Goal: Task Accomplishment & Management: Manage account settings

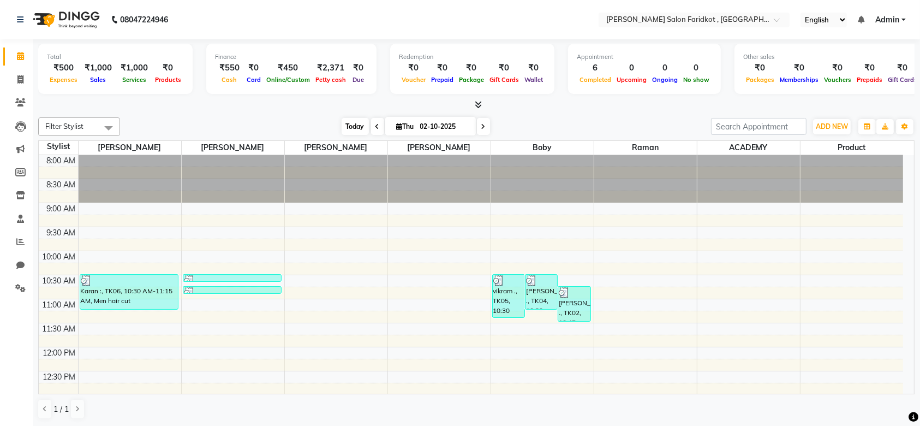
click at [356, 127] on span "Today" at bounding box center [355, 126] width 27 height 17
type input "03-10-2025"
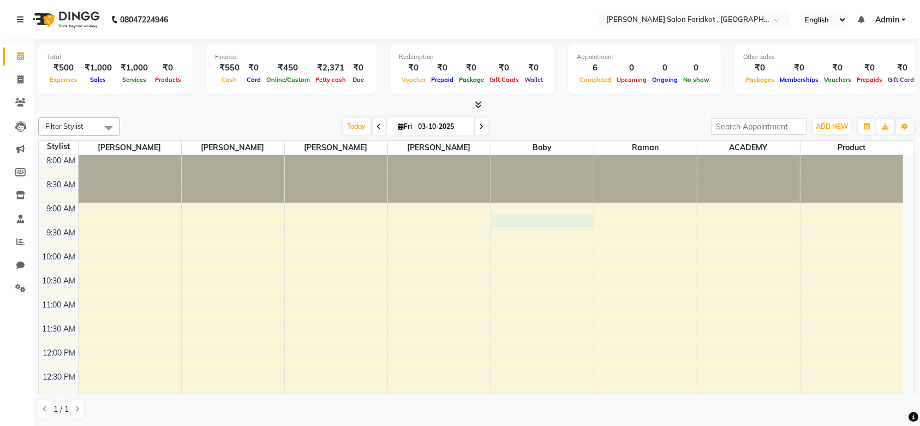
select select "89536"
select select "tentative"
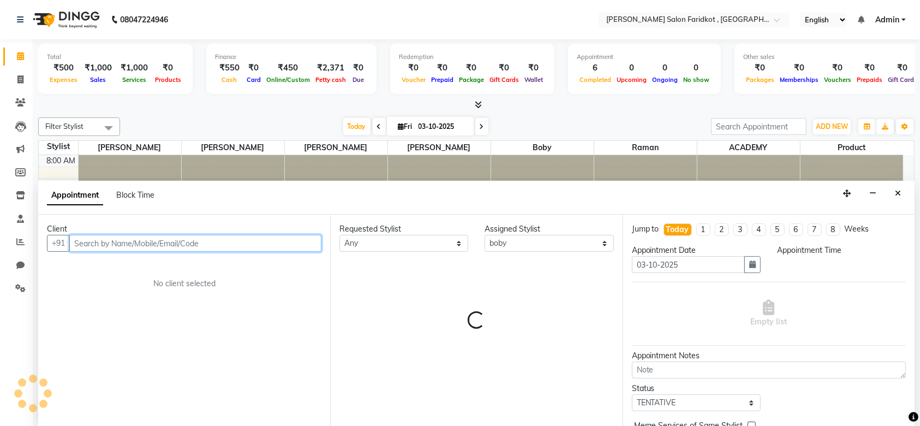
select select "555"
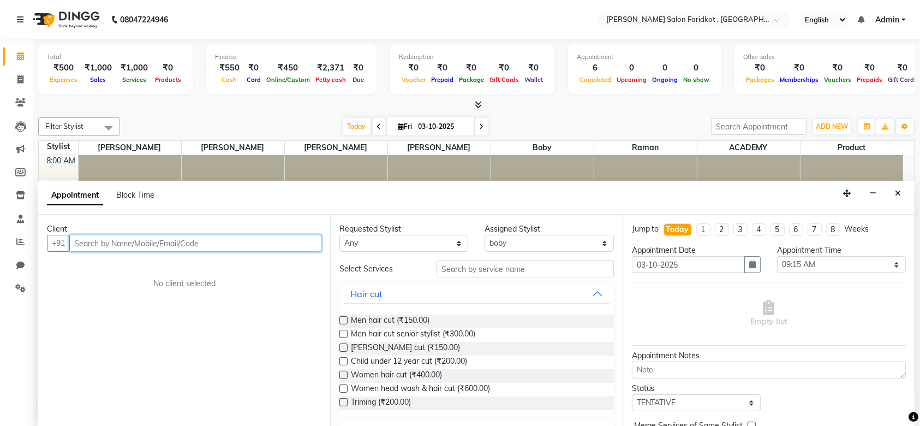
click at [211, 238] on input "text" at bounding box center [195, 243] width 252 height 17
click at [207, 243] on input "text" at bounding box center [195, 243] width 252 height 17
click at [232, 243] on input "text" at bounding box center [195, 243] width 252 height 17
click at [103, 241] on input "8872144647" at bounding box center [172, 243] width 207 height 17
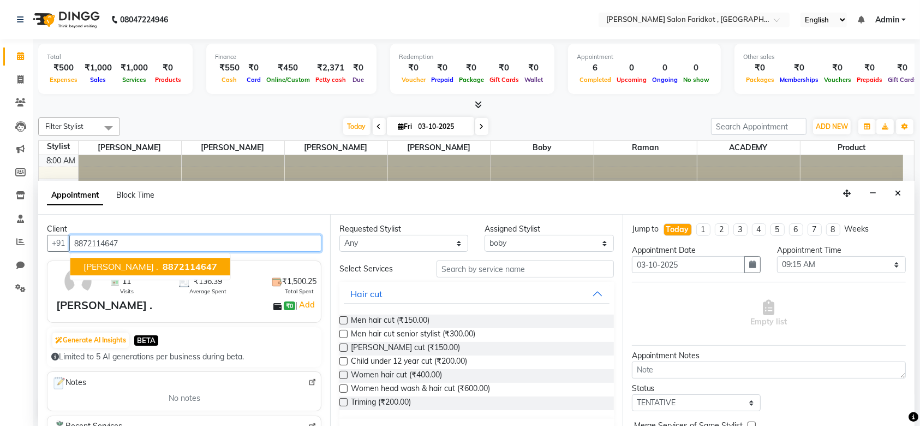
click at [163, 261] on span "8872114647" at bounding box center [190, 266] width 55 height 11
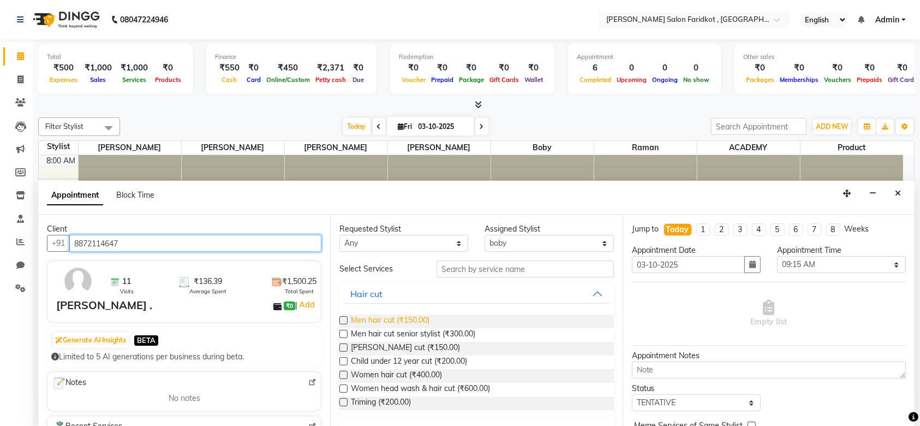
type input "8872114647"
click at [387, 319] on span "Men hair cut (₹150.00)" at bounding box center [390, 321] width 79 height 14
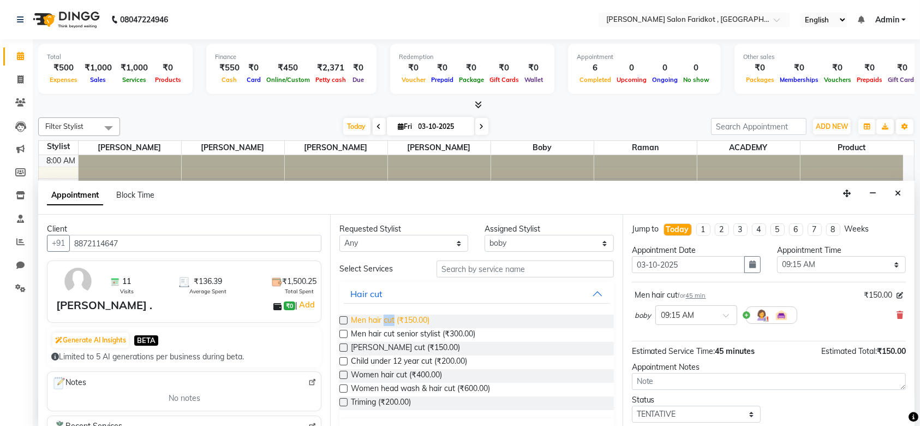
click at [387, 319] on span "Men hair cut (₹150.00)" at bounding box center [390, 321] width 79 height 14
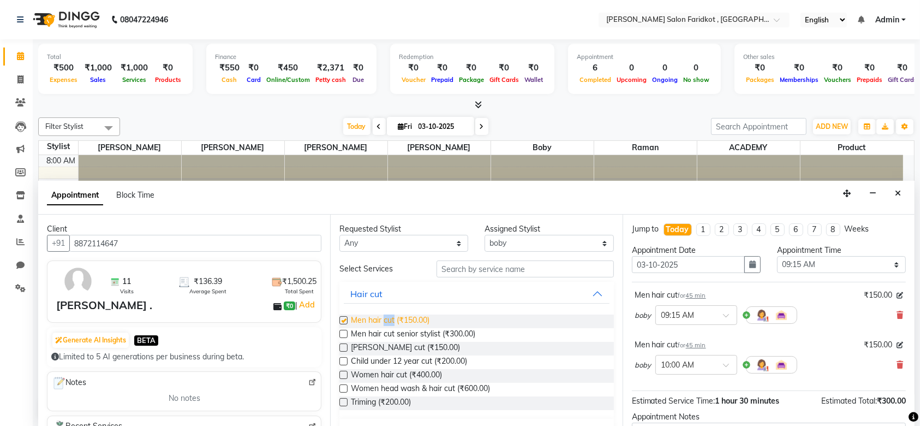
checkbox input "false"
click at [897, 313] on icon at bounding box center [900, 315] width 7 height 8
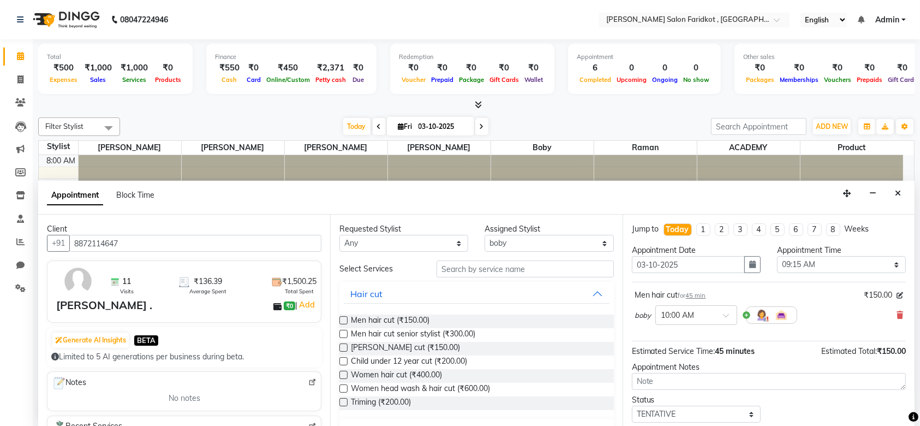
scroll to position [64, 0]
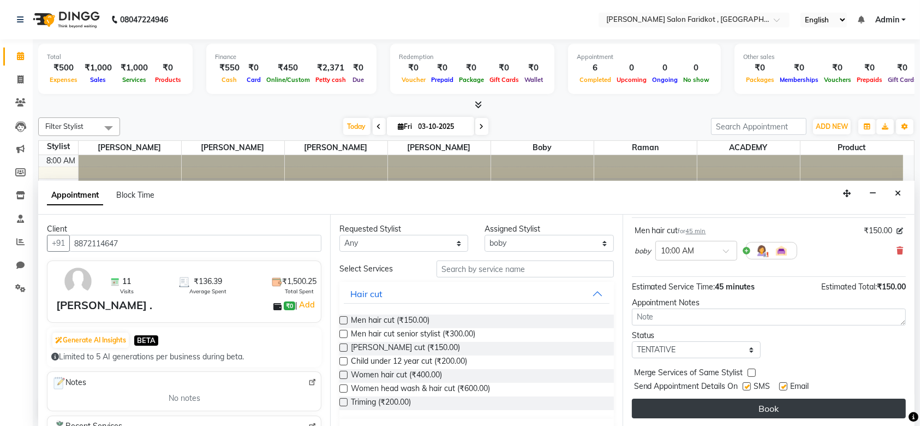
click at [786, 408] on button "Book" at bounding box center [769, 408] width 274 height 20
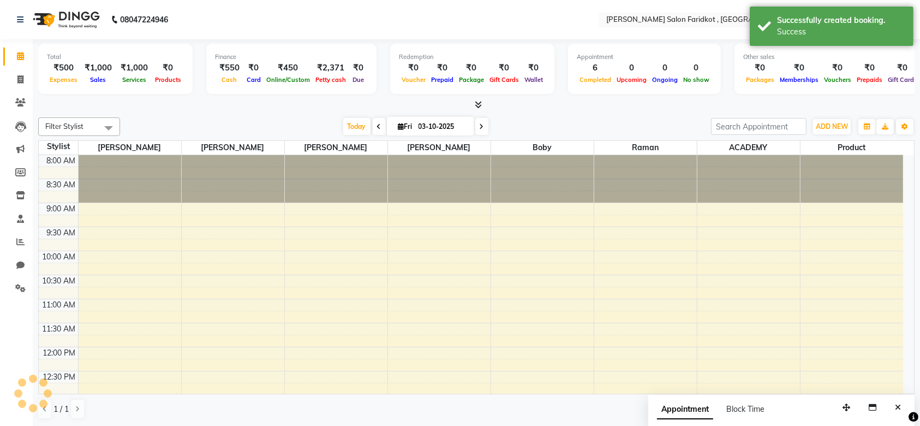
scroll to position [0, 0]
click at [553, 264] on div "[PERSON_NAME] ., TK01, 10:00 AM-10:45 AM, Men hair cut" at bounding box center [542, 268] width 98 height 34
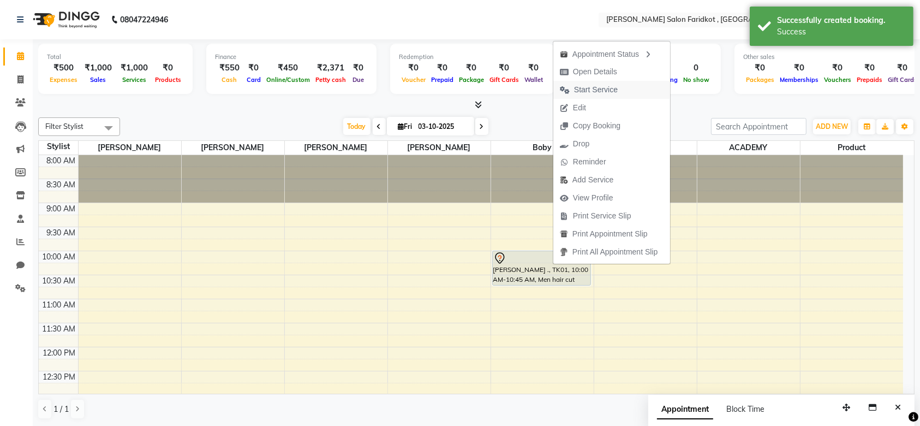
click at [584, 91] on span "Start Service" at bounding box center [596, 89] width 44 height 11
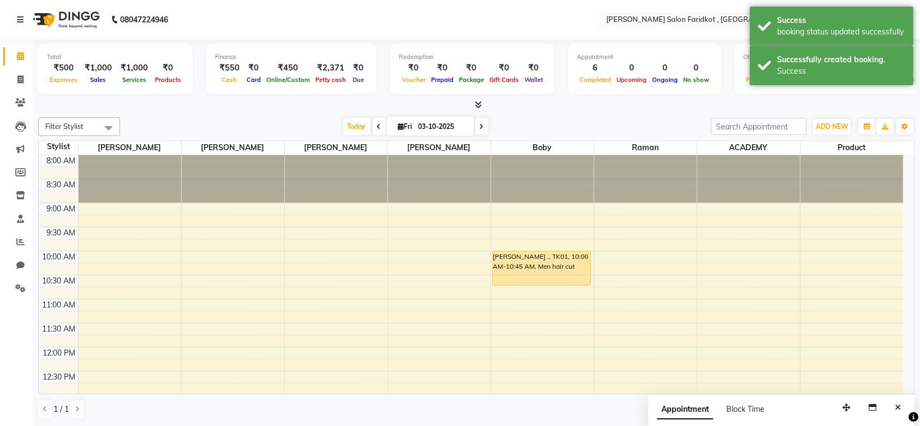
click at [527, 271] on div "[PERSON_NAME] ., TK01, 10:00 AM-10:45 AM, Men hair cut" at bounding box center [542, 268] width 98 height 34
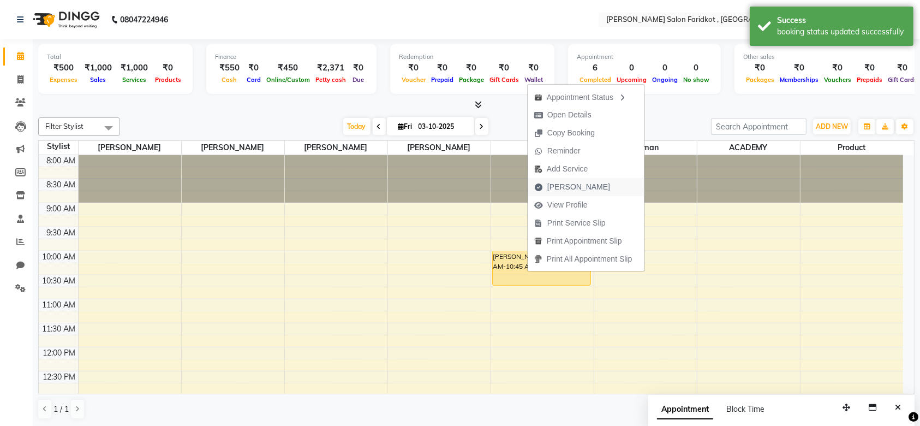
click at [576, 188] on span "[PERSON_NAME]" at bounding box center [578, 186] width 63 height 11
select select "service"
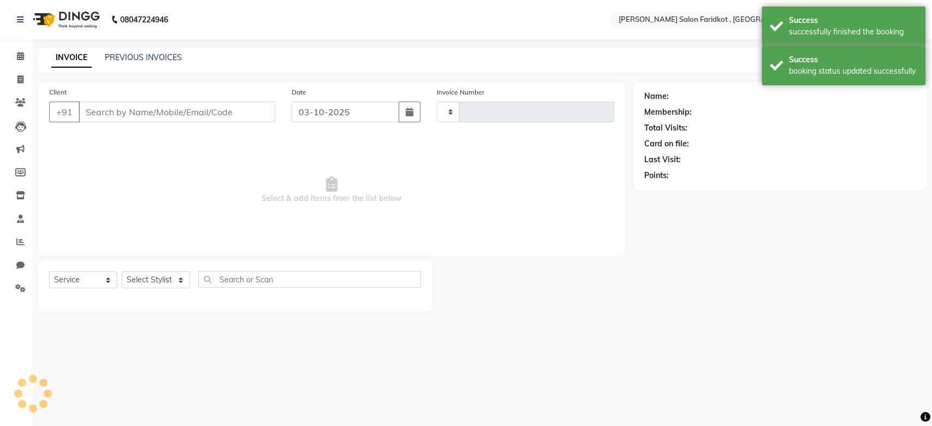
type input "0327"
select select "8789"
type input "8872114647"
select select "89536"
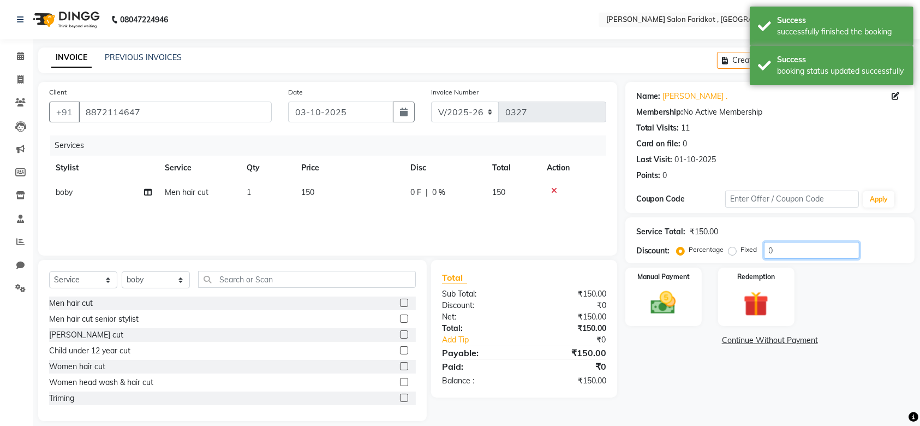
click at [775, 250] on input "0" at bounding box center [812, 250] width 96 height 17
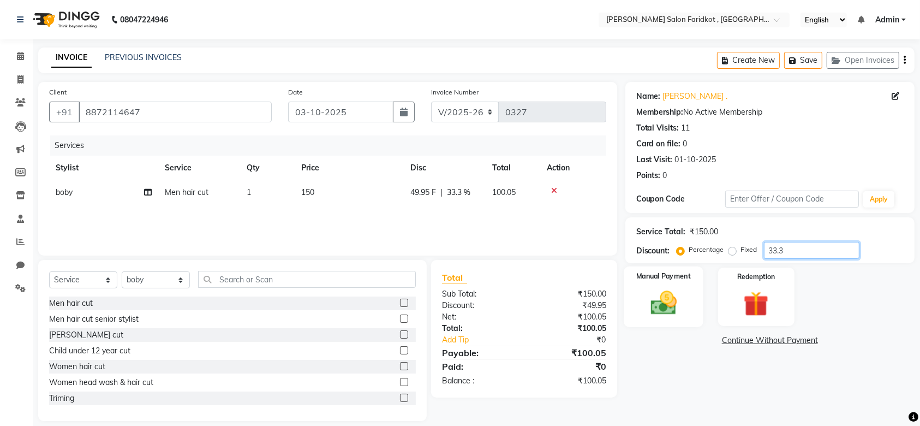
type input "33.3"
click at [680, 285] on div "Manual Payment" at bounding box center [664, 296] width 80 height 61
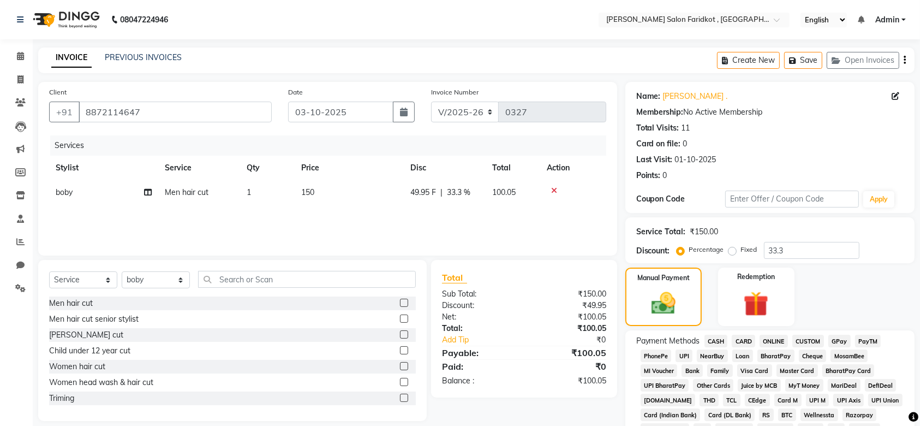
click at [714, 338] on span "CASH" at bounding box center [716, 341] width 23 height 13
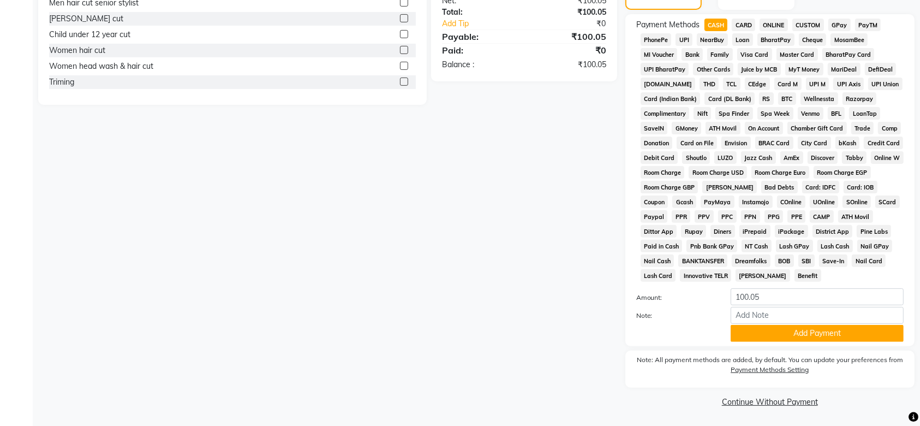
scroll to position [315, 0]
click at [753, 330] on button "Add Payment" at bounding box center [817, 333] width 173 height 17
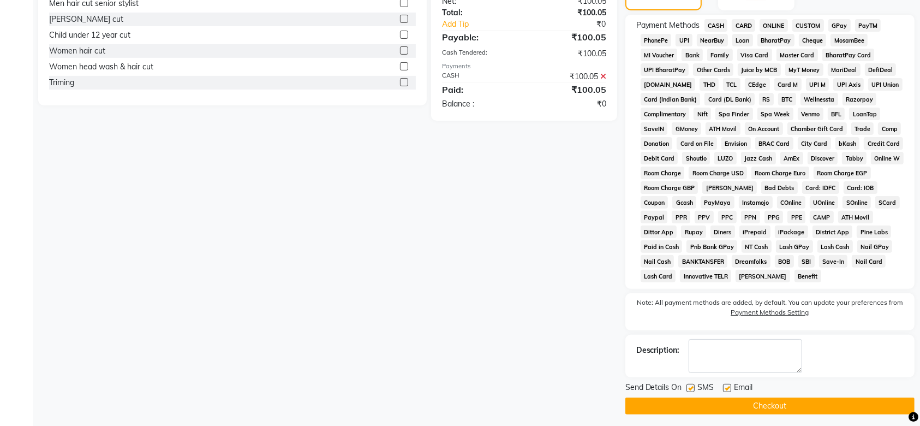
click at [759, 401] on button "Checkout" at bounding box center [769, 405] width 289 height 17
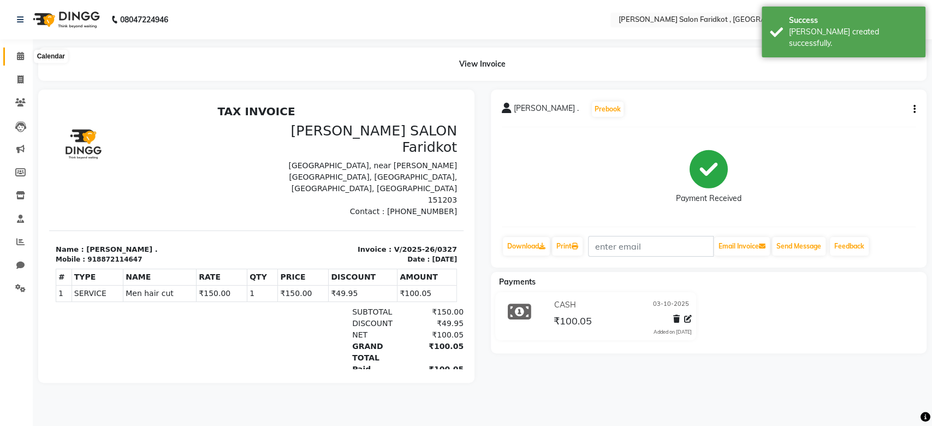
click at [17, 58] on icon at bounding box center [20, 56] width 7 height 8
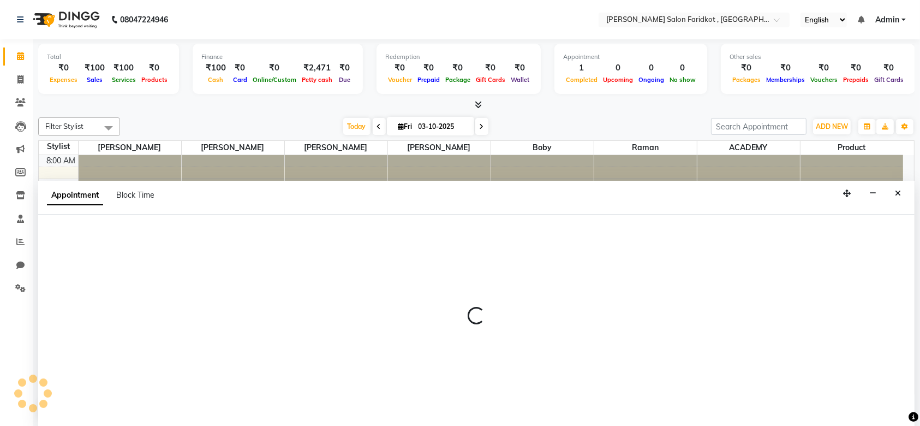
select select "89536"
select select "645"
select select "tentative"
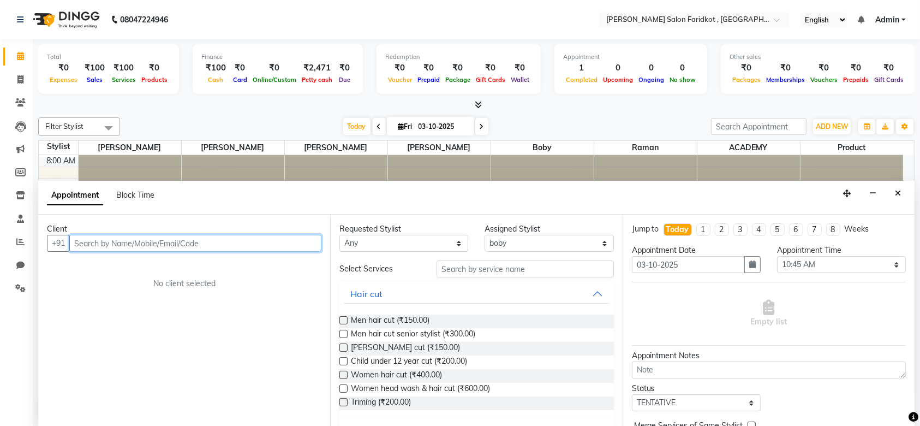
click at [276, 243] on input "text" at bounding box center [195, 243] width 252 height 17
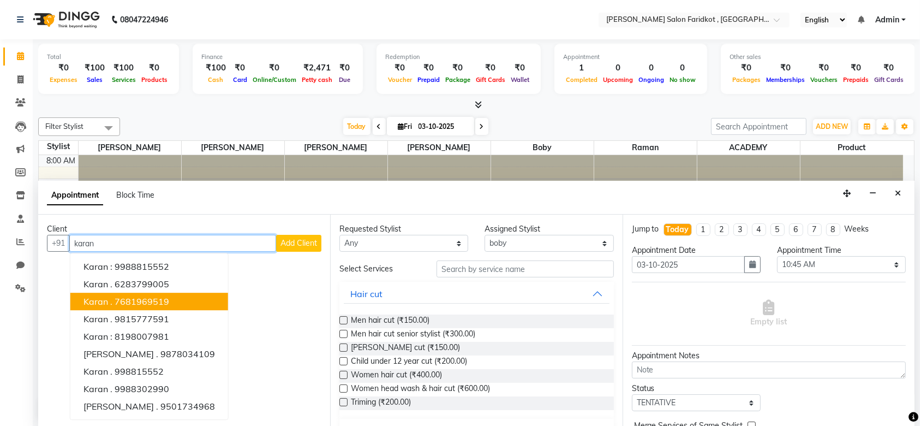
click at [126, 300] on ngb-highlight "7681969519" at bounding box center [142, 301] width 55 height 11
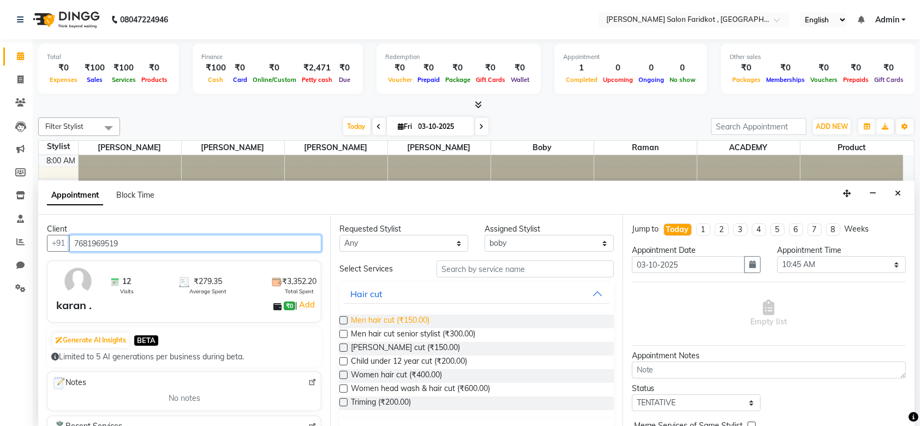
type input "7681969519"
click at [414, 318] on span "Men hair cut (₹150.00)" at bounding box center [390, 321] width 79 height 14
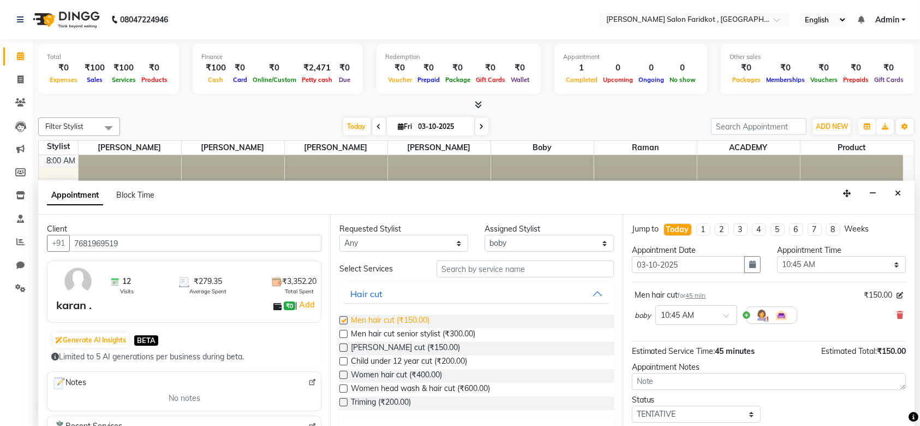
checkbox input "false"
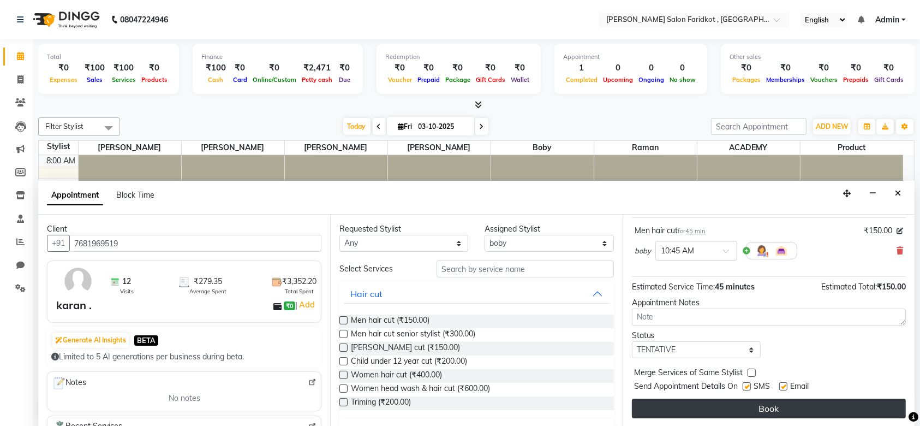
click at [728, 406] on button "Book" at bounding box center [769, 408] width 274 height 20
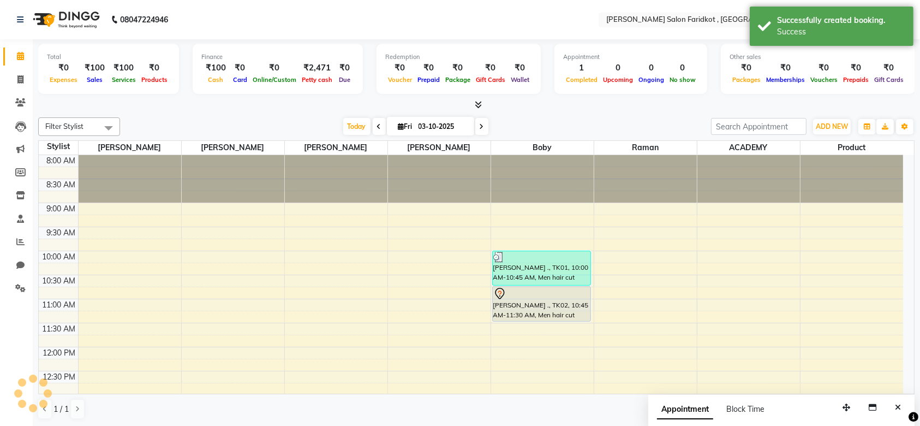
scroll to position [0, 0]
click at [528, 297] on div at bounding box center [541, 293] width 97 height 13
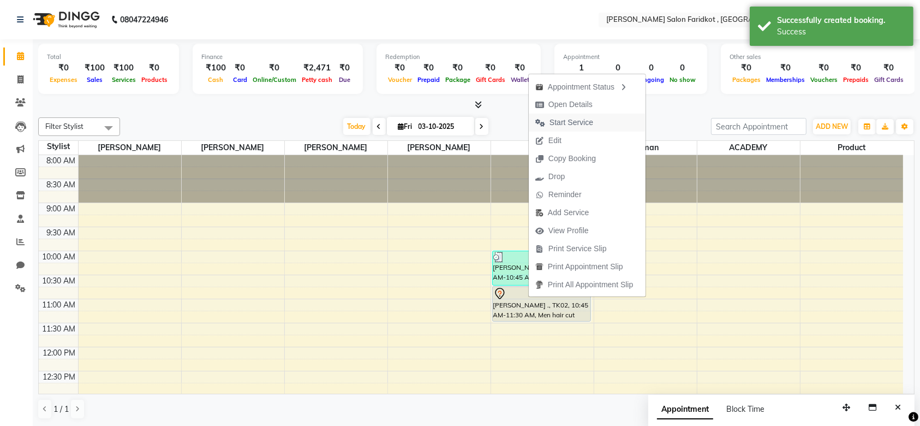
click at [561, 128] on span "Start Service" at bounding box center [572, 122] width 44 height 11
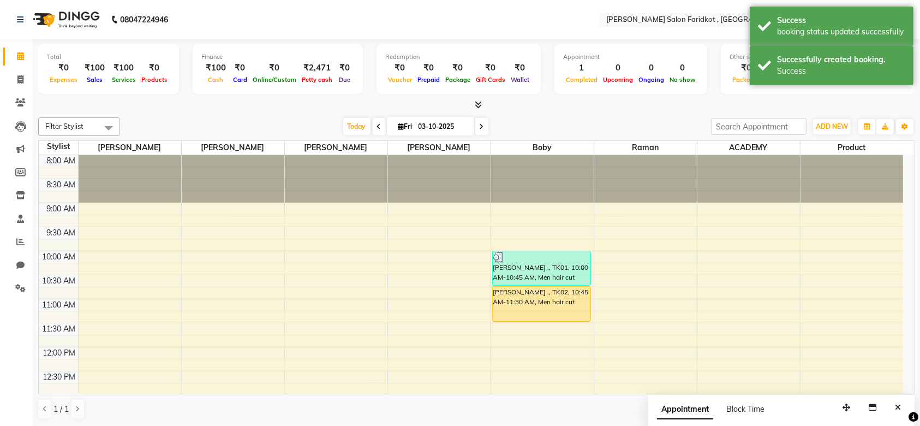
click at [540, 295] on div "[PERSON_NAME] ., TK02, 10:45 AM-11:30 AM, Men hair cut" at bounding box center [542, 304] width 98 height 34
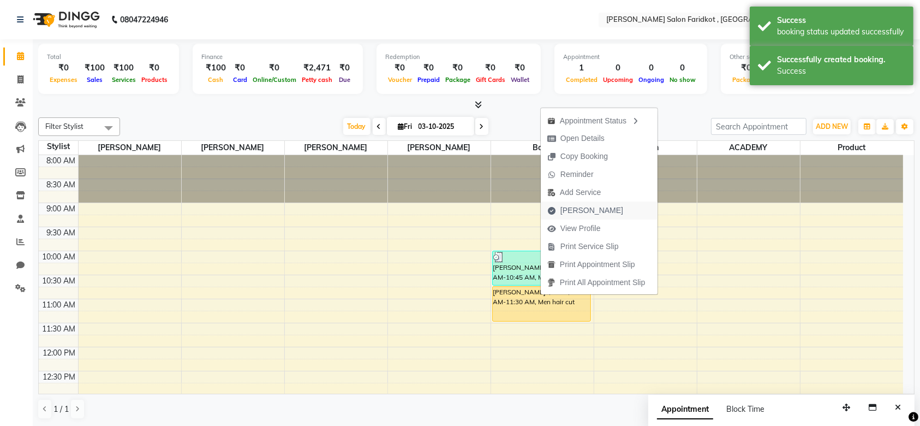
click at [576, 212] on span "[PERSON_NAME]" at bounding box center [591, 210] width 63 height 11
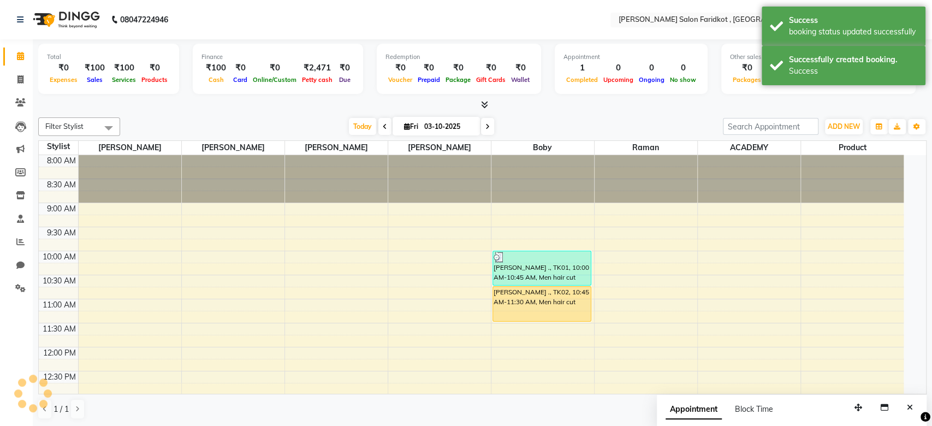
select select "8789"
select select "service"
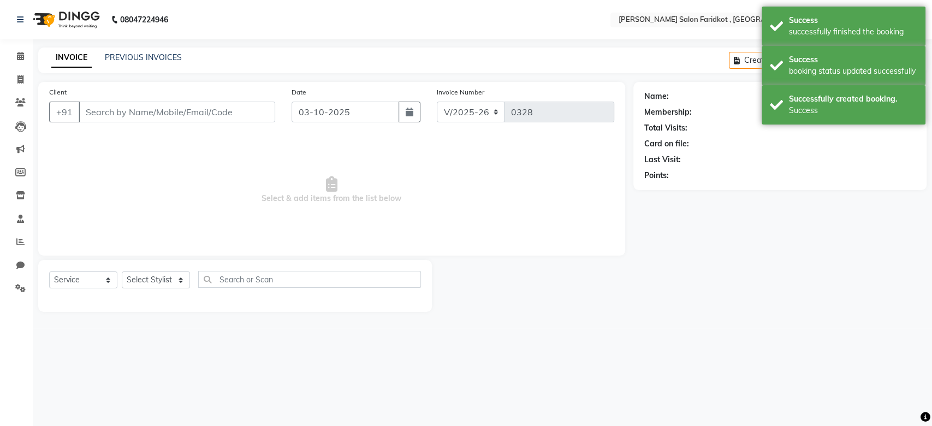
type input "7681969519"
select select "89536"
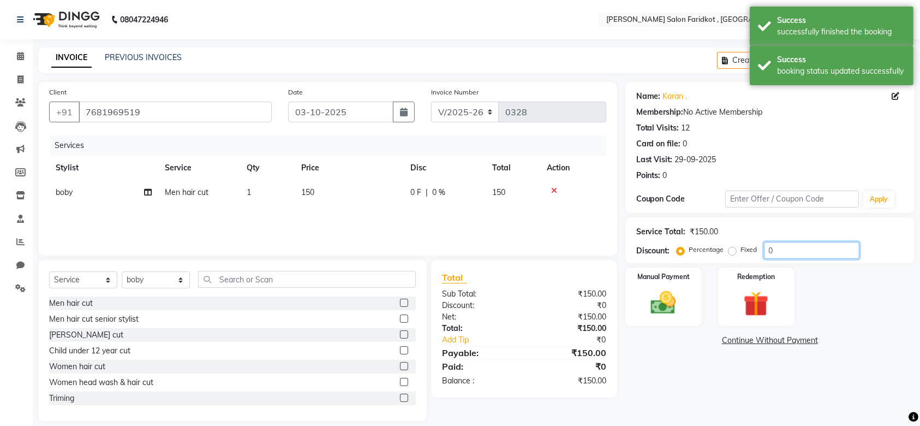
click at [783, 251] on input "0" at bounding box center [812, 250] width 96 height 17
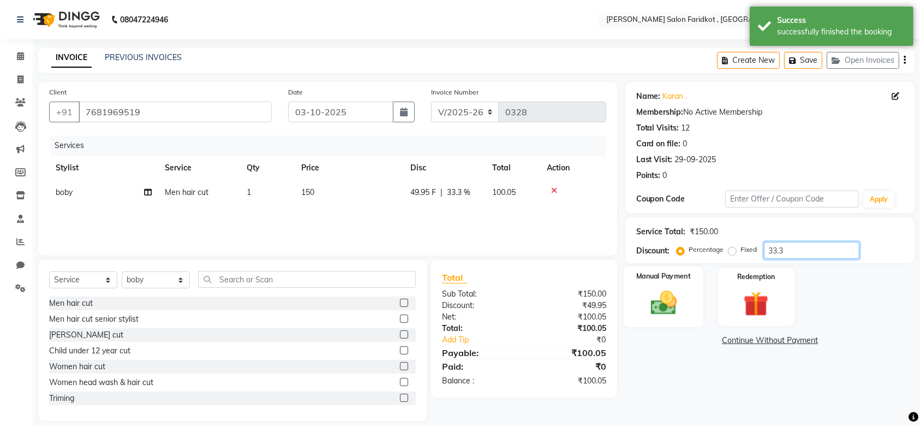
type input "33.3"
click at [675, 296] on img at bounding box center [663, 303] width 43 height 30
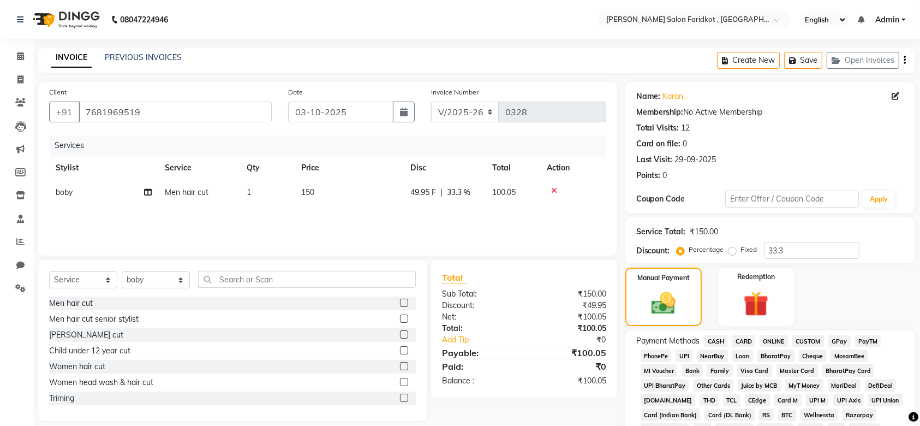
click at [715, 338] on span "CASH" at bounding box center [716, 341] width 23 height 13
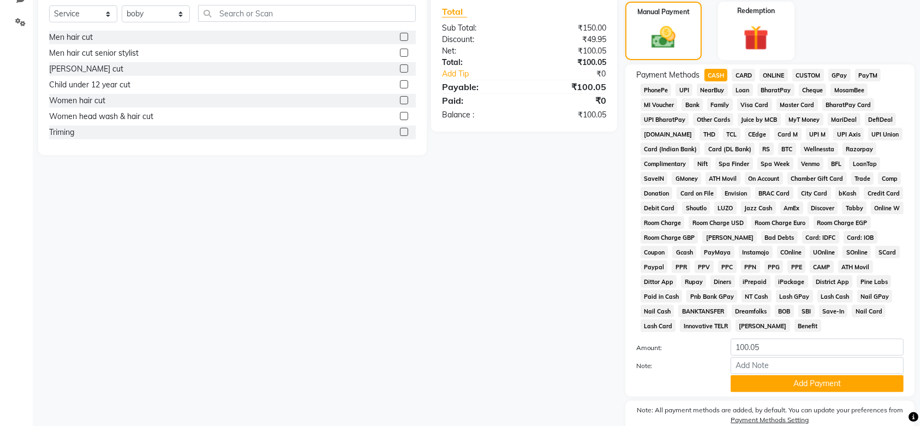
scroll to position [279, 0]
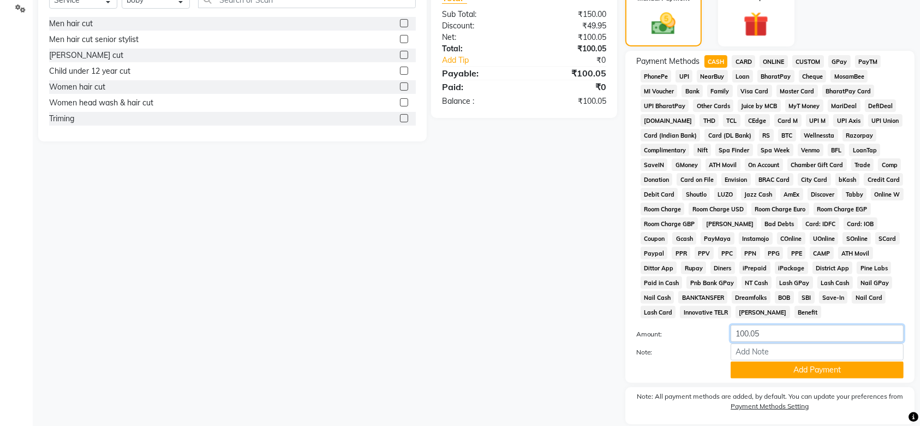
click at [768, 334] on input "100.05" at bounding box center [817, 333] width 173 height 17
type input "1"
type input "50"
click at [789, 365] on button "Add Payment" at bounding box center [817, 369] width 173 height 17
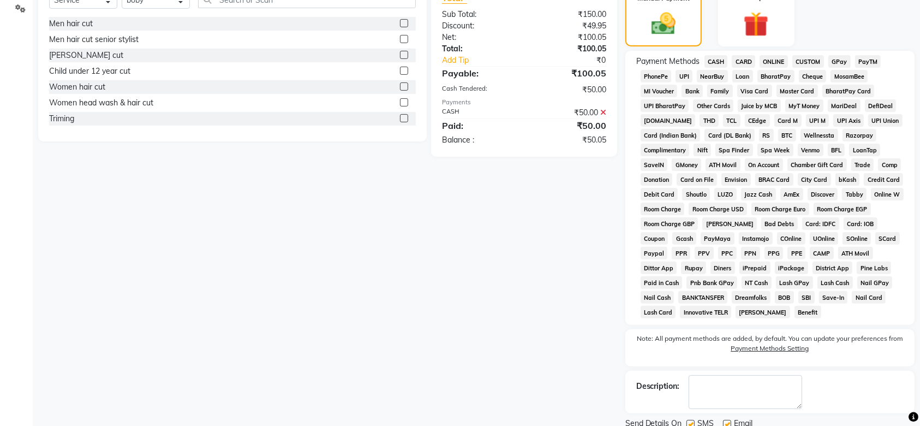
click at [687, 76] on span "UPI" at bounding box center [684, 76] width 17 height 13
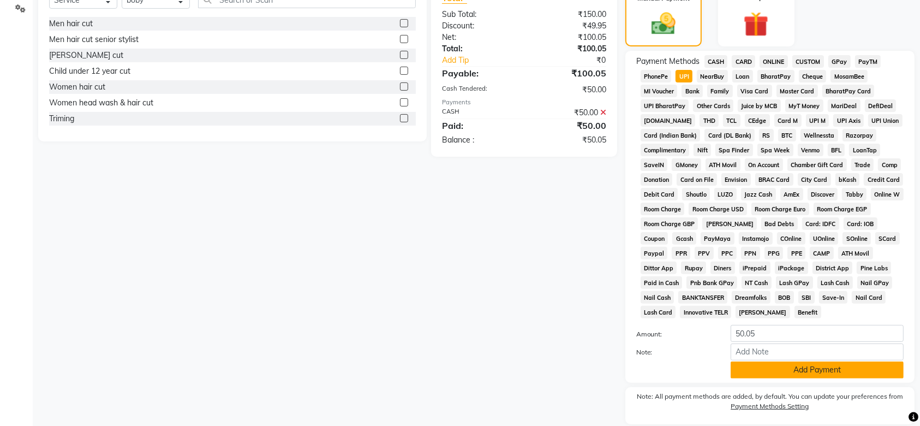
click at [813, 367] on button "Add Payment" at bounding box center [817, 369] width 173 height 17
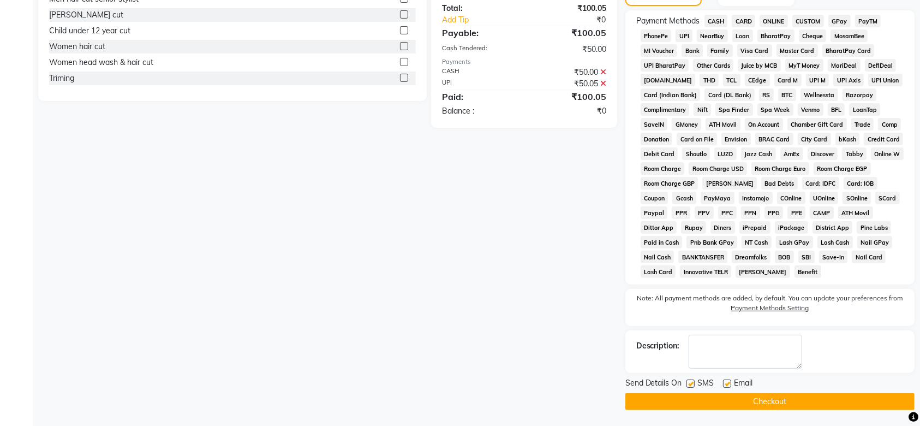
scroll to position [319, 0]
click at [768, 402] on button "Checkout" at bounding box center [769, 401] width 289 height 17
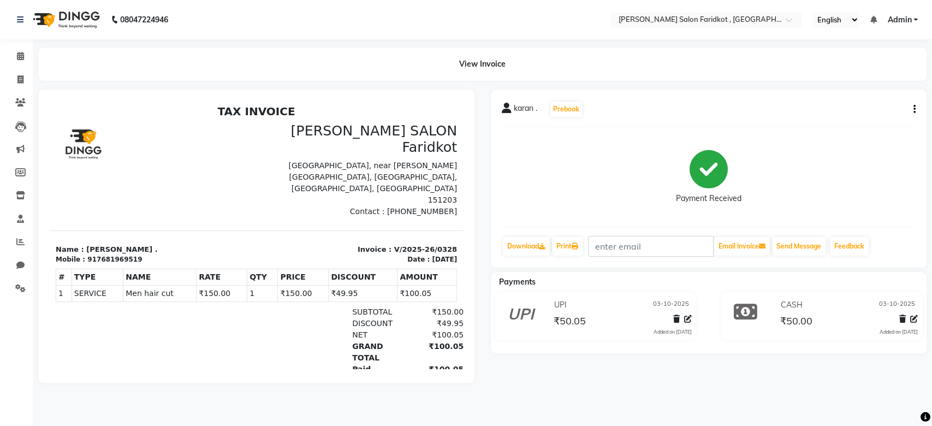
click at [18, 66] on li "Calendar" at bounding box center [16, 56] width 33 height 23
click at [20, 55] on icon at bounding box center [20, 56] width 7 height 8
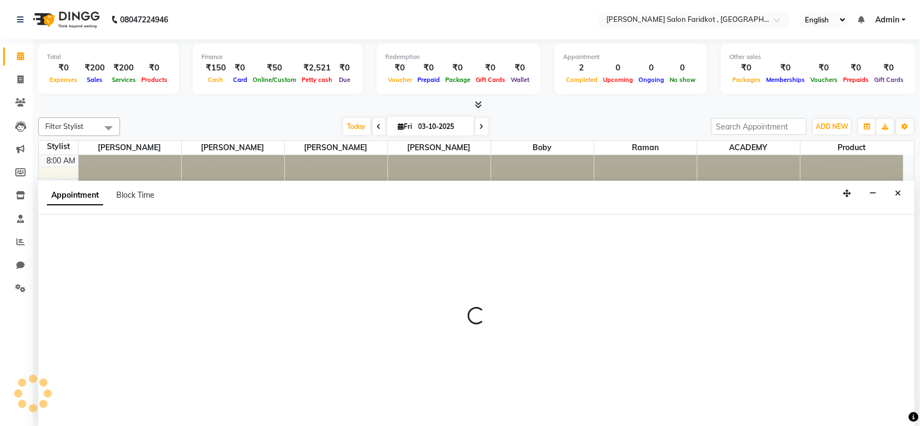
select select "89536"
select select "690"
select select "tentative"
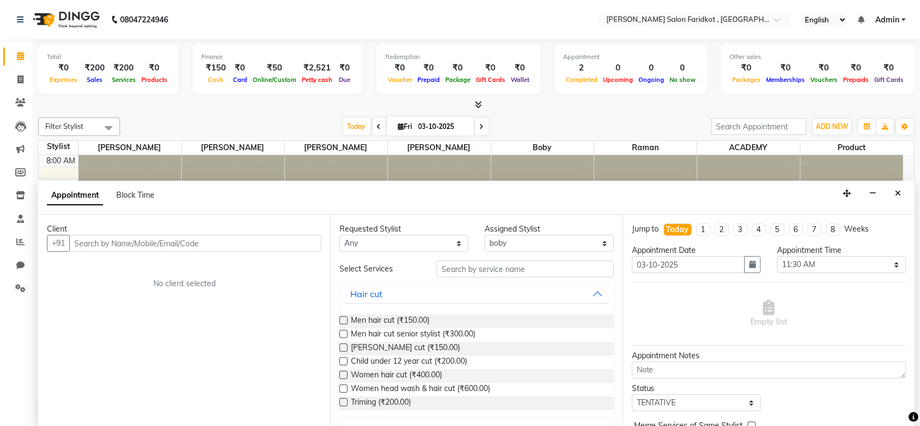
click at [261, 238] on input "text" at bounding box center [195, 243] width 252 height 17
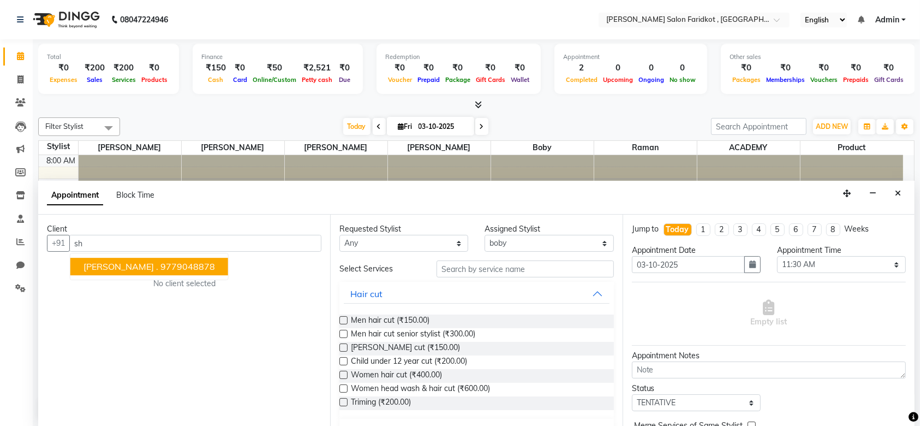
type input "s"
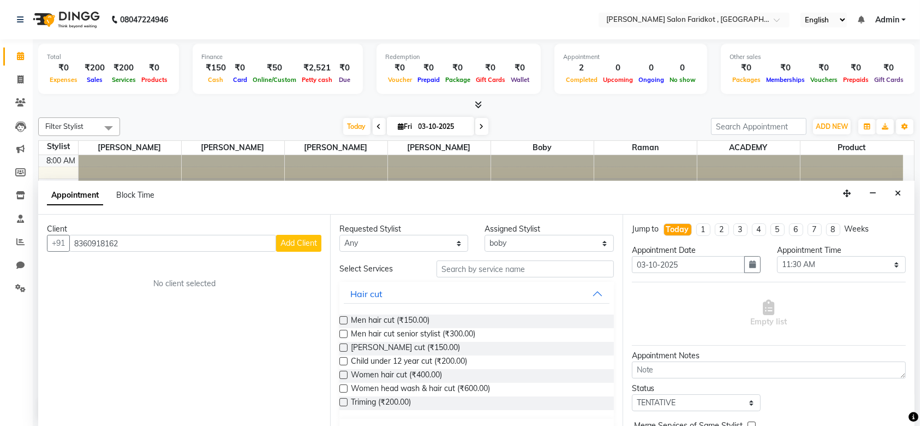
type input "8360918162"
click at [290, 238] on span "Add Client" at bounding box center [299, 243] width 37 height 10
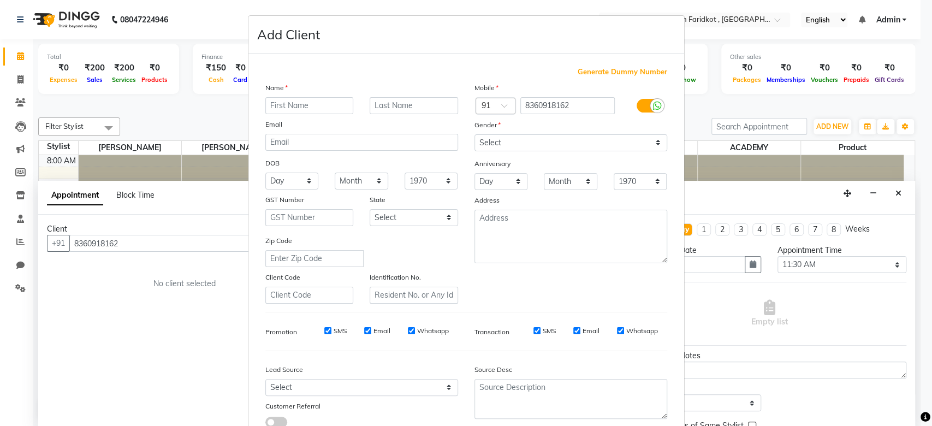
click at [288, 107] on input "text" at bounding box center [309, 105] width 88 height 17
type input "shubdeep"
click at [375, 104] on input "text" at bounding box center [413, 105] width 88 height 17
type input "."
click at [482, 138] on select "Select [DEMOGRAPHIC_DATA] [DEMOGRAPHIC_DATA] Other Prefer Not To Say" at bounding box center [570, 142] width 193 height 17
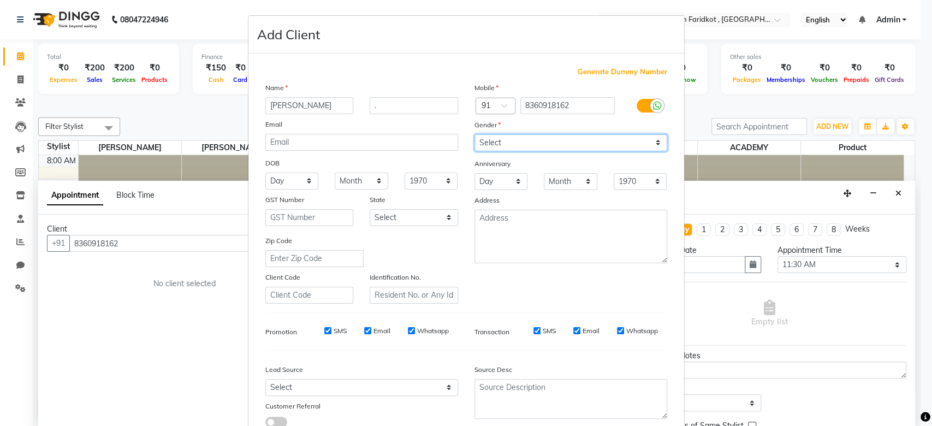
select select "[DEMOGRAPHIC_DATA]"
click at [474, 134] on select "Select [DEMOGRAPHIC_DATA] [DEMOGRAPHIC_DATA] Other Prefer Not To Say" at bounding box center [570, 142] width 193 height 17
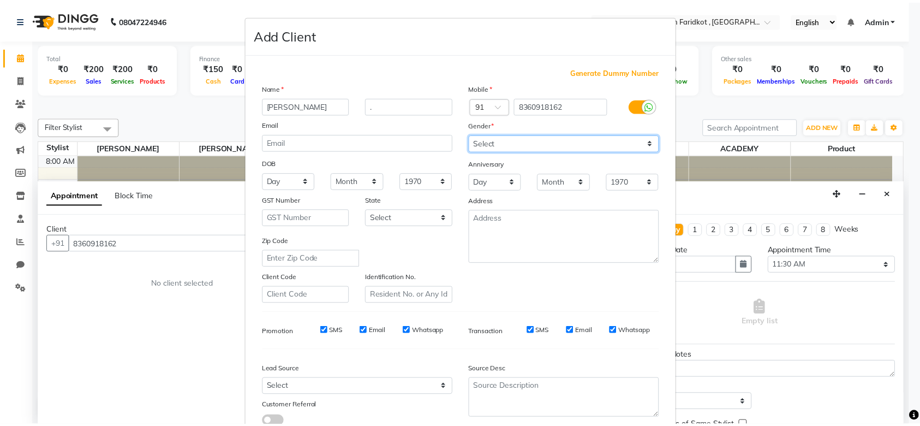
scroll to position [75, 0]
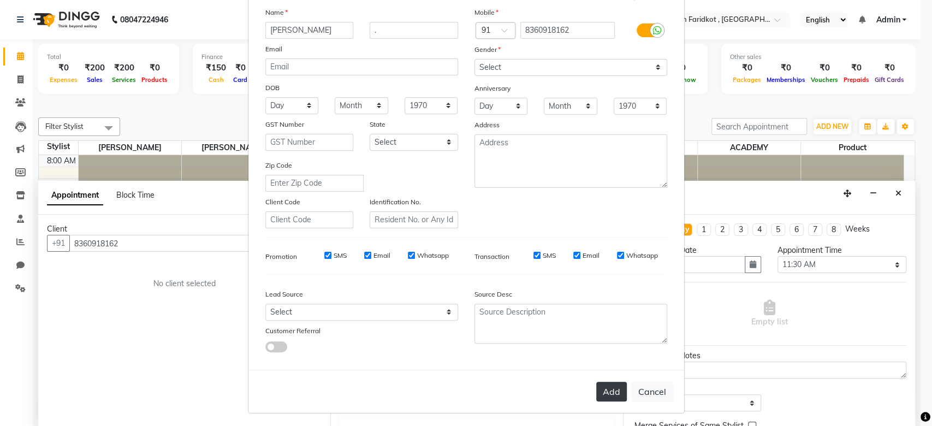
click at [604, 391] on button "Add" at bounding box center [611, 391] width 31 height 20
select select
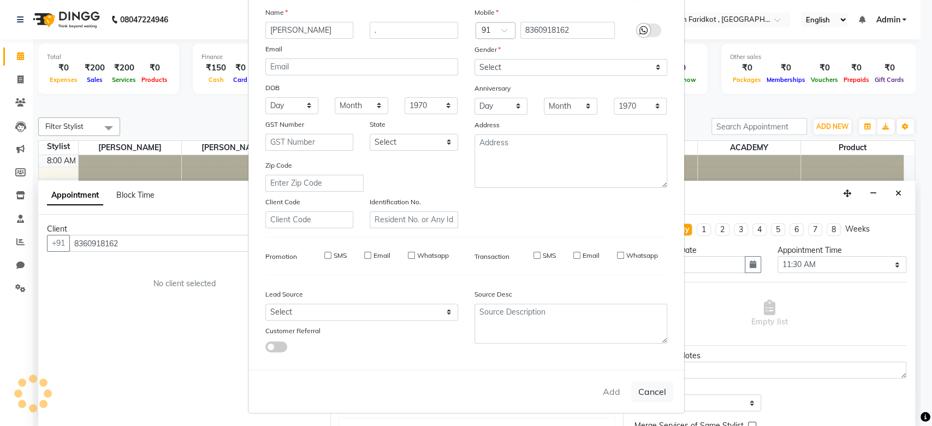
select select
checkbox input "false"
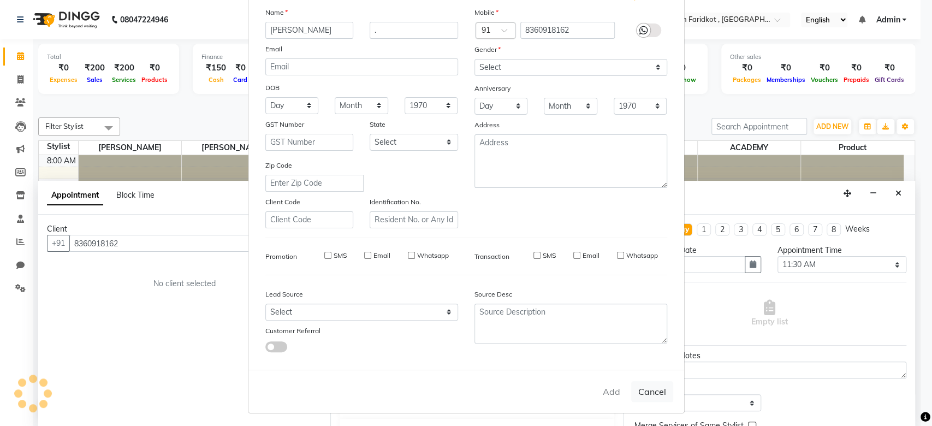
checkbox input "false"
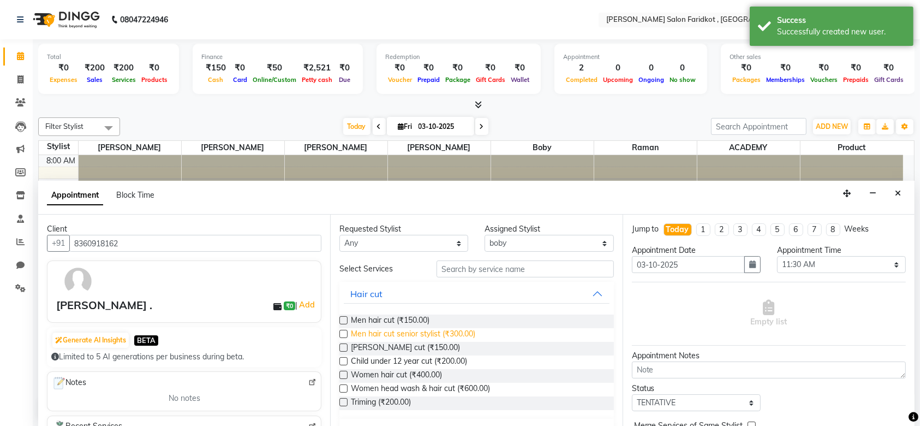
click at [415, 330] on span "Men hair cut senior stylist (₹300.00)" at bounding box center [413, 335] width 124 height 14
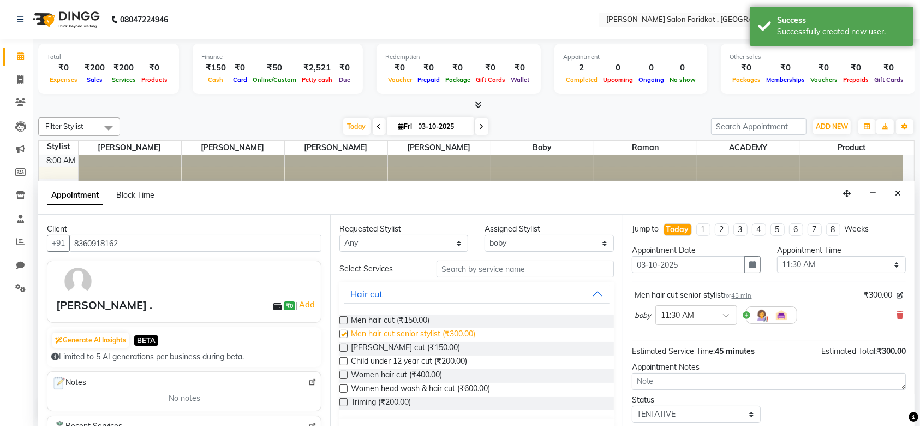
checkbox input "false"
click at [403, 347] on span "[PERSON_NAME] cut (₹150.00)" at bounding box center [405, 349] width 109 height 14
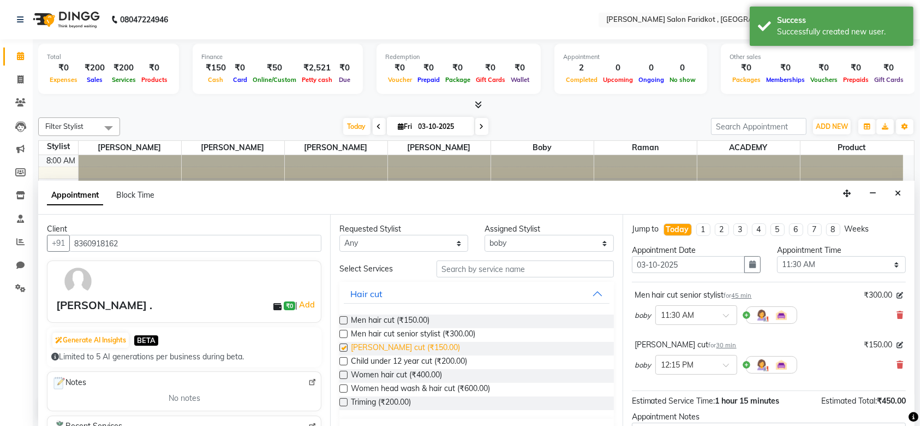
checkbox input "false"
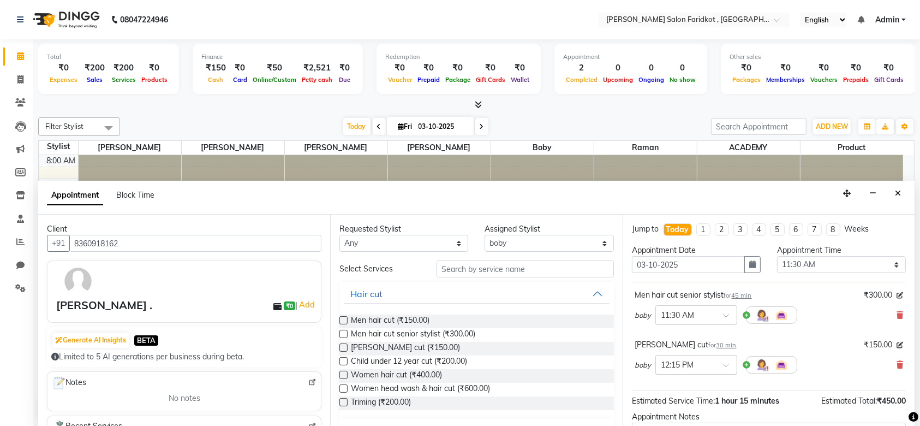
scroll to position [114, 0]
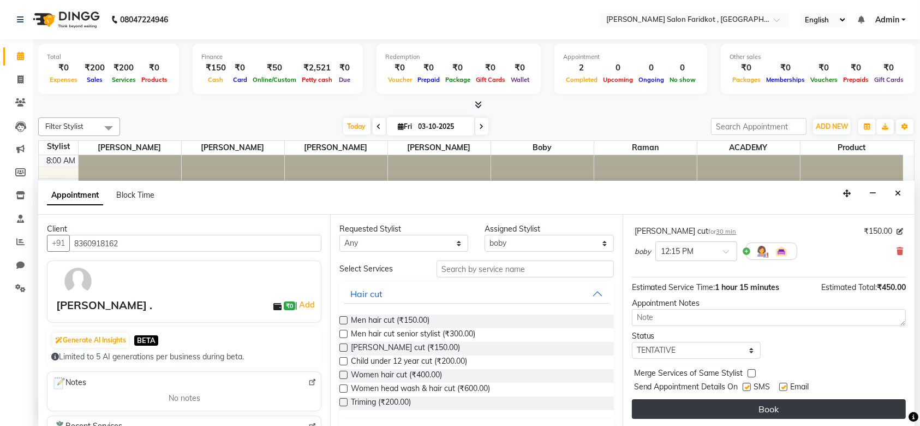
click at [731, 404] on button "Book" at bounding box center [769, 409] width 274 height 20
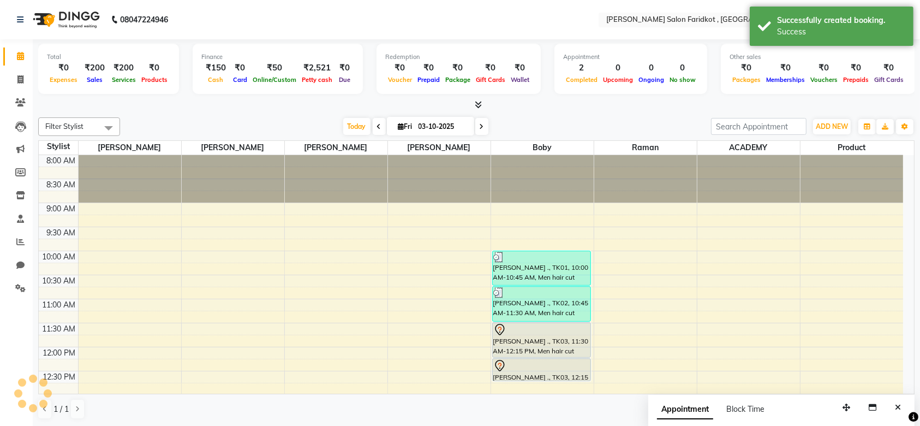
scroll to position [0, 0]
click at [537, 331] on div at bounding box center [541, 329] width 97 height 13
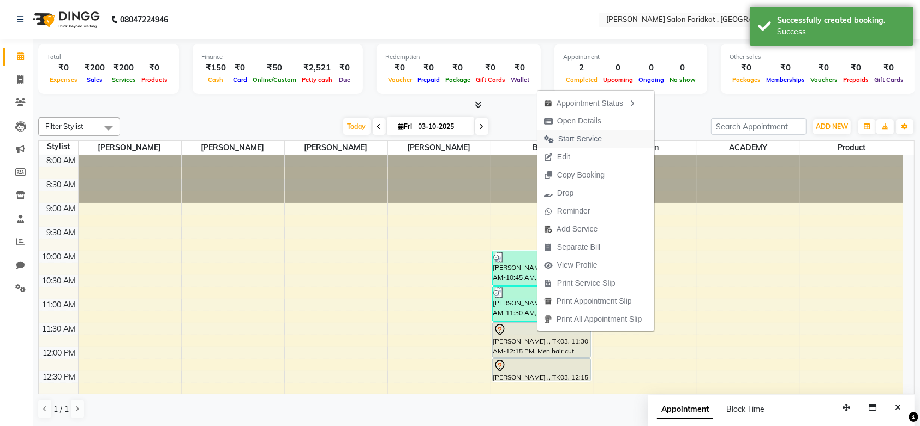
click at [577, 139] on span "Start Service" at bounding box center [580, 138] width 44 height 11
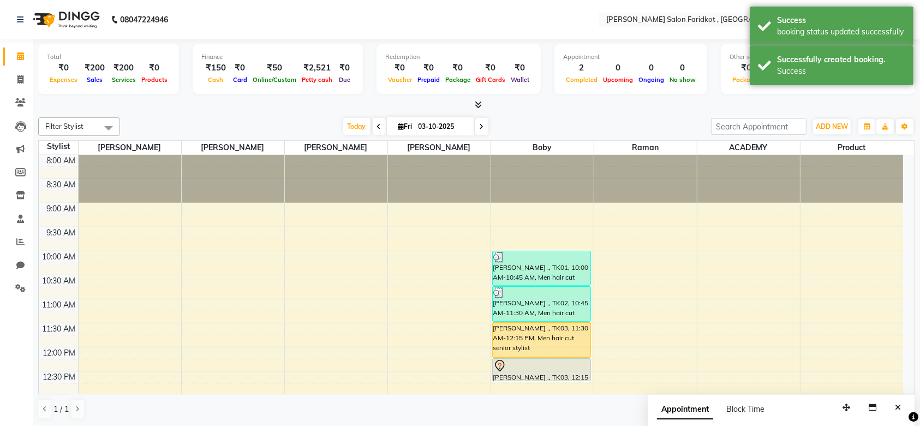
click at [536, 343] on div "shubdeep ., TK03, 11:30 AM-12:15 PM, Men hair cut senior stylist" at bounding box center [542, 340] width 98 height 34
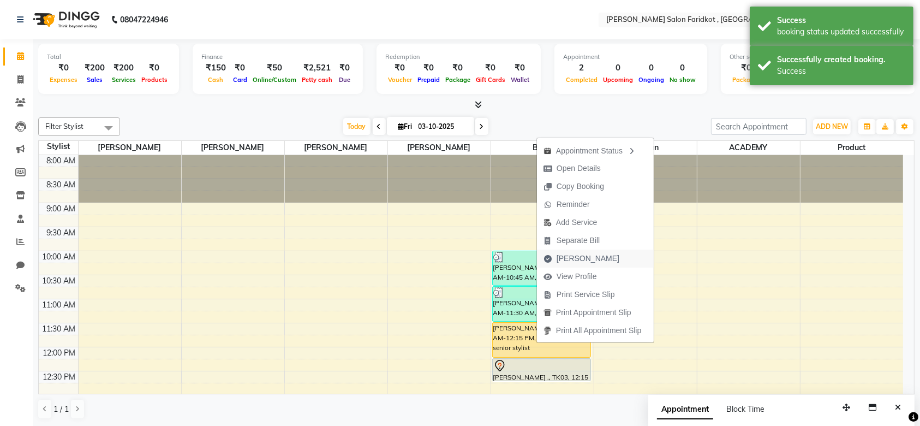
click at [572, 259] on span "[PERSON_NAME]" at bounding box center [588, 258] width 63 height 11
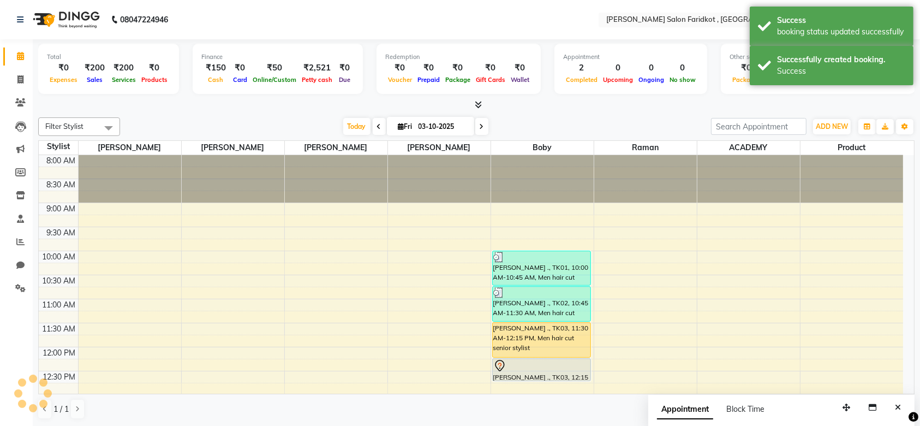
select select "8789"
select select "service"
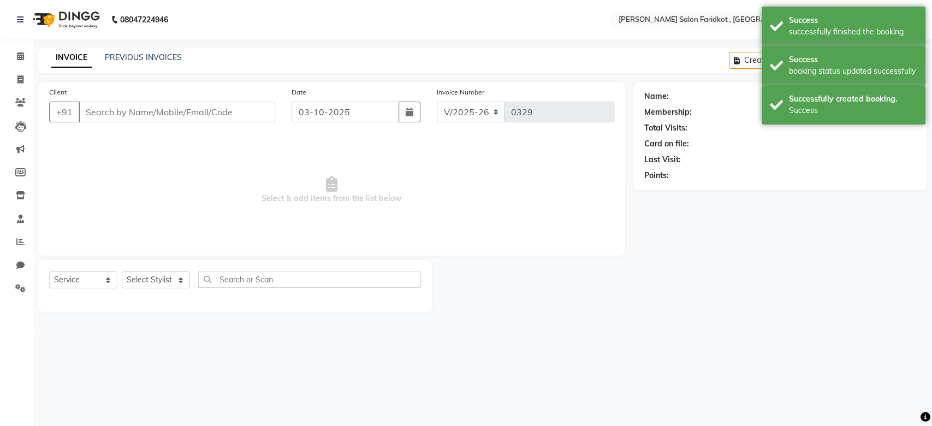
type input "8360918162"
select select "89536"
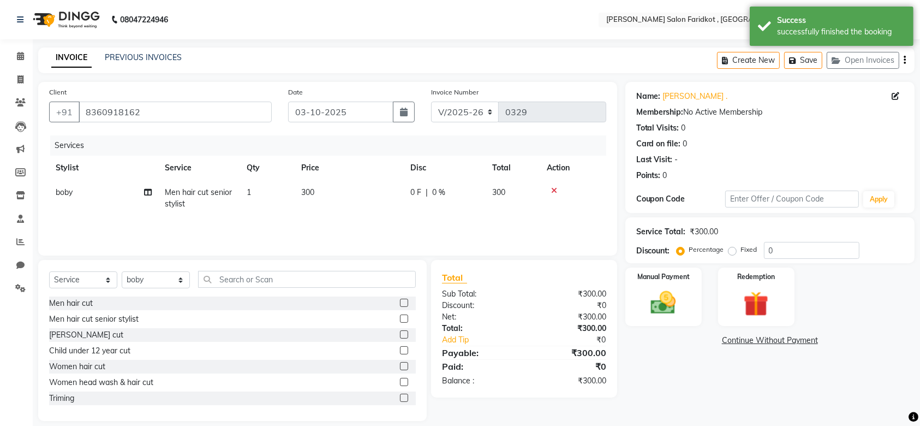
click at [400, 334] on label at bounding box center [404, 334] width 8 height 8
click at [400, 334] on input "checkbox" at bounding box center [403, 334] width 7 height 7
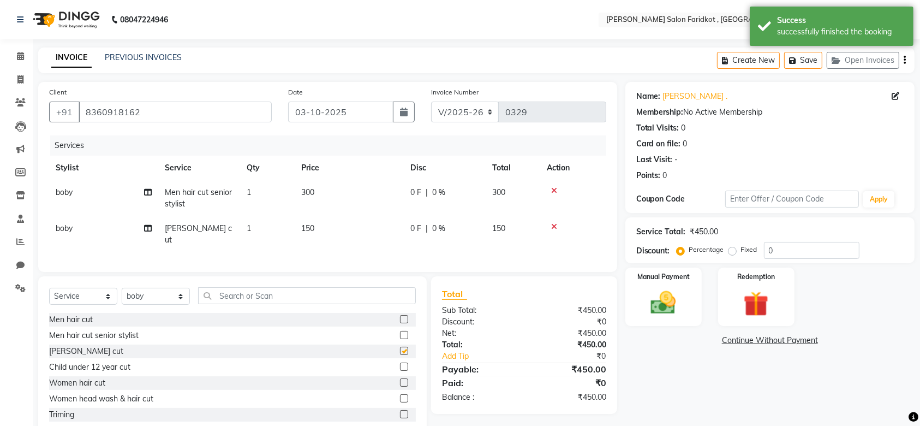
checkbox input "false"
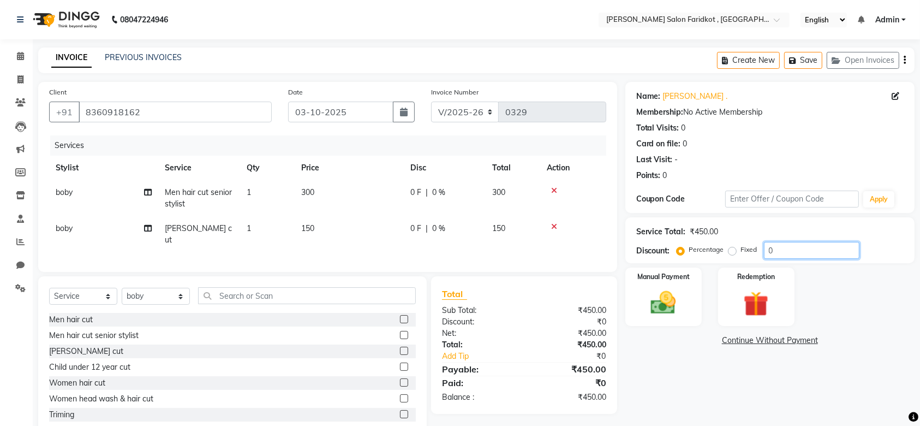
click at [778, 247] on input "0" at bounding box center [812, 250] width 96 height 17
type input "1"
type input "5"
type input "7"
type input "9"
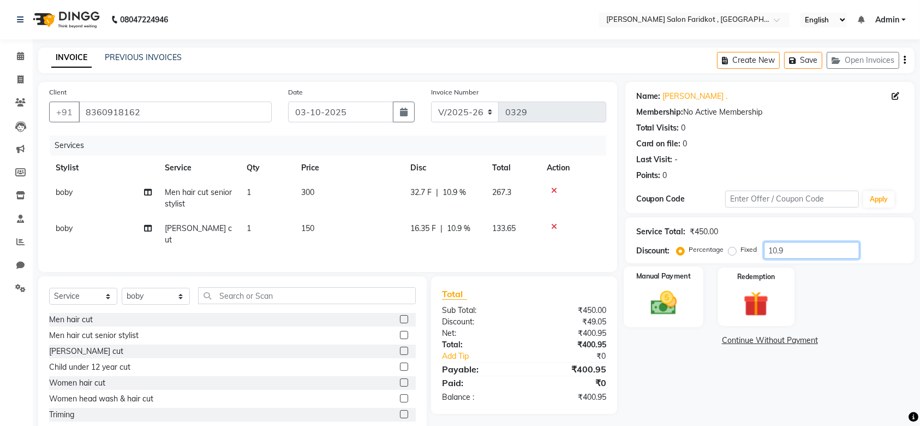
type input "10.9"
click at [664, 295] on img at bounding box center [663, 303] width 43 height 30
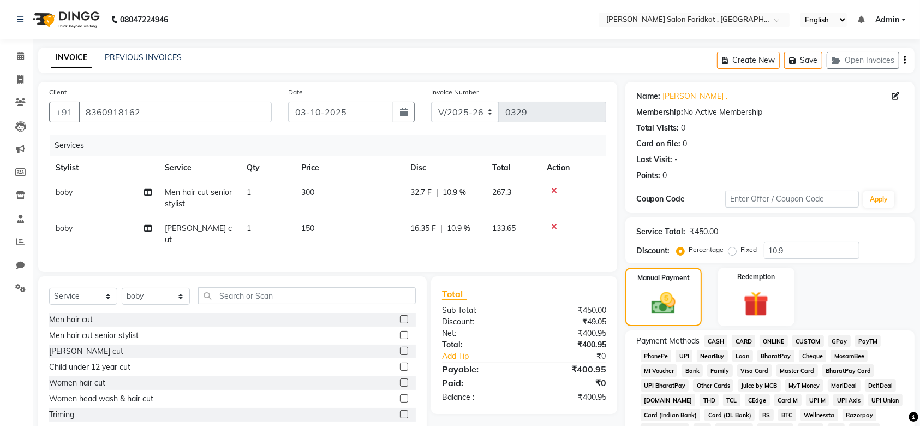
click at [685, 353] on span "UPI" at bounding box center [684, 355] width 17 height 13
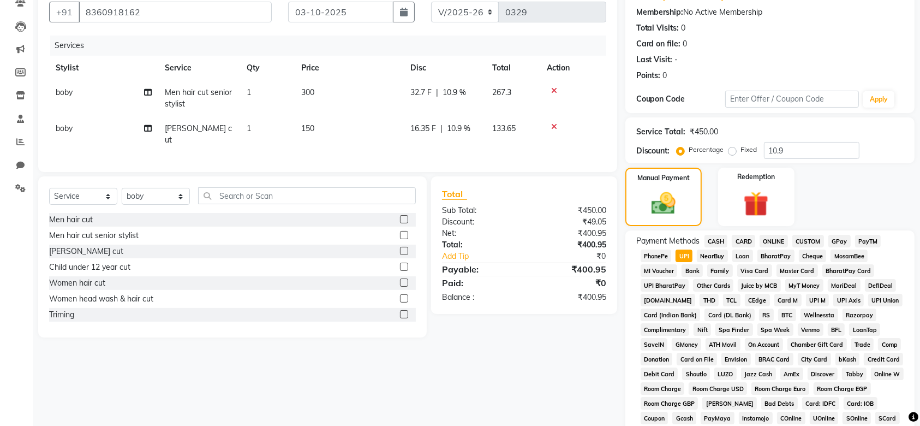
scroll to position [316, 0]
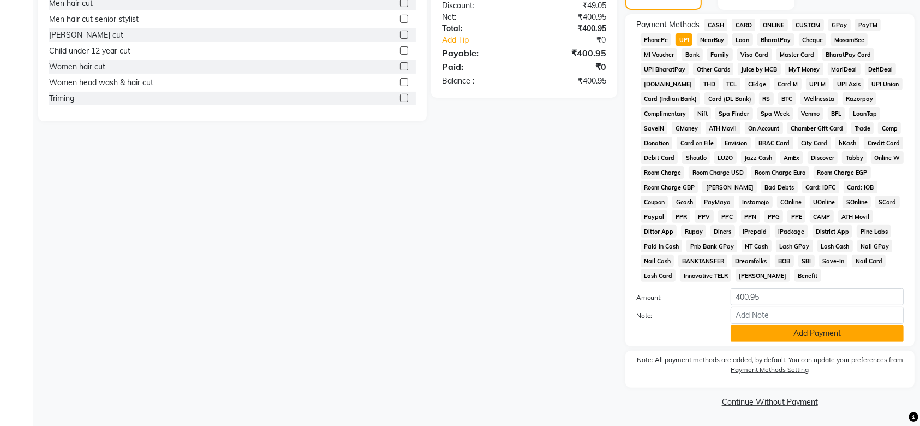
click at [803, 327] on button "Add Payment" at bounding box center [817, 333] width 173 height 17
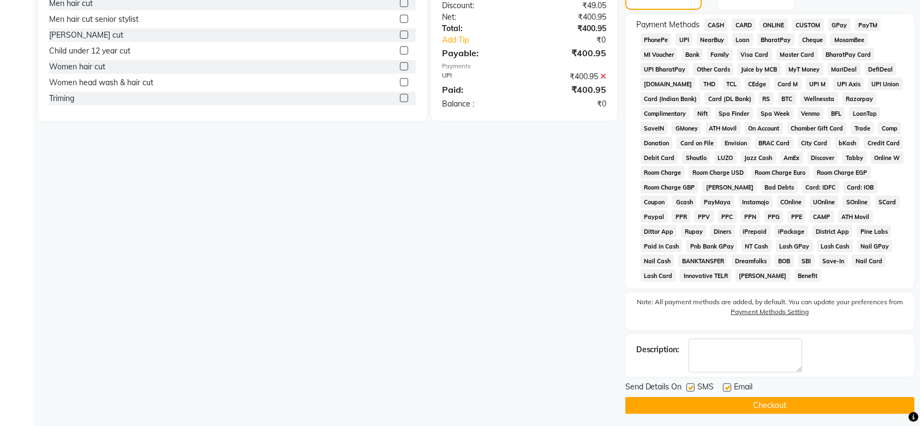
click at [763, 405] on button "Checkout" at bounding box center [769, 405] width 289 height 17
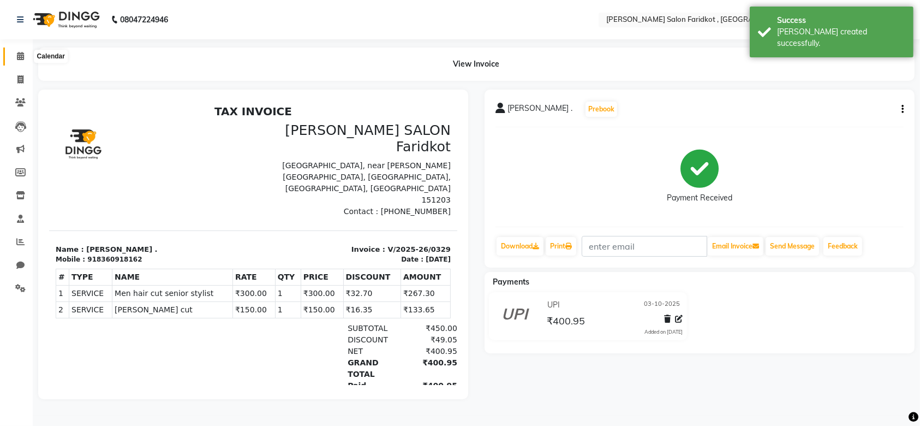
click at [20, 56] on icon at bounding box center [20, 56] width 7 height 8
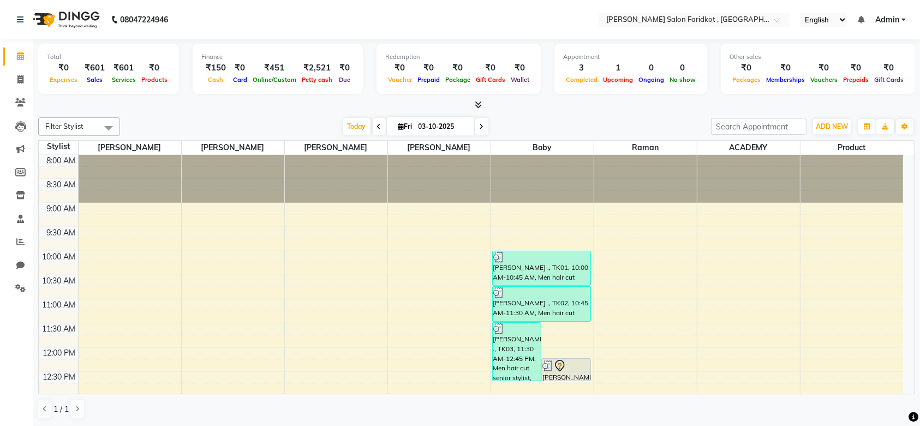
click at [571, 365] on div at bounding box center [565, 365] width 47 height 13
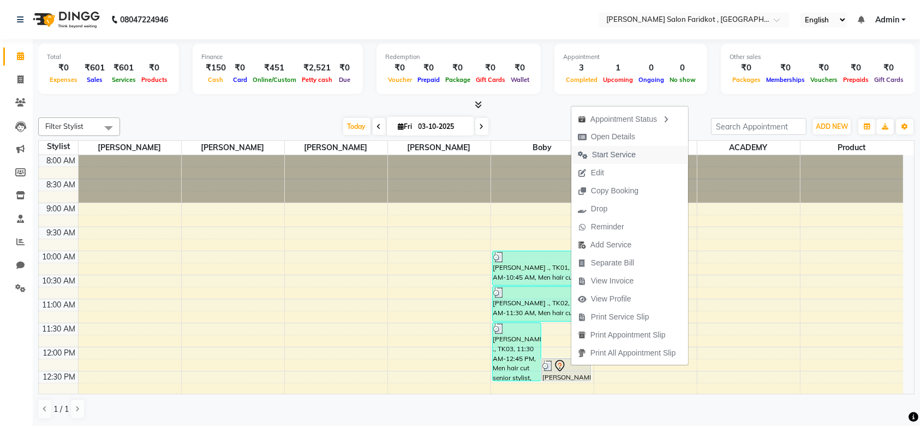
click at [606, 154] on span "Start Service" at bounding box center [614, 154] width 44 height 11
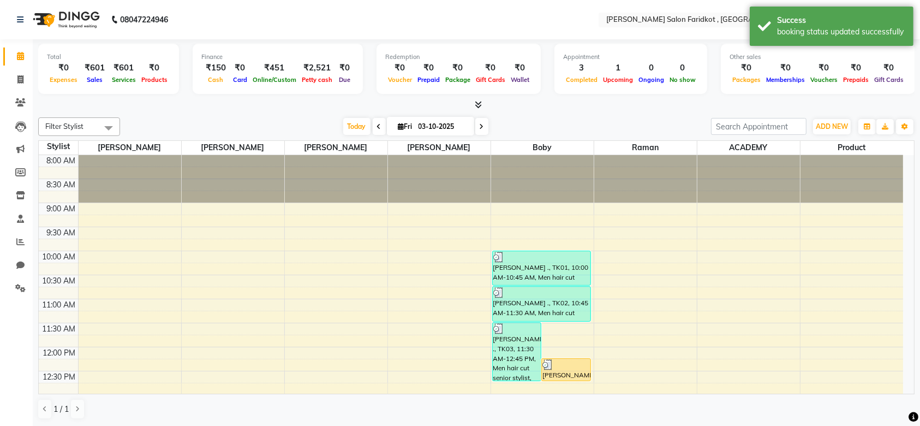
click at [570, 368] on div at bounding box center [565, 364] width 47 height 11
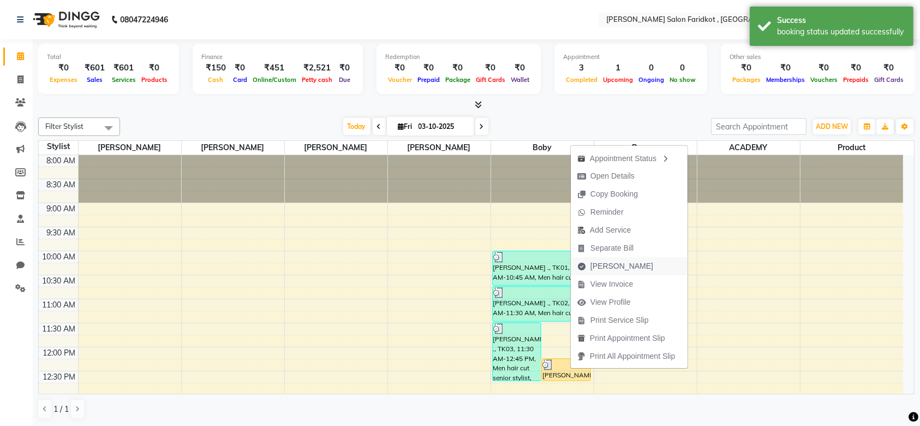
click at [611, 265] on span "[PERSON_NAME]" at bounding box center [621, 265] width 63 height 11
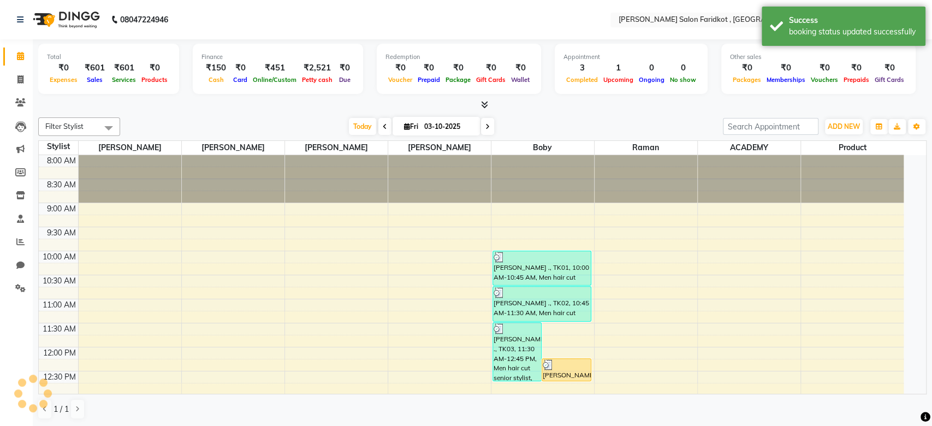
select select "8789"
select select "service"
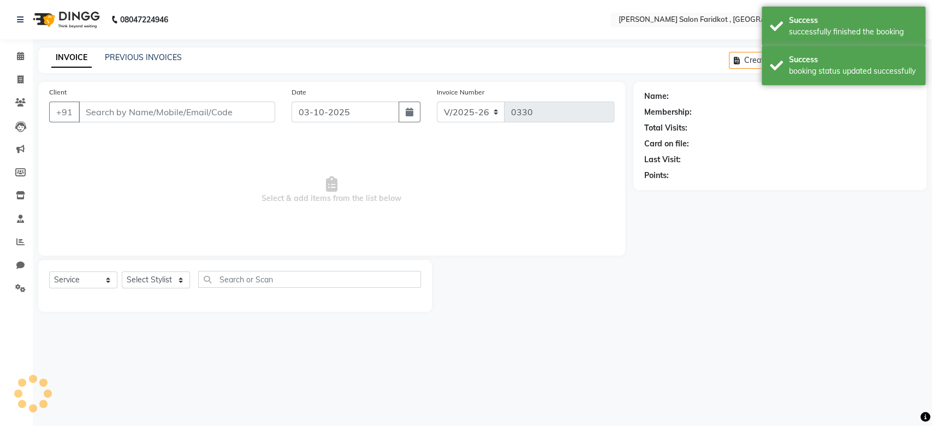
type input "8360918162"
select select "89536"
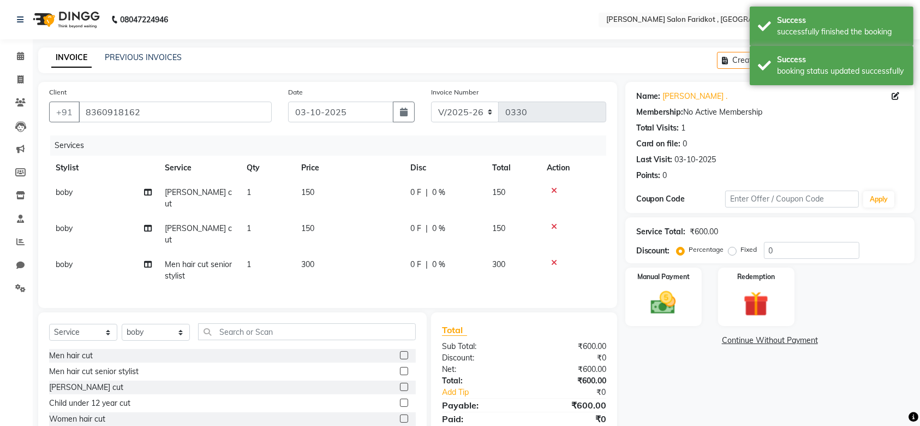
click at [554, 223] on icon at bounding box center [554, 227] width 6 height 8
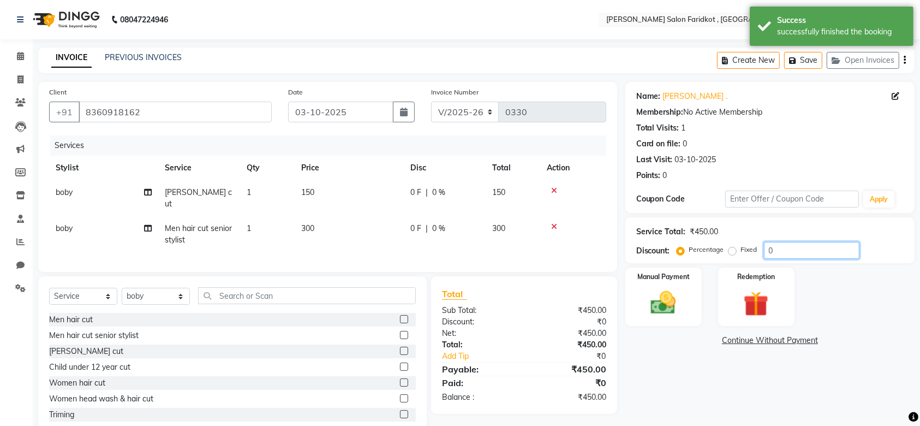
click at [781, 247] on input "0" at bounding box center [812, 250] width 96 height 17
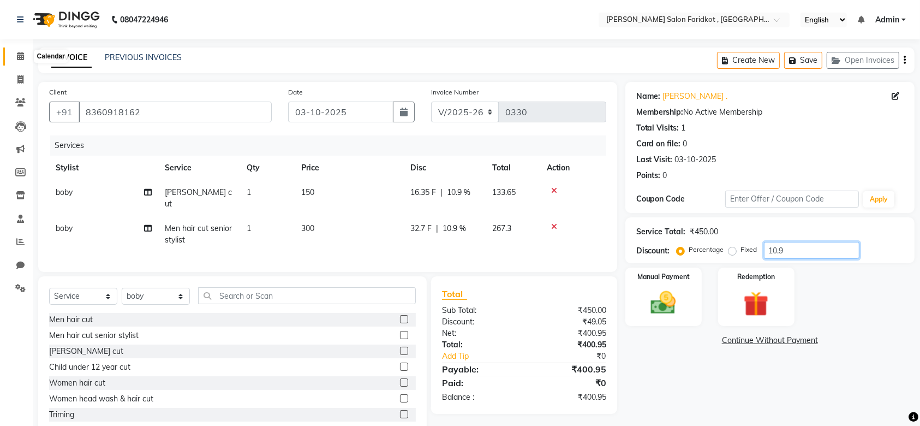
type input "10.9"
click at [20, 62] on span at bounding box center [20, 56] width 19 height 13
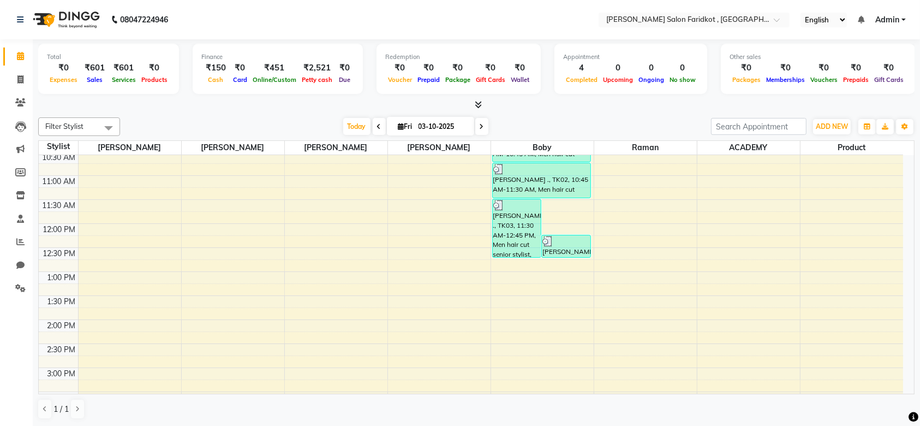
scroll to position [144, 0]
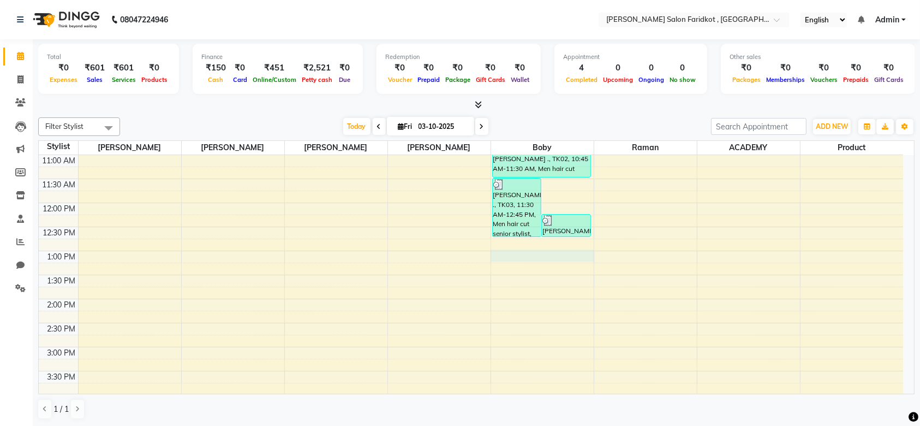
click at [536, 253] on div "8:00 AM 8:30 AM 9:00 AM 9:30 AM 10:00 AM 10:30 AM 11:00 AM 11:30 AM 12:00 PM 12…" at bounding box center [471, 323] width 864 height 624
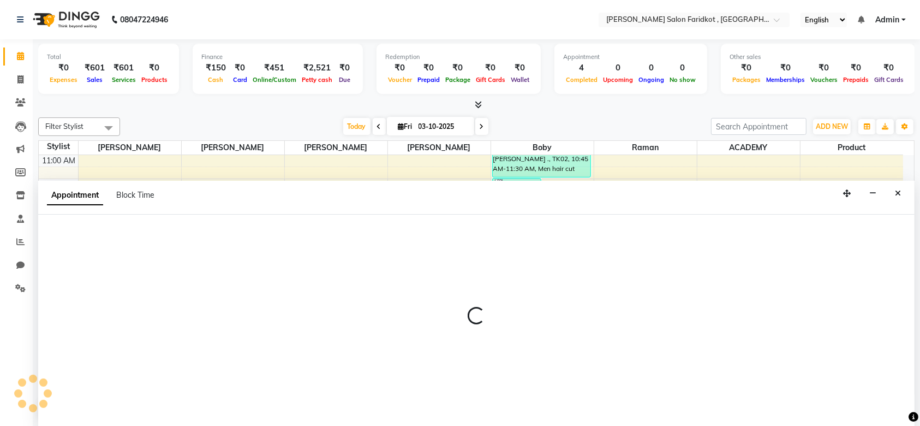
scroll to position [0, 0]
select select "89536"
select select "780"
select select "tentative"
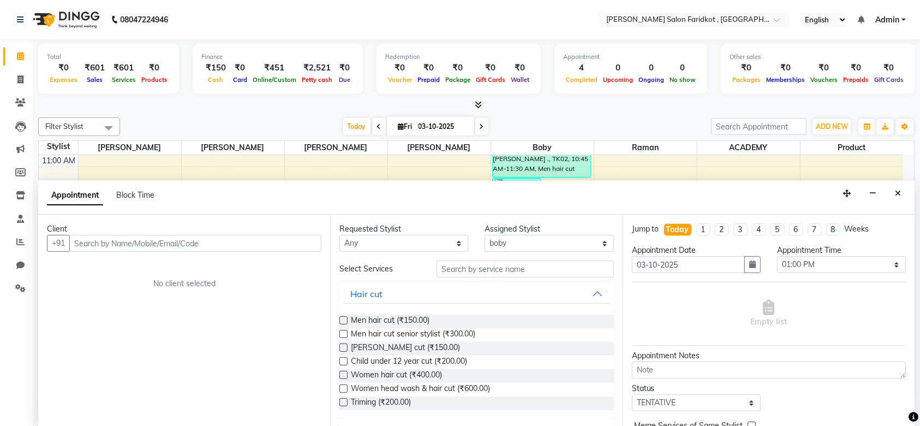
click at [252, 241] on input "text" at bounding box center [195, 243] width 252 height 17
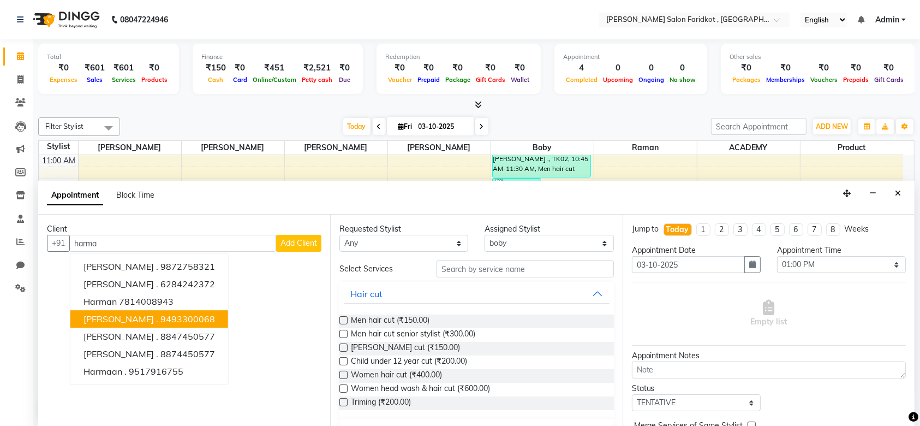
click at [160, 315] on ngb-highlight "9493300068" at bounding box center [187, 319] width 55 height 11
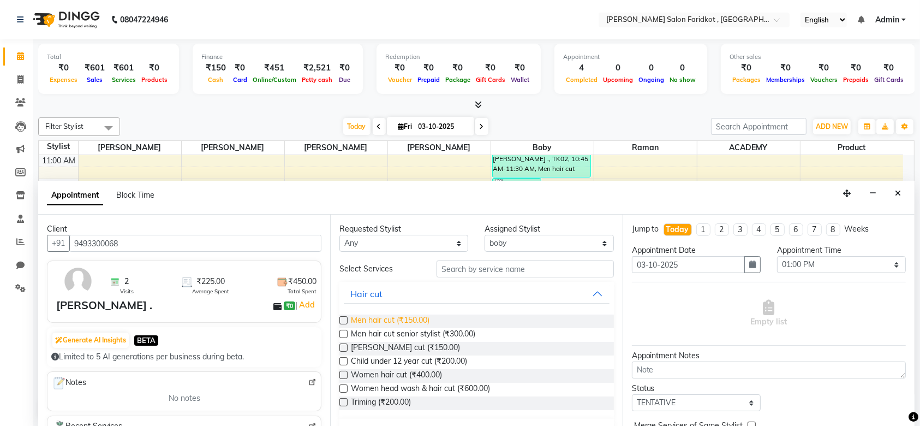
type input "9493300068"
click at [395, 317] on span "Men hair cut (₹150.00)" at bounding box center [390, 321] width 79 height 14
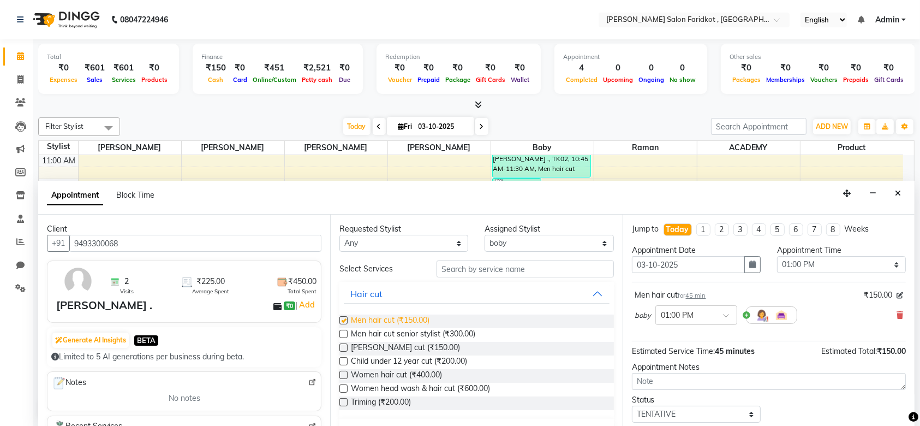
checkbox input "false"
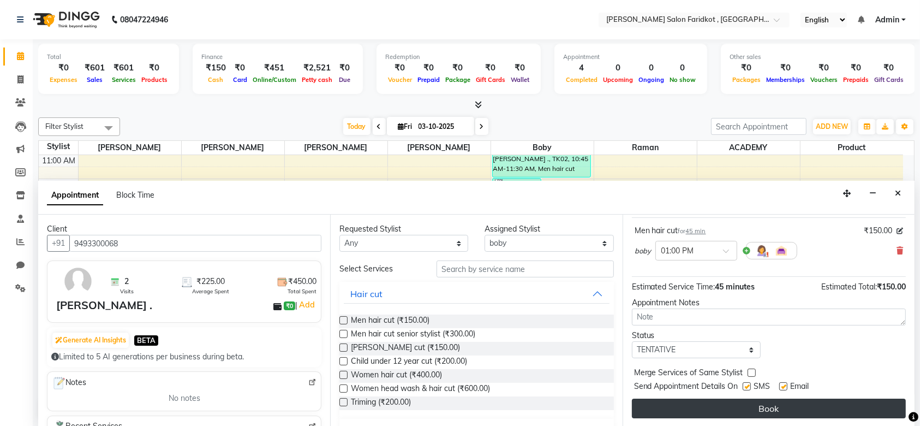
click at [723, 407] on button "Book" at bounding box center [769, 408] width 274 height 20
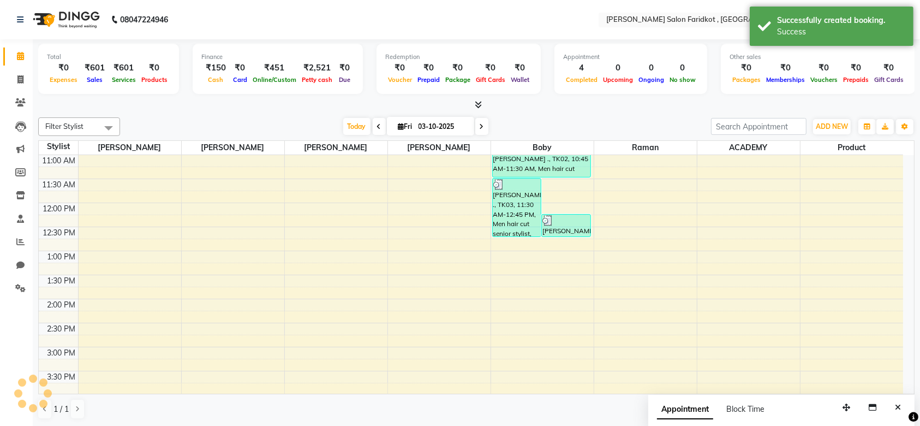
scroll to position [0, 0]
click at [551, 260] on div at bounding box center [541, 256] width 97 height 13
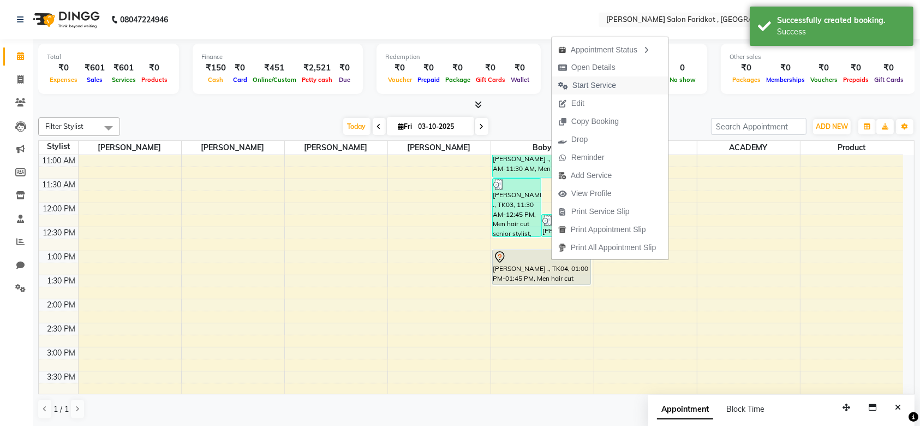
click at [581, 85] on span "Start Service" at bounding box center [594, 85] width 44 height 11
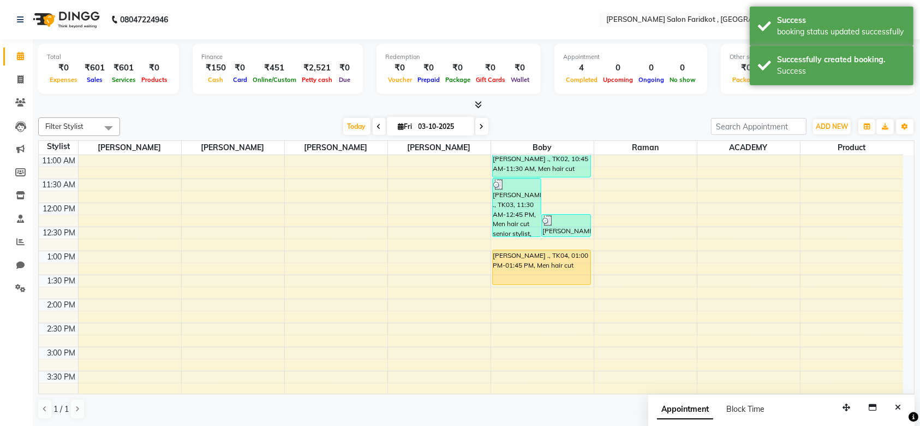
click at [539, 269] on div "harman ., TK04, 01:00 PM-01:45 PM, Men hair cut" at bounding box center [542, 267] width 98 height 34
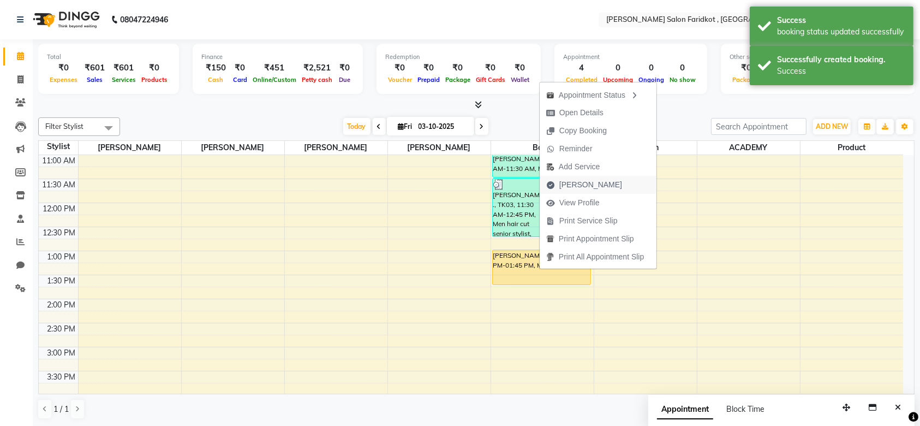
click at [573, 182] on span "[PERSON_NAME]" at bounding box center [590, 184] width 63 height 11
select select "service"
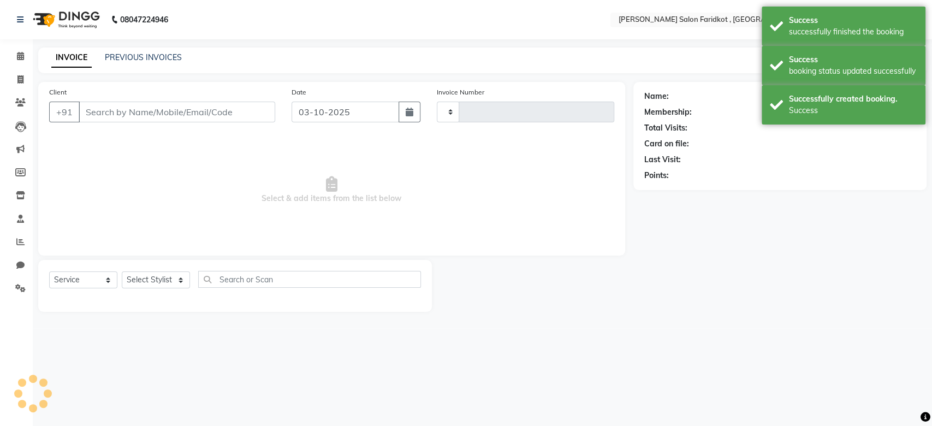
type input "0330"
select select "8789"
type input "9493300068"
select select "89536"
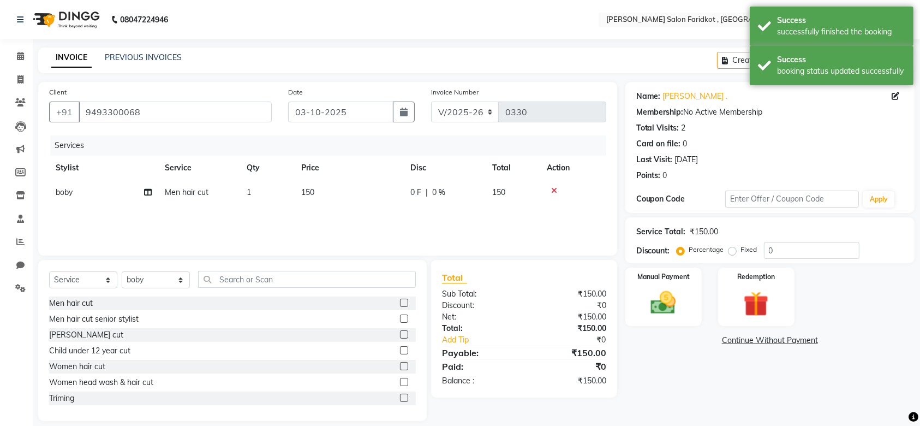
click at [400, 332] on label at bounding box center [404, 334] width 8 height 8
click at [400, 332] on input "checkbox" at bounding box center [403, 334] width 7 height 7
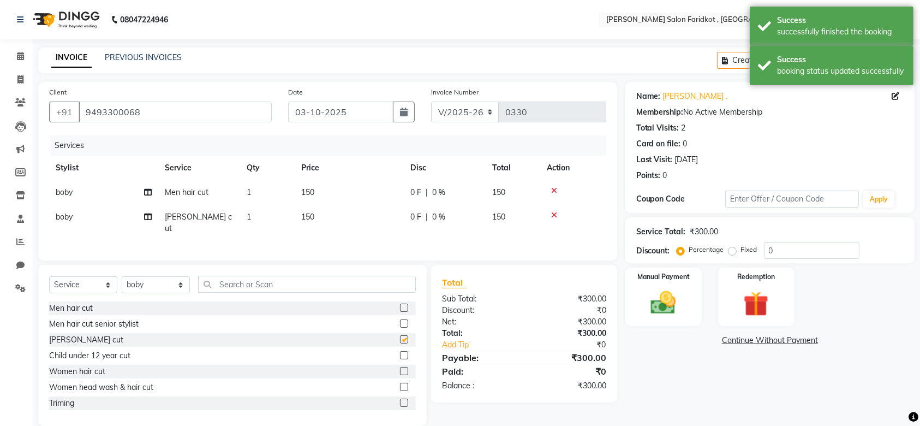
checkbox input "false"
click at [777, 244] on input "0" at bounding box center [812, 250] width 96 height 17
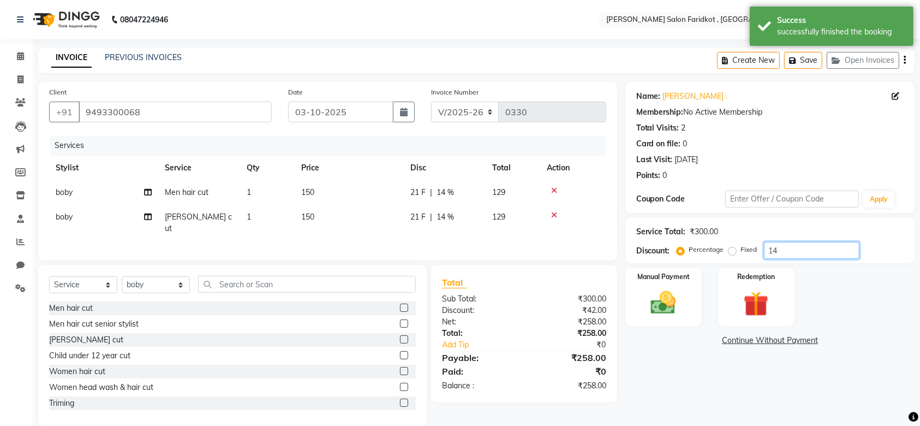
type input "1"
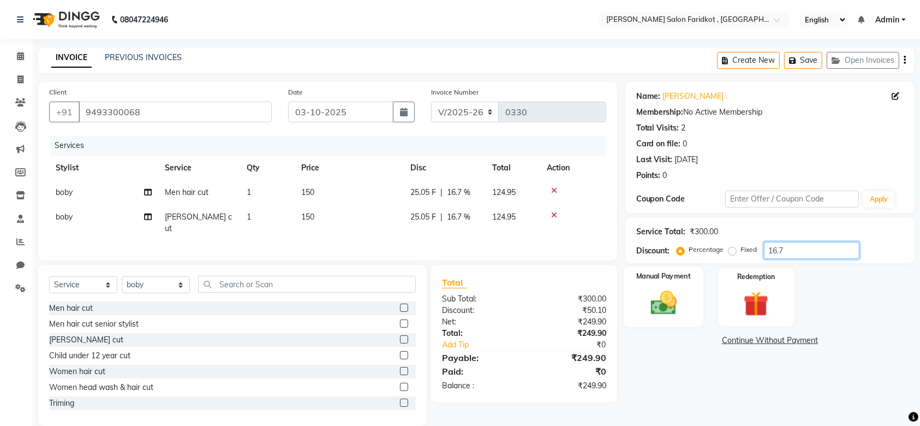
type input "16.7"
click at [661, 288] on img at bounding box center [663, 303] width 43 height 30
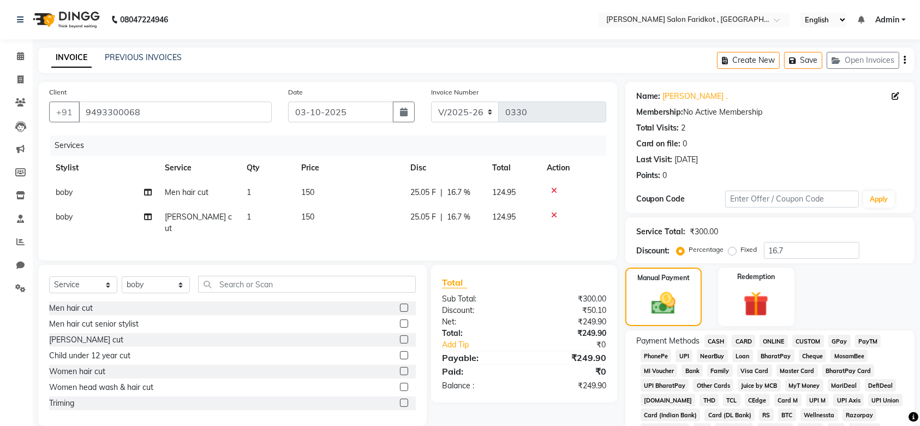
click at [719, 339] on span "CASH" at bounding box center [716, 341] width 23 height 13
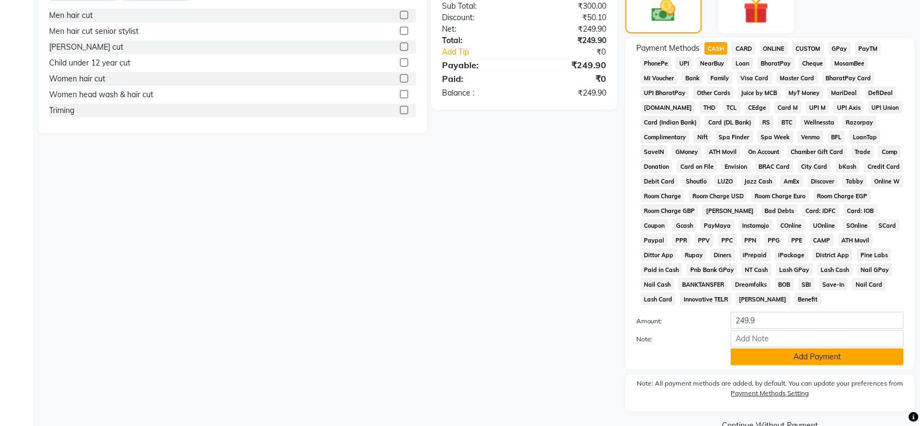
click at [788, 348] on button "Add Payment" at bounding box center [817, 356] width 173 height 17
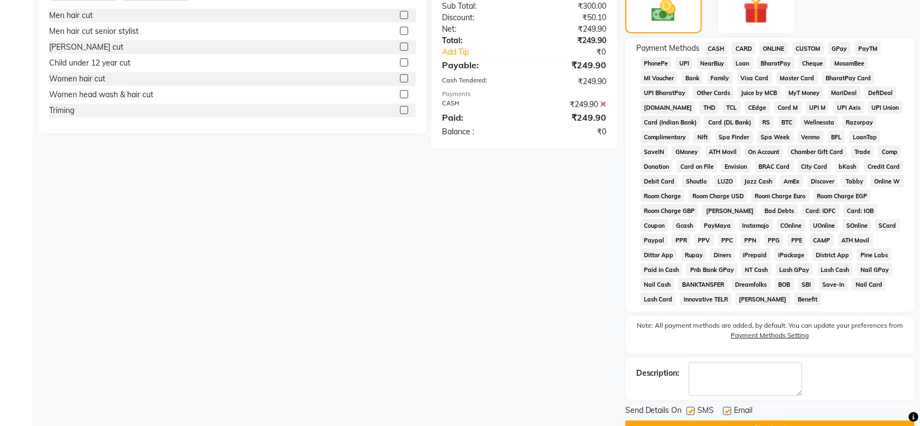
scroll to position [320, 0]
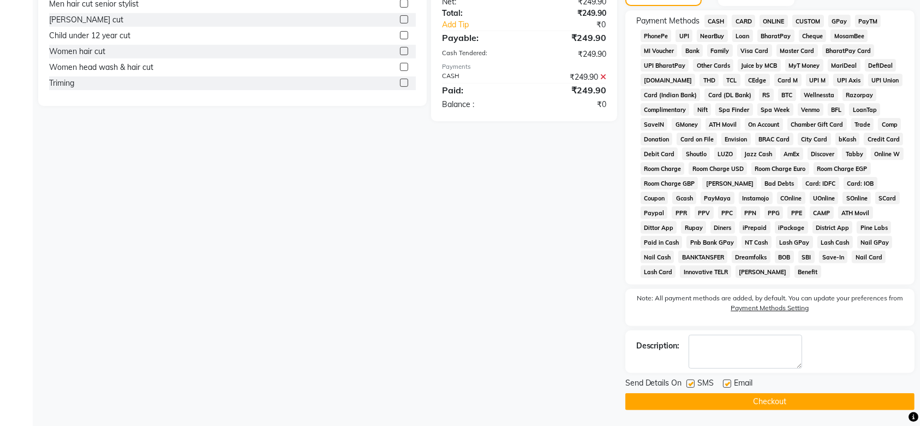
click at [767, 398] on button "Checkout" at bounding box center [769, 401] width 289 height 17
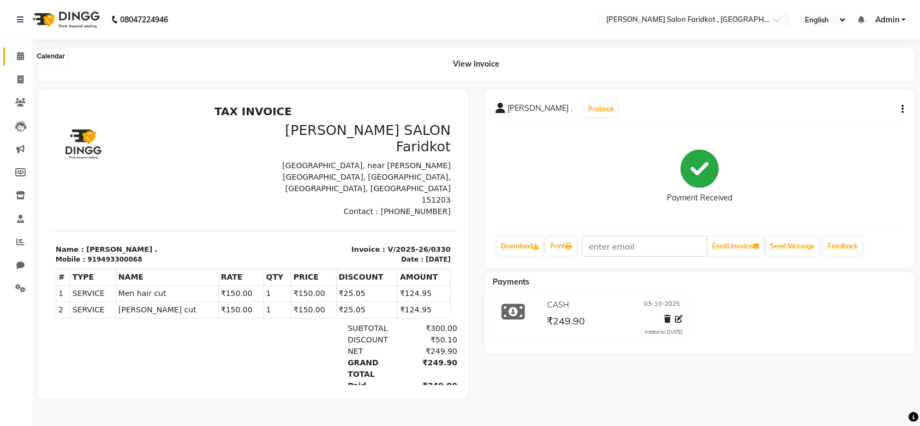
click at [21, 58] on icon at bounding box center [20, 56] width 7 height 8
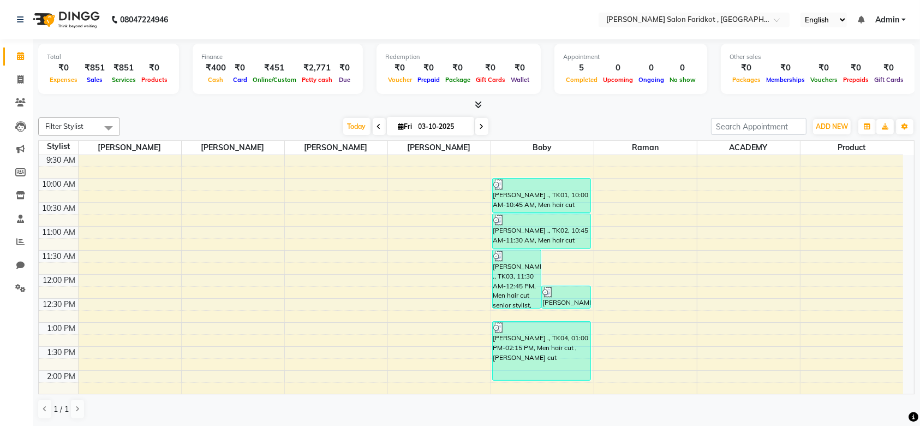
scroll to position [73, 0]
click at [255, 351] on div "8:00 AM 8:30 AM 9:00 AM 9:30 AM 10:00 AM 10:30 AM 11:00 AM 11:30 AM 12:00 PM 12…" at bounding box center [471, 394] width 864 height 624
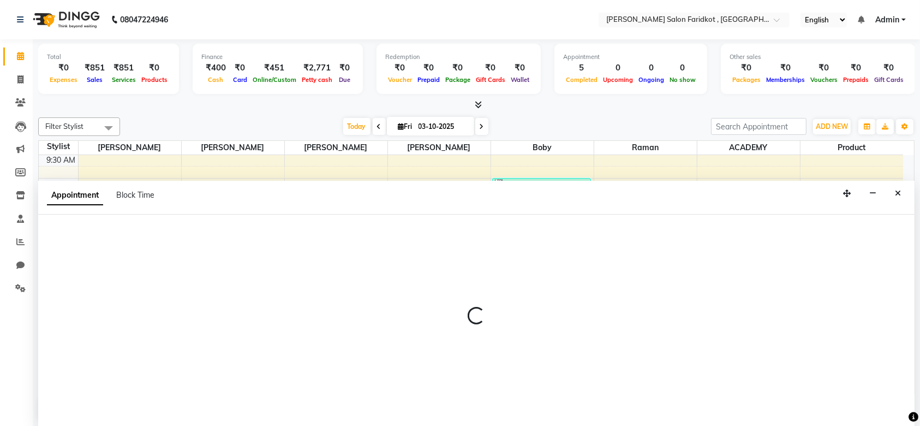
scroll to position [0, 0]
select select "89533"
select select "810"
select select "tentative"
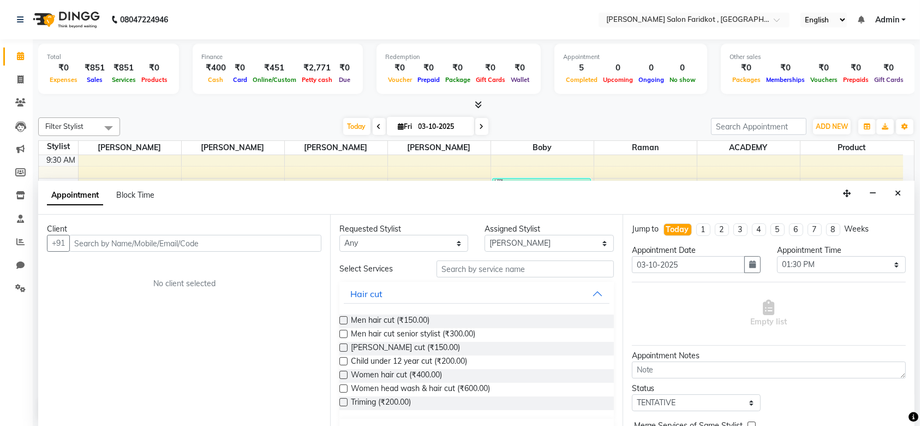
click at [128, 243] on input "text" at bounding box center [195, 243] width 252 height 17
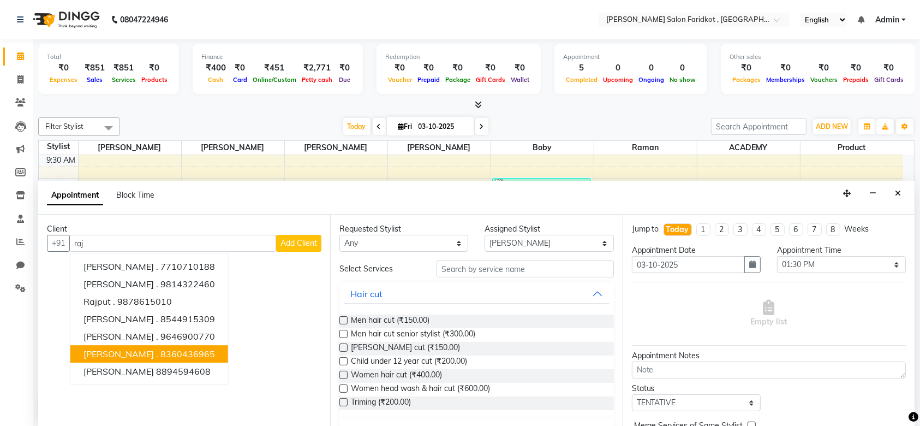
click at [112, 354] on span "rajender ." at bounding box center [120, 354] width 75 height 11
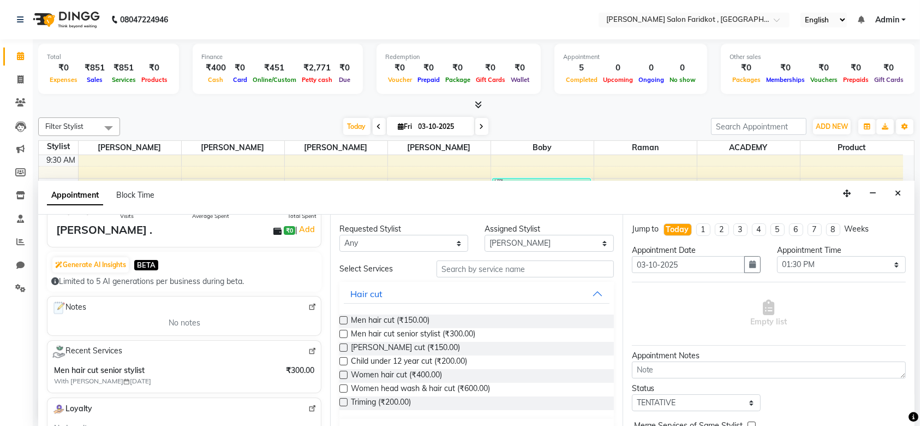
scroll to position [75, 0]
type input "8360436965"
click at [390, 318] on span "Men hair cut (₹150.00)" at bounding box center [390, 321] width 79 height 14
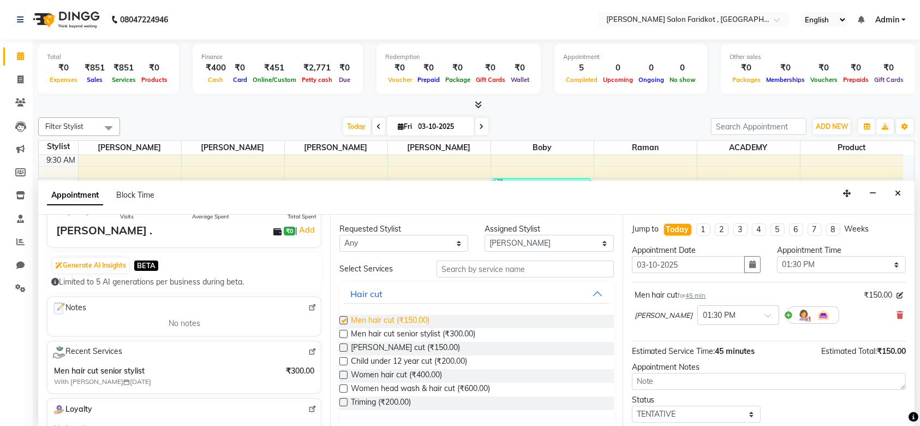
checkbox input "false"
click at [391, 343] on span "[PERSON_NAME] cut (₹150.00)" at bounding box center [405, 349] width 109 height 14
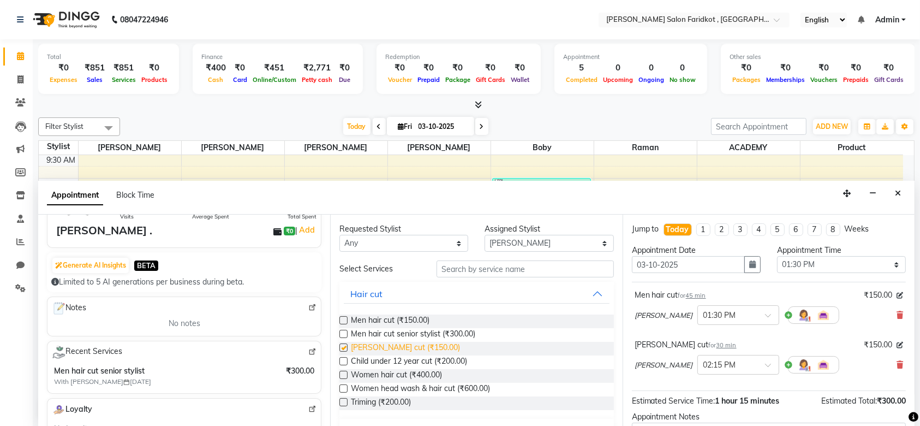
checkbox input "false"
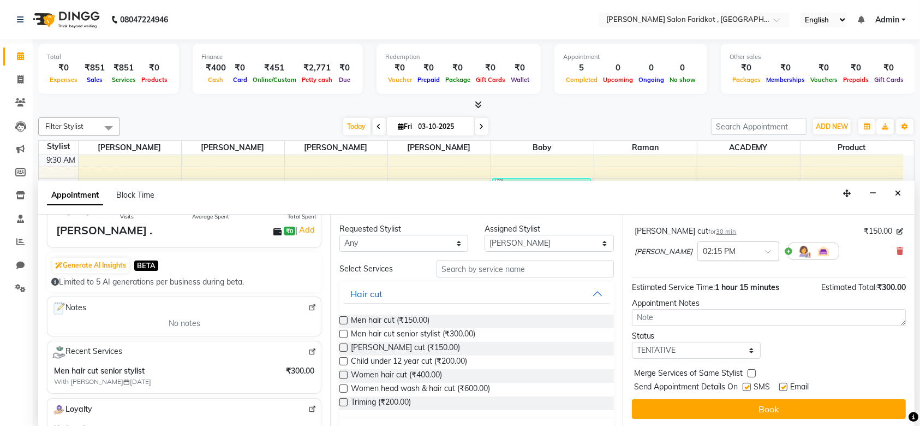
scroll to position [114, 0]
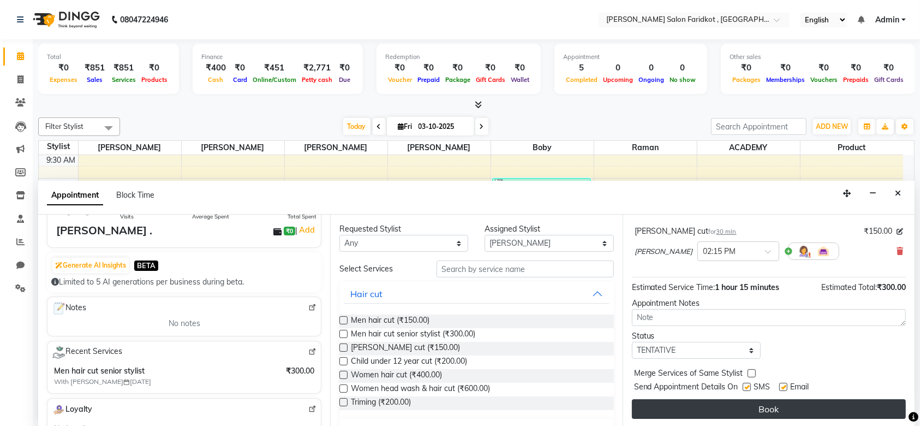
click at [756, 405] on button "Book" at bounding box center [769, 409] width 274 height 20
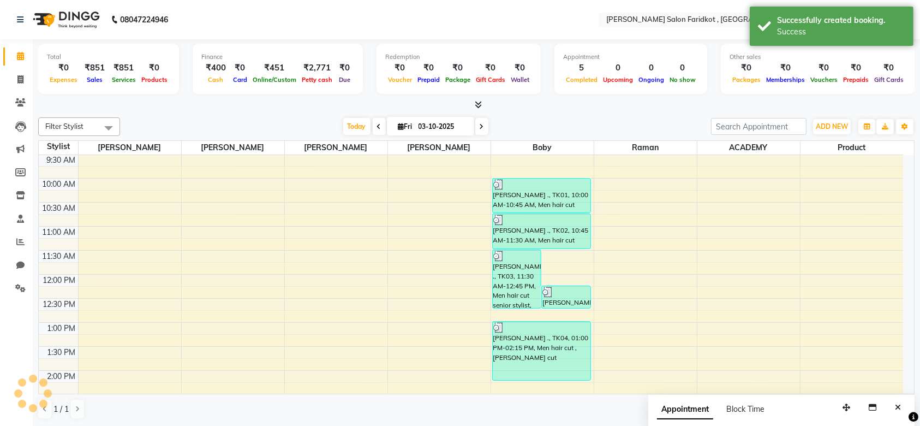
scroll to position [0, 0]
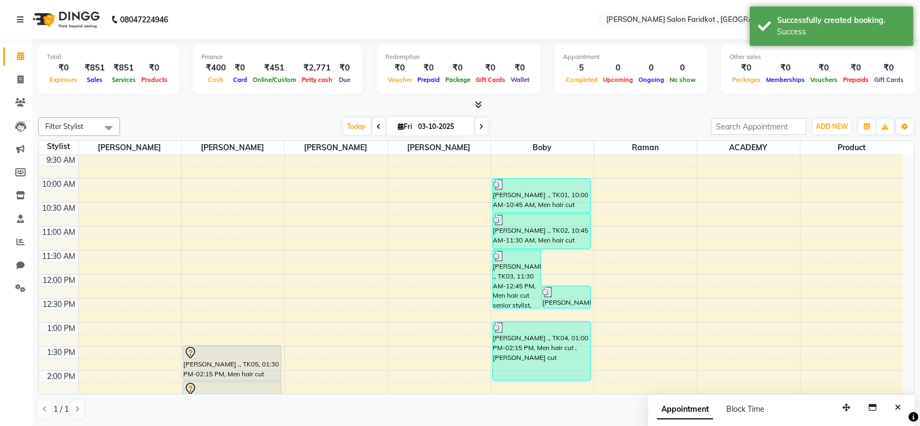
click at [227, 363] on div "rajender ., TK05, 01:30 PM-02:15 PM, Men hair cut" at bounding box center [232, 362] width 98 height 34
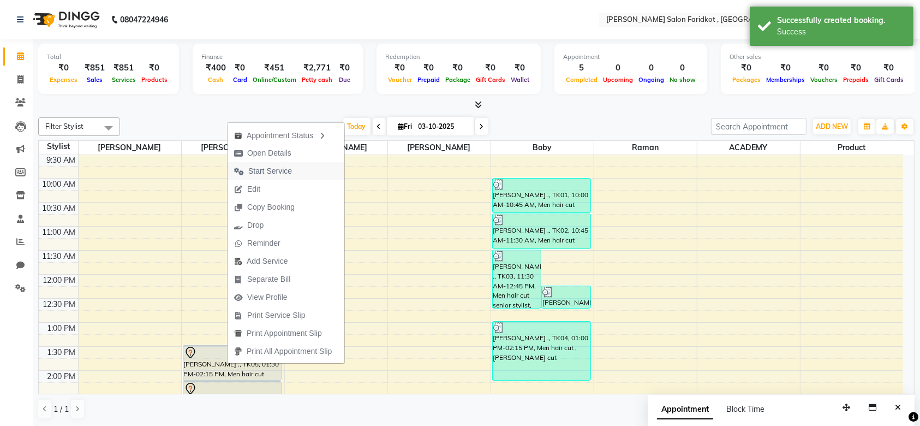
click at [271, 170] on span "Start Service" at bounding box center [270, 170] width 44 height 11
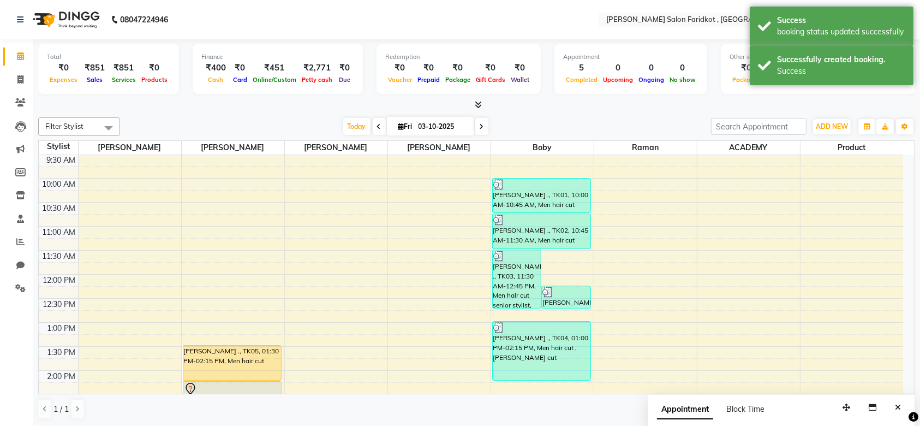
click at [232, 360] on div "rajender ., TK05, 01:30 PM-02:15 PM, Men hair cut" at bounding box center [232, 362] width 98 height 34
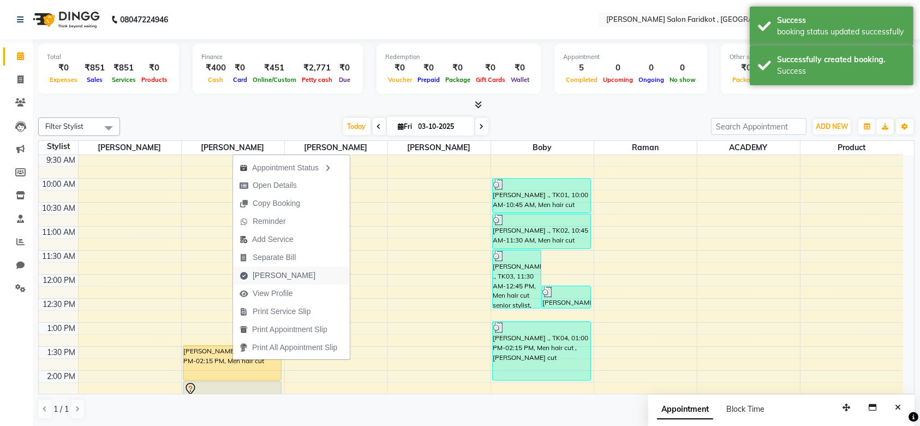
click at [269, 274] on span "[PERSON_NAME]" at bounding box center [284, 275] width 63 height 11
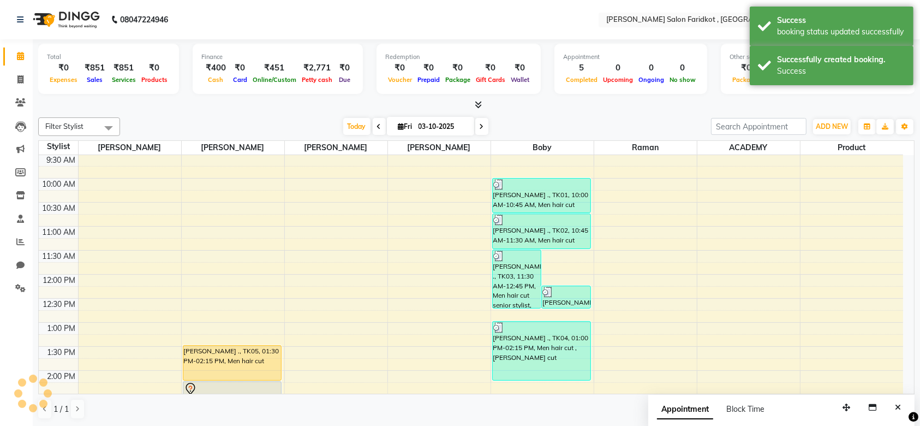
select select "8789"
select select "service"
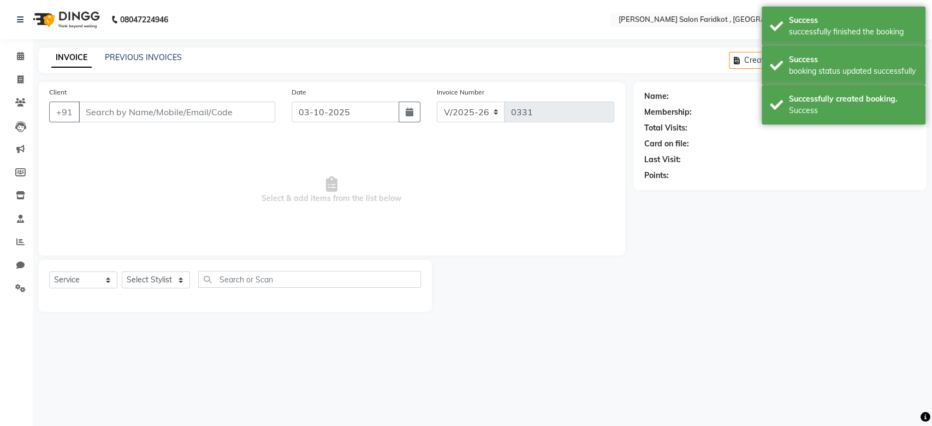
type input "8360436965"
select select "89533"
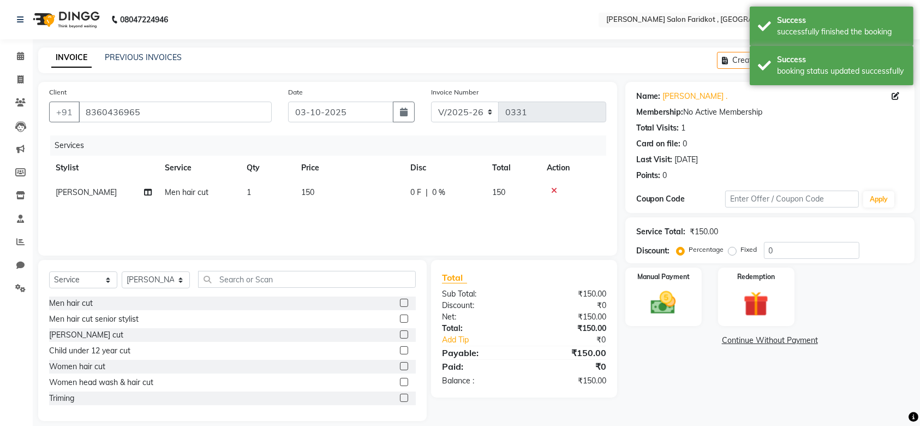
click at [400, 335] on label at bounding box center [404, 334] width 8 height 8
click at [400, 335] on input "checkbox" at bounding box center [403, 334] width 7 height 7
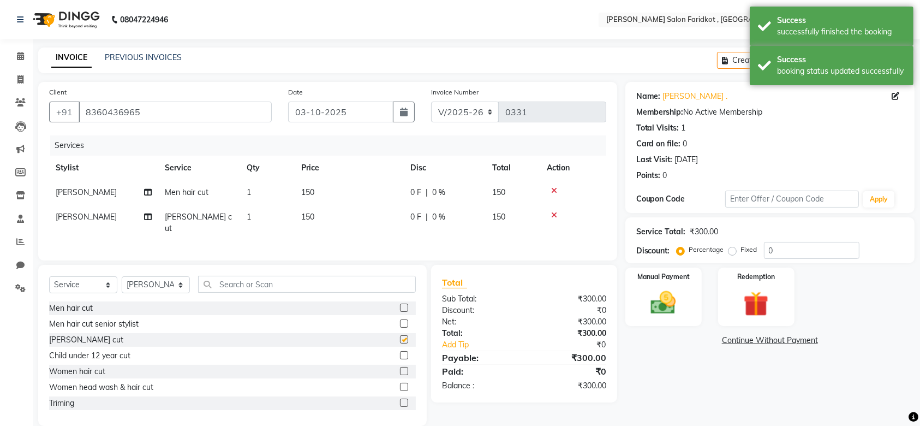
checkbox input "false"
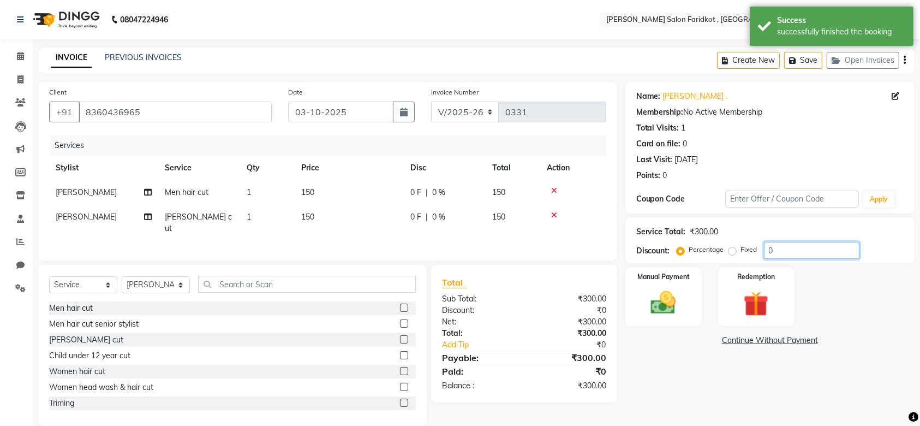
click at [798, 251] on input "0" at bounding box center [812, 250] width 96 height 17
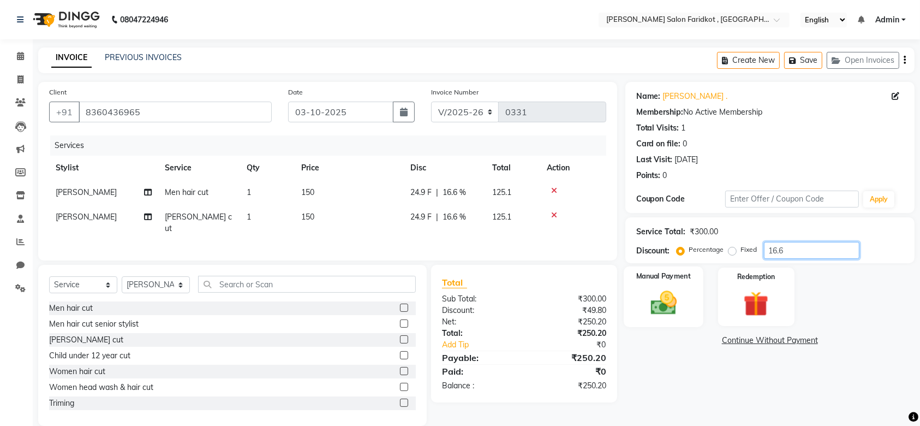
type input "16.6"
click at [666, 295] on img at bounding box center [663, 303] width 43 height 30
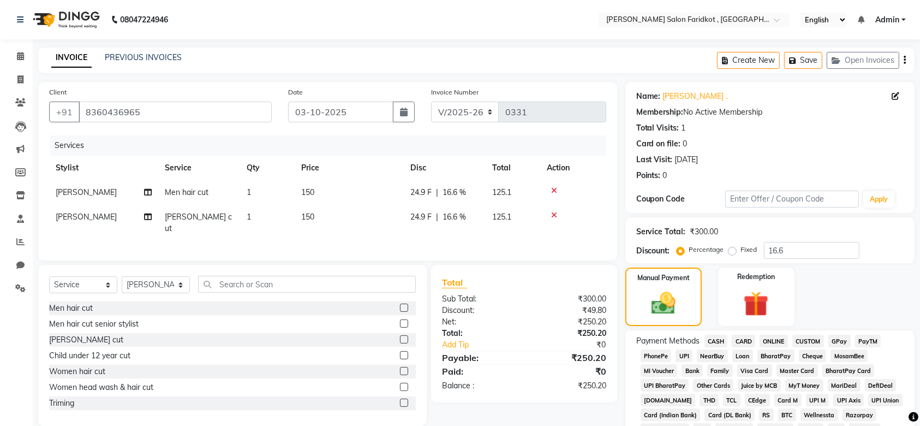
click at [684, 356] on span "UPI" at bounding box center [684, 355] width 17 height 13
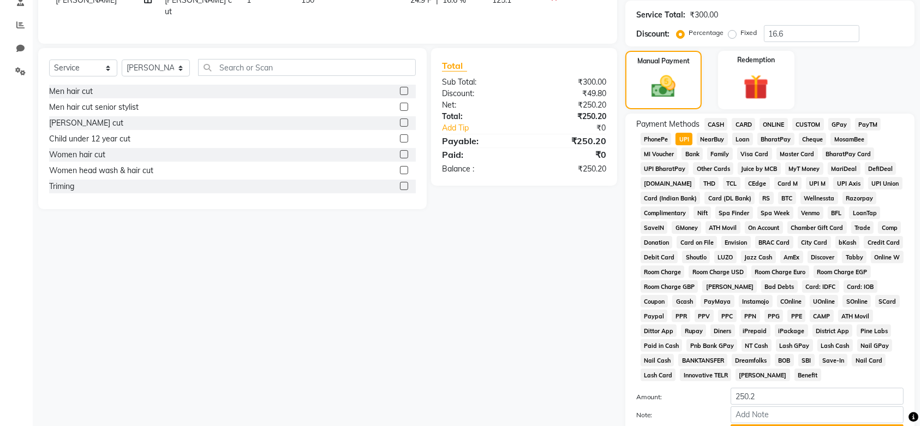
scroll to position [316, 0]
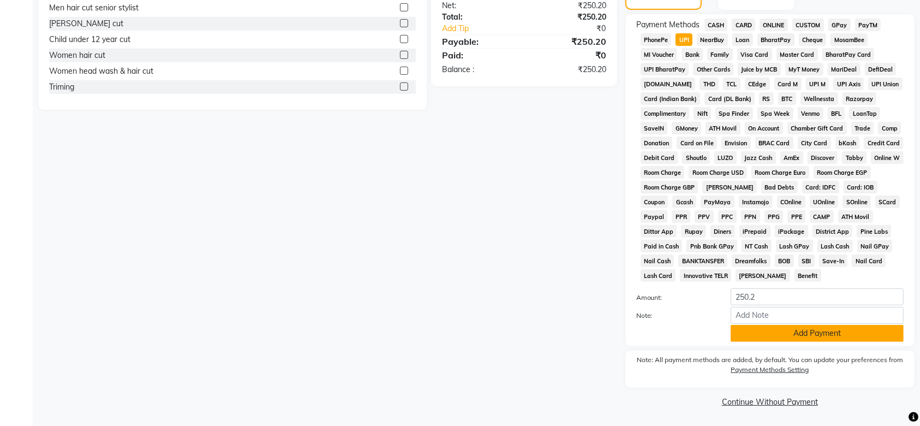
click at [808, 333] on button "Add Payment" at bounding box center [817, 333] width 173 height 17
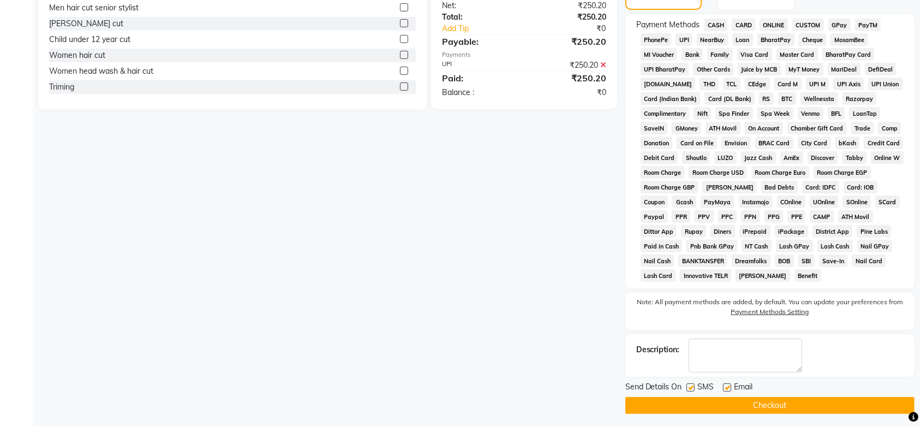
click at [777, 407] on button "Checkout" at bounding box center [769, 405] width 289 height 17
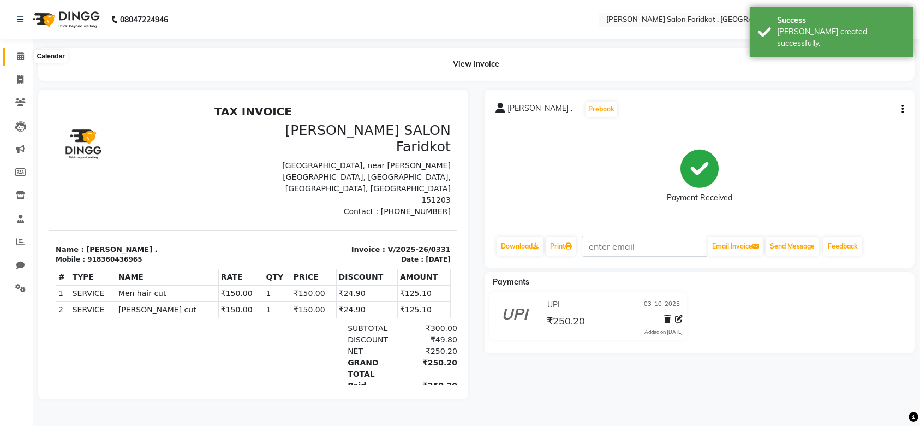
click at [23, 59] on icon at bounding box center [20, 56] width 7 height 8
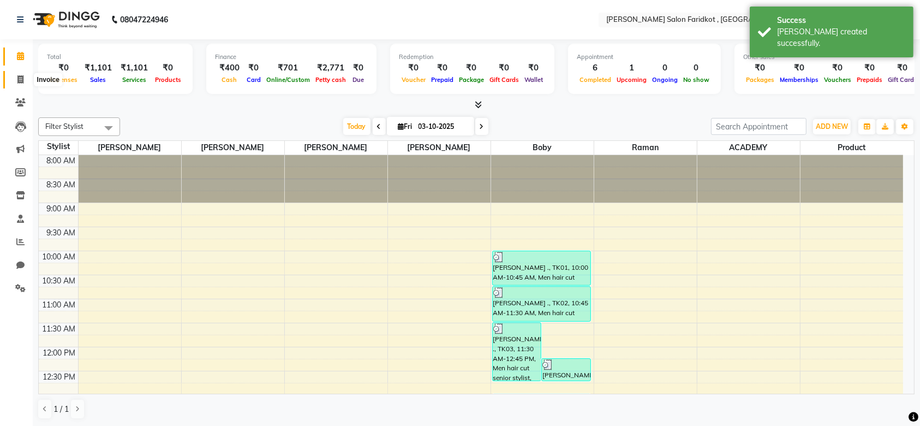
click at [21, 78] on icon at bounding box center [20, 79] width 6 height 8
select select "8789"
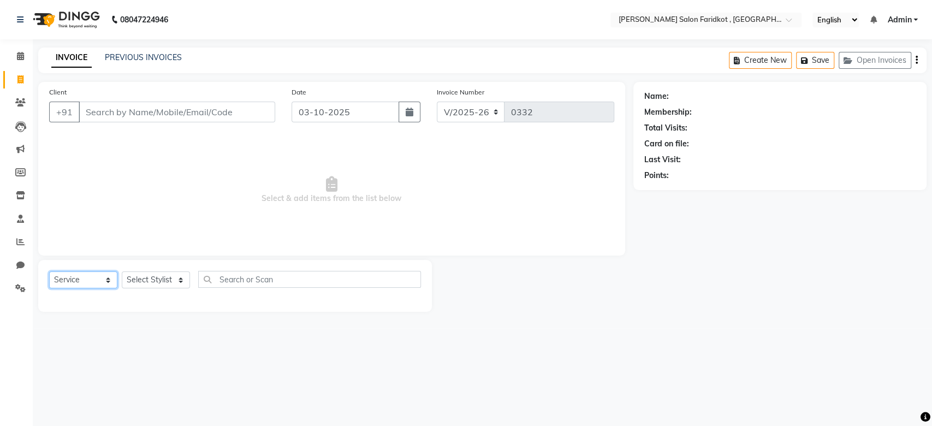
click at [106, 279] on select "Select Service Product Membership Package Voucher Prepaid Gift Card" at bounding box center [83, 279] width 68 height 17
select select "product"
click at [49, 271] on select "Select Service Product Membership Package Voucher Prepaid Gift Card" at bounding box center [83, 279] width 68 height 17
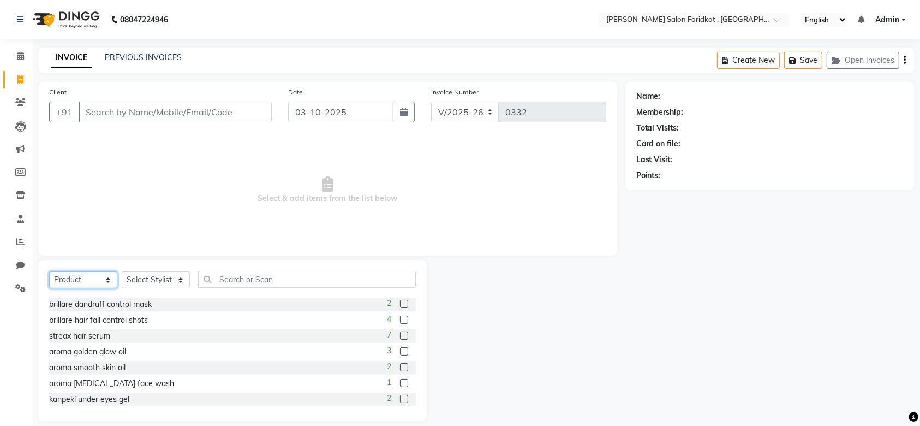
scroll to position [343, 0]
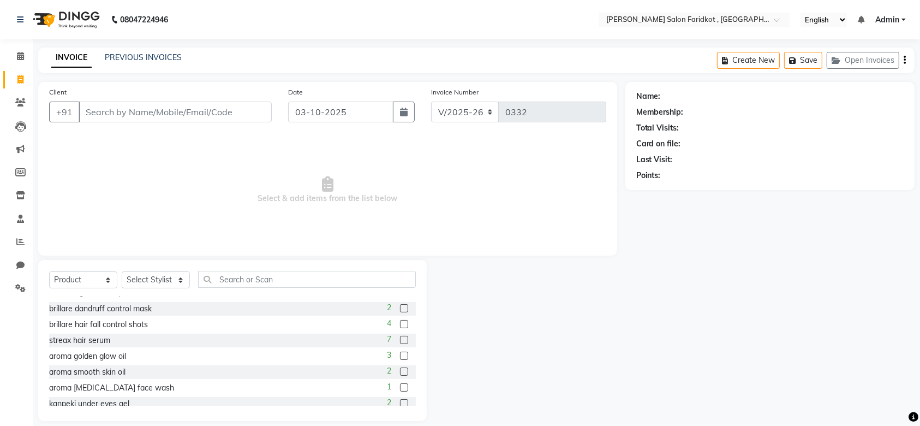
click at [400, 338] on label at bounding box center [404, 340] width 8 height 8
click at [400, 338] on input "checkbox" at bounding box center [403, 340] width 7 height 7
checkbox input "false"
click at [153, 276] on select "Select Stylist ACADEMY anmol dhillon boby KARAN DHALIWAL Product raman Rohit GI…" at bounding box center [156, 279] width 68 height 17
select select "89533"
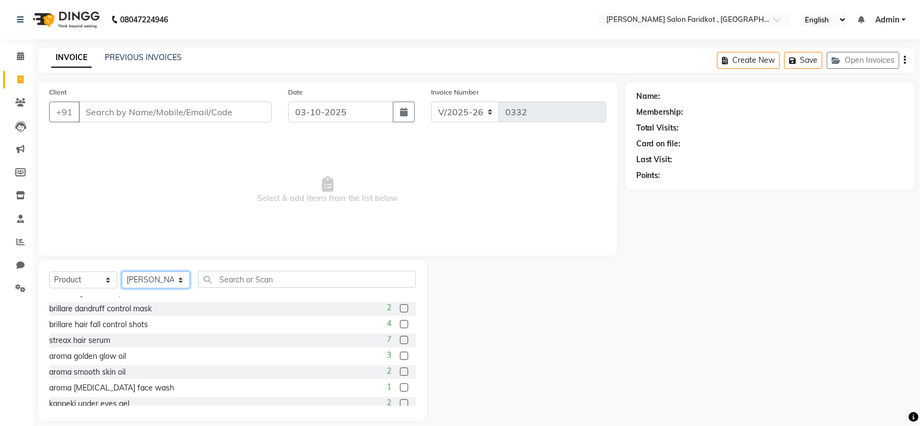
click at [122, 271] on select "Select Stylist ACADEMY anmol dhillon boby KARAN DHALIWAL Product raman Rohit GI…" at bounding box center [156, 279] width 68 height 17
click at [400, 338] on label at bounding box center [404, 340] width 8 height 8
click at [400, 338] on input "checkbox" at bounding box center [403, 340] width 7 height 7
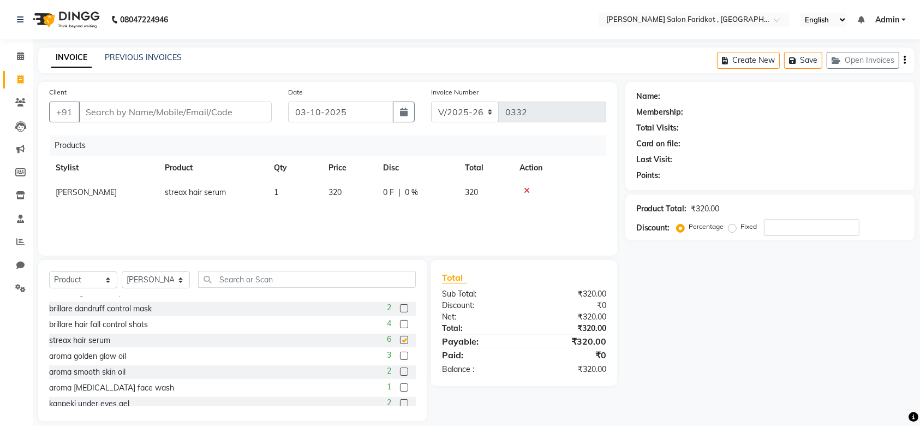
checkbox input "false"
click at [781, 226] on input "number" at bounding box center [812, 227] width 96 height 17
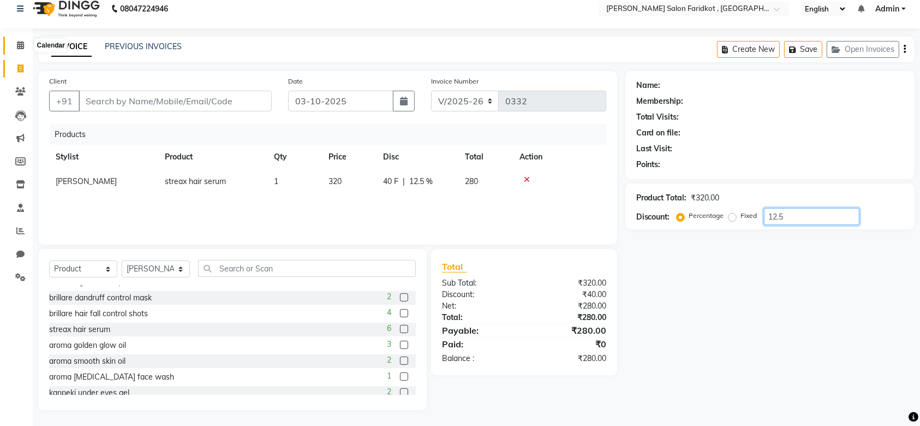
type input "12.5"
click at [22, 48] on icon at bounding box center [20, 45] width 7 height 8
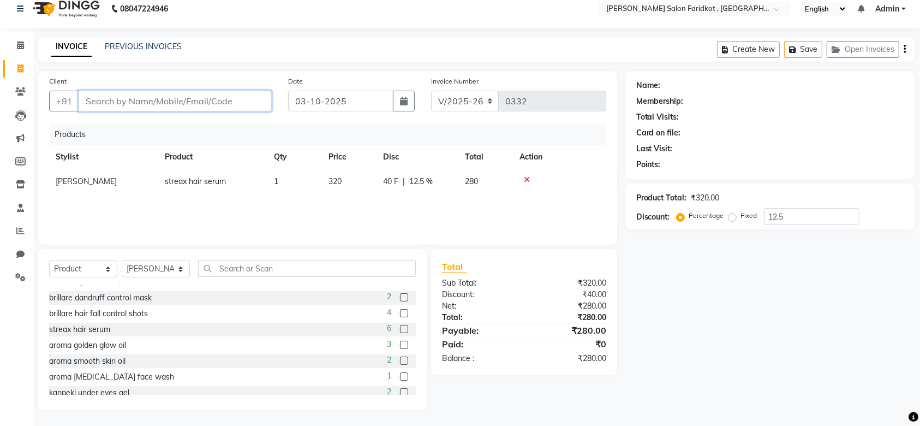
click at [142, 98] on input "Client" at bounding box center [175, 101] width 193 height 21
type input "r"
type input "0"
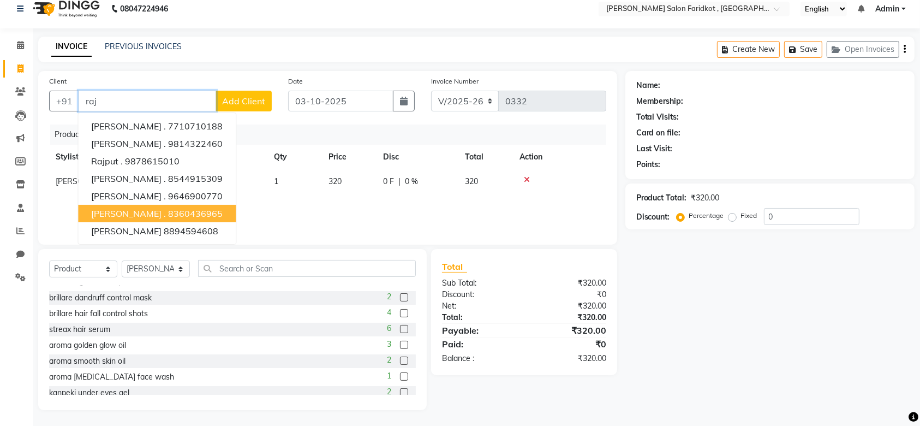
click at [122, 213] on span "rajender ." at bounding box center [128, 213] width 75 height 11
type input "8360436965"
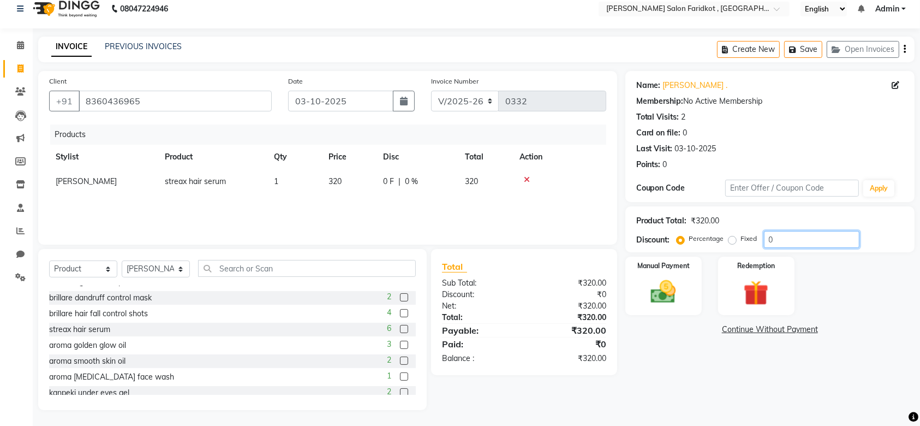
click at [779, 236] on input "0" at bounding box center [812, 239] width 96 height 17
type input "12.5"
click at [673, 285] on img at bounding box center [663, 292] width 43 height 30
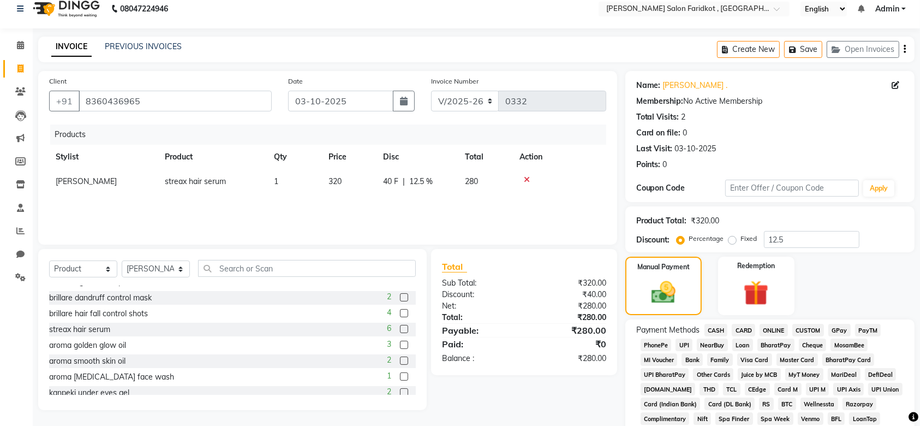
click at [685, 343] on span "UPI" at bounding box center [684, 344] width 17 height 13
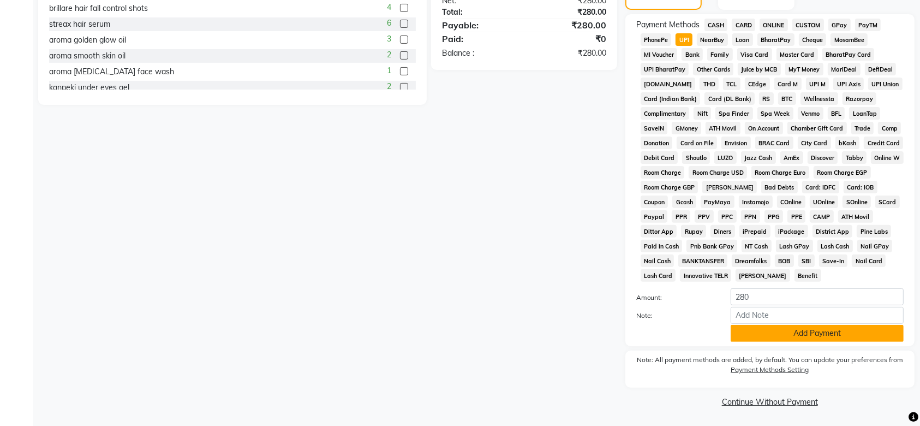
click at [796, 333] on button "Add Payment" at bounding box center [817, 333] width 173 height 17
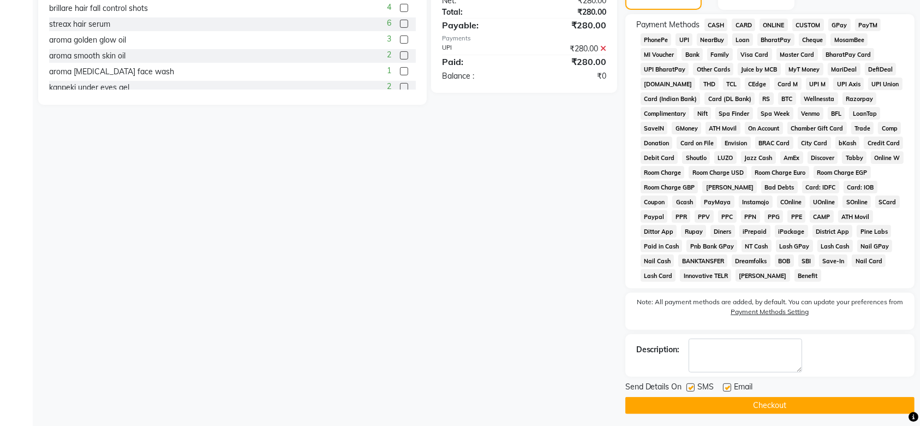
click at [769, 406] on button "Checkout" at bounding box center [769, 405] width 289 height 17
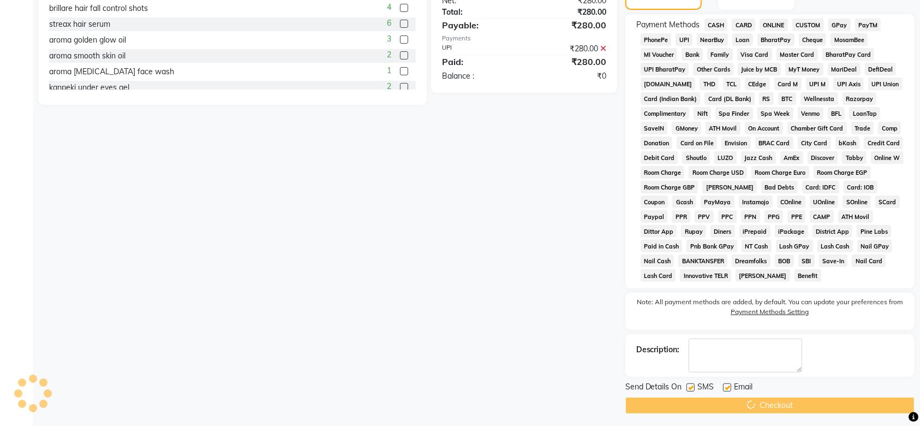
click at [769, 406] on div "Checkout" at bounding box center [769, 405] width 289 height 17
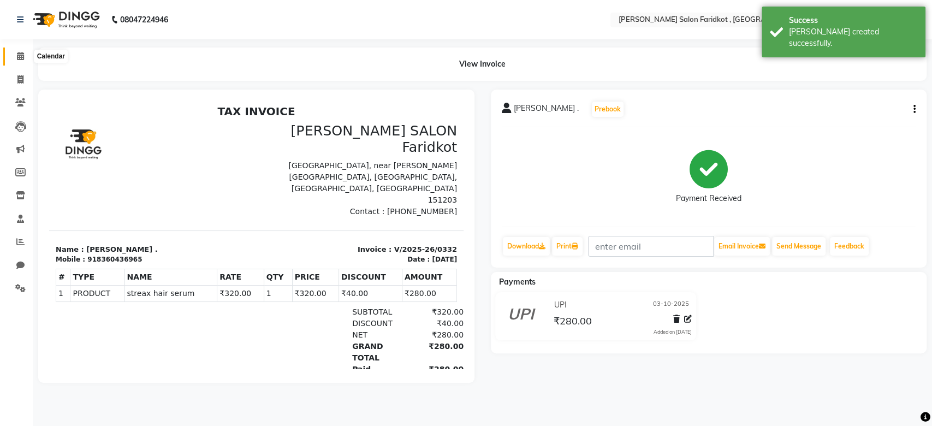
click at [20, 56] on icon at bounding box center [20, 56] width 7 height 8
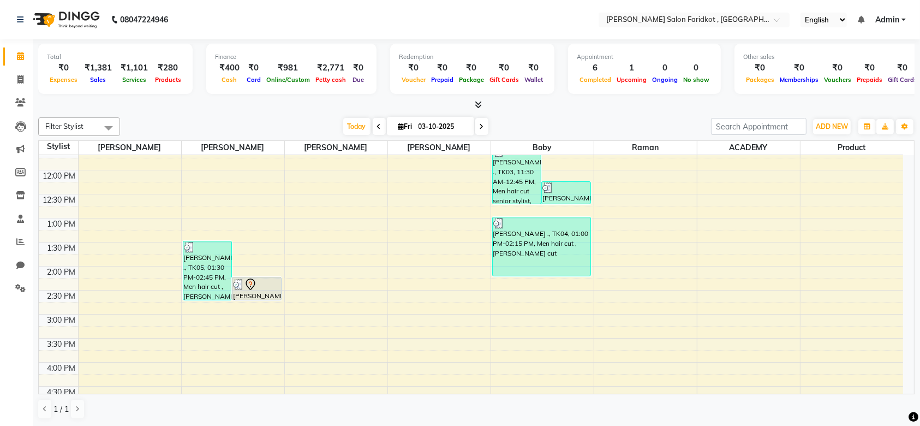
scroll to position [200, 0]
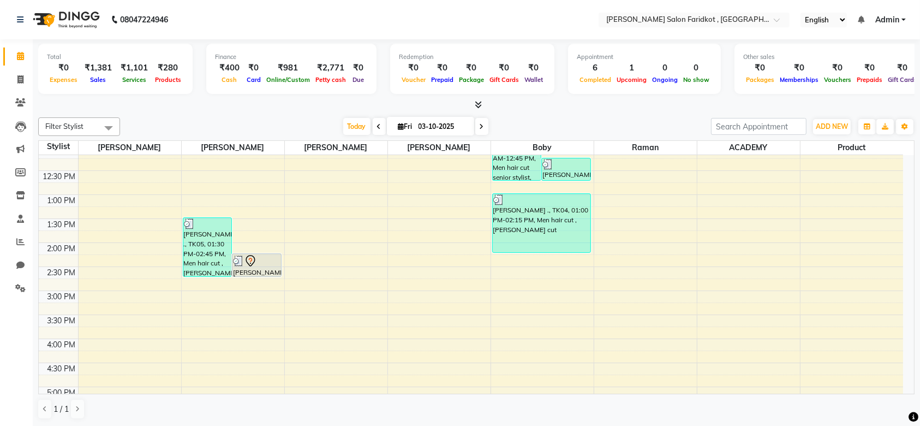
click at [256, 269] on div "[PERSON_NAME] ., TK05, 02:15 PM-02:45 PM, [PERSON_NAME] cut" at bounding box center [256, 265] width 49 height 22
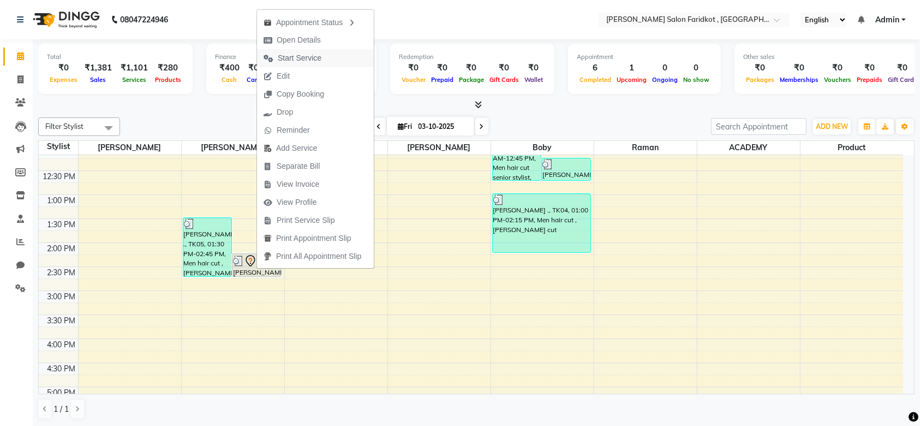
click at [299, 57] on span "Start Service" at bounding box center [300, 57] width 44 height 11
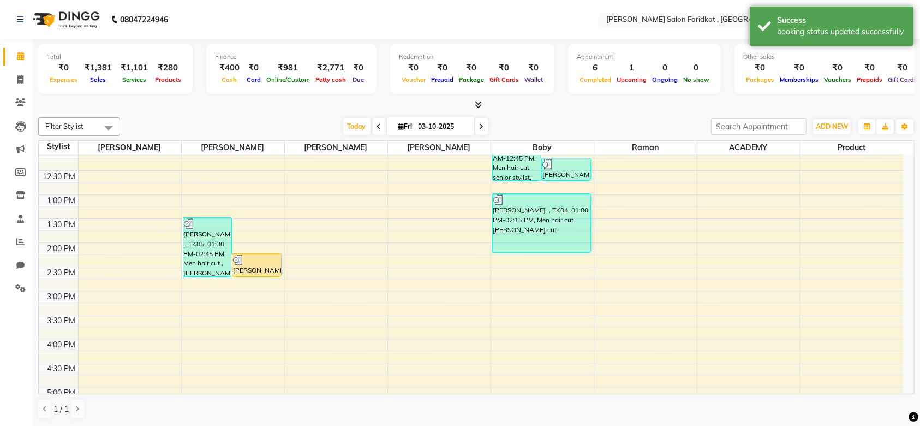
click at [252, 267] on div "[PERSON_NAME] ., TK05, 02:15 PM-02:45 PM, [PERSON_NAME] cut" at bounding box center [256, 265] width 49 height 22
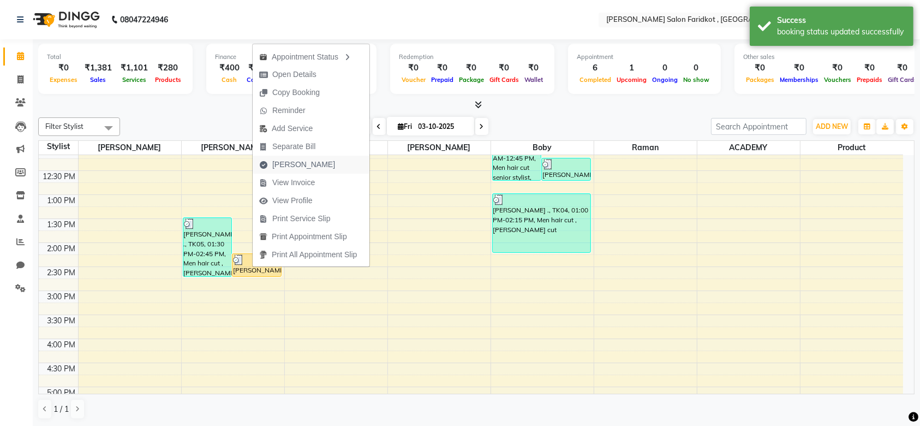
click at [291, 165] on span "[PERSON_NAME]" at bounding box center [303, 164] width 63 height 11
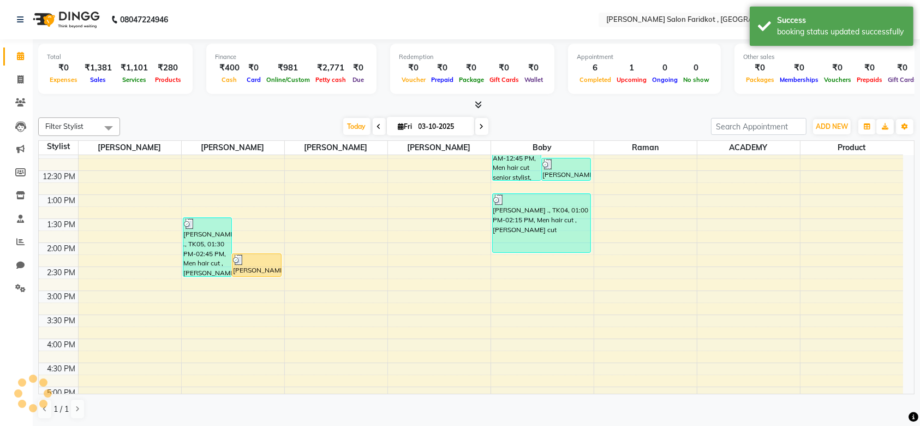
select select "8789"
select select "service"
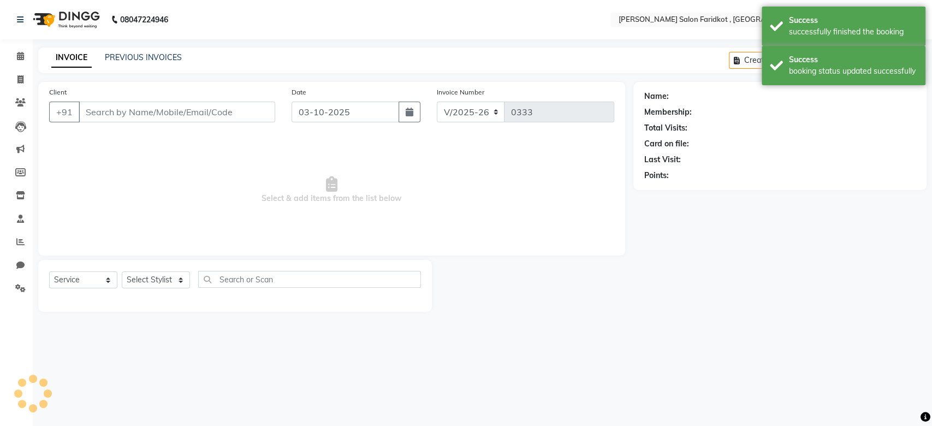
type input "8360436965"
select select "89533"
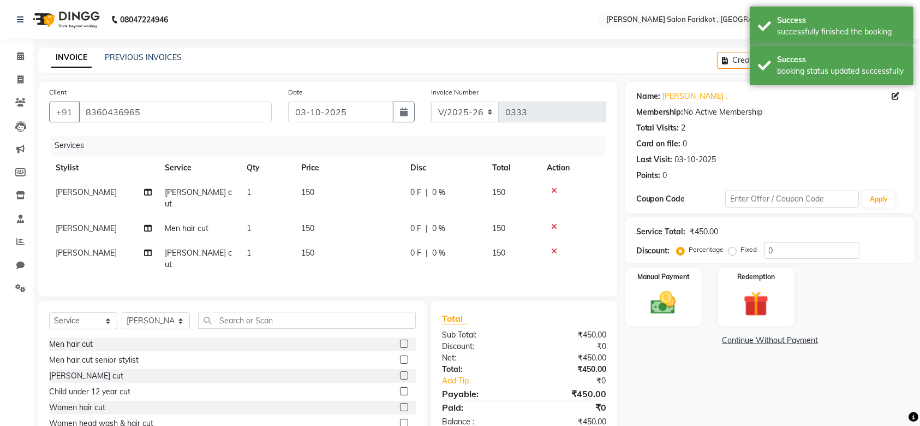
click at [554, 247] on icon at bounding box center [554, 251] width 6 height 8
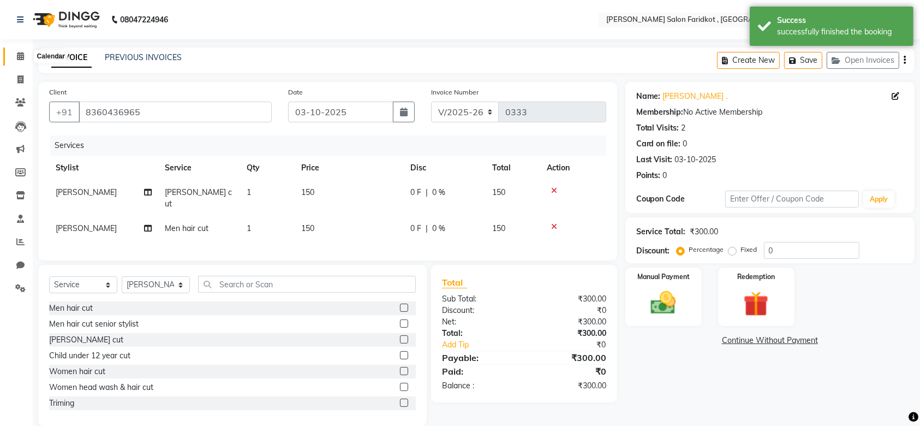
click at [19, 59] on icon at bounding box center [20, 56] width 7 height 8
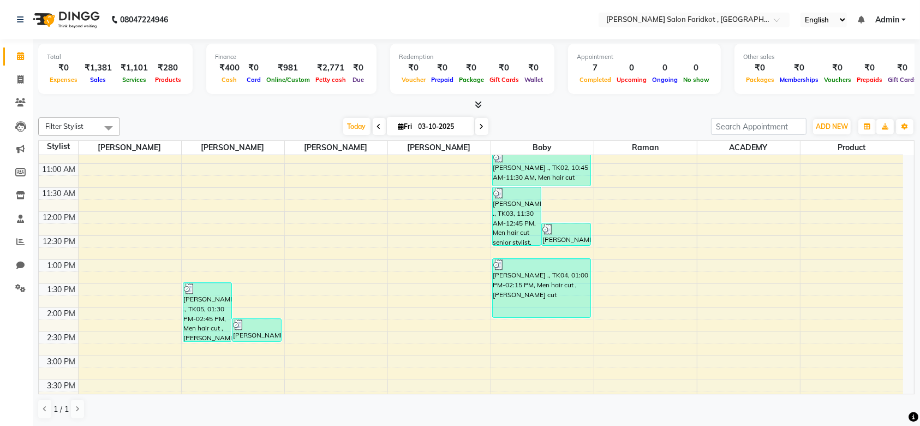
scroll to position [140, 0]
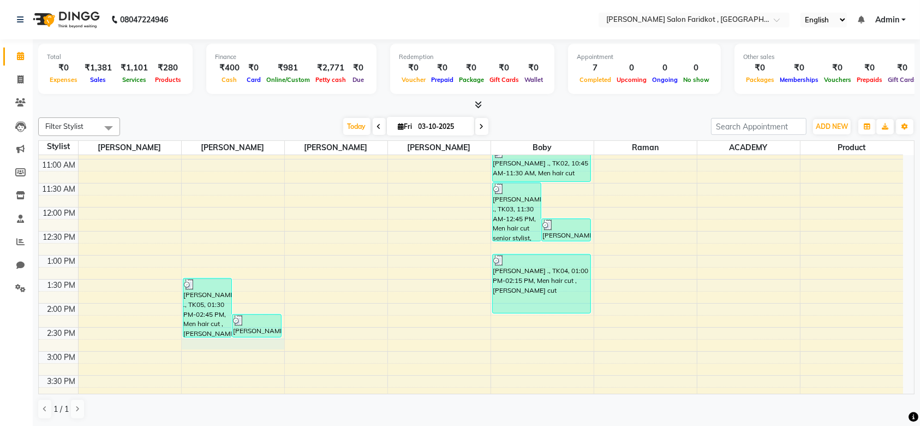
click at [231, 348] on div "8:00 AM 8:30 AM 9:00 AM 9:30 AM 10:00 AM 10:30 AM 11:00 AM 11:30 AM 12:00 PM 12…" at bounding box center [471, 327] width 864 height 624
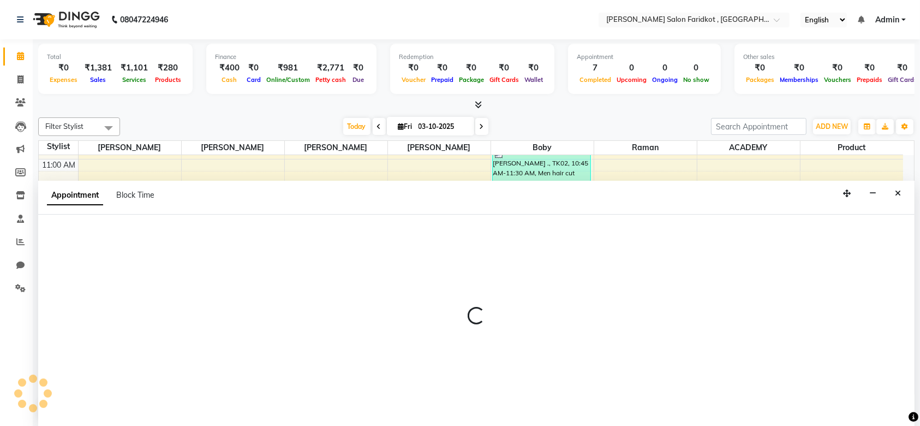
scroll to position [0, 0]
select select "89533"
select select "tentative"
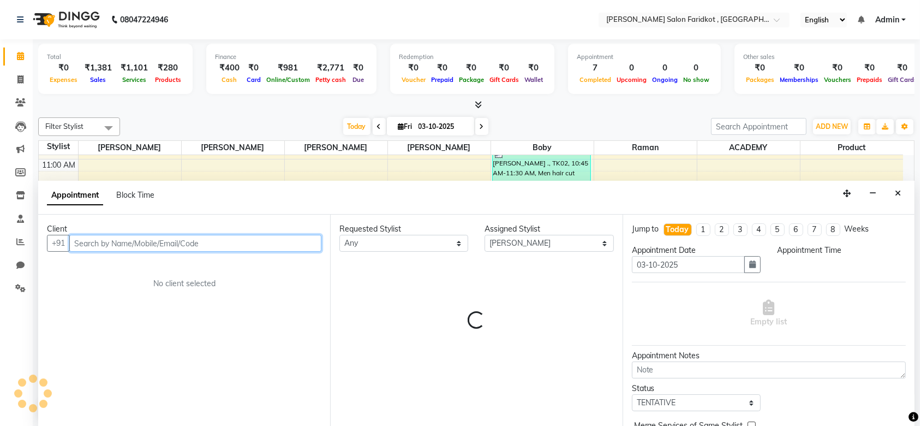
select select "885"
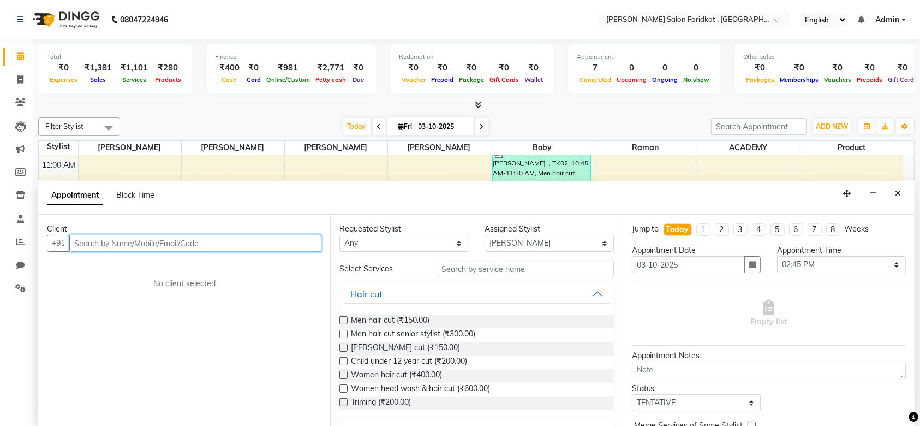
click at [195, 238] on input "text" at bounding box center [195, 243] width 252 height 17
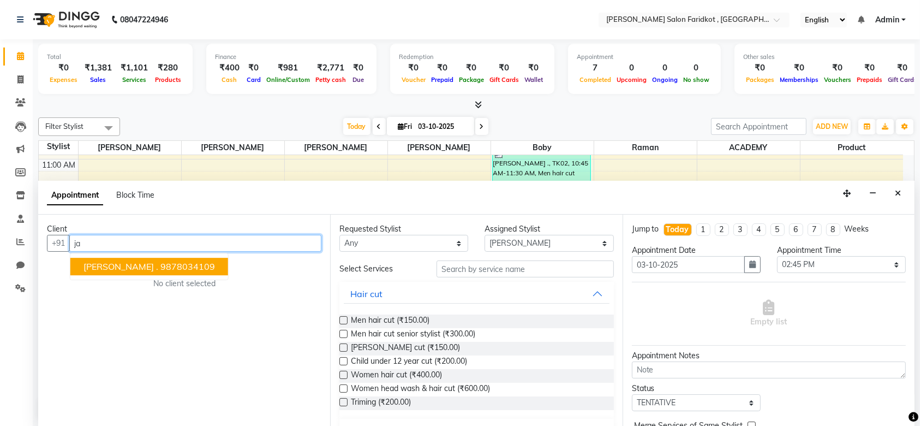
type input "j"
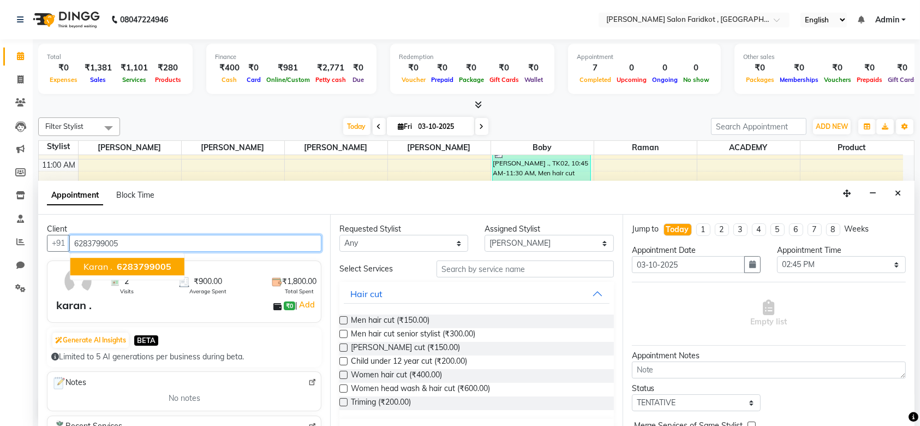
click at [157, 263] on span "6283799005" at bounding box center [144, 266] width 55 height 11
type input "6283799005"
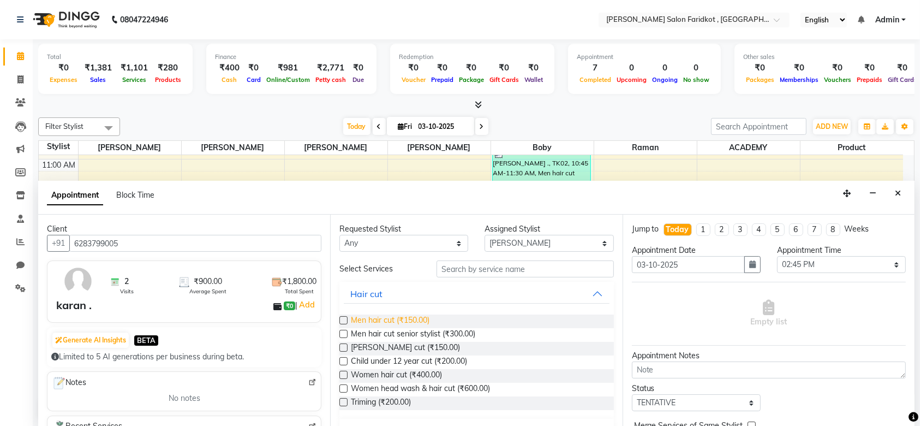
click at [376, 320] on span "Men hair cut (₹150.00)" at bounding box center [390, 321] width 79 height 14
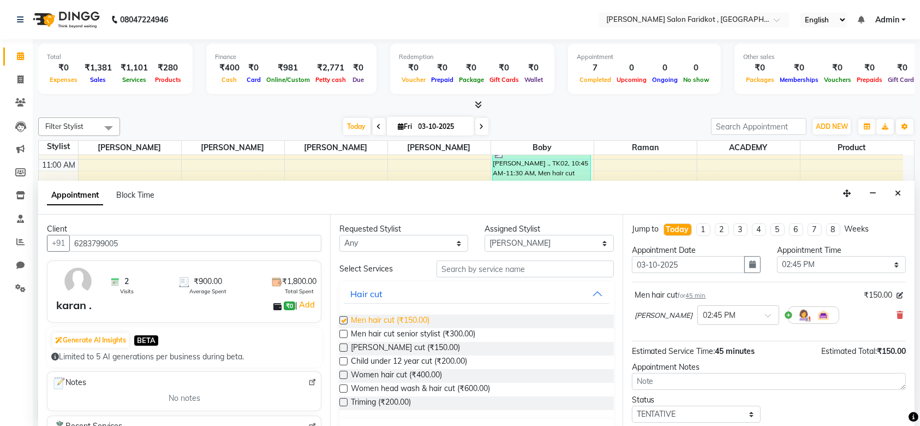
checkbox input "false"
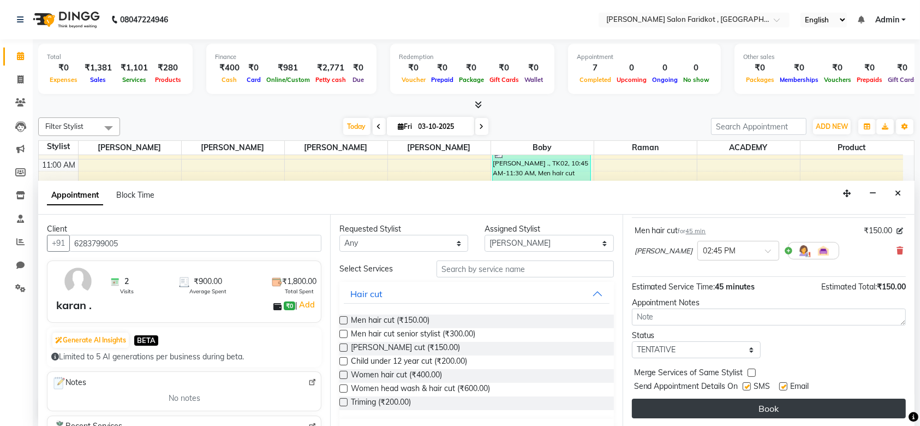
click at [729, 409] on button "Book" at bounding box center [769, 408] width 274 height 20
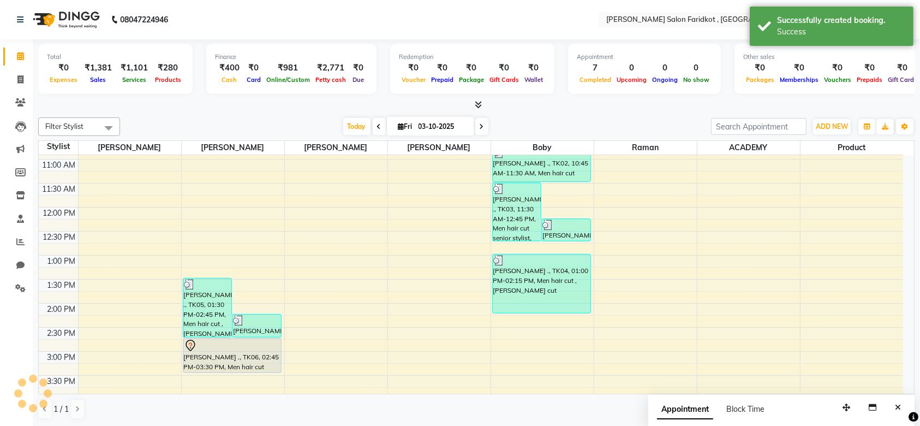
scroll to position [0, 0]
click at [249, 360] on div "[PERSON_NAME] ., TK06, 02:45 PM-03:30 PM, Men hair cut" at bounding box center [232, 355] width 98 height 34
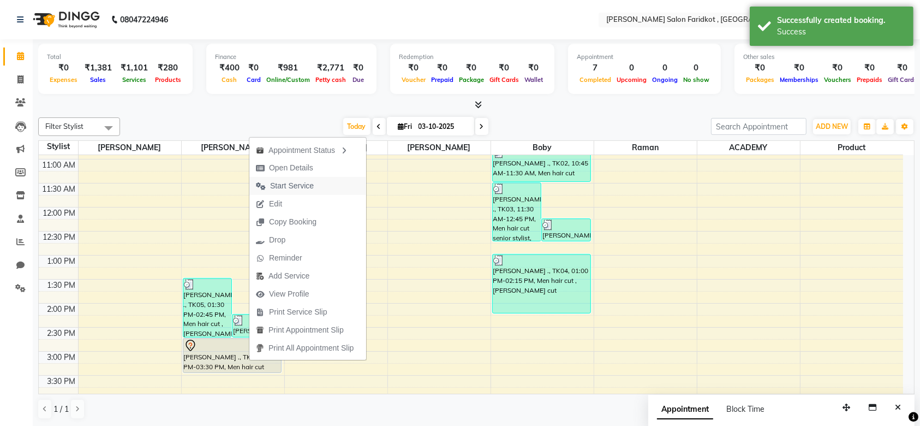
click at [287, 185] on span "Start Service" at bounding box center [292, 185] width 44 height 11
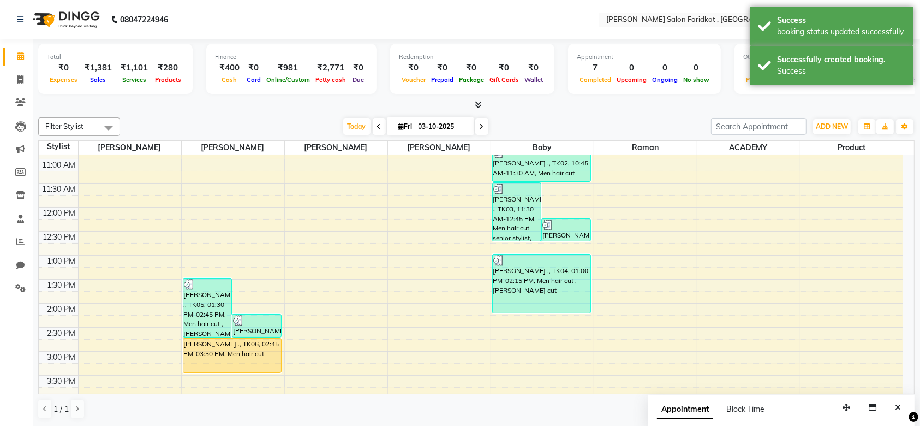
click at [241, 346] on div "[PERSON_NAME] ., TK06, 02:45 PM-03:30 PM, Men hair cut" at bounding box center [232, 355] width 98 height 34
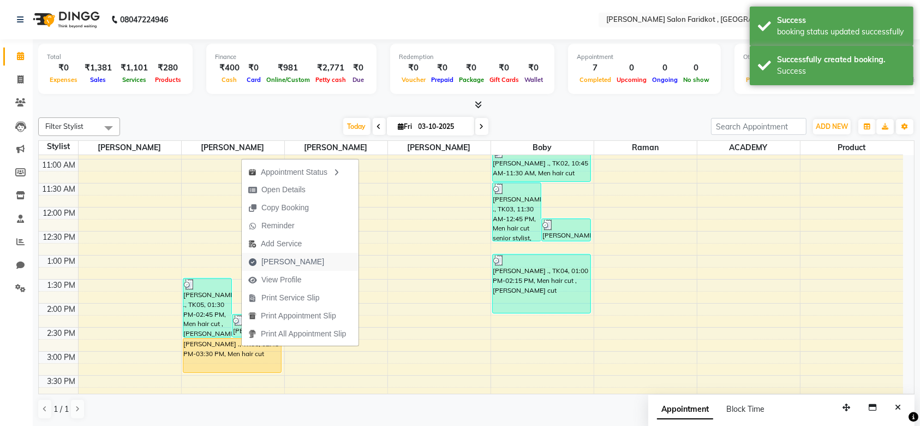
click at [282, 265] on span "[PERSON_NAME]" at bounding box center [292, 261] width 63 height 11
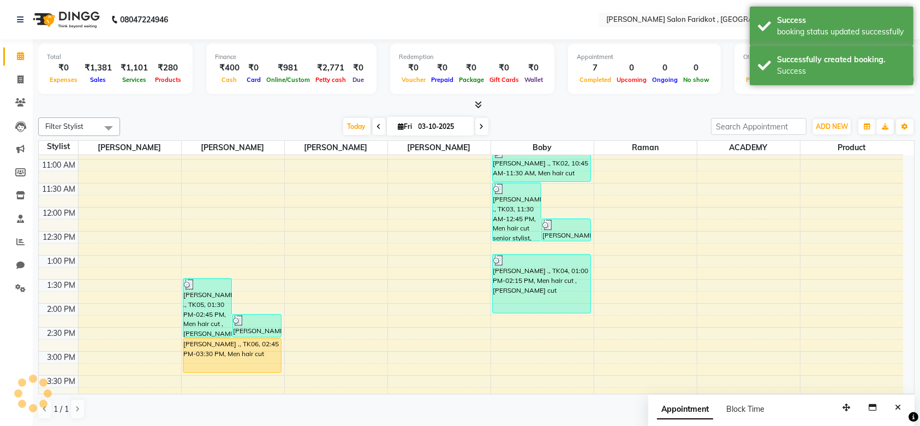
select select "service"
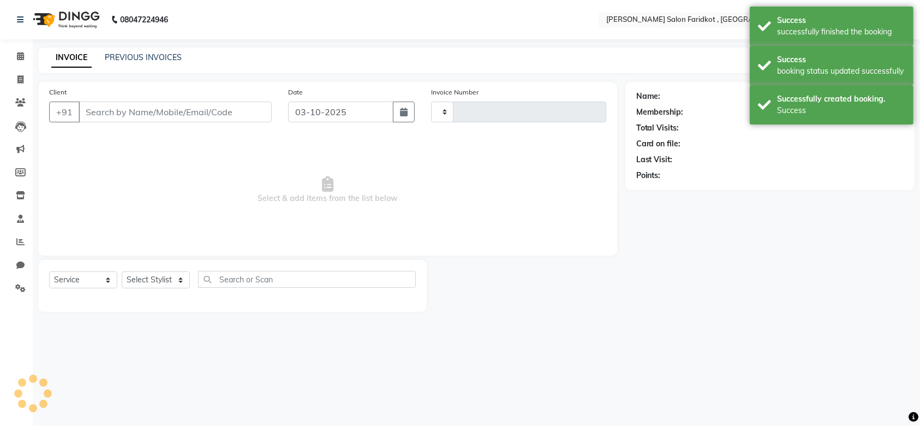
type input "0333"
select select "8789"
type input "6283799005"
select select "89533"
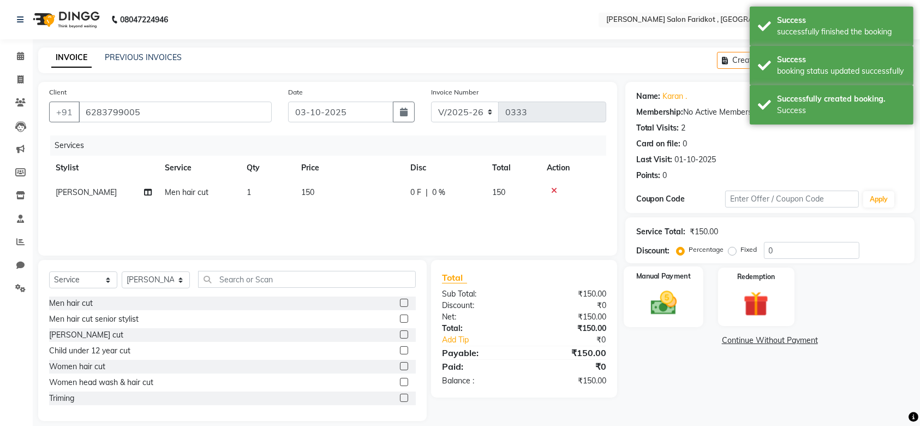
click at [661, 297] on img at bounding box center [663, 303] width 43 height 30
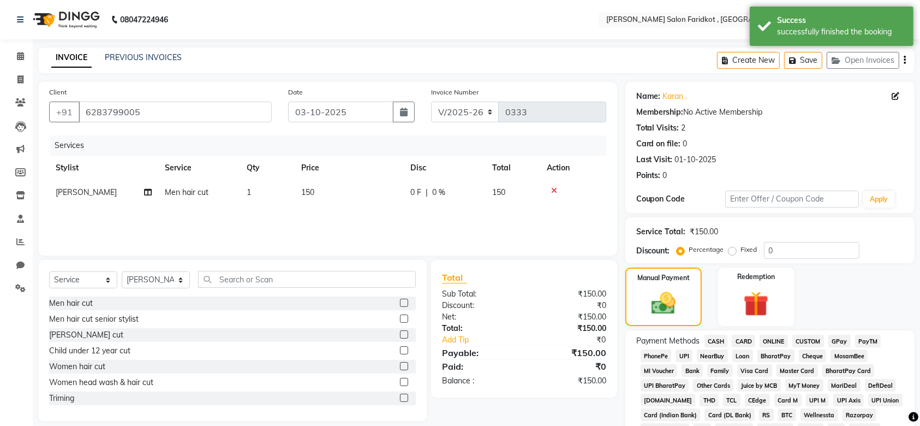
click at [717, 338] on span "CASH" at bounding box center [716, 341] width 23 height 13
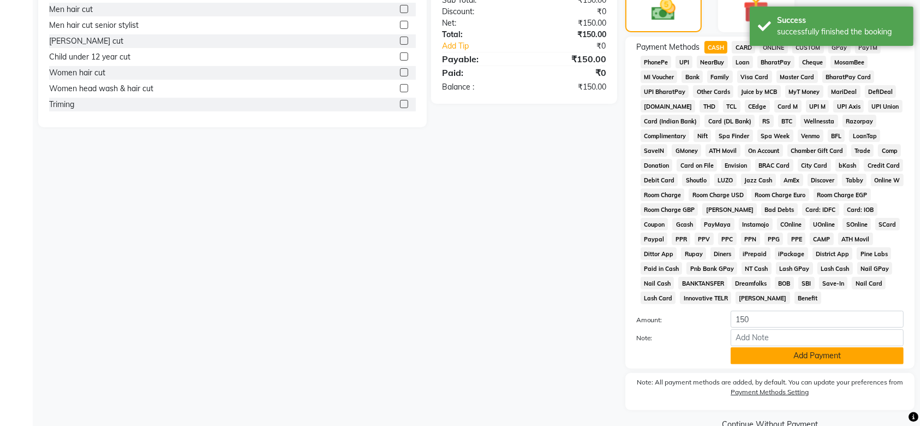
click at [753, 356] on button "Add Payment" at bounding box center [817, 355] width 173 height 17
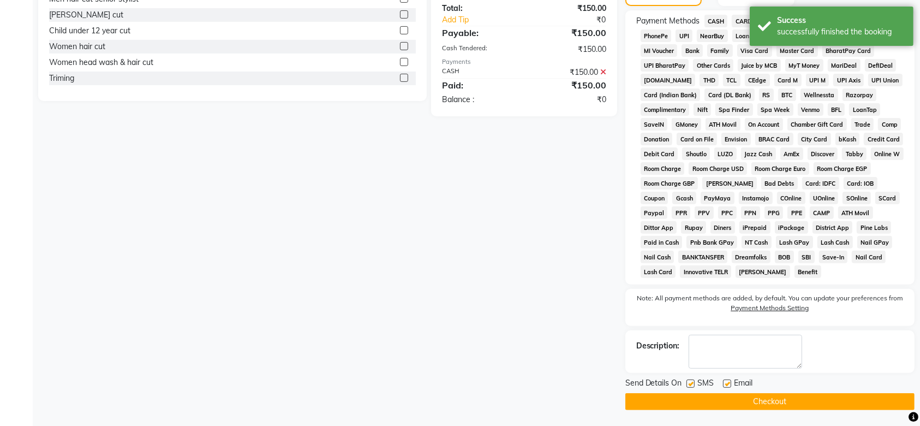
scroll to position [319, 0]
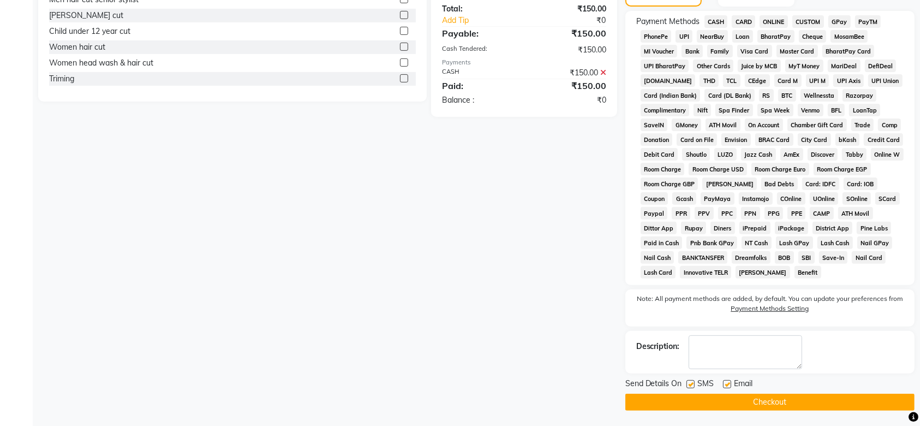
click at [752, 402] on button "Checkout" at bounding box center [769, 401] width 289 height 17
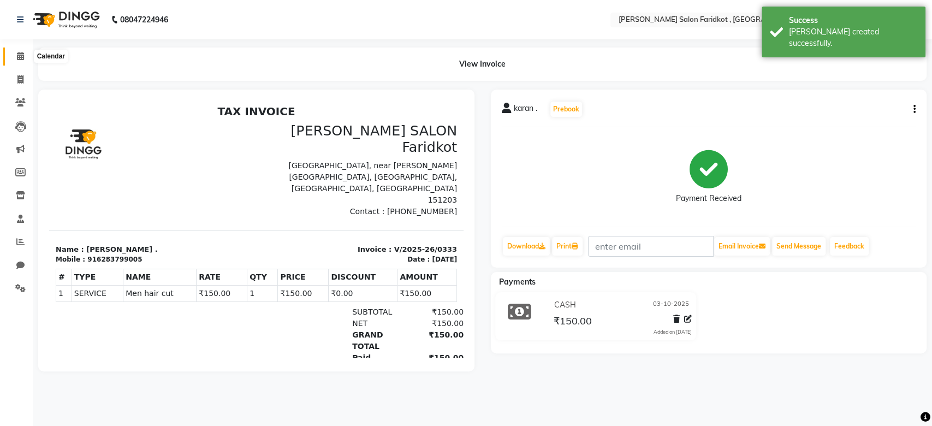
click at [22, 59] on icon at bounding box center [20, 56] width 7 height 8
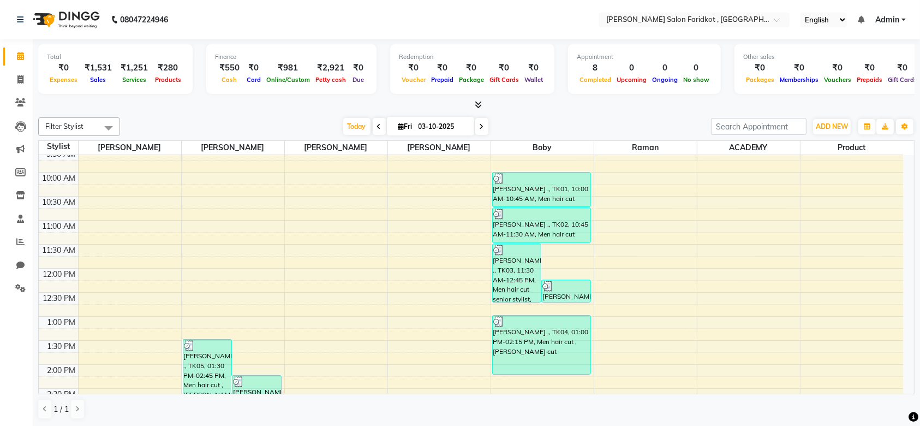
scroll to position [83, 0]
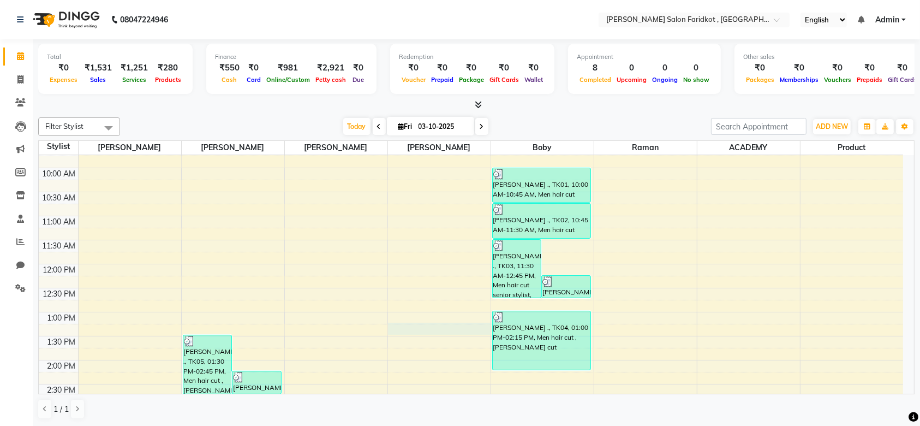
click at [446, 330] on div "8:00 AM 8:30 AM 9:00 AM 9:30 AM 10:00 AM 10:30 AM 11:00 AM 11:30 AM 12:00 PM 12…" at bounding box center [471, 384] width 864 height 624
select select "89535"
select select "tentative"
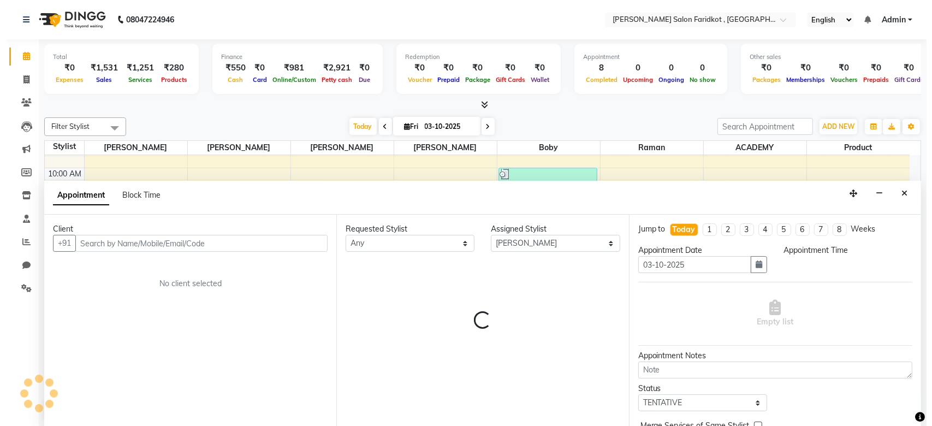
scroll to position [0, 0]
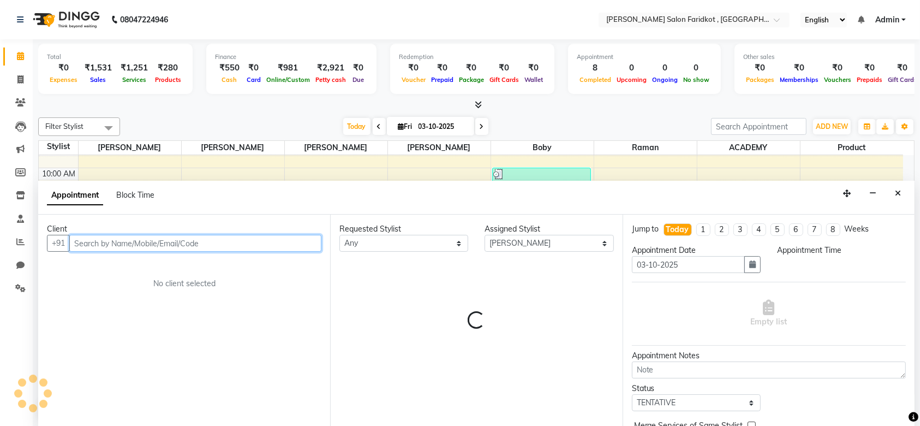
select select "795"
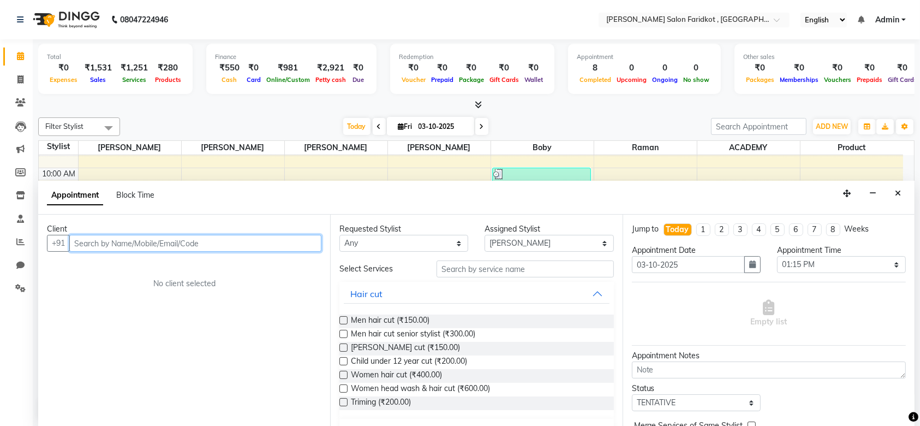
click at [236, 241] on input "text" at bounding box center [195, 243] width 252 height 17
type input "9876285044"
click at [301, 243] on span "Add Client" at bounding box center [299, 243] width 37 height 10
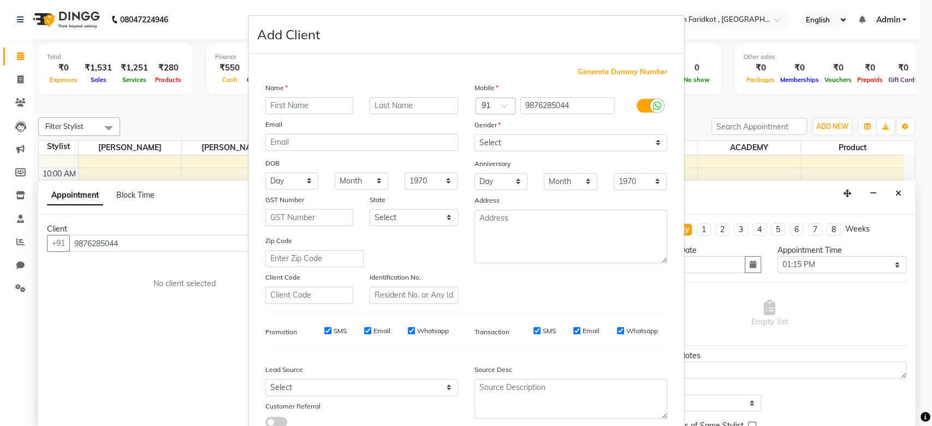
click at [285, 104] on input "text" at bounding box center [309, 105] width 88 height 17
type input "ravneet"
click at [375, 102] on input "text" at bounding box center [413, 105] width 88 height 17
type input "."
click at [511, 138] on select "Select [DEMOGRAPHIC_DATA] [DEMOGRAPHIC_DATA] Other Prefer Not To Say" at bounding box center [570, 142] width 193 height 17
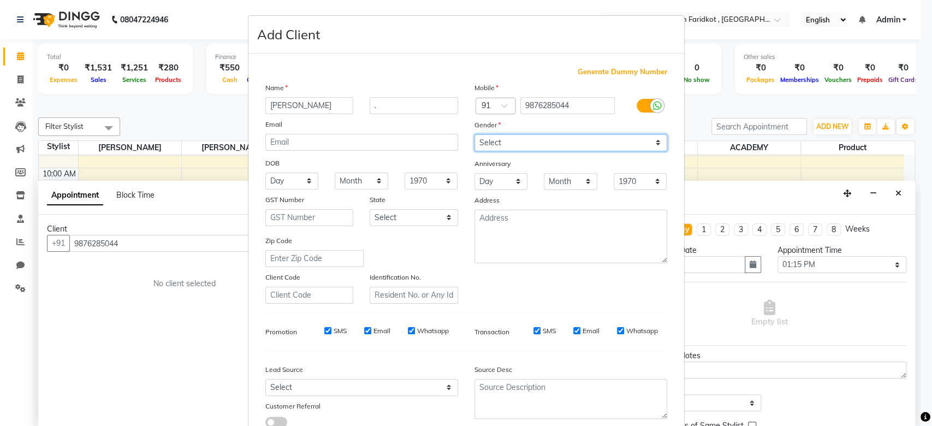
select select "female"
click at [474, 134] on select "Select [DEMOGRAPHIC_DATA] [DEMOGRAPHIC_DATA] Other Prefer Not To Say" at bounding box center [570, 142] width 193 height 17
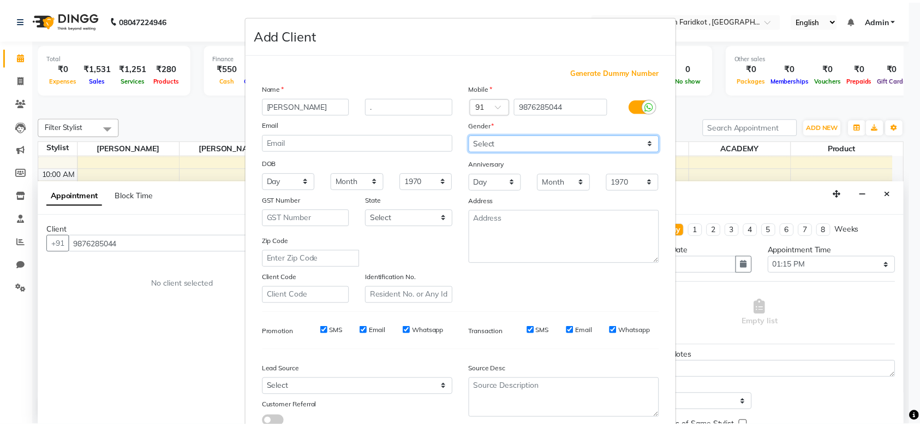
scroll to position [75, 0]
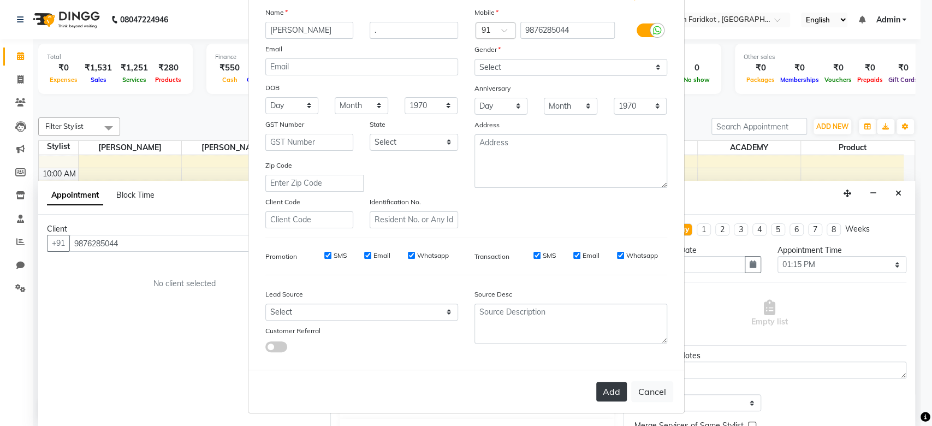
click at [599, 387] on button "Add" at bounding box center [611, 391] width 31 height 20
select select
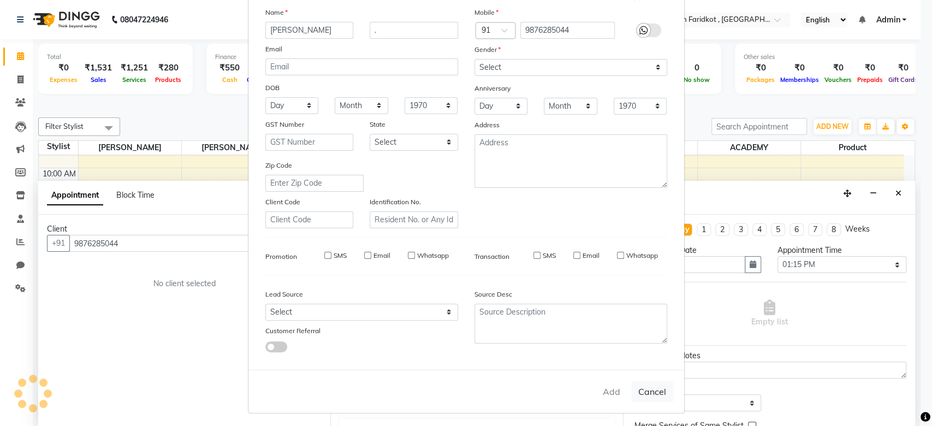
select select
checkbox input "false"
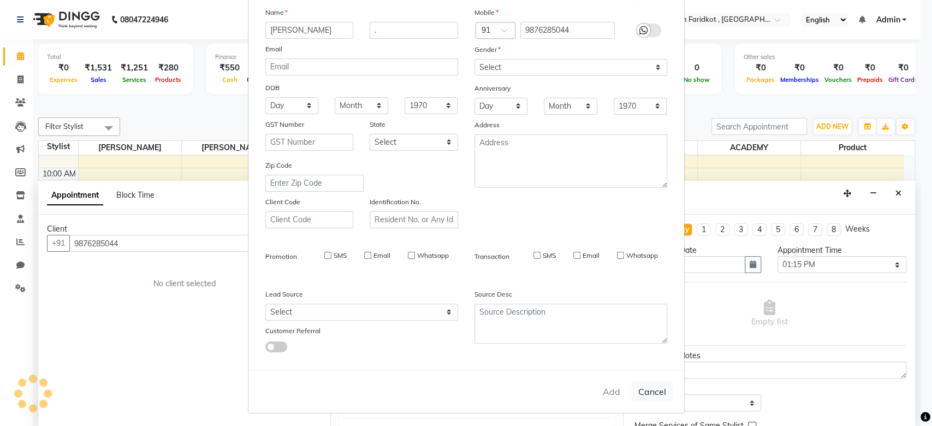
checkbox input "false"
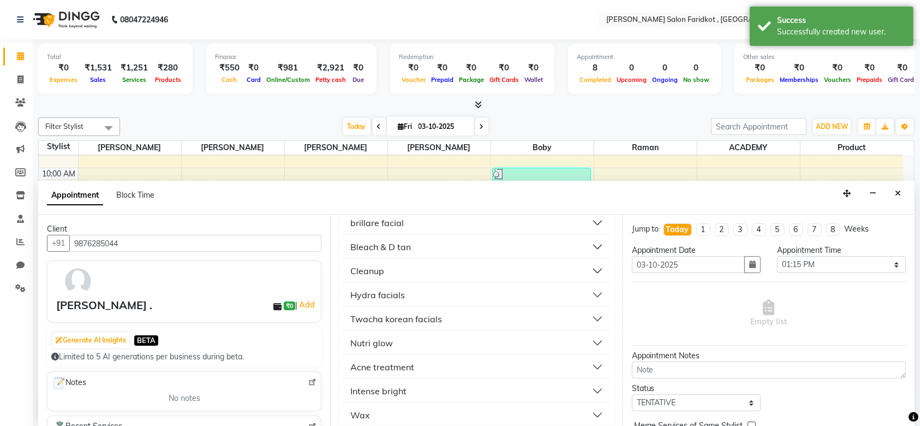
scroll to position [769, 0]
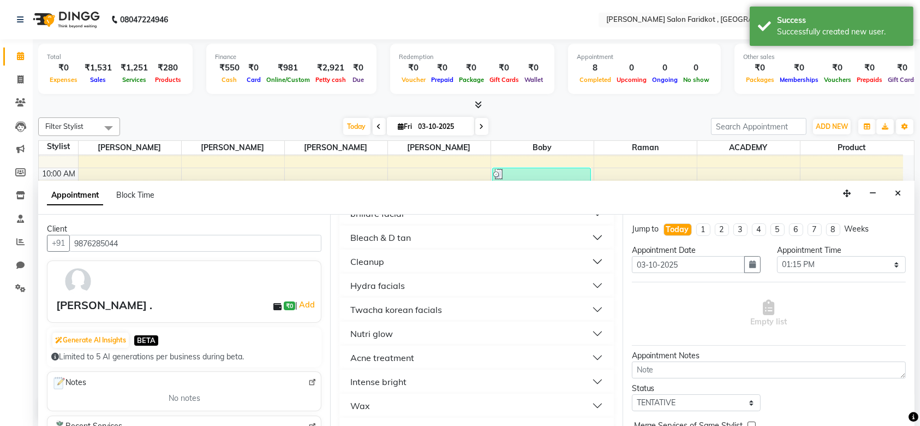
click at [412, 404] on button "Wax" at bounding box center [476, 406] width 265 height 20
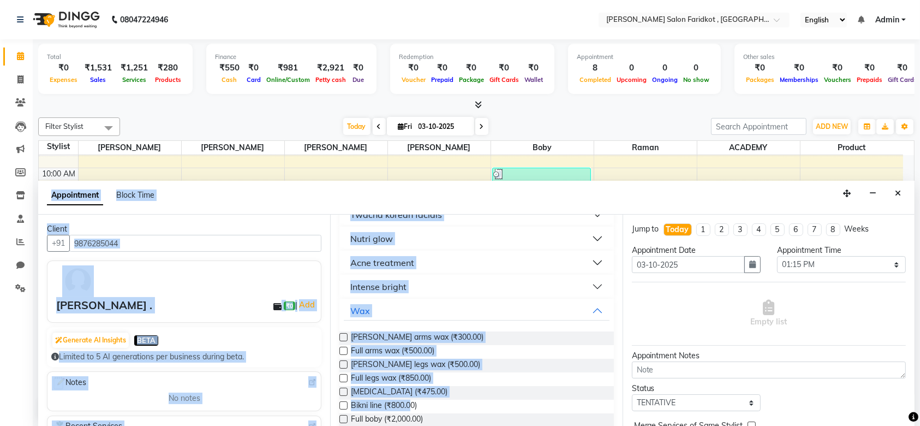
scroll to position [920, 0]
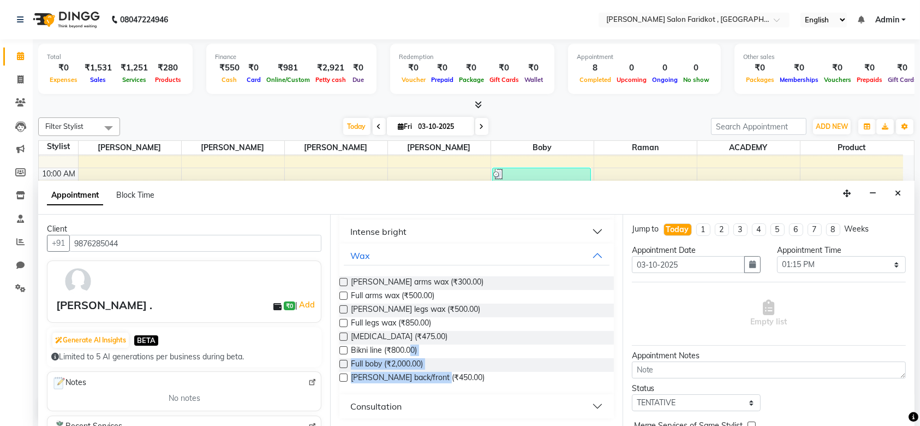
drag, startPoint x: 412, startPoint y: 404, endPoint x: 543, endPoint y: 374, distance: 134.4
click at [543, 374] on div "Helf arms wax (₹300.00) Full arms wax (₹500.00) Helf legs wax (₹500.00) Full le…" at bounding box center [476, 330] width 274 height 127
click at [581, 249] on button "Wax" at bounding box center [476, 256] width 265 height 20
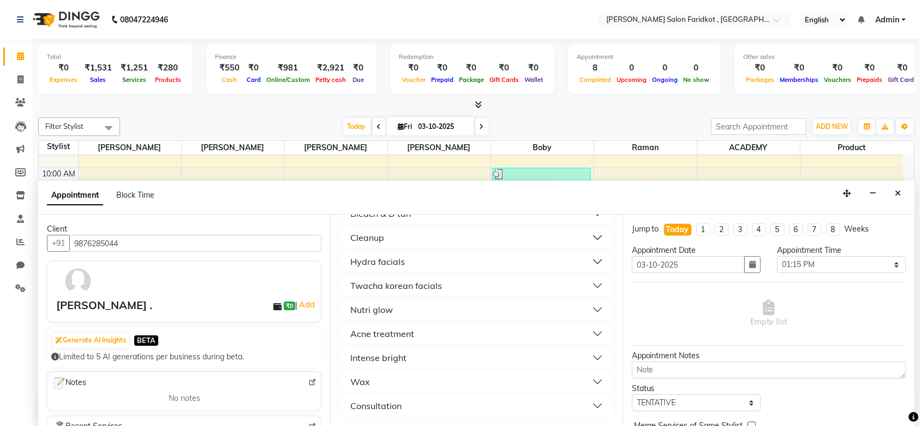
scroll to position [793, 0]
click at [432, 375] on button "Wax" at bounding box center [476, 382] width 265 height 20
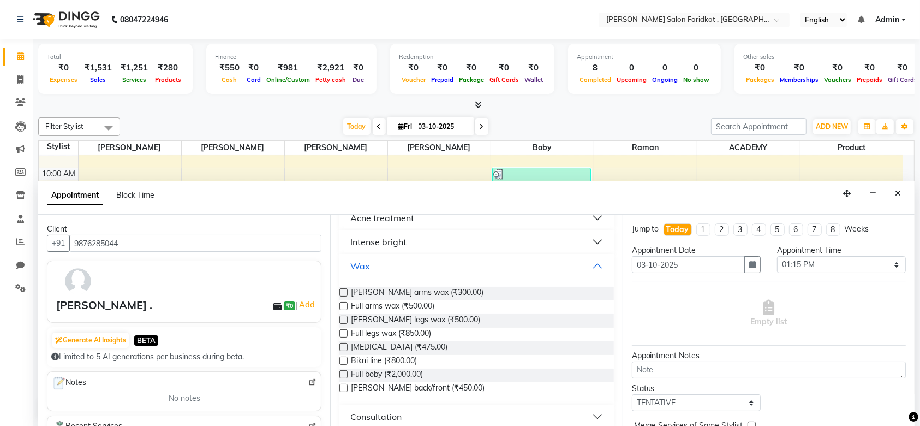
scroll to position [920, 0]
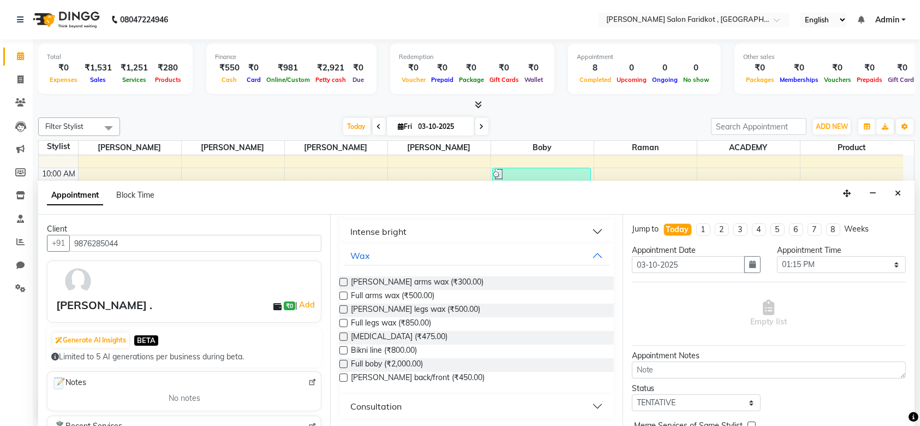
click at [457, 338] on div "Midriff (₹475.00)" at bounding box center [476, 338] width 274 height 14
click at [397, 294] on span "Full arms wax (₹500.00)" at bounding box center [392, 297] width 83 height 14
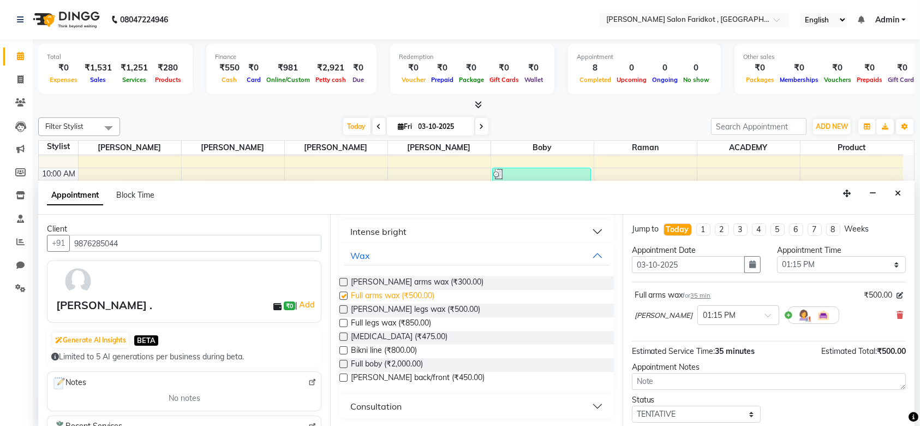
checkbox input "false"
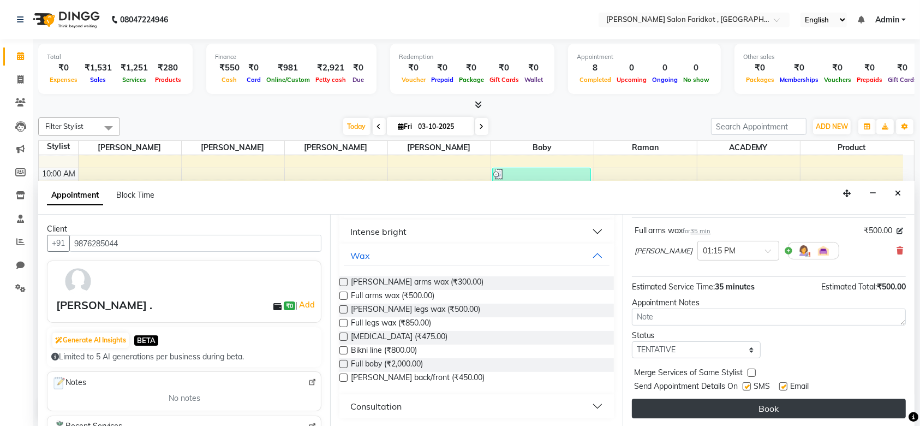
click at [735, 410] on button "Book" at bounding box center [769, 408] width 274 height 20
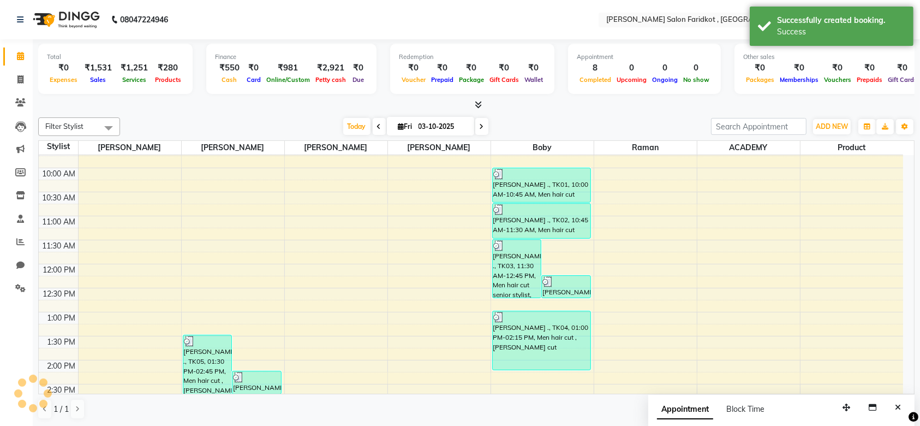
scroll to position [0, 0]
click at [455, 328] on div at bounding box center [438, 330] width 97 height 13
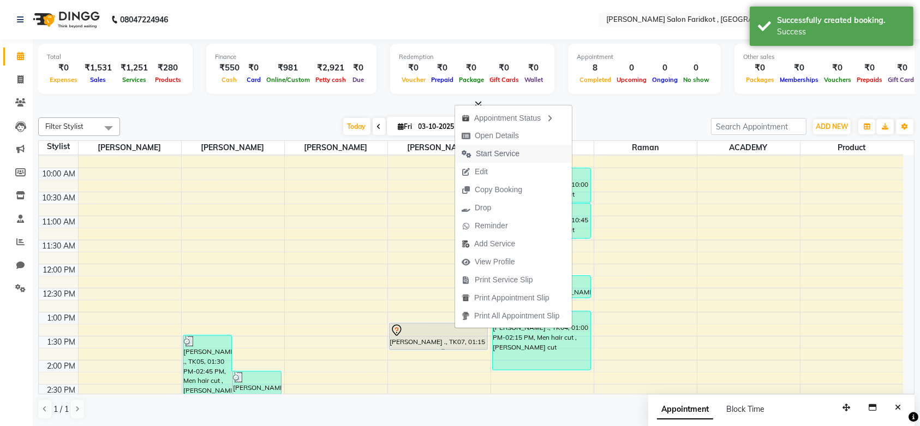
click at [494, 158] on span "Start Service" at bounding box center [498, 153] width 44 height 11
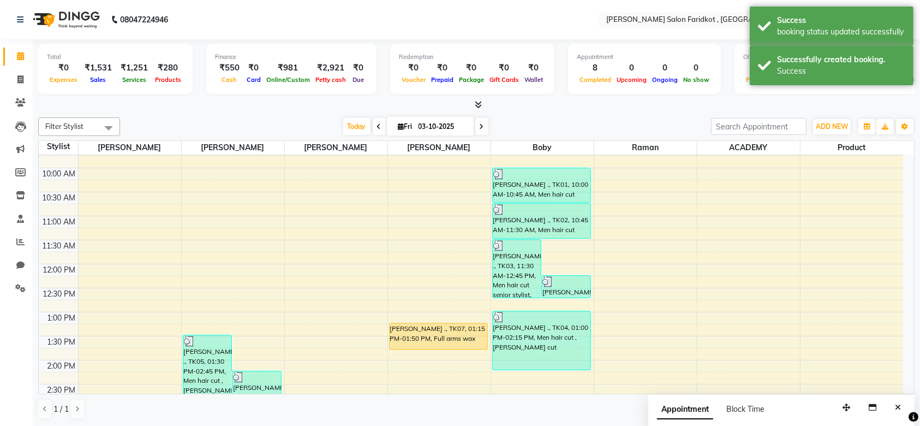
click at [442, 328] on div "ravneet ., TK07, 01:15 PM-01:50 PM, Full arms wax" at bounding box center [439, 336] width 98 height 26
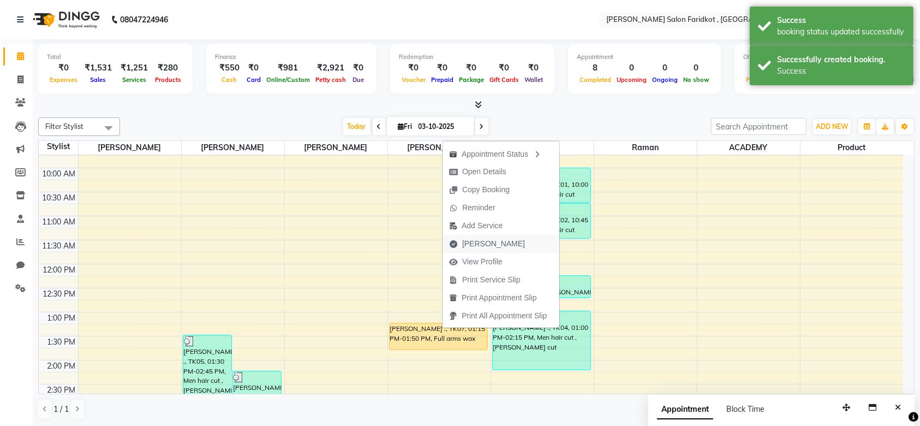
click at [469, 244] on span "[PERSON_NAME]" at bounding box center [493, 243] width 63 height 11
select select "service"
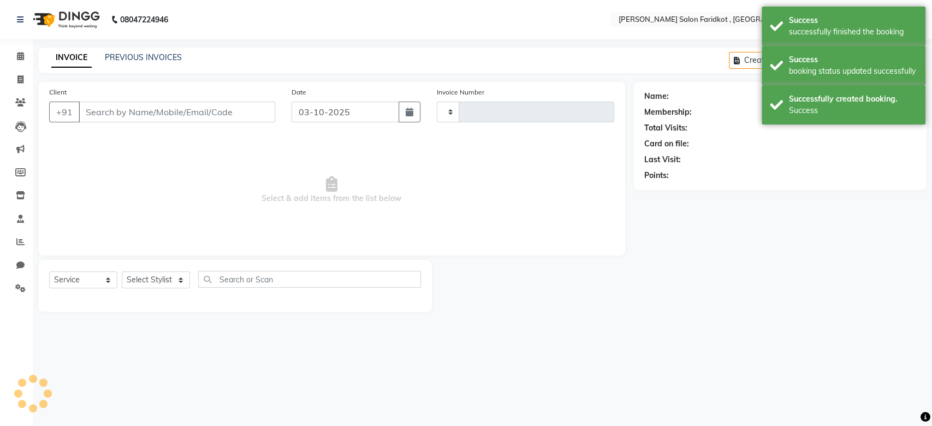
type input "0334"
select select "8789"
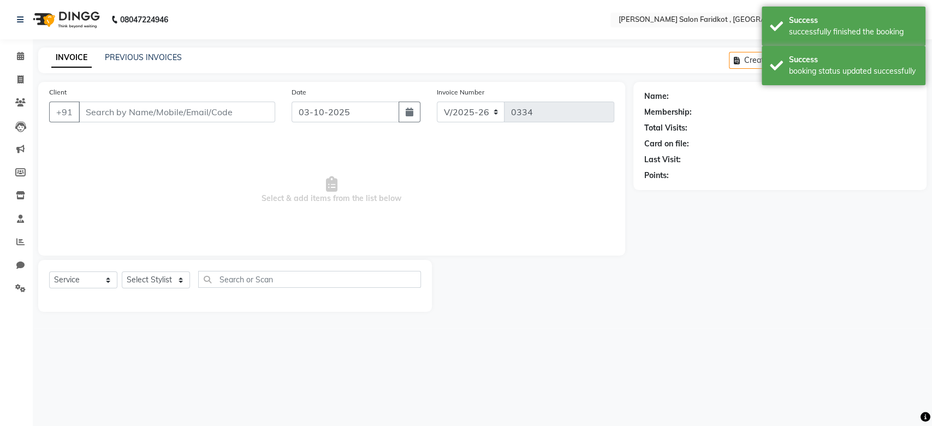
type input "9876285044"
select select "89535"
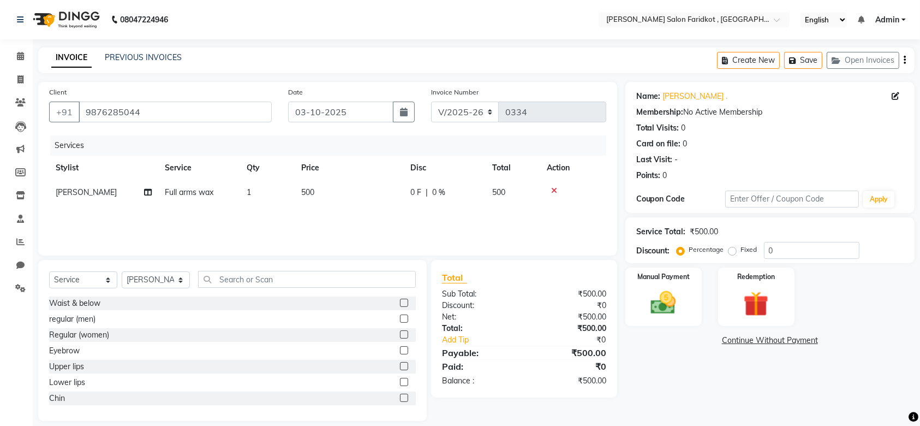
scroll to position [1141, 0]
click at [400, 349] on label at bounding box center [404, 349] width 8 height 8
click at [400, 349] on input "checkbox" at bounding box center [403, 349] width 7 height 7
checkbox input "false"
click at [400, 369] on label at bounding box center [404, 365] width 8 height 8
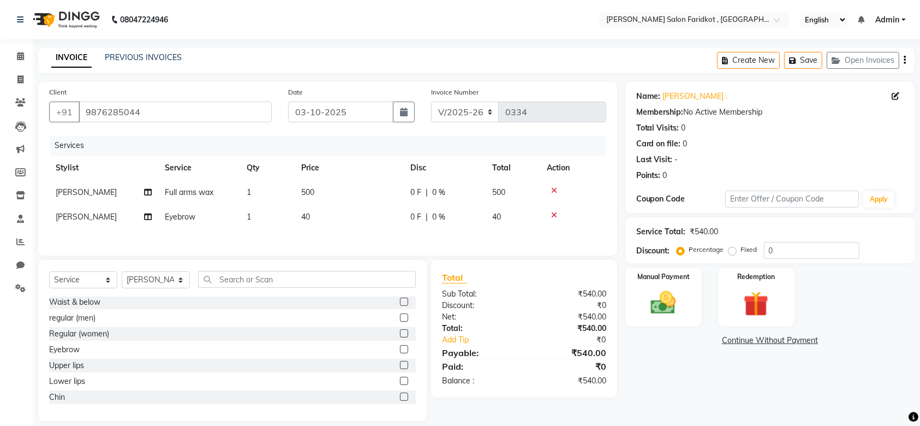
click at [400, 369] on input "checkbox" at bounding box center [403, 365] width 7 height 7
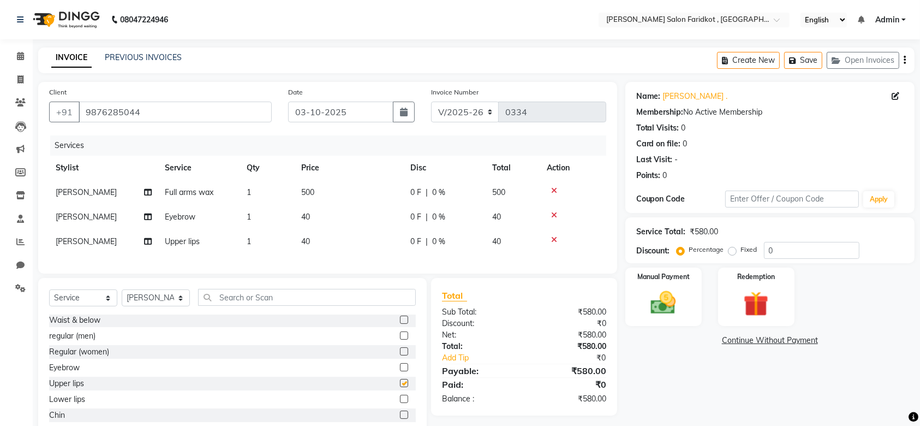
checkbox input "false"
click at [781, 247] on input "0" at bounding box center [812, 250] width 96 height 17
type input "15.5"
click at [663, 299] on img at bounding box center [663, 303] width 43 height 30
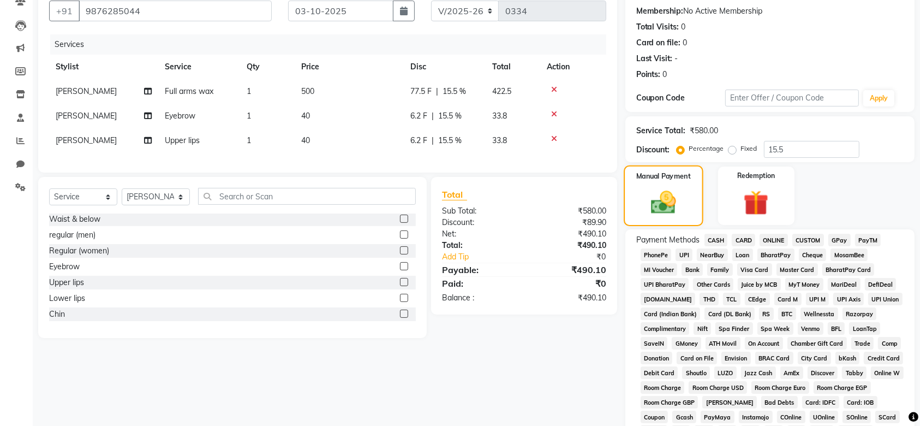
scroll to position [102, 0]
click at [716, 240] on span "CASH" at bounding box center [716, 239] width 23 height 13
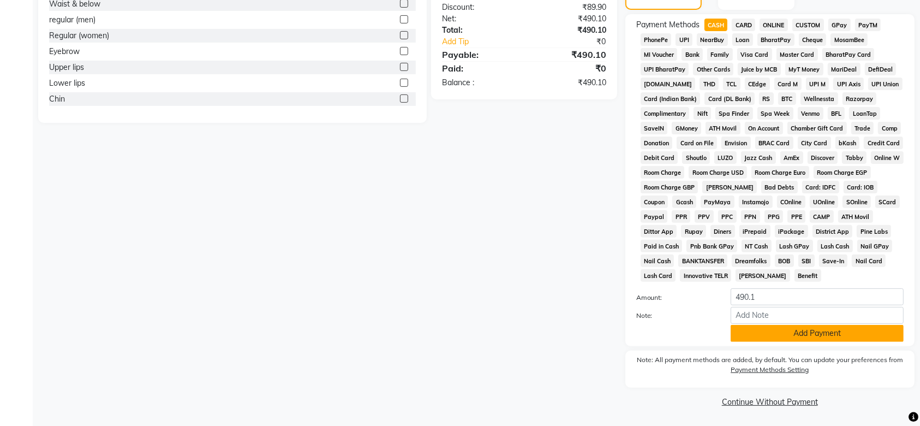
click at [785, 333] on button "Add Payment" at bounding box center [817, 333] width 173 height 17
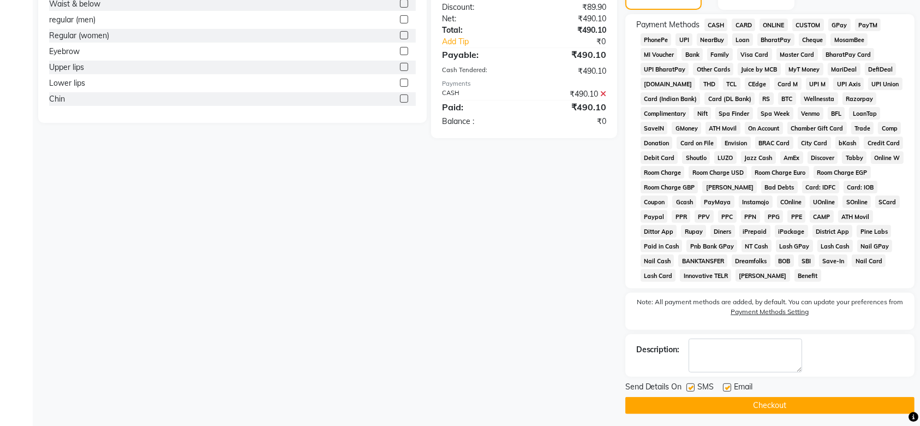
click at [761, 404] on button "Checkout" at bounding box center [769, 405] width 289 height 17
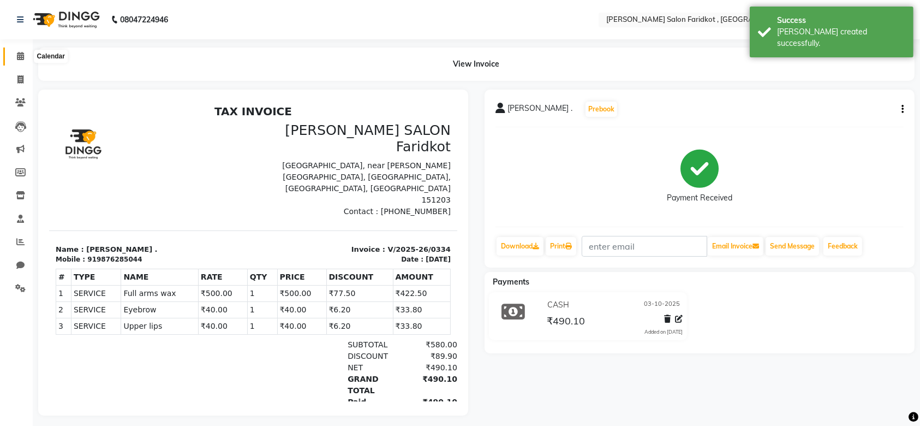
click at [22, 58] on icon at bounding box center [20, 56] width 7 height 8
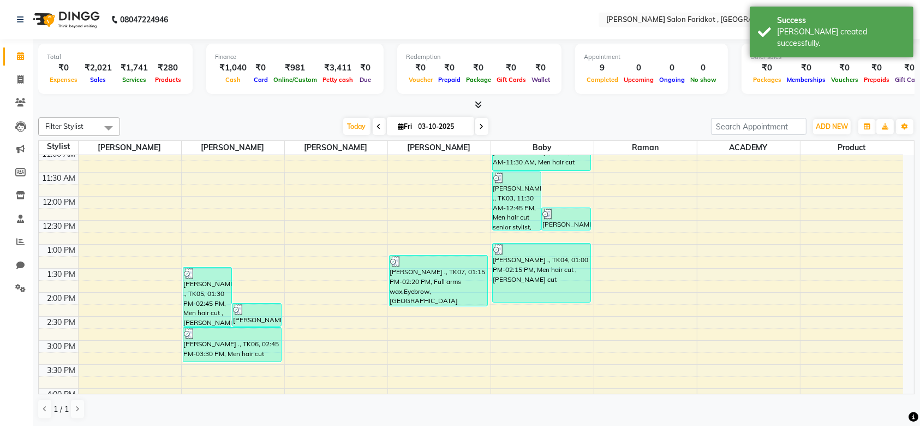
scroll to position [151, 0]
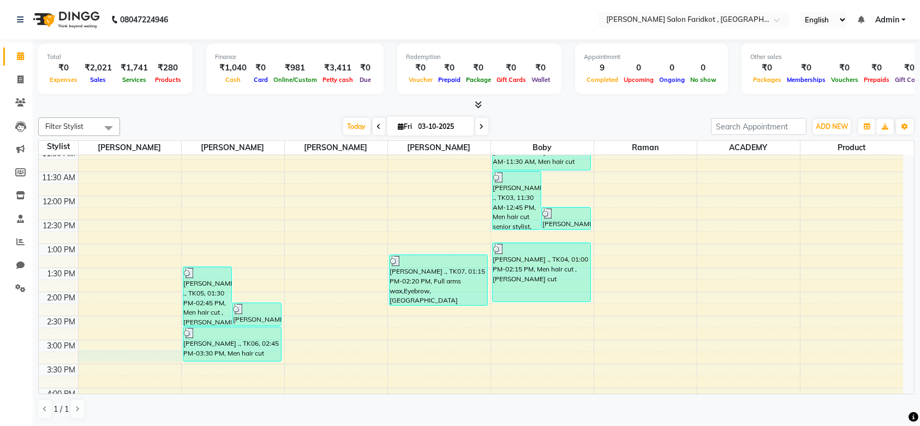
click at [151, 360] on div "8:00 AM 8:30 AM 9:00 AM 9:30 AM 10:00 AM 10:30 AM 11:00 AM 11:30 AM 12:00 PM 12…" at bounding box center [471, 316] width 864 height 624
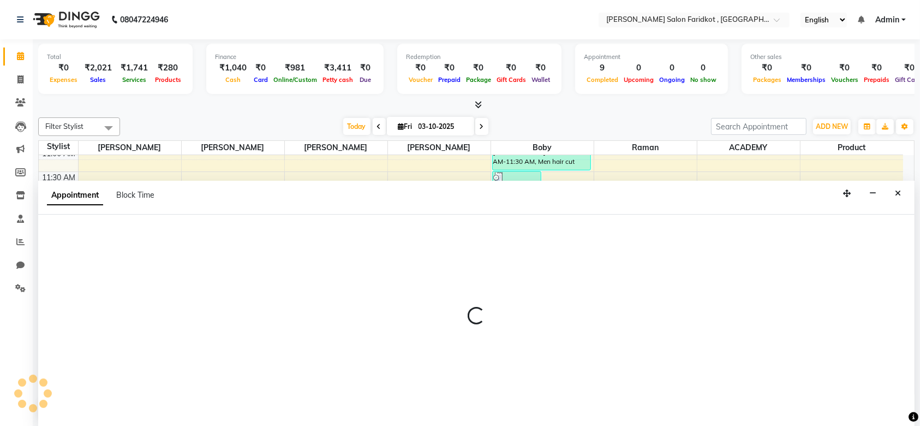
scroll to position [0, 0]
select select "89530"
select select "915"
select select "tentative"
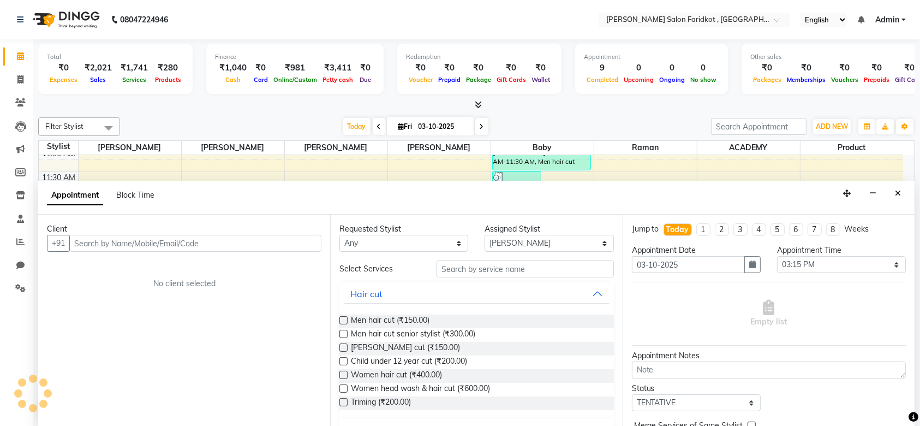
click at [169, 244] on input "text" at bounding box center [195, 243] width 252 height 17
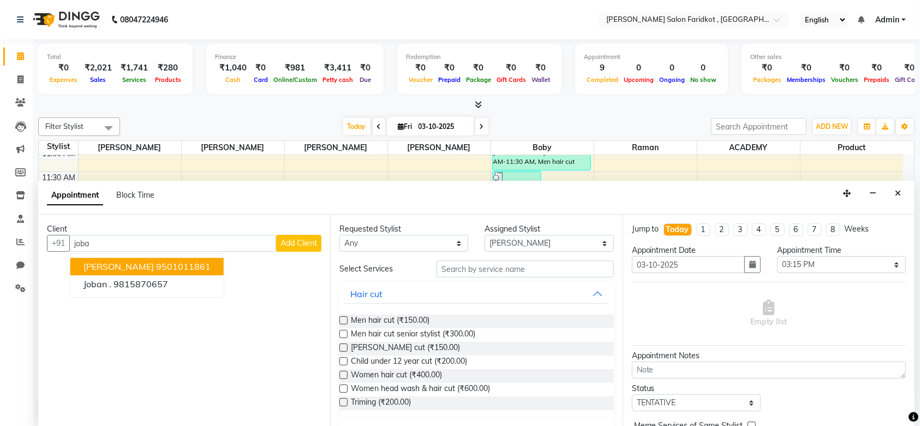
click at [156, 261] on ngb-highlight "9501011861" at bounding box center [183, 266] width 55 height 11
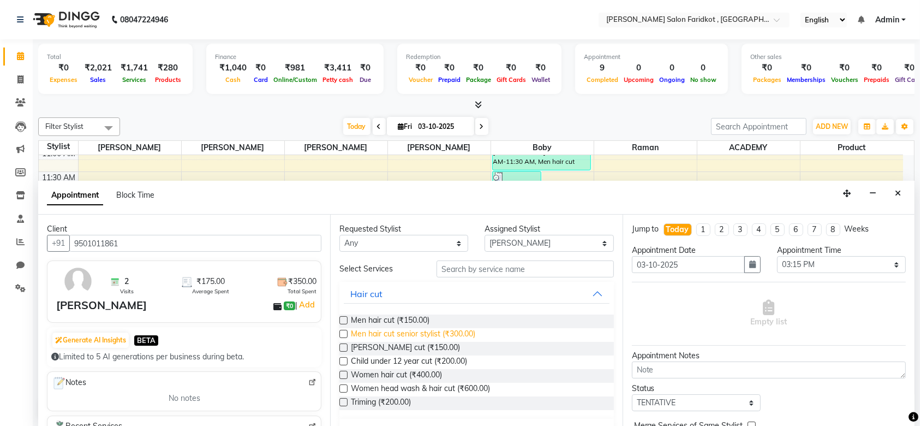
type input "9501011861"
click at [419, 330] on span "Men hair cut senior stylist (₹300.00)" at bounding box center [413, 335] width 124 height 14
checkbox input "false"
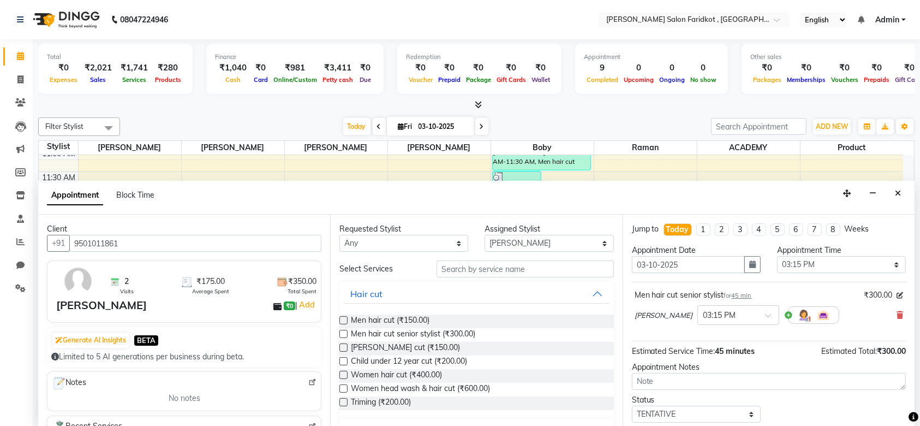
scroll to position [64, 0]
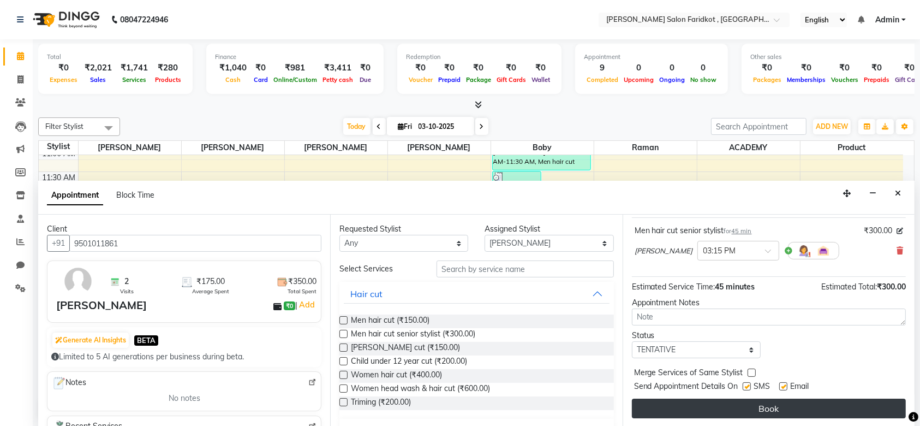
click at [748, 403] on button "Book" at bounding box center [769, 408] width 274 height 20
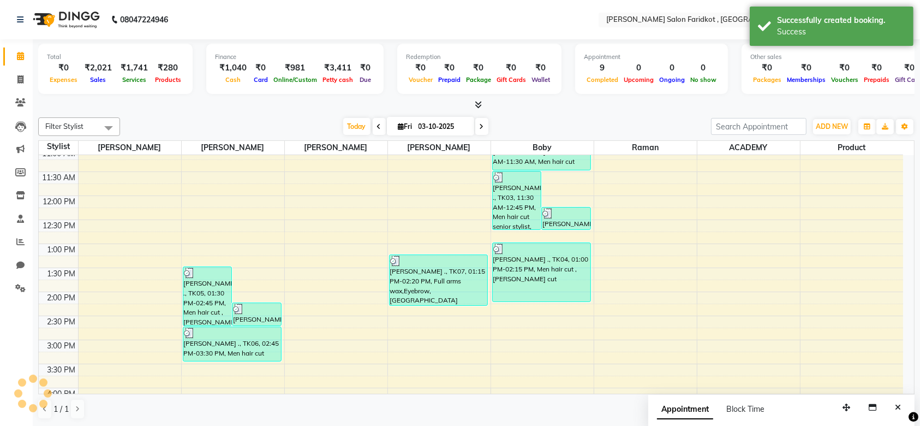
scroll to position [0, 0]
click at [143, 367] on div "[PERSON_NAME], TK08, 03:15 PM-04:00 PM, Men hair cut senior stylist" at bounding box center [129, 367] width 98 height 34
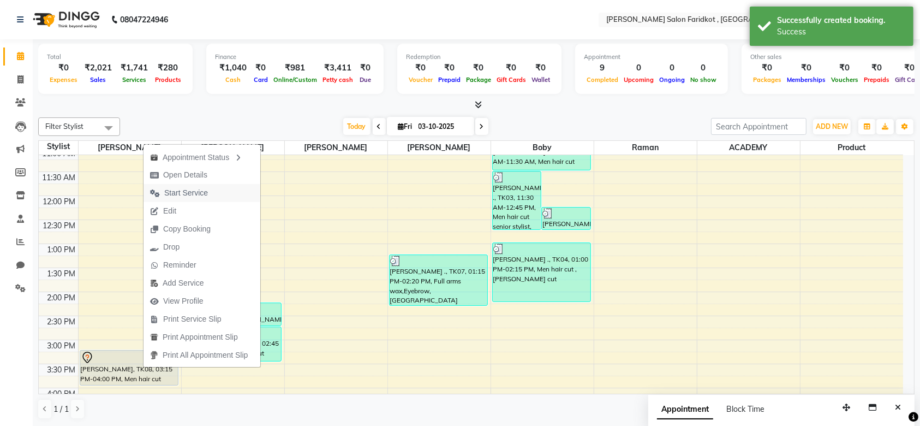
click at [187, 196] on span "Start Service" at bounding box center [186, 192] width 44 height 11
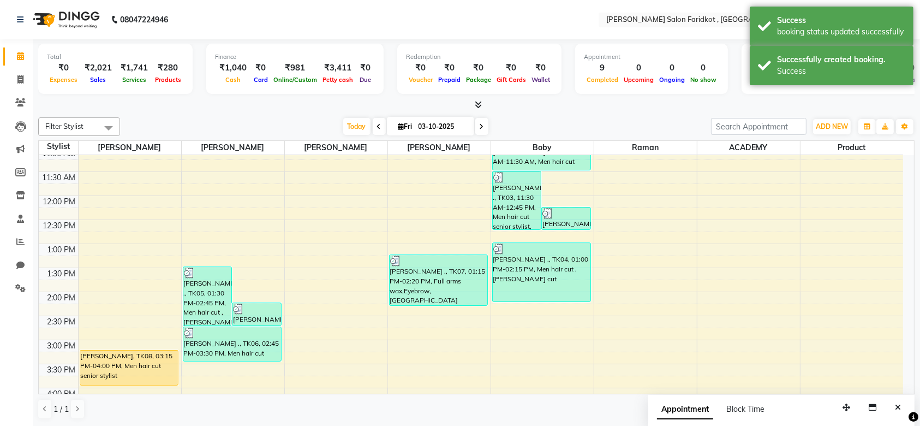
click at [136, 372] on div "[PERSON_NAME], TK08, 03:15 PM-04:00 PM, Men hair cut senior stylist" at bounding box center [129, 367] width 98 height 34
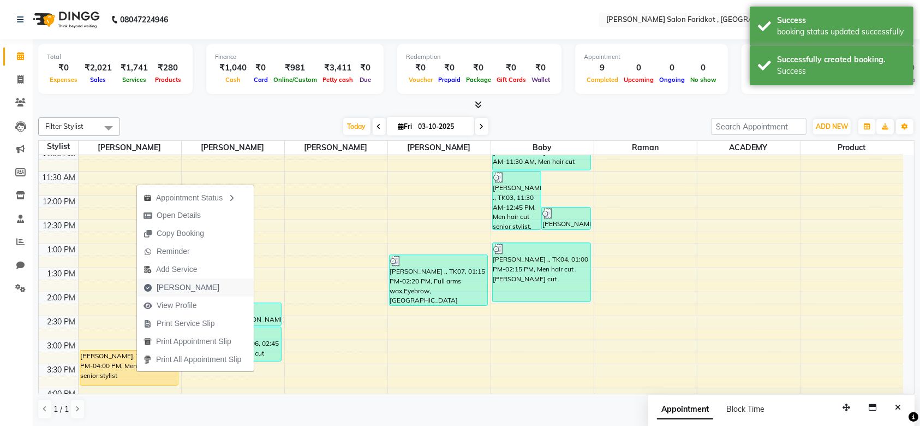
click at [176, 286] on span "[PERSON_NAME]" at bounding box center [188, 287] width 63 height 11
select select "service"
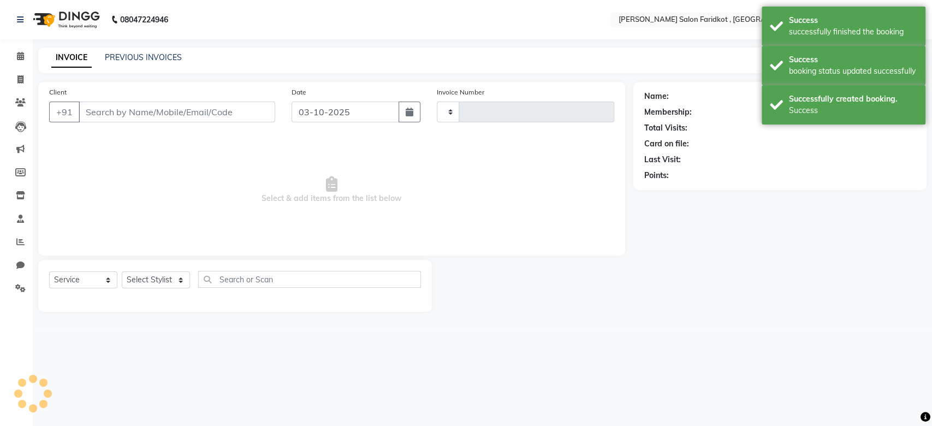
type input "0335"
select select "8789"
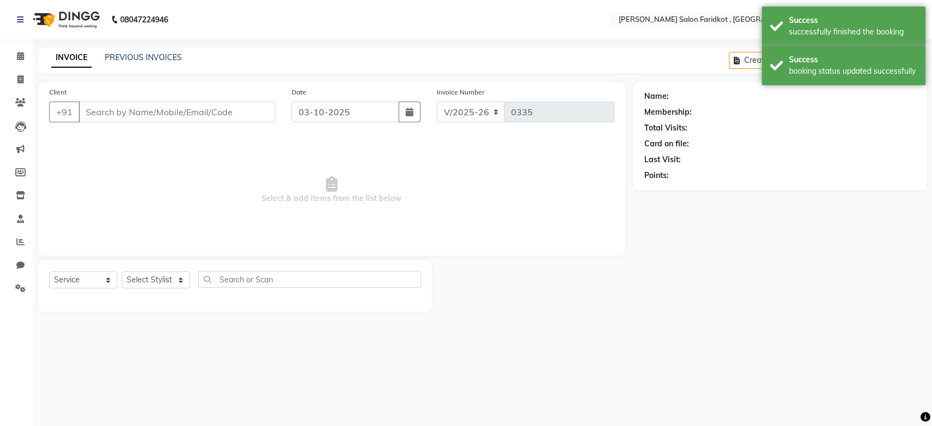
type input "9501011861"
select select "89530"
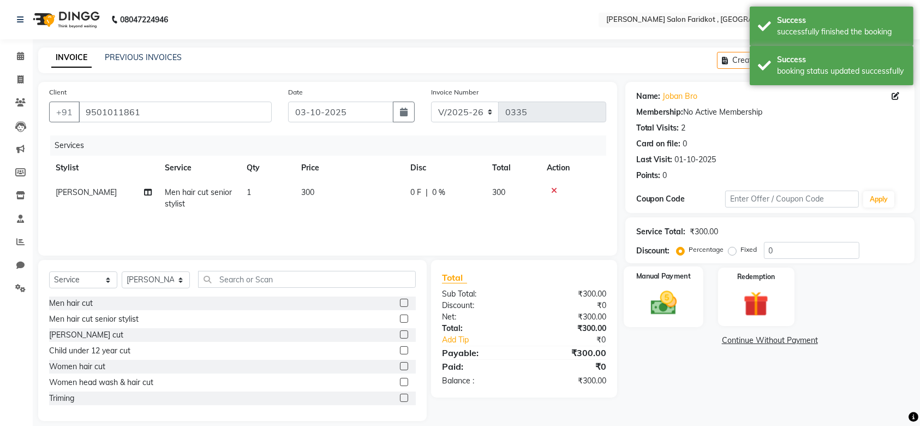
click at [677, 295] on img at bounding box center [663, 303] width 43 height 30
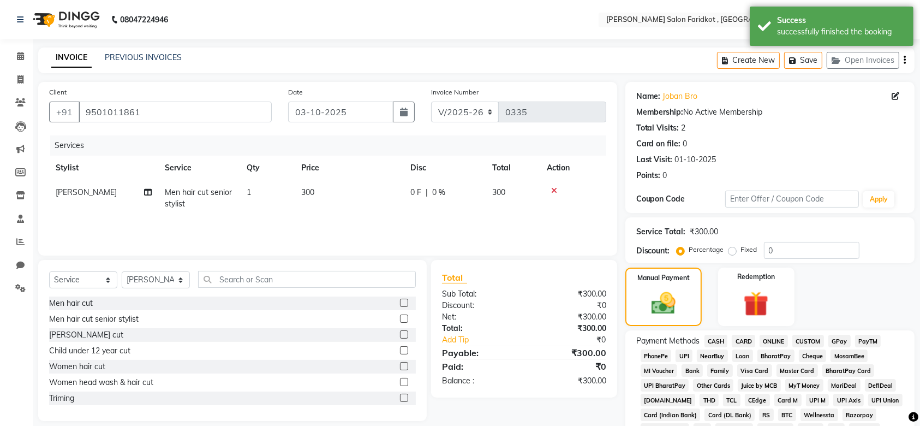
click at [713, 337] on span "CASH" at bounding box center [716, 341] width 23 height 13
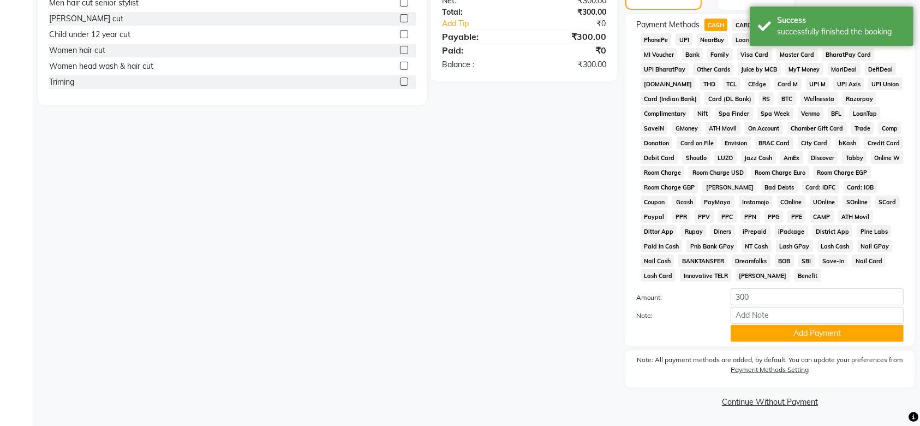
scroll to position [315, 0]
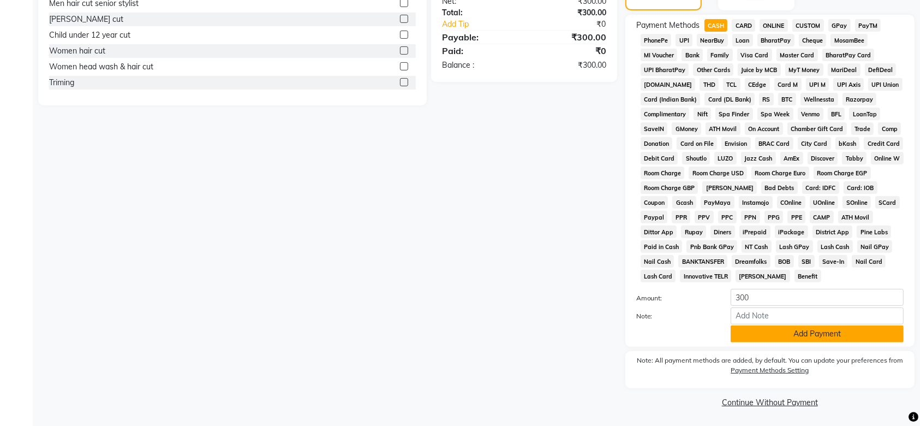
click at [766, 333] on button "Add Payment" at bounding box center [817, 333] width 173 height 17
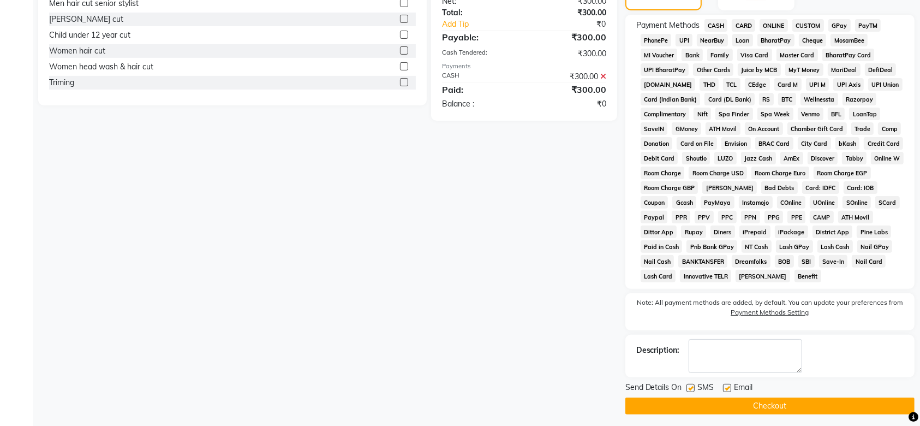
click at [773, 404] on button "Checkout" at bounding box center [769, 405] width 289 height 17
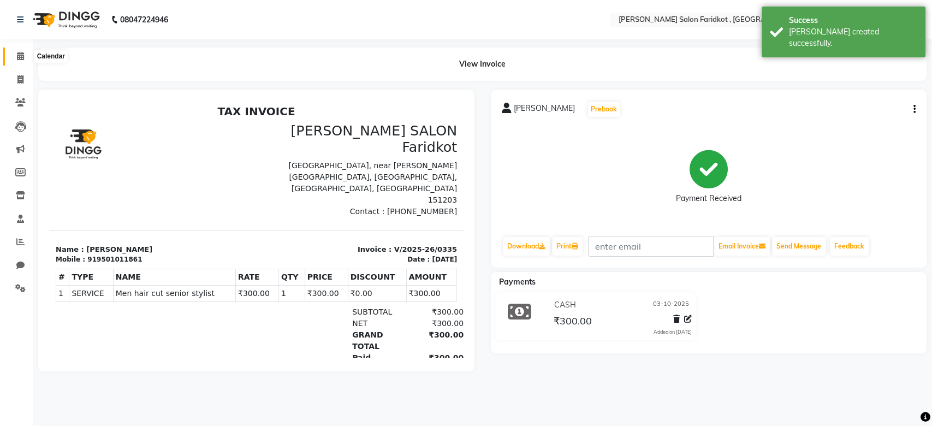
click at [19, 58] on icon at bounding box center [20, 56] width 7 height 8
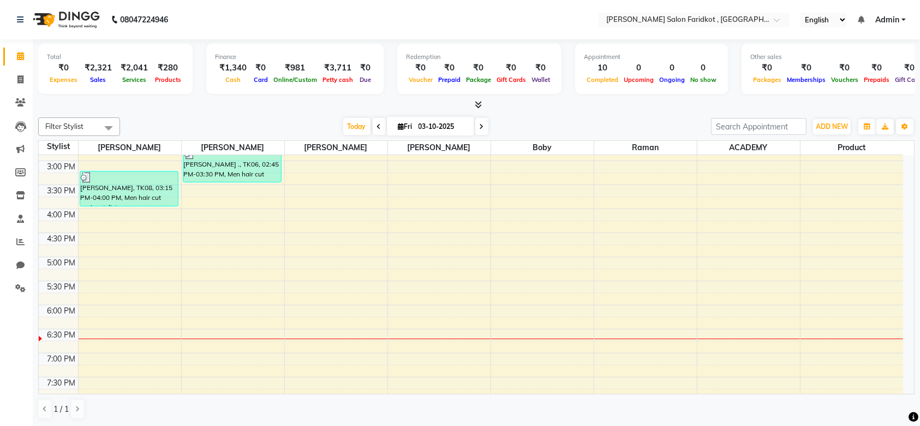
scroll to position [329, 0]
click at [520, 188] on div "8:00 AM 8:30 AM 9:00 AM 9:30 AM 10:00 AM 10:30 AM 11:00 AM 11:30 AM 12:00 PM 12…" at bounding box center [471, 138] width 864 height 624
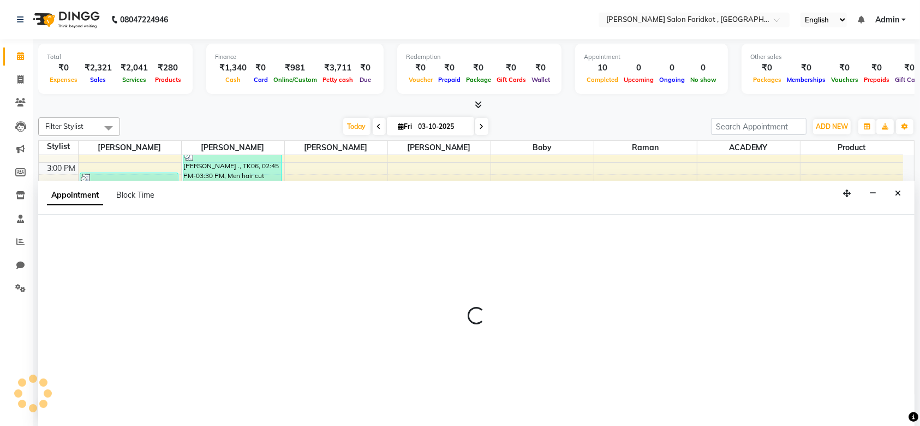
scroll to position [0, 0]
select select "89536"
select select "930"
select select "tentative"
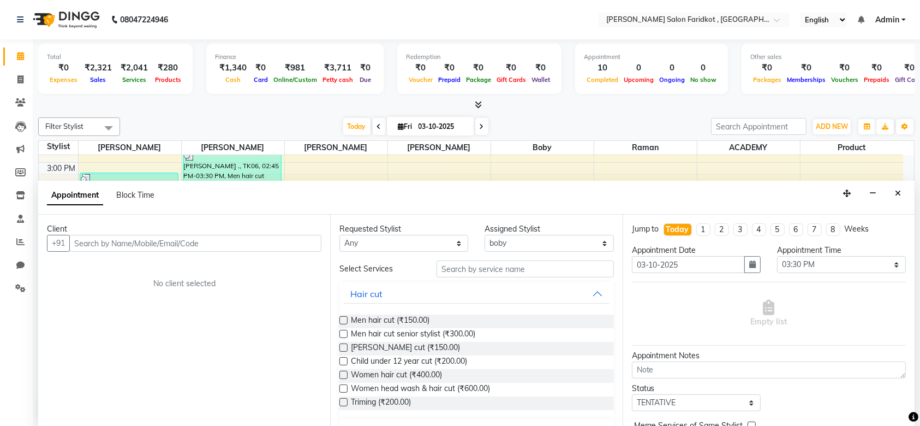
click at [245, 235] on input "text" at bounding box center [195, 243] width 252 height 17
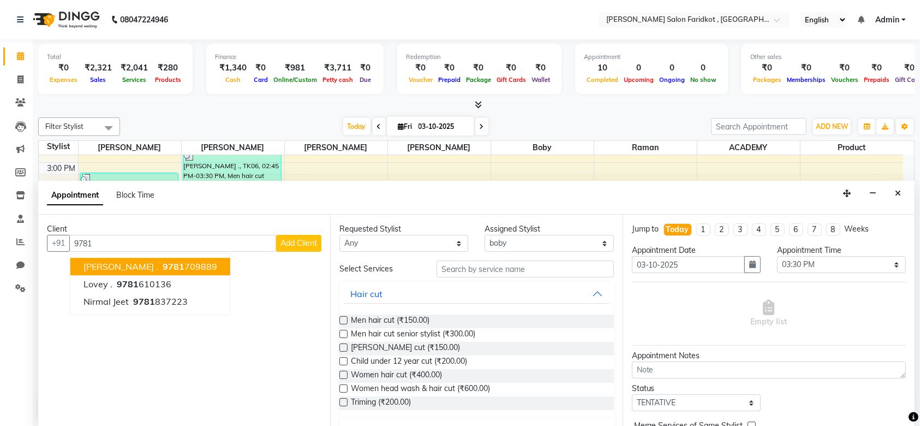
click at [160, 261] on ngb-highlight "9781 709889" at bounding box center [188, 266] width 57 height 11
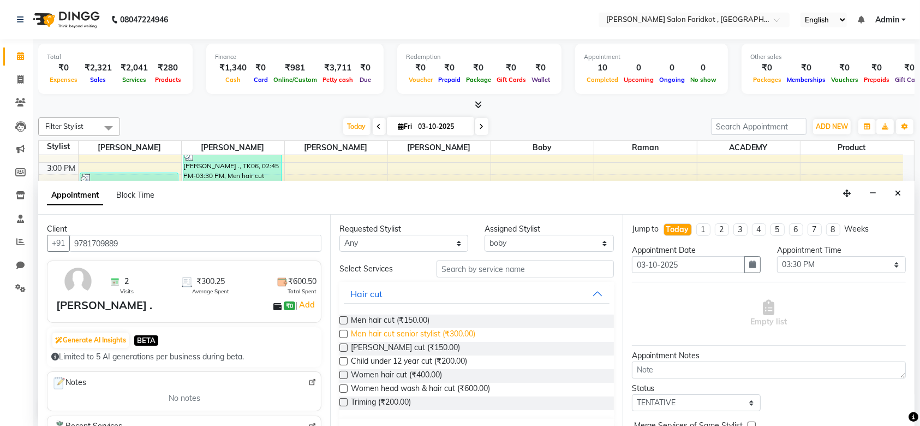
type input "9781709889"
click at [399, 331] on span "Men hair cut senior stylist (₹300.00)" at bounding box center [413, 335] width 124 height 14
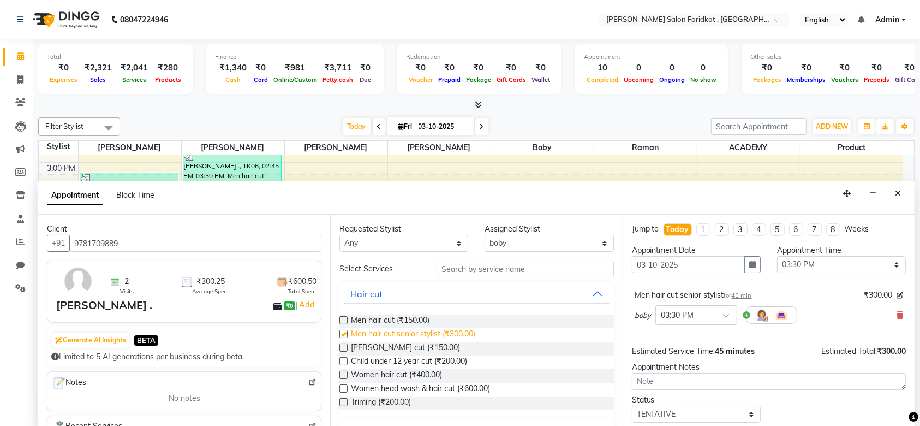
checkbox input "false"
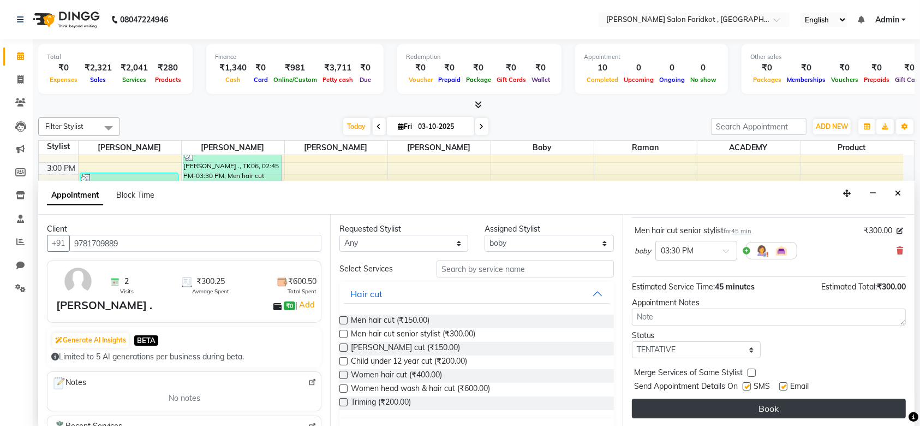
click at [733, 399] on button "Book" at bounding box center [769, 408] width 274 height 20
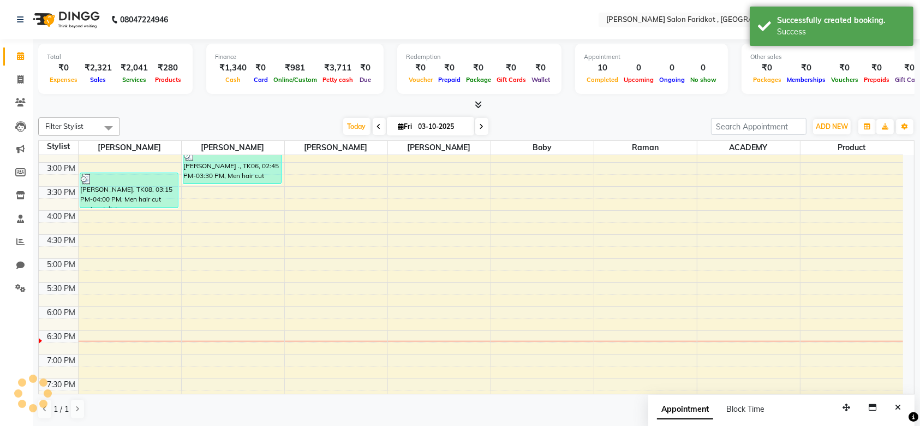
scroll to position [0, 0]
click at [536, 200] on div "mandeep ., TK09, 03:30 PM-04:15 PM, Men hair cut senior stylist" at bounding box center [542, 202] width 98 height 34
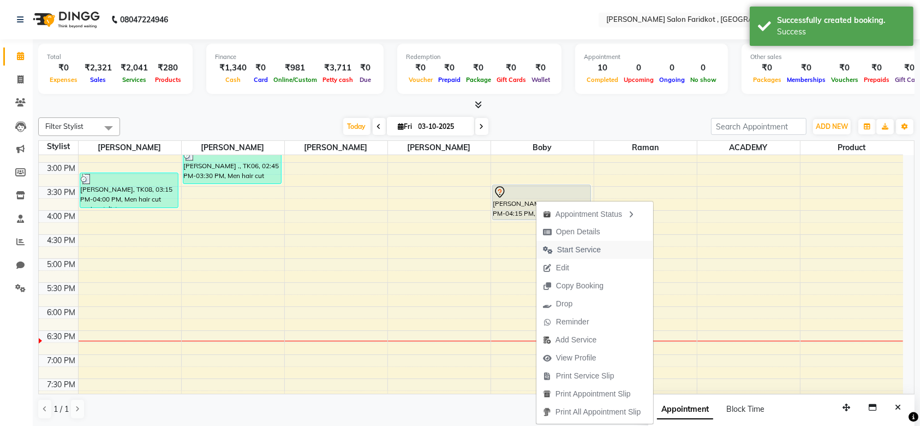
click at [576, 250] on span "Start Service" at bounding box center [579, 249] width 44 height 11
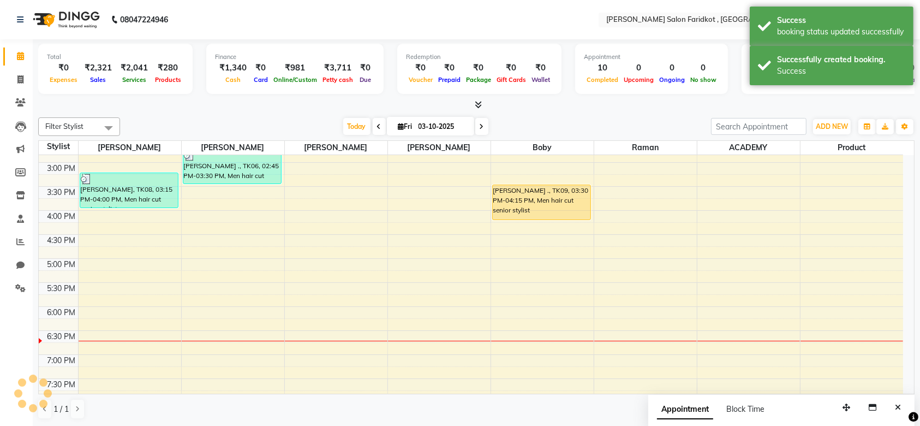
click at [556, 197] on div "mandeep ., TK09, 03:30 PM-04:15 PM, Men hair cut senior stylist" at bounding box center [542, 202] width 98 height 34
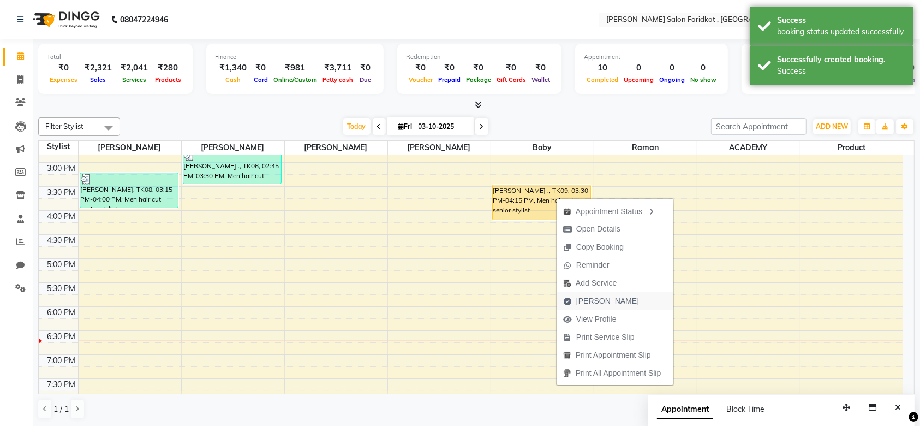
click at [590, 302] on span "[PERSON_NAME]" at bounding box center [607, 300] width 63 height 11
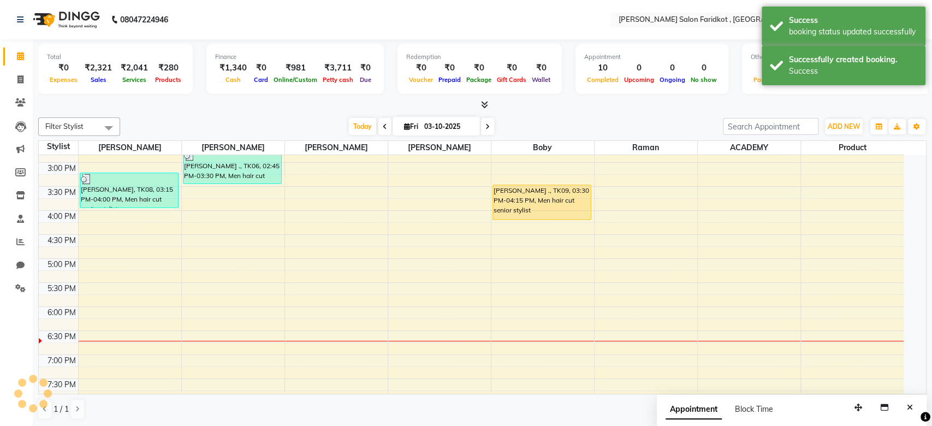
select select "8789"
select select "service"
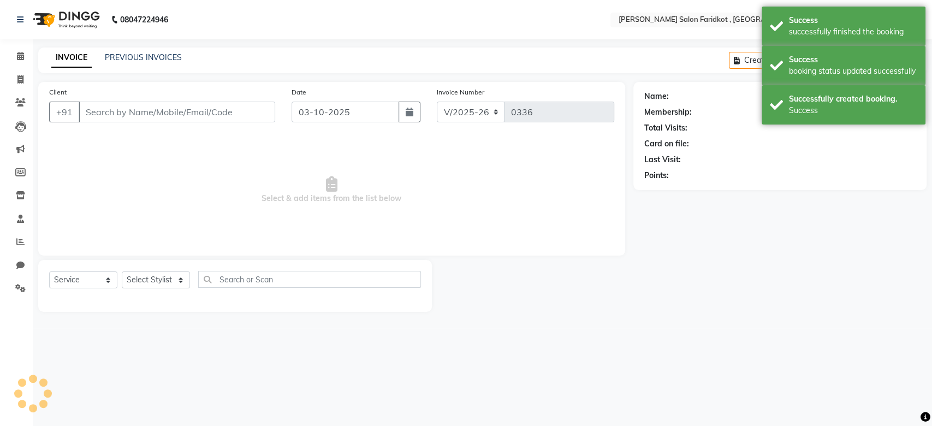
type input "9781709889"
select select "89536"
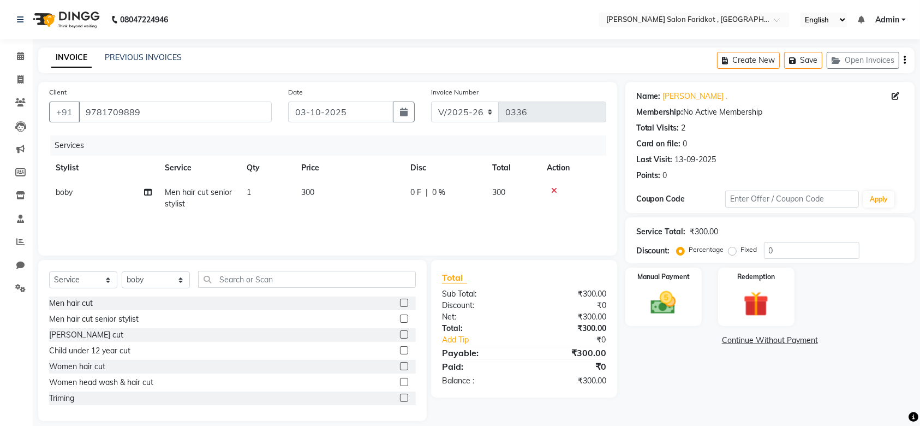
click at [400, 334] on label at bounding box center [404, 334] width 8 height 8
click at [400, 334] on input "checkbox" at bounding box center [403, 334] width 7 height 7
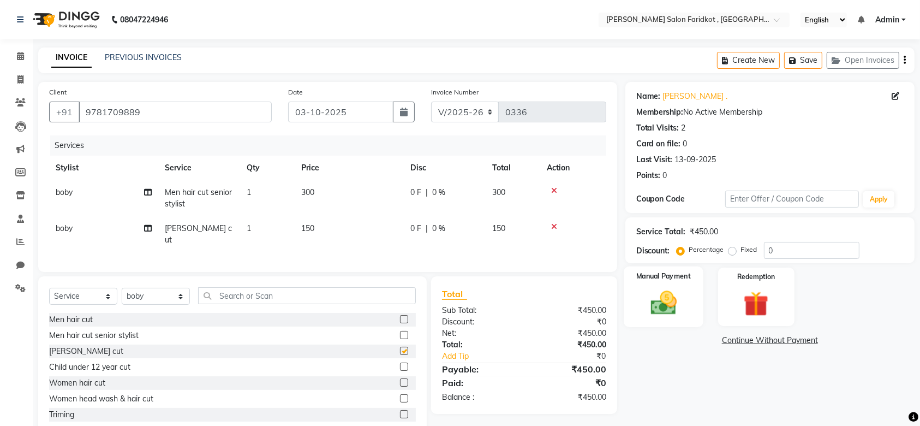
checkbox input "false"
click at [777, 252] on input "0" at bounding box center [812, 250] width 96 height 17
type input "11.1"
click at [658, 283] on div "Manual Payment" at bounding box center [664, 296] width 80 height 61
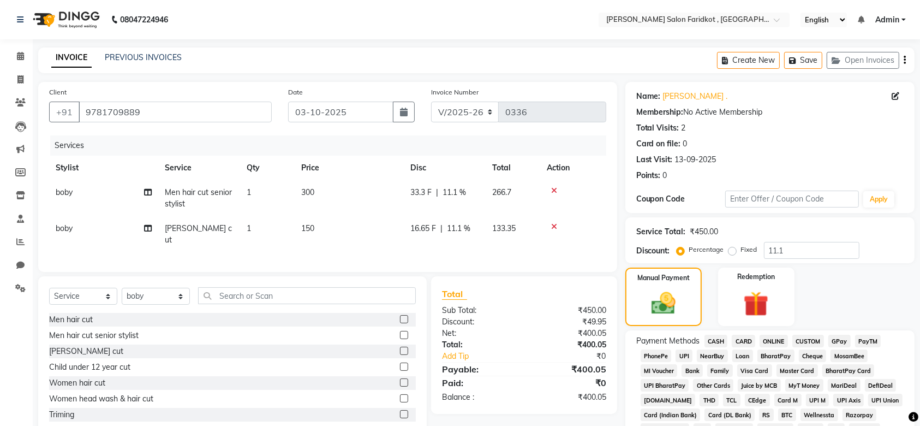
click at [685, 356] on span "UPI" at bounding box center [684, 355] width 17 height 13
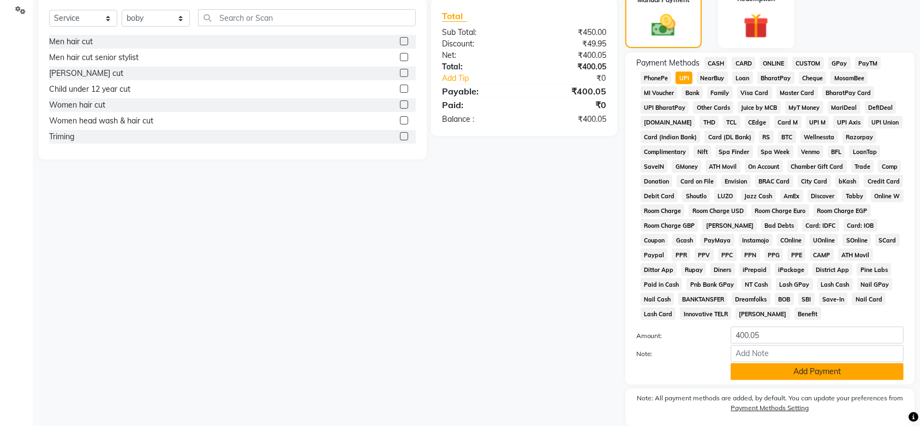
click at [752, 371] on button "Add Payment" at bounding box center [817, 371] width 173 height 17
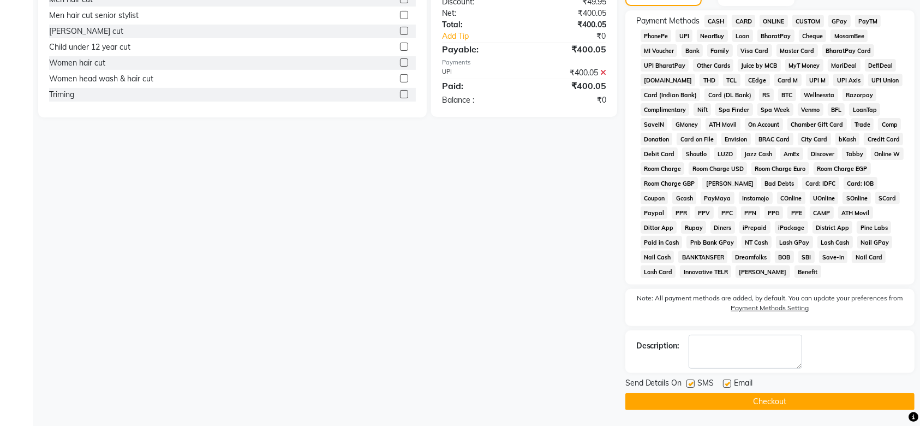
scroll to position [319, 0]
click at [757, 402] on button "Checkout" at bounding box center [769, 401] width 289 height 17
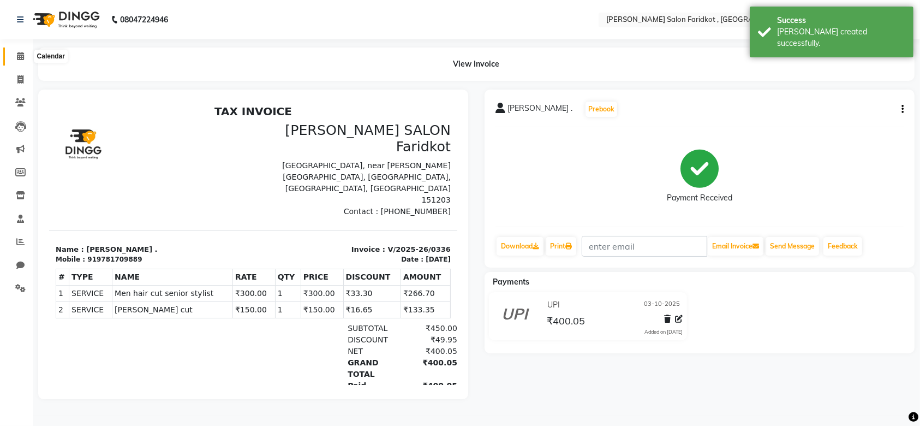
click at [20, 55] on icon at bounding box center [20, 56] width 7 height 8
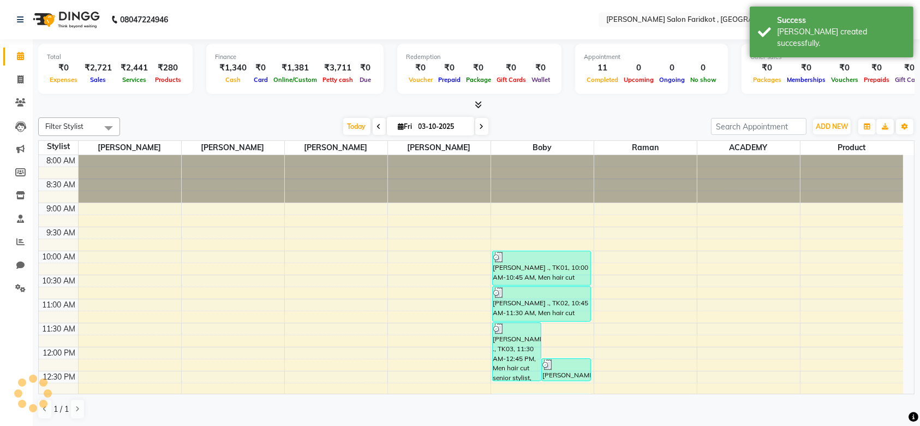
scroll to position [381, 0]
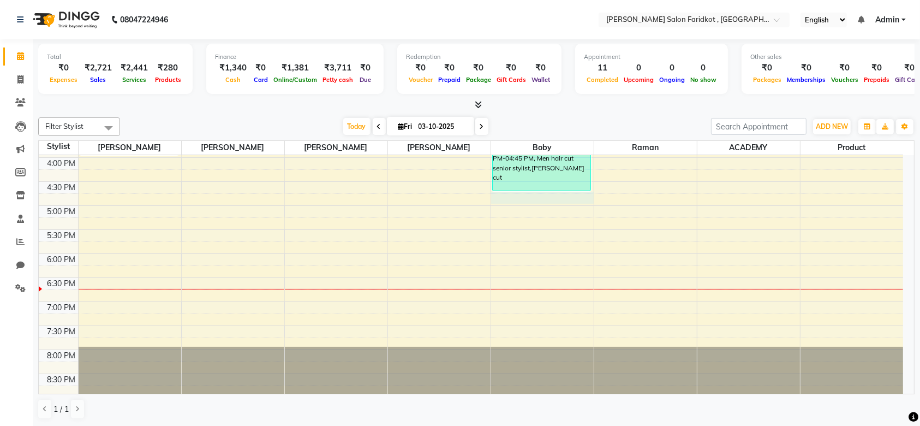
click at [534, 202] on div "8:00 AM 8:30 AM 9:00 AM 9:30 AM 10:00 AM 10:30 AM 11:00 AM 11:30 AM 12:00 PM 12…" at bounding box center [471, 86] width 864 height 624
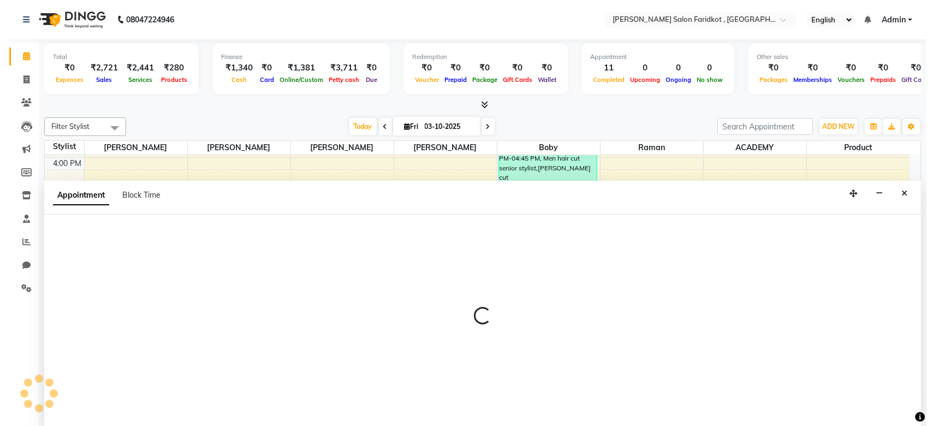
scroll to position [0, 0]
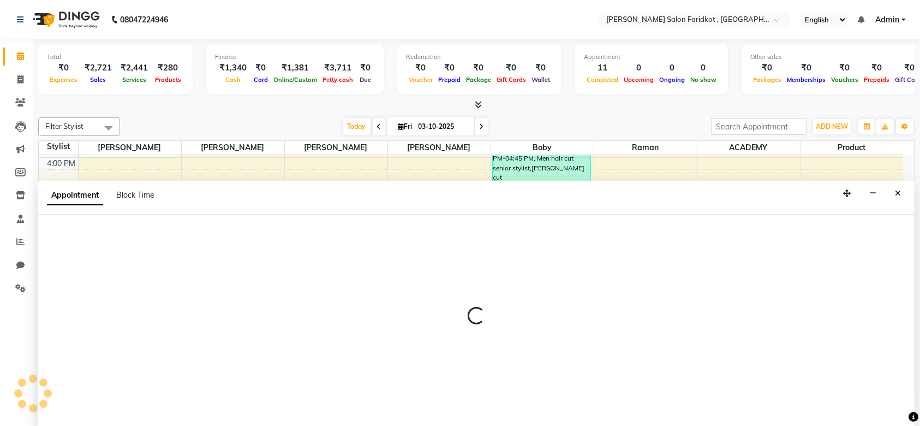
select select "89536"
select select "1005"
select select "tentative"
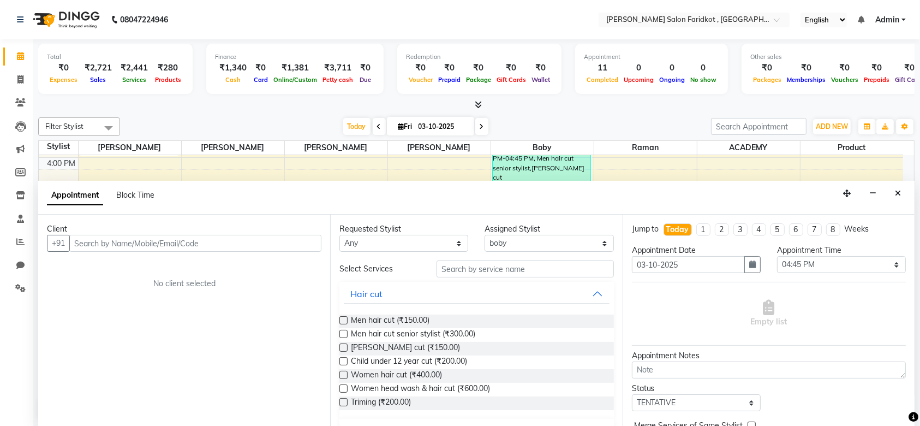
click at [233, 235] on input "text" at bounding box center [195, 243] width 252 height 17
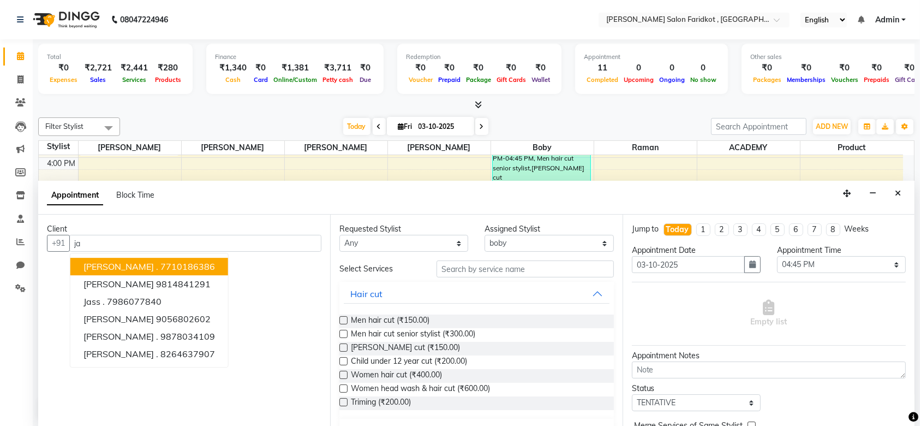
type input "j"
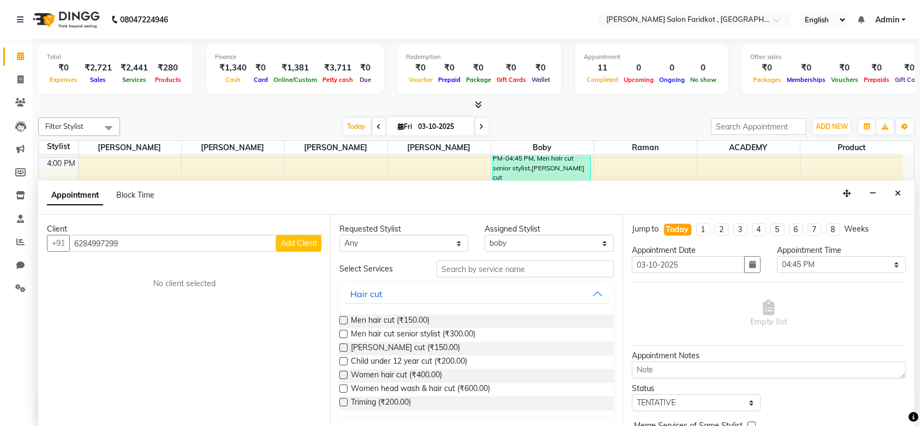
type input "6284997299"
click at [296, 238] on span "Add Client" at bounding box center [299, 243] width 37 height 10
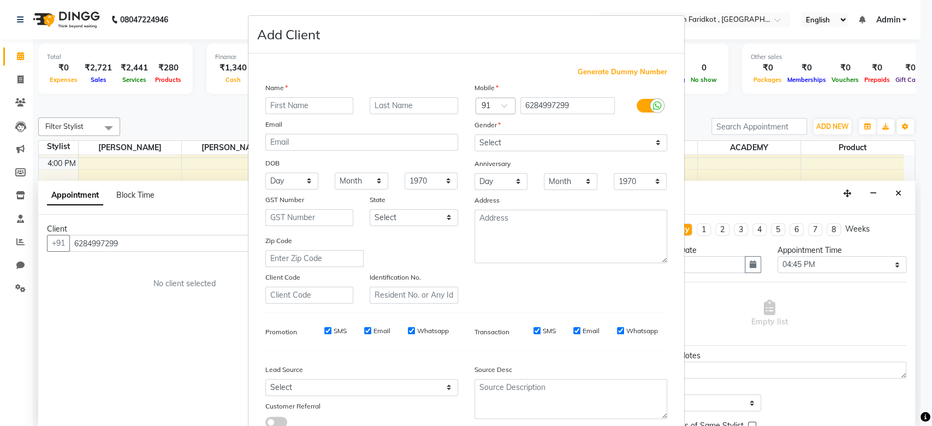
click at [291, 103] on input "text" at bounding box center [309, 105] width 88 height 17
type input "jashan"
click at [379, 103] on input "text" at bounding box center [413, 105] width 88 height 17
type input "."
click at [486, 135] on select "Select [DEMOGRAPHIC_DATA] [DEMOGRAPHIC_DATA] Other Prefer Not To Say" at bounding box center [570, 142] width 193 height 17
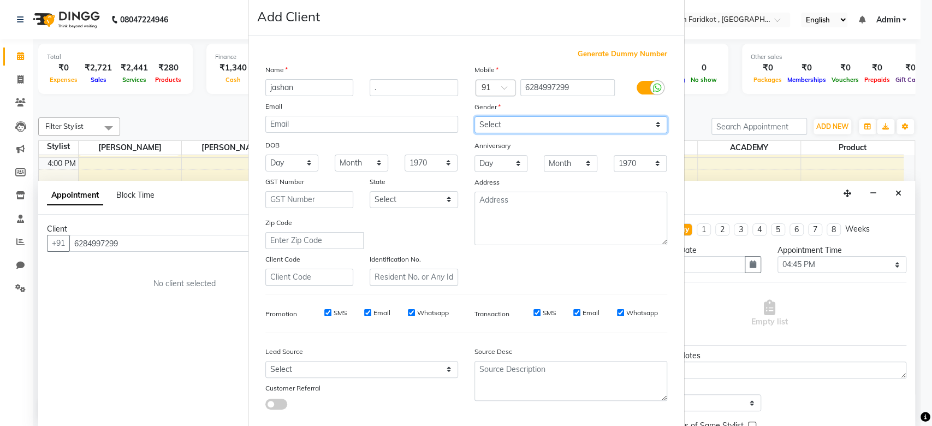
scroll to position [17, 0]
click at [489, 126] on select "Select [DEMOGRAPHIC_DATA] [DEMOGRAPHIC_DATA] Other Prefer Not To Say" at bounding box center [570, 125] width 193 height 17
select select "[DEMOGRAPHIC_DATA]"
click at [474, 117] on select "Select [DEMOGRAPHIC_DATA] [DEMOGRAPHIC_DATA] Other Prefer Not To Say" at bounding box center [570, 125] width 193 height 17
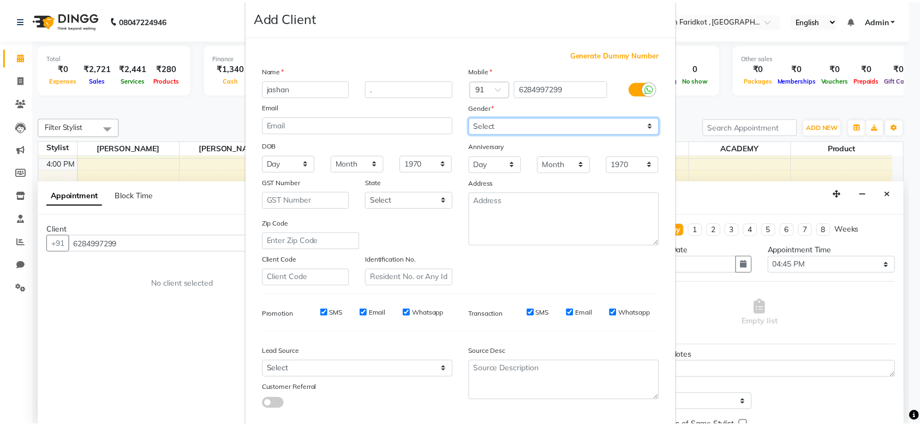
scroll to position [75, 0]
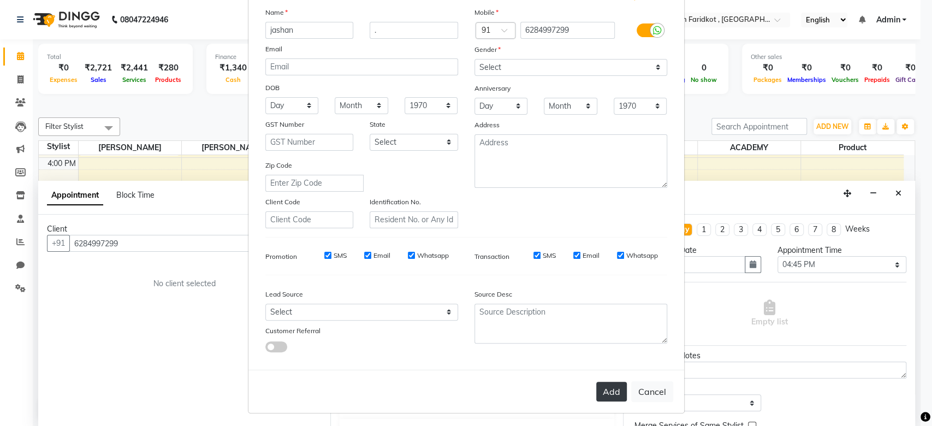
click at [602, 384] on button "Add" at bounding box center [611, 391] width 31 height 20
select select
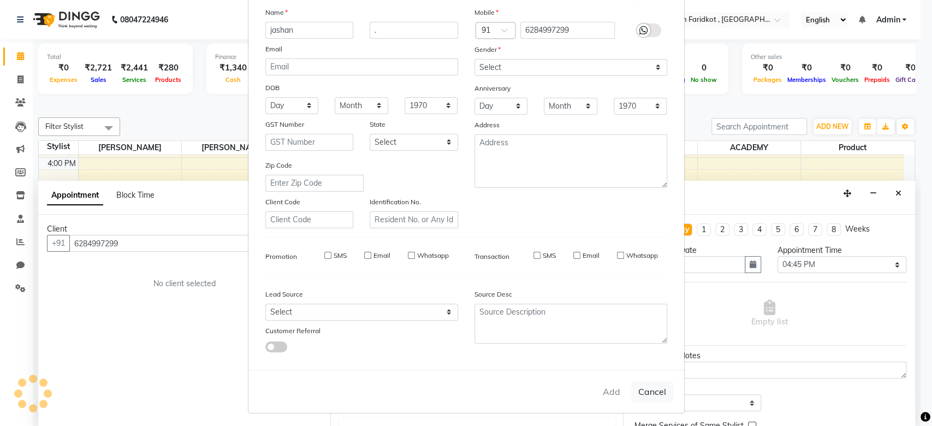
select select
checkbox input "false"
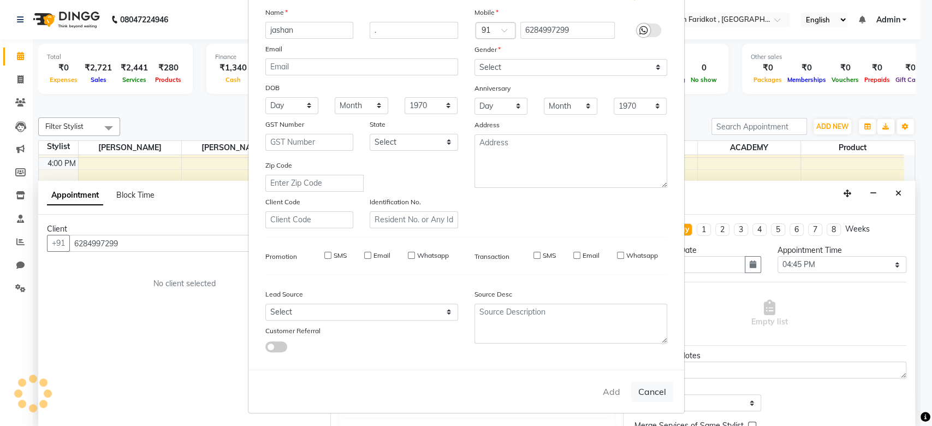
checkbox input "false"
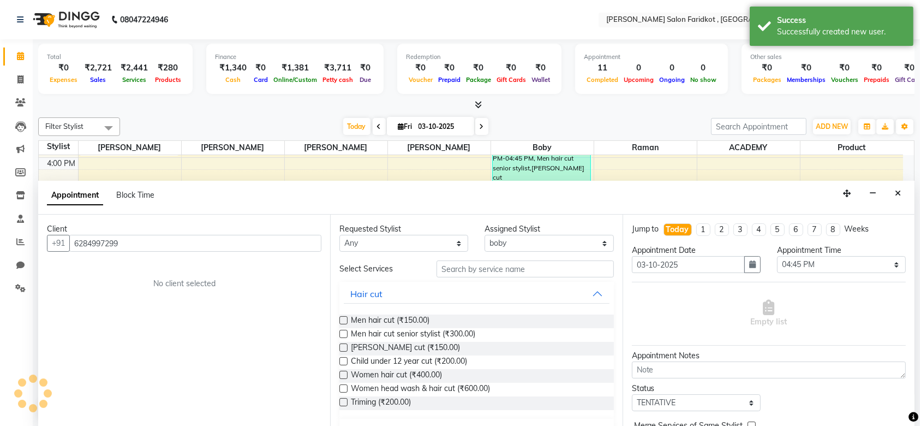
click at [485, 321] on div "Men hair cut (₹150.00)" at bounding box center [476, 321] width 274 height 14
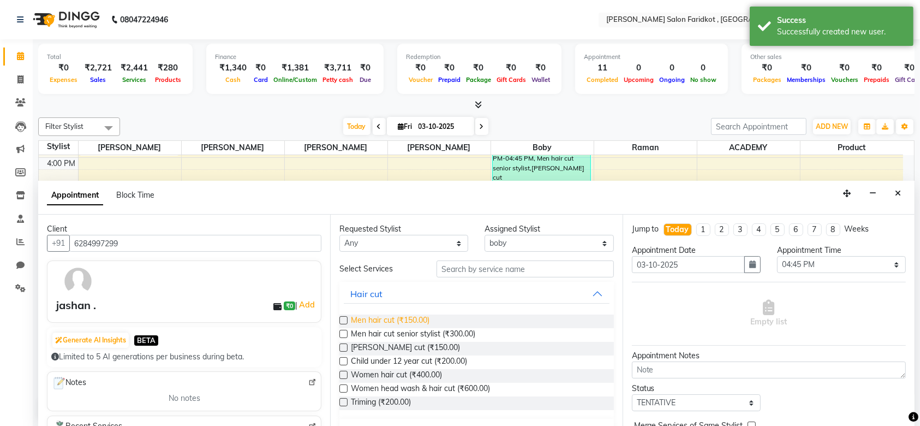
click at [397, 315] on span "Men hair cut (₹150.00)" at bounding box center [390, 321] width 79 height 14
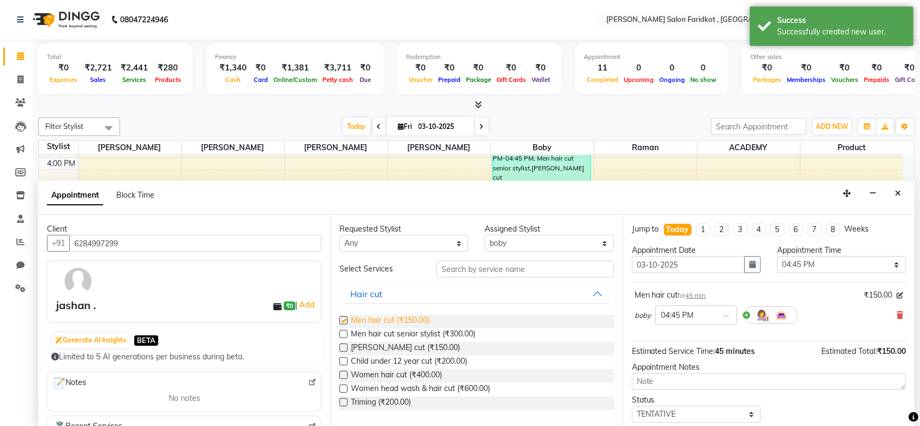
checkbox input "false"
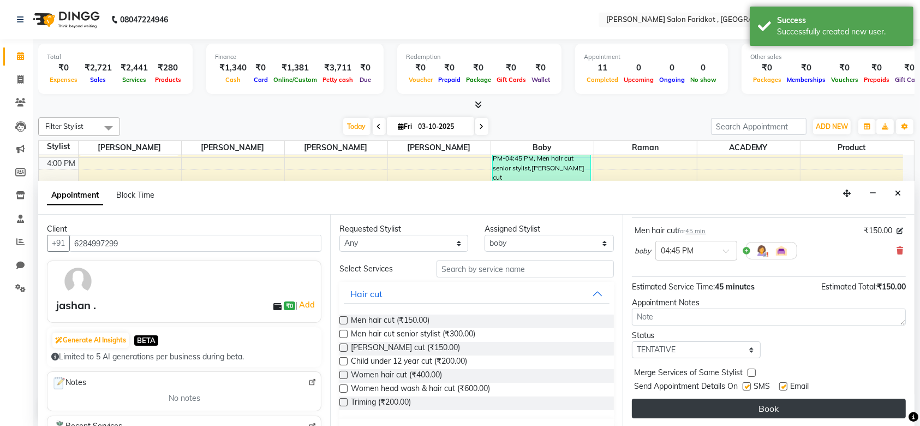
click at [748, 400] on button "Book" at bounding box center [769, 408] width 274 height 20
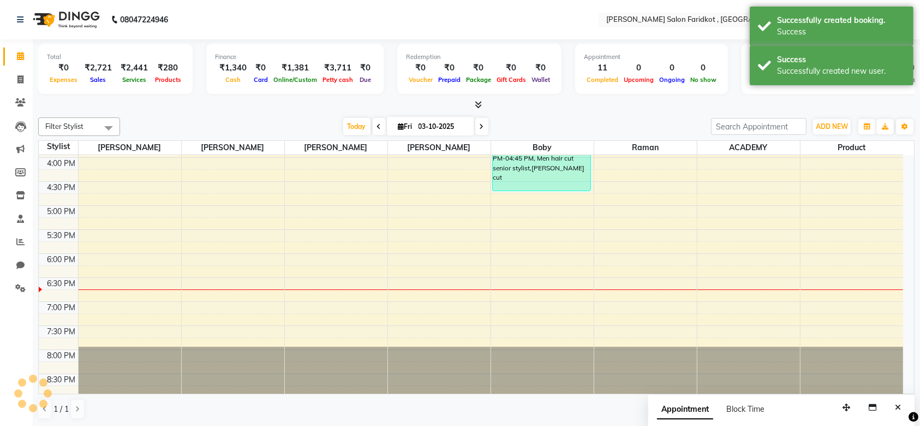
scroll to position [0, 0]
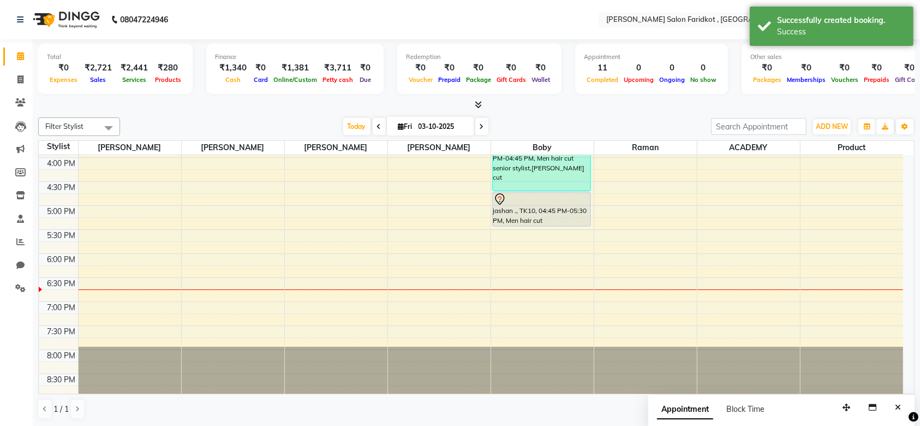
click at [550, 199] on div at bounding box center [541, 199] width 97 height 13
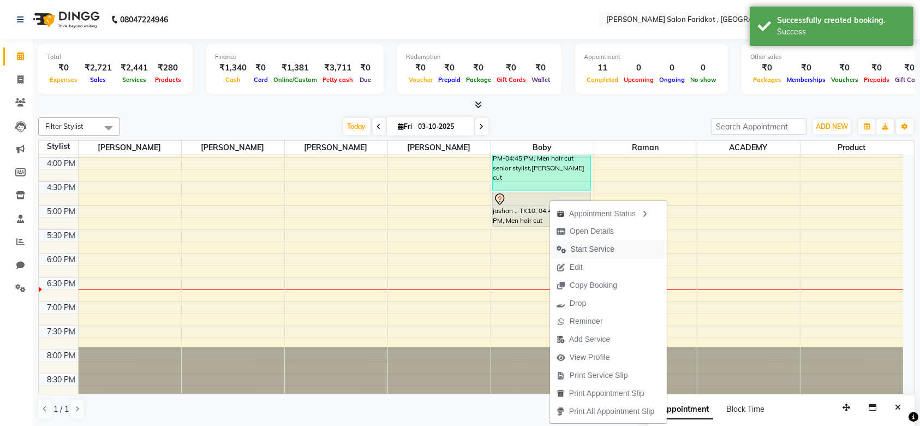
click at [575, 244] on span "Start Service" at bounding box center [593, 248] width 44 height 11
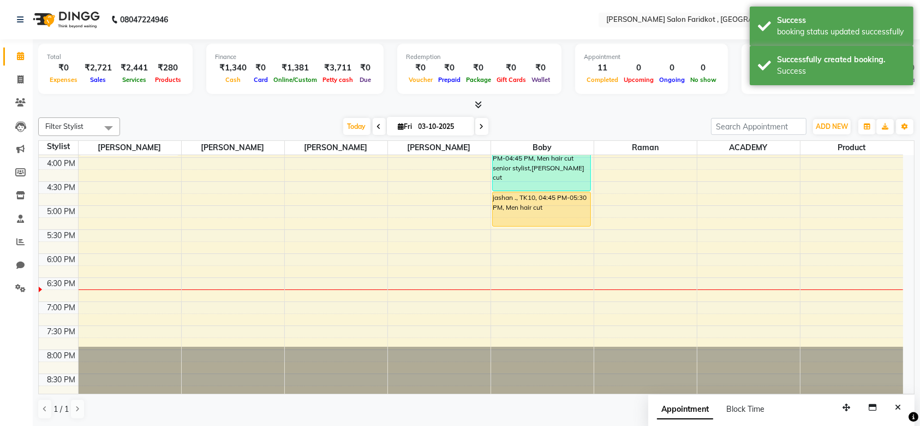
click at [548, 202] on div "jashan ., TK10, 04:45 PM-05:30 PM, Men hair cut" at bounding box center [542, 209] width 98 height 34
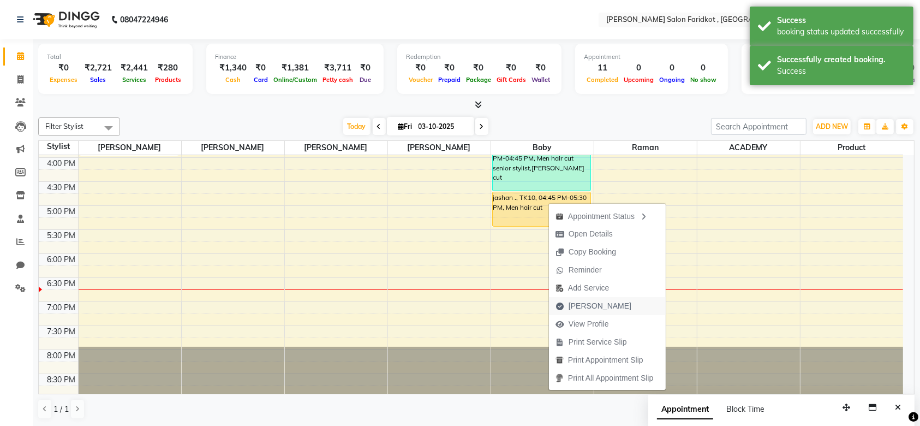
click at [581, 307] on span "[PERSON_NAME]" at bounding box center [600, 305] width 63 height 11
select select "service"
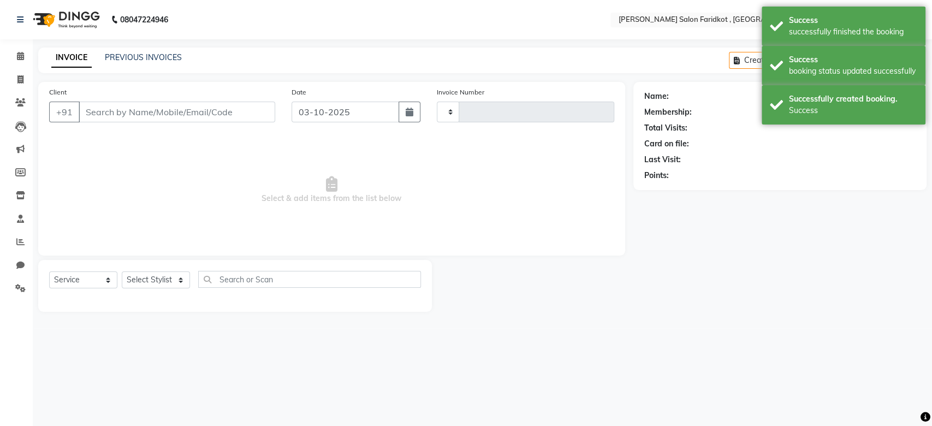
type input "0337"
select select "8789"
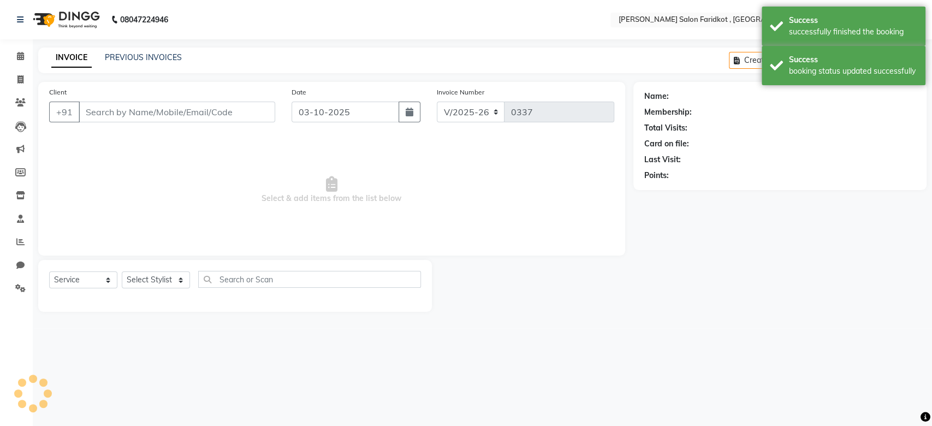
type input "6284997299"
select select "89536"
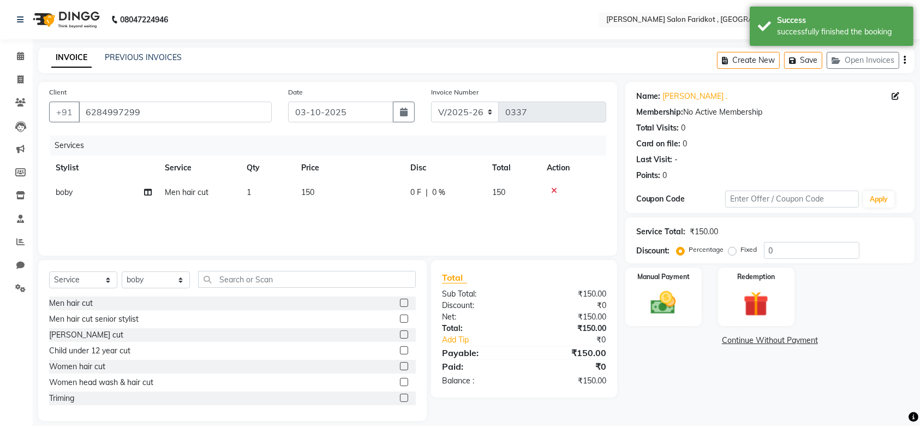
click at [400, 336] on label at bounding box center [404, 334] width 8 height 8
click at [400, 336] on input "checkbox" at bounding box center [403, 334] width 7 height 7
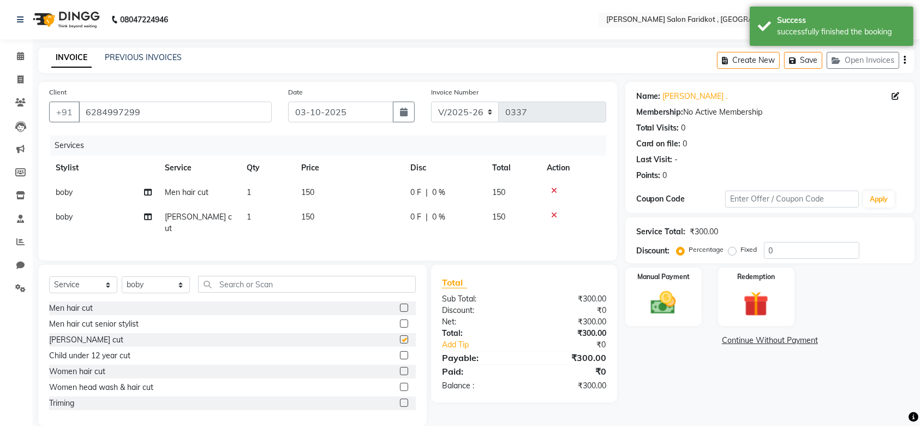
checkbox input "false"
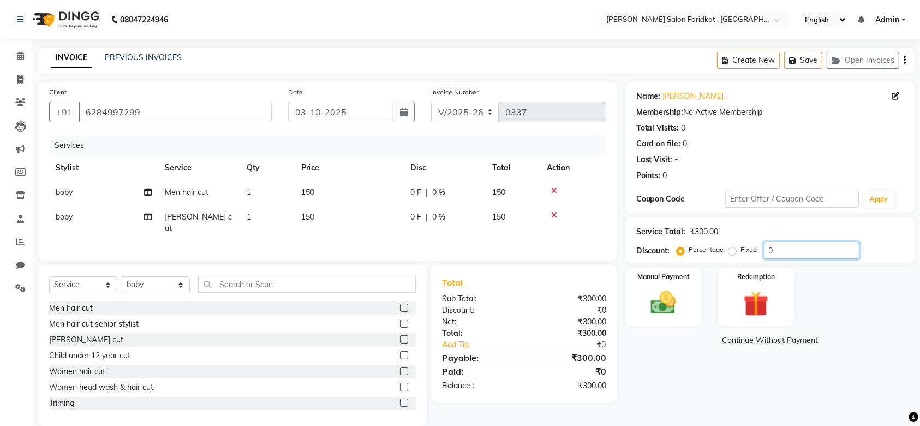
click at [772, 250] on input "0" at bounding box center [812, 250] width 96 height 17
type input "16.6"
click at [670, 299] on img at bounding box center [663, 303] width 43 height 30
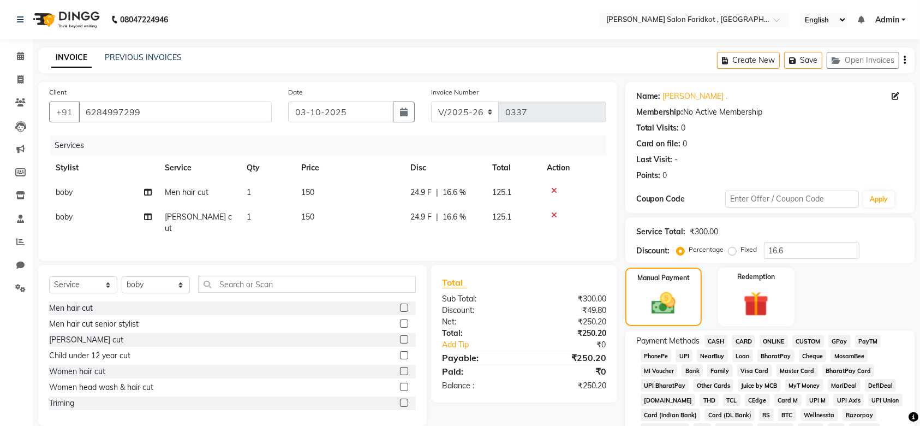
click at [717, 338] on span "CASH" at bounding box center [716, 341] width 23 height 13
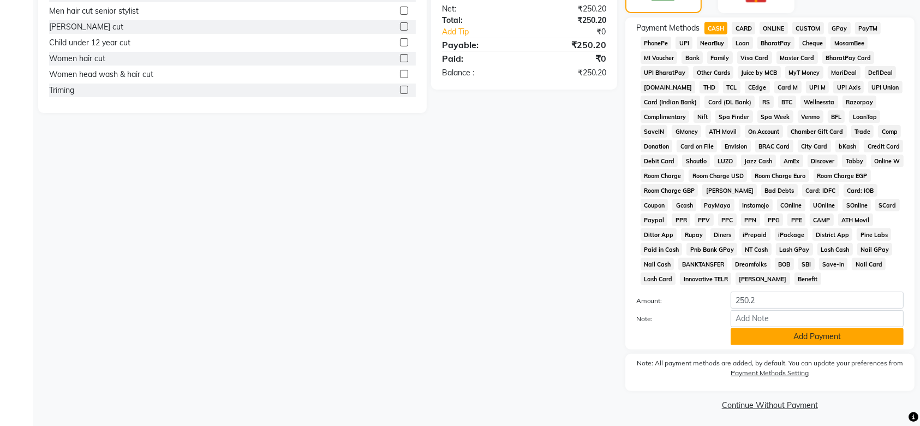
click at [756, 337] on button "Add Payment" at bounding box center [817, 336] width 173 height 17
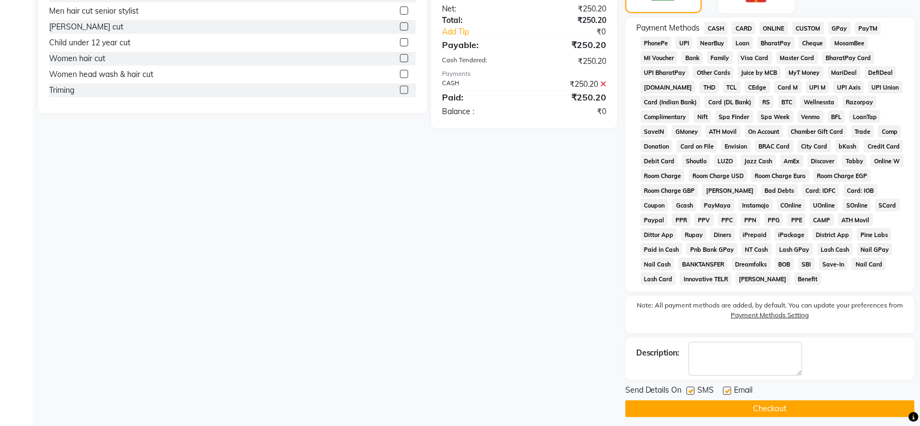
click at [753, 413] on button "Checkout" at bounding box center [769, 408] width 289 height 17
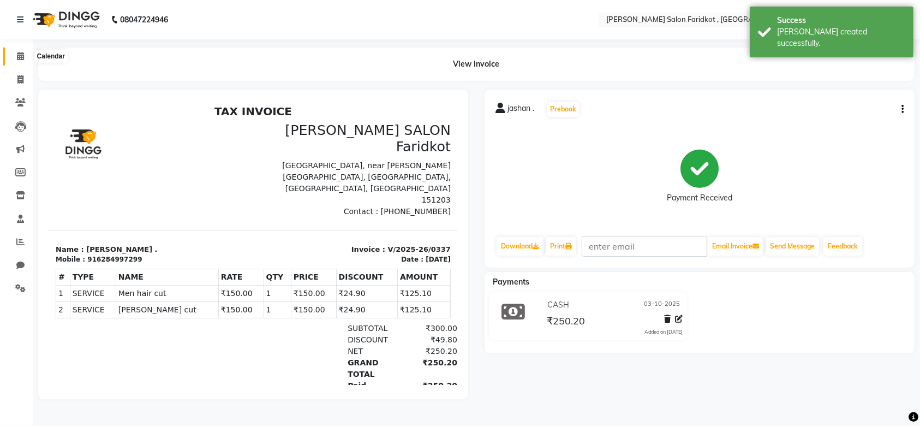
click at [20, 62] on span at bounding box center [20, 56] width 19 height 13
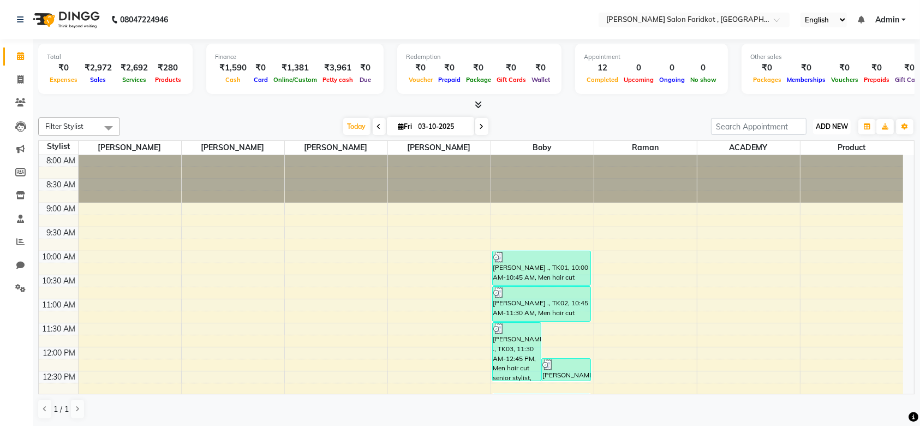
click at [822, 123] on span "ADD NEW" at bounding box center [832, 126] width 32 height 8
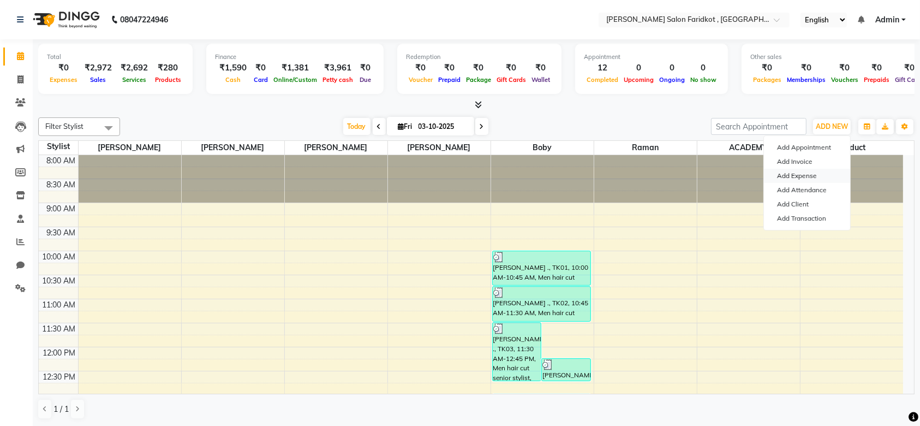
click at [799, 176] on link "Add Expense" at bounding box center [807, 176] width 86 height 14
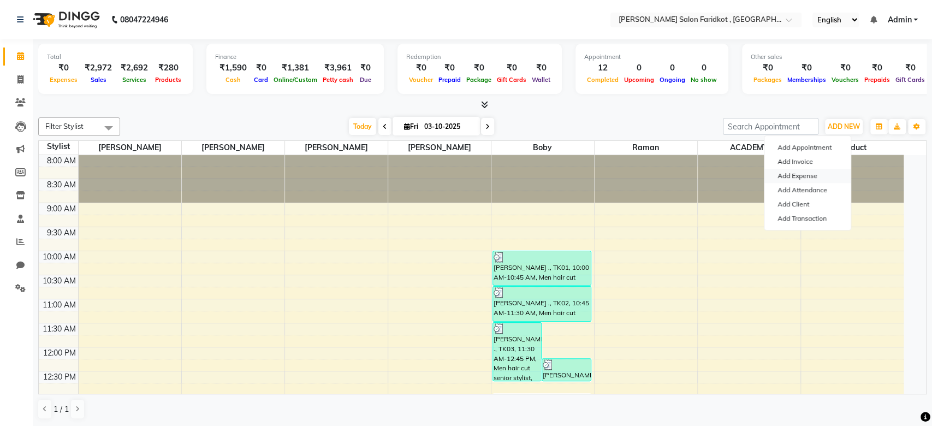
select select "1"
select select "8097"
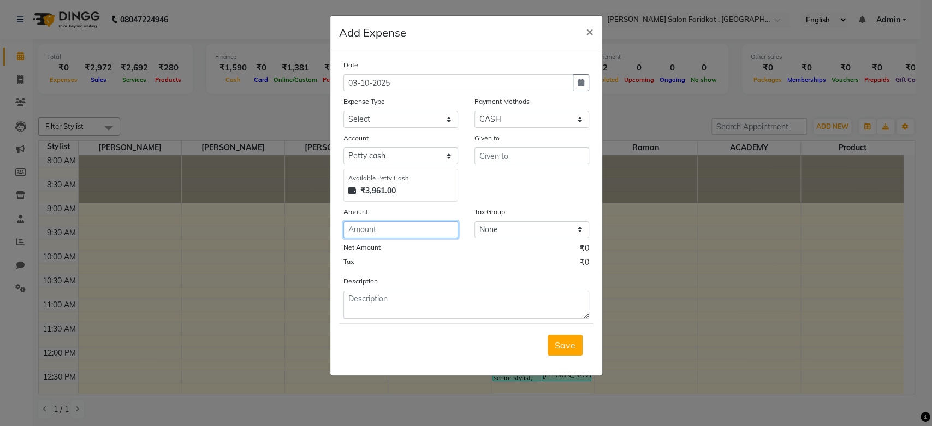
click at [415, 222] on input "number" at bounding box center [400, 229] width 115 height 17
type input "650"
click at [507, 155] on input "text" at bounding box center [531, 155] width 115 height 17
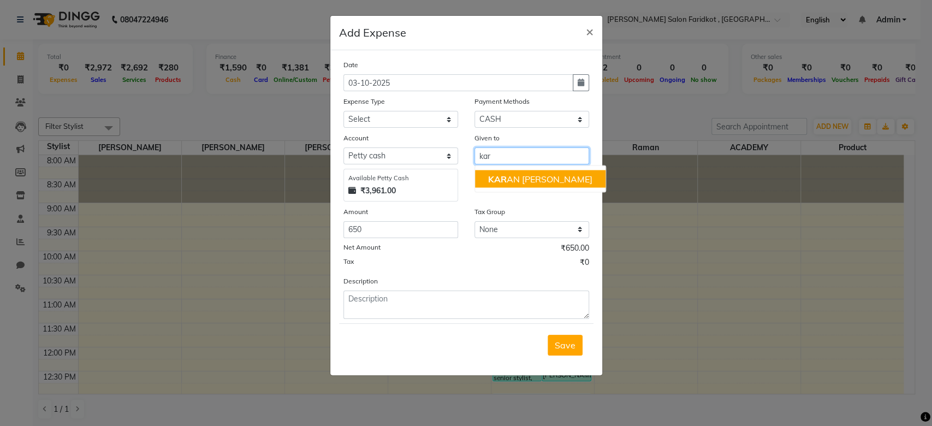
click at [510, 175] on ngb-highlight "KAR AN DHALIWAL" at bounding box center [540, 178] width 104 height 11
type input "[PERSON_NAME]"
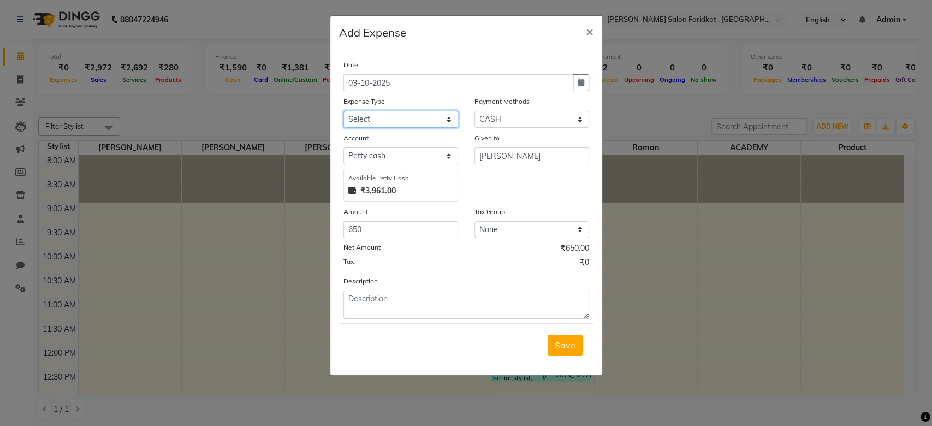
click at [447, 116] on select "Select Advance Salary Bank charges Car maintenance Cash transfer to bank Cash t…" at bounding box center [400, 119] width 115 height 17
select select "18"
click at [343, 111] on select "Select Advance Salary Bank charges Car maintenance Cash transfer to bank Cash t…" at bounding box center [400, 119] width 115 height 17
click at [366, 299] on textarea at bounding box center [466, 304] width 246 height 28
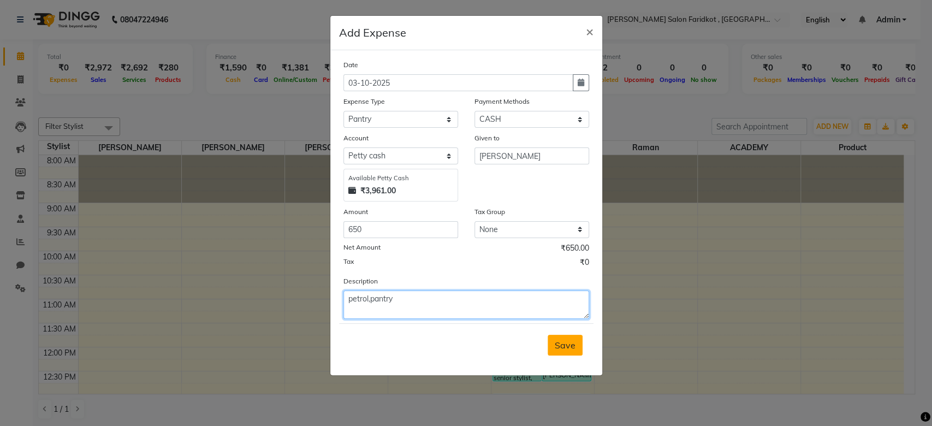
type textarea "petrol,pantry"
click at [557, 342] on span "Save" at bounding box center [564, 344] width 21 height 11
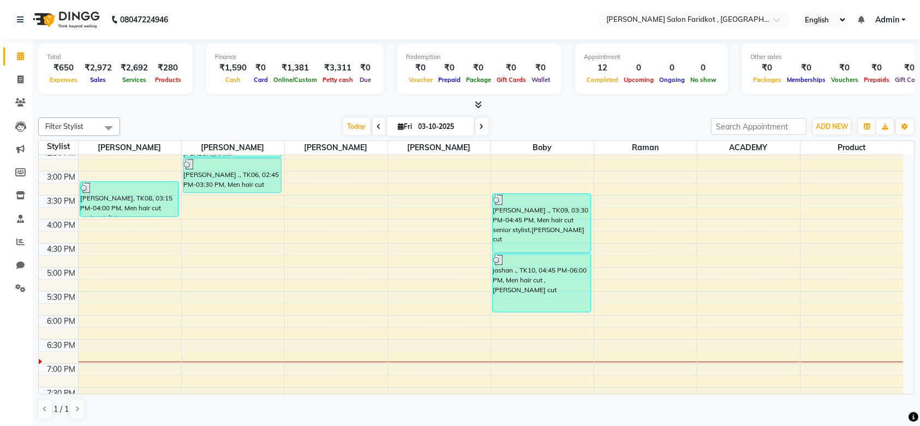
scroll to position [320, 0]
click at [533, 318] on div "8:00 AM 8:30 AM 9:00 AM 9:30 AM 10:00 AM 10:30 AM 11:00 AM 11:30 AM 12:00 PM 12…" at bounding box center [471, 147] width 864 height 624
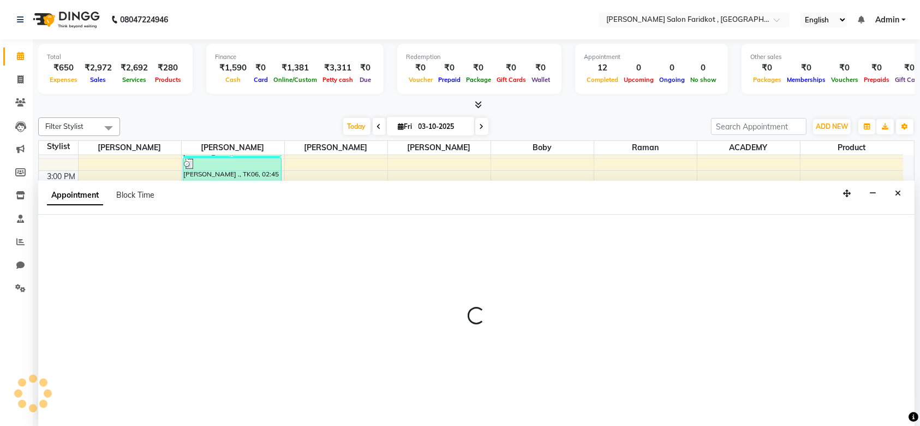
scroll to position [0, 0]
select select "89536"
select select "tentative"
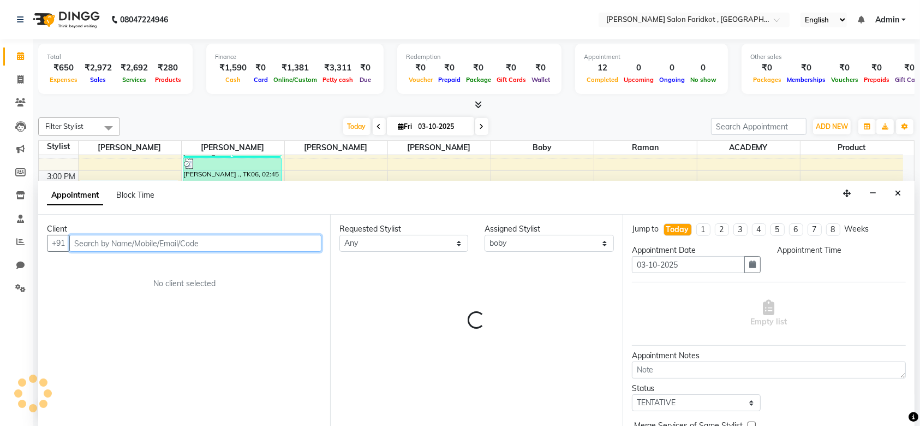
select select "1080"
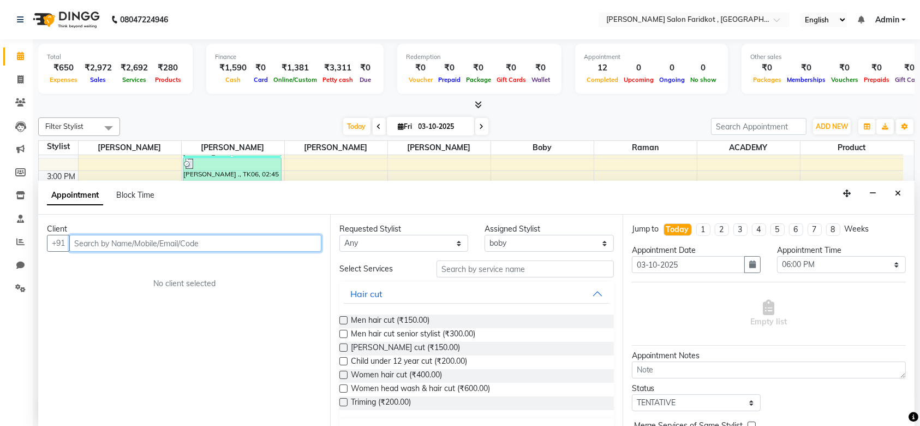
click at [289, 237] on input "text" at bounding box center [195, 243] width 252 height 17
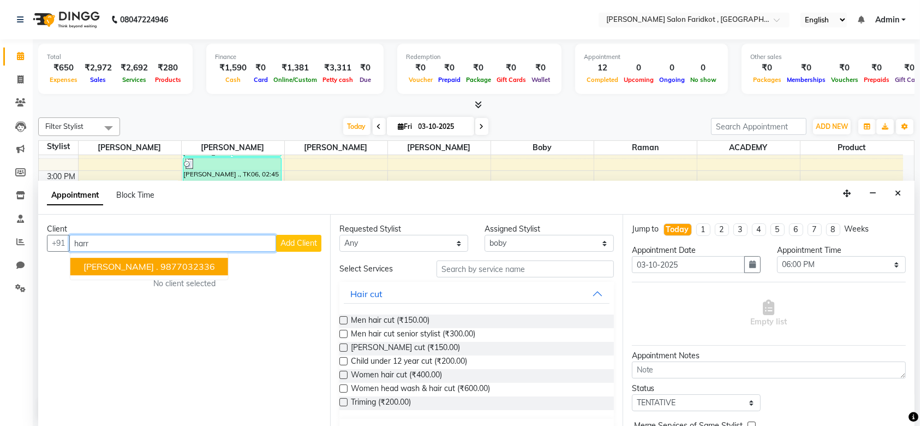
click at [160, 267] on ngb-highlight "9877032336" at bounding box center [187, 266] width 55 height 11
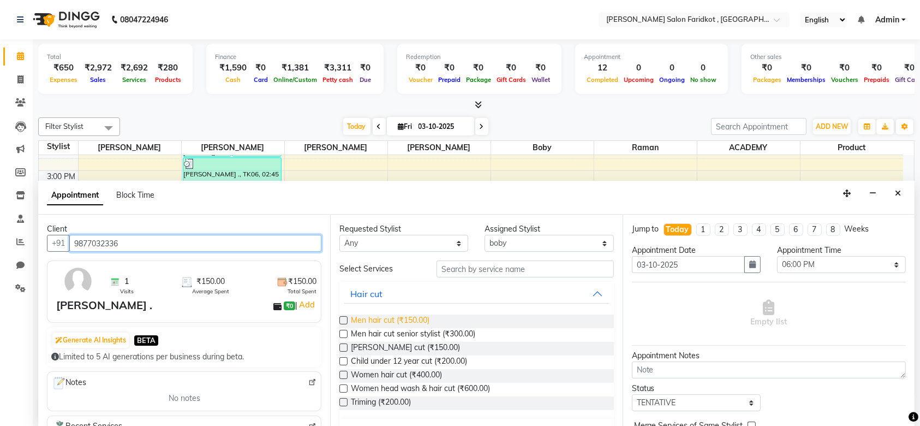
type input "9877032336"
click at [375, 317] on span "Men hair cut (₹150.00)" at bounding box center [390, 321] width 79 height 14
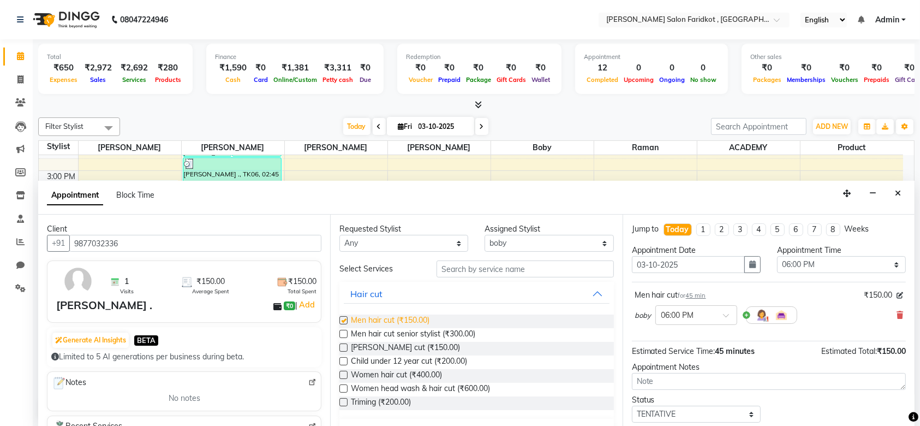
checkbox input "false"
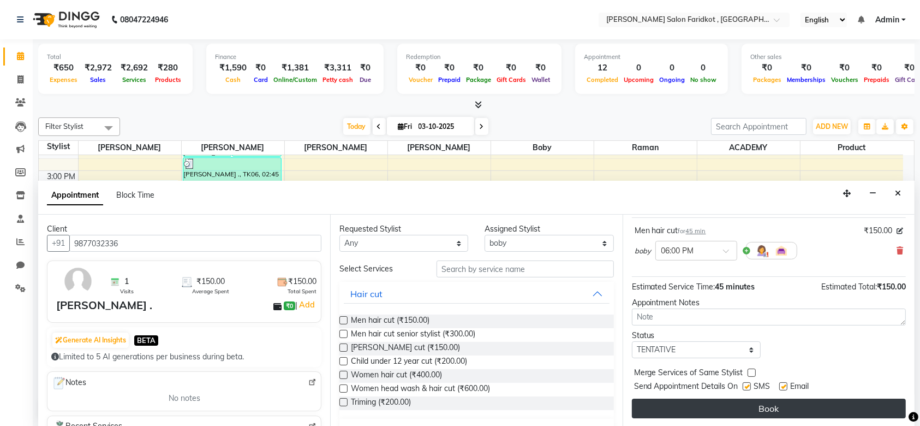
click at [744, 408] on button "Book" at bounding box center [769, 408] width 274 height 20
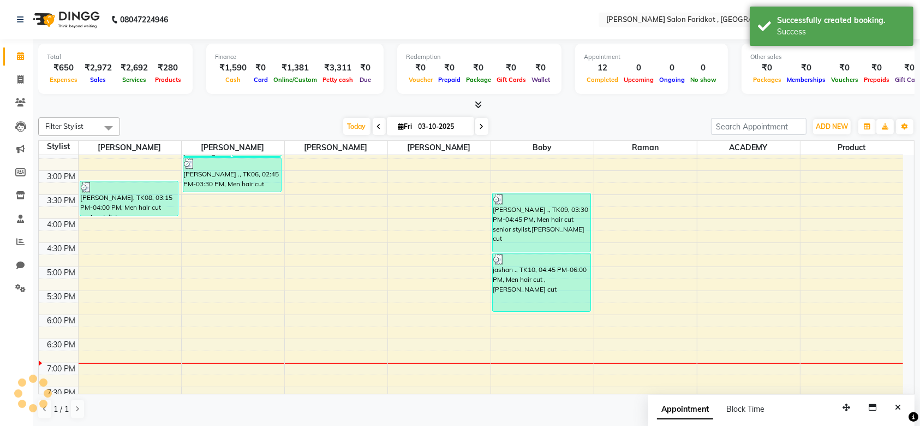
scroll to position [0, 0]
click at [572, 335] on div "[PERSON_NAME] ., TK11, 06:00 PM-06:45 PM, Men hair cut" at bounding box center [542, 330] width 98 height 34
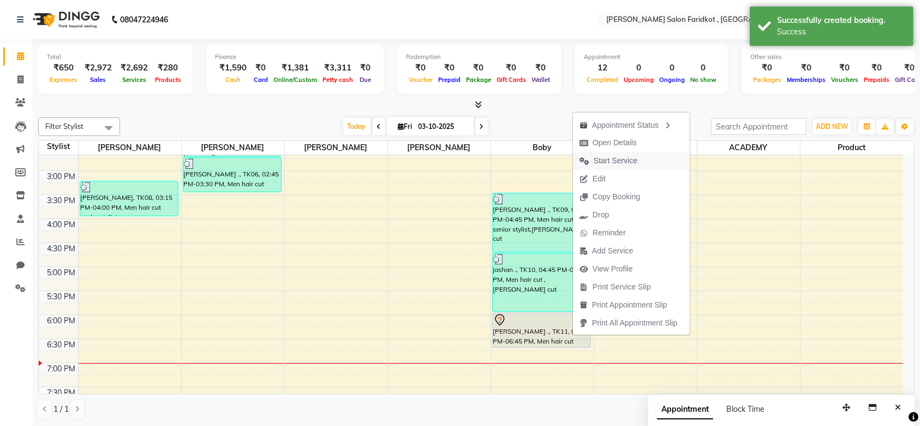
click at [604, 160] on span "Start Service" at bounding box center [616, 160] width 44 height 11
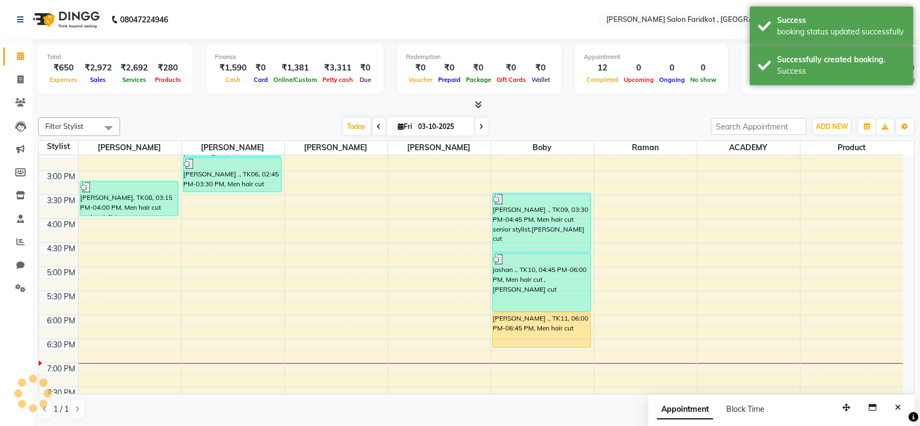
click at [537, 335] on div "[PERSON_NAME] ., TK11, 06:00 PM-06:45 PM, Men hair cut" at bounding box center [542, 330] width 98 height 34
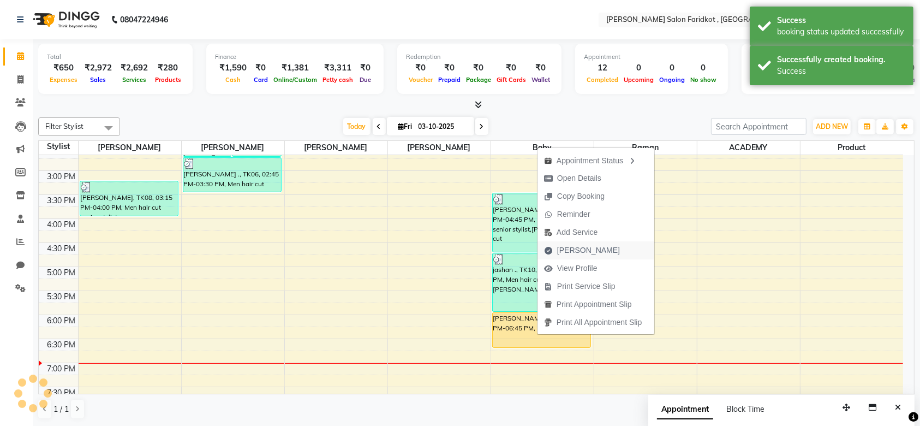
click at [570, 252] on span "[PERSON_NAME]" at bounding box center [588, 249] width 63 height 11
select select "service"
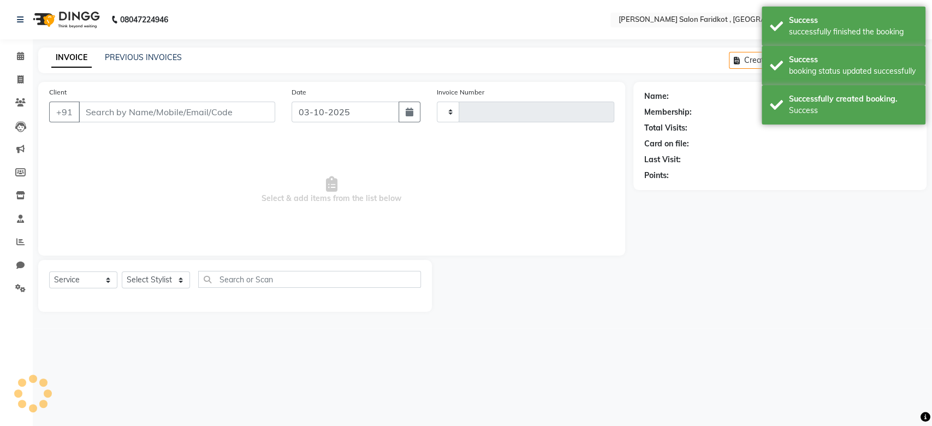
type input "0338"
select select "8789"
type input "9877032336"
select select "89536"
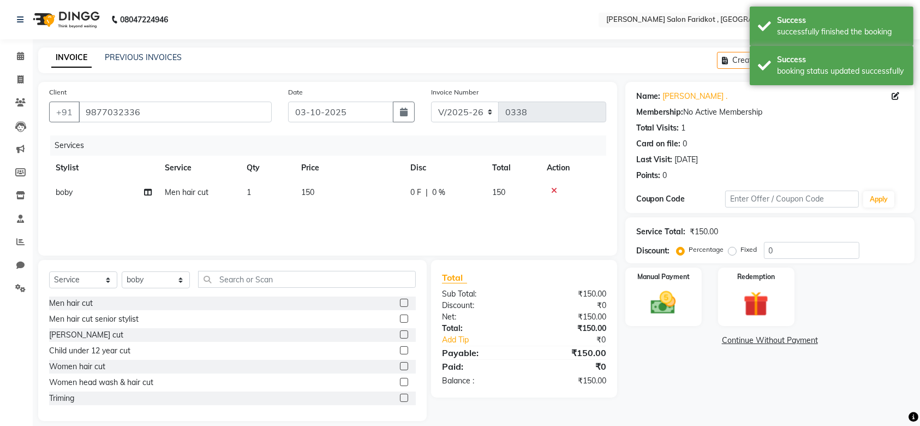
click at [400, 332] on label at bounding box center [404, 334] width 8 height 8
click at [400, 332] on input "checkbox" at bounding box center [403, 334] width 7 height 7
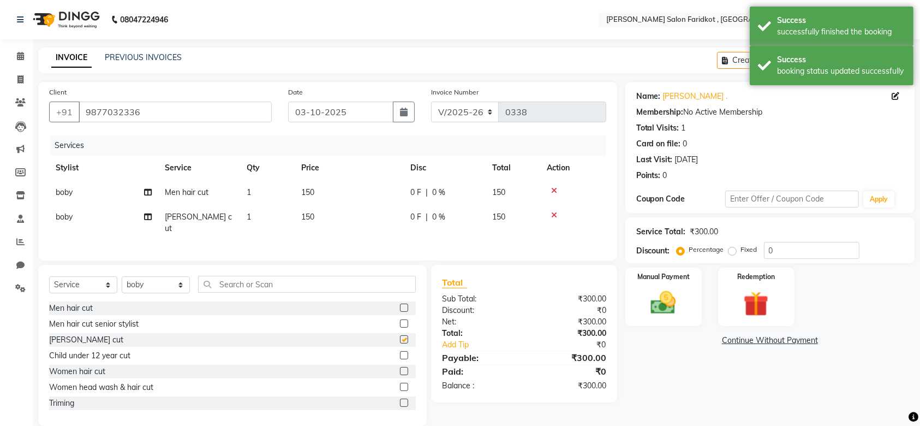
checkbox input "false"
click at [789, 246] on input "0" at bounding box center [812, 250] width 96 height 17
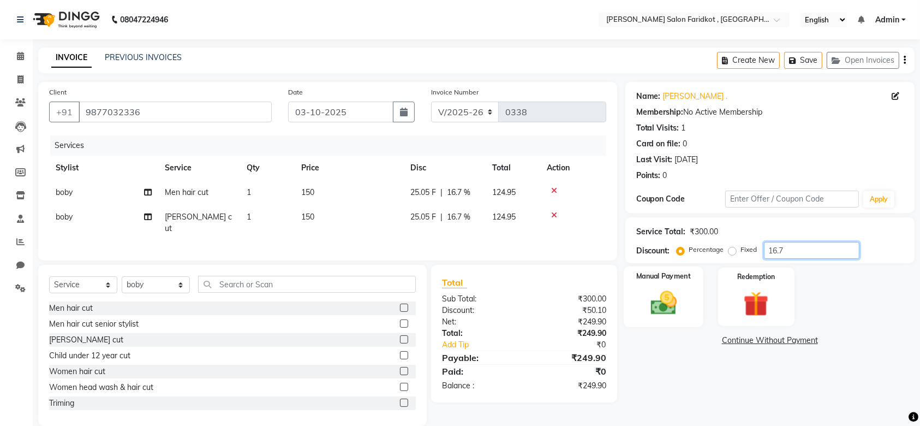
type input "16.7"
click at [678, 284] on div "Manual Payment" at bounding box center [664, 296] width 80 height 61
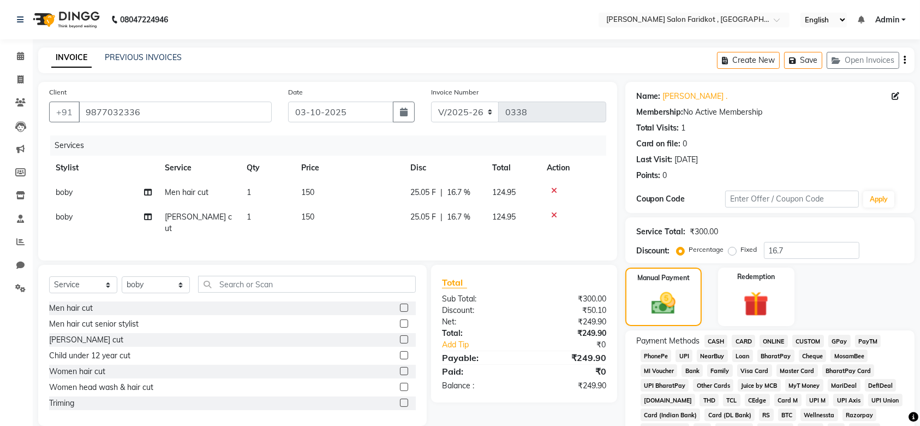
click at [683, 354] on span "UPI" at bounding box center [684, 355] width 17 height 13
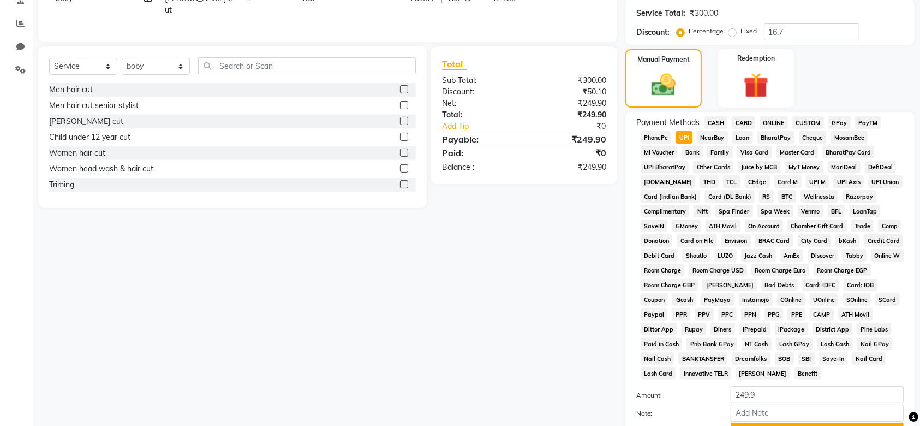
scroll to position [316, 0]
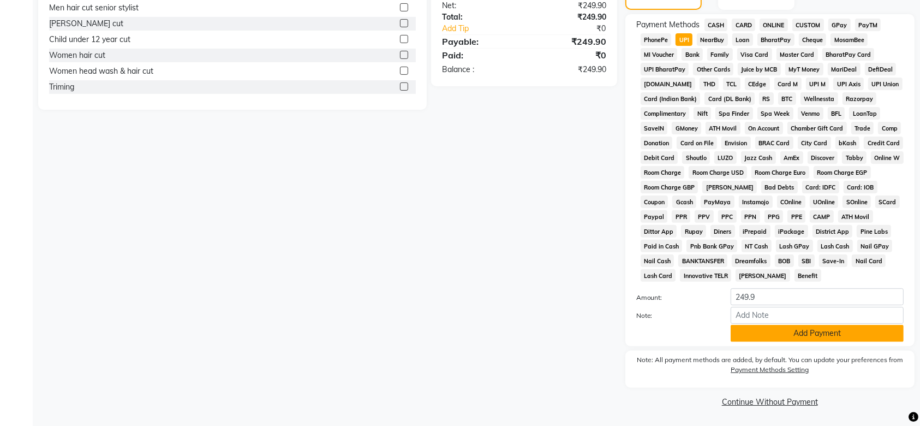
click at [797, 330] on button "Add Payment" at bounding box center [817, 333] width 173 height 17
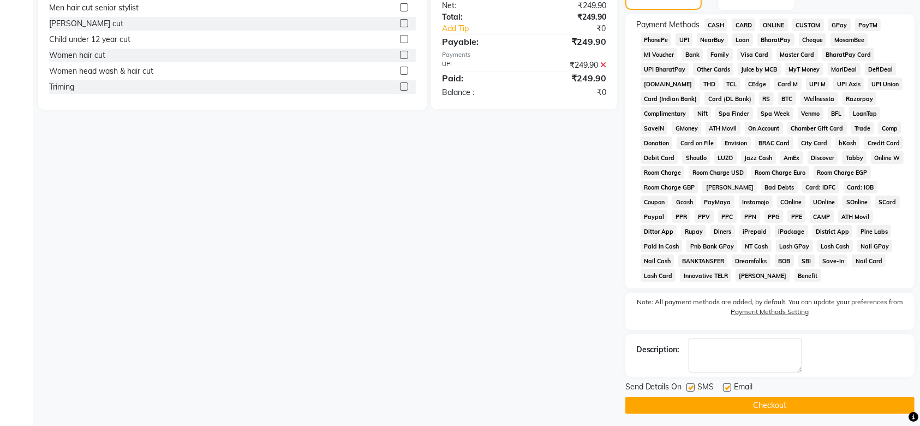
click at [767, 401] on button "Checkout" at bounding box center [769, 405] width 289 height 17
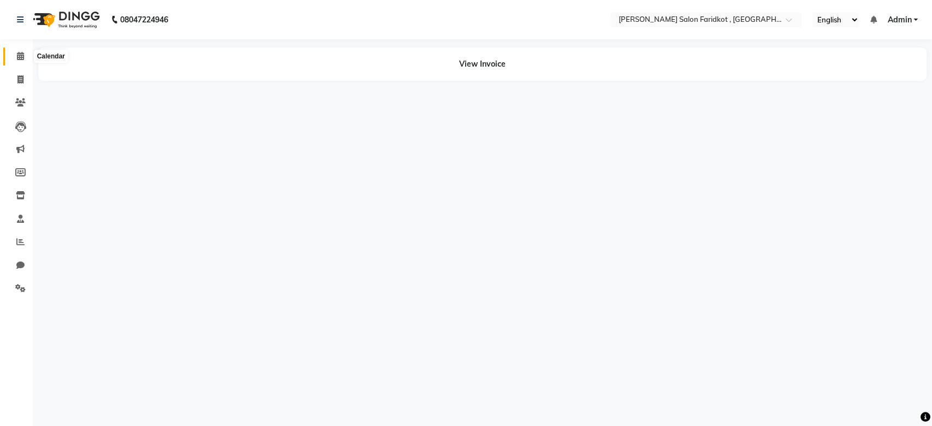
click at [19, 61] on span at bounding box center [20, 56] width 19 height 13
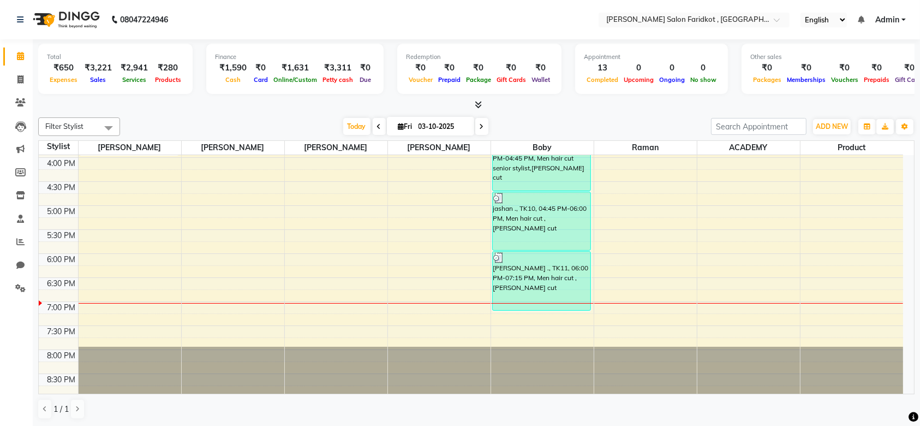
scroll to position [381, 0]
click at [533, 283] on div "[PERSON_NAME] ., TK11, 06:00 PM-07:15 PM, Men hair cut ,[PERSON_NAME] cut" at bounding box center [542, 281] width 98 height 58
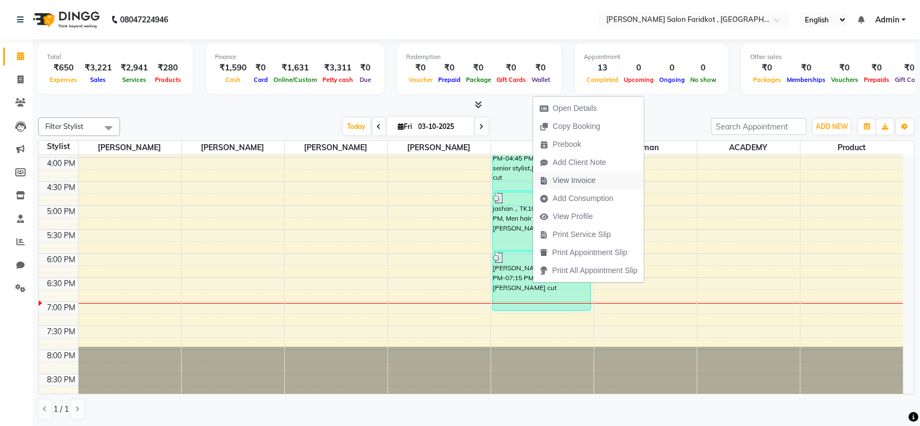
click at [571, 180] on span "View Invoice" at bounding box center [574, 180] width 43 height 11
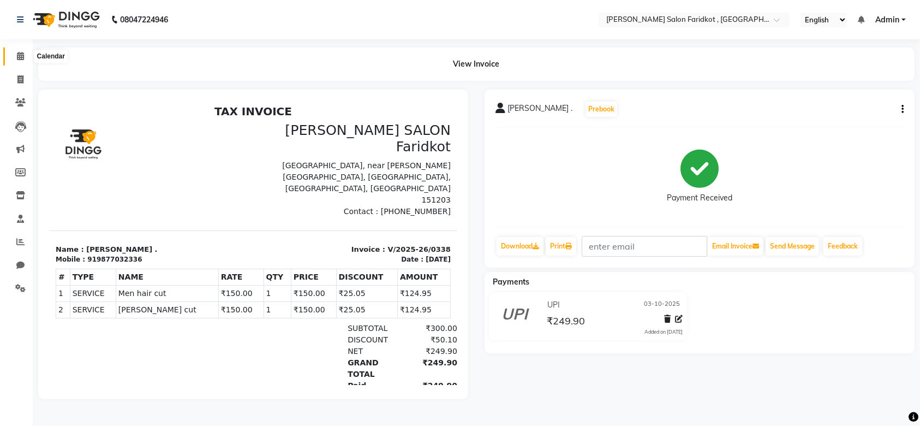
click at [17, 56] on icon at bounding box center [20, 56] width 7 height 8
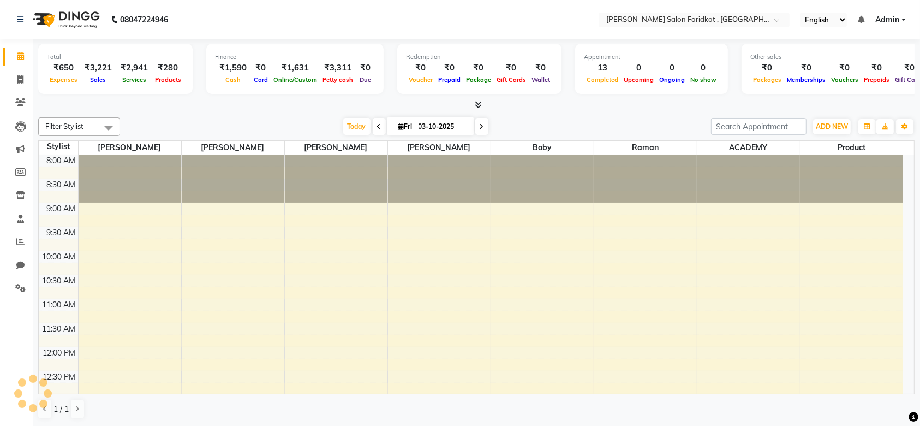
scroll to position [361, 0]
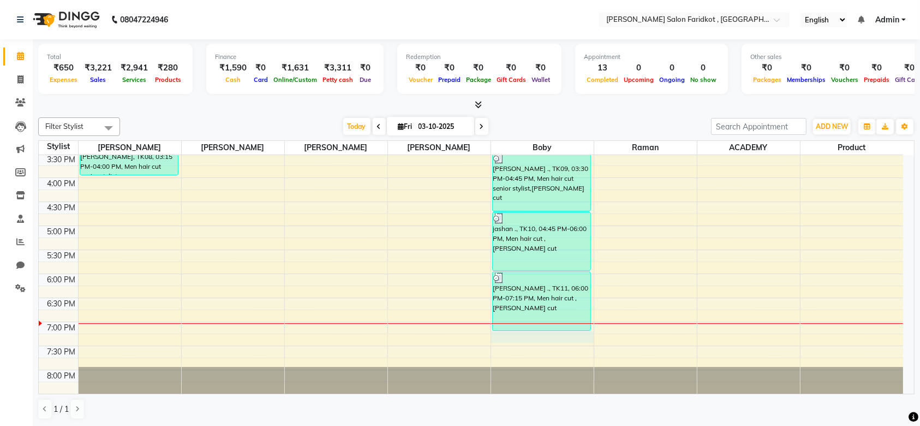
click at [528, 332] on div "8:00 AM 8:30 AM 9:00 AM 9:30 AM 10:00 AM 10:30 AM 11:00 AM 11:30 AM 12:00 PM 12…" at bounding box center [471, 106] width 864 height 624
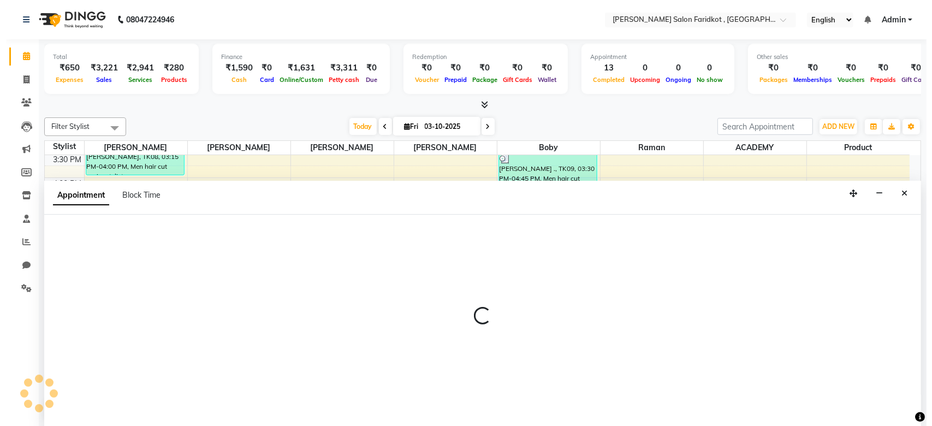
scroll to position [0, 0]
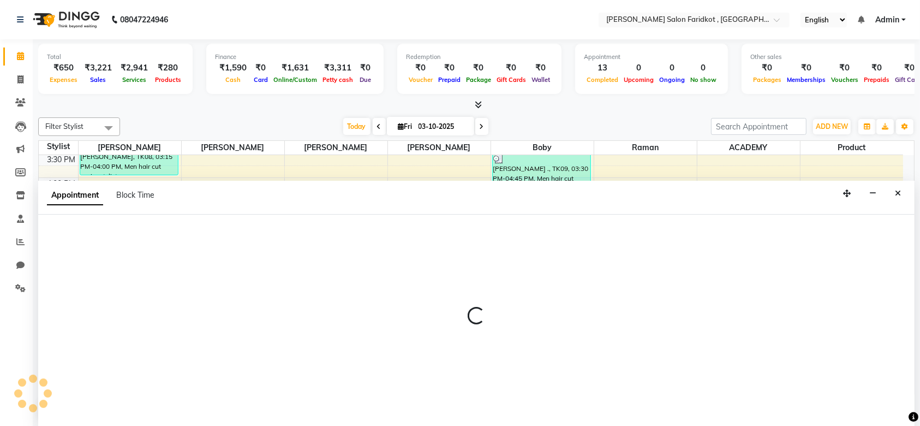
select select "89536"
select select "1155"
select select "tentative"
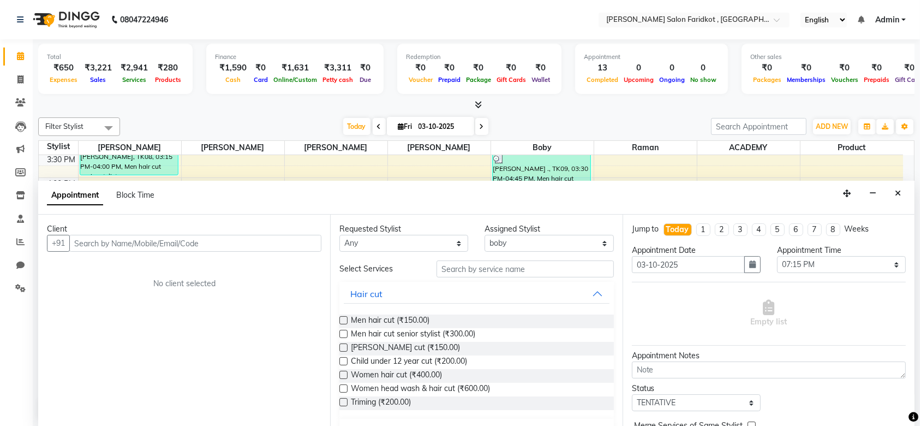
click at [136, 236] on input "text" at bounding box center [195, 243] width 252 height 17
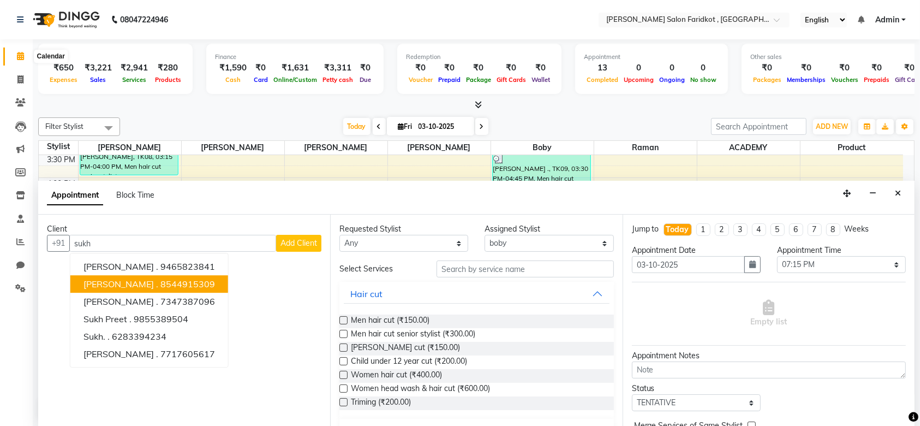
click at [17, 56] on icon at bounding box center [20, 56] width 7 height 8
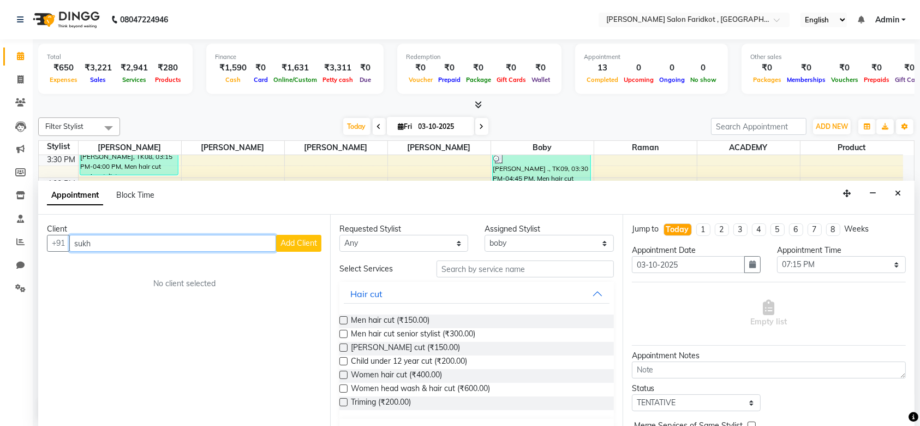
click at [238, 245] on input "sukh" at bounding box center [172, 243] width 207 height 17
type input "s"
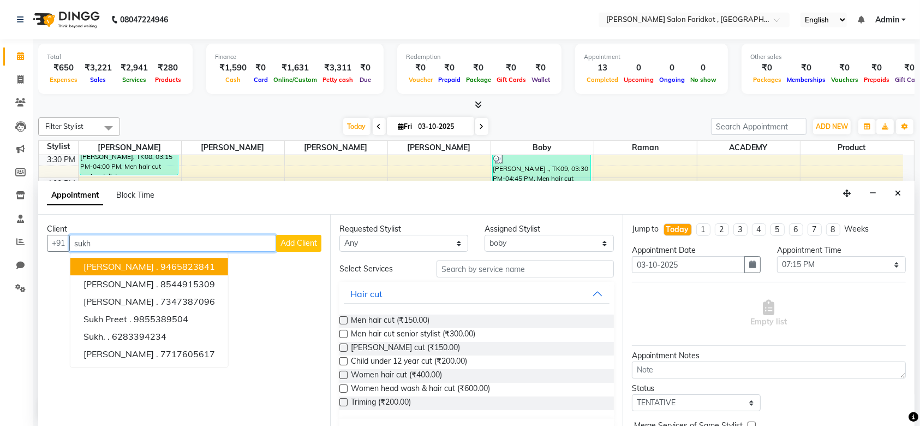
click at [247, 241] on input "sukh" at bounding box center [172, 243] width 207 height 17
type input "s"
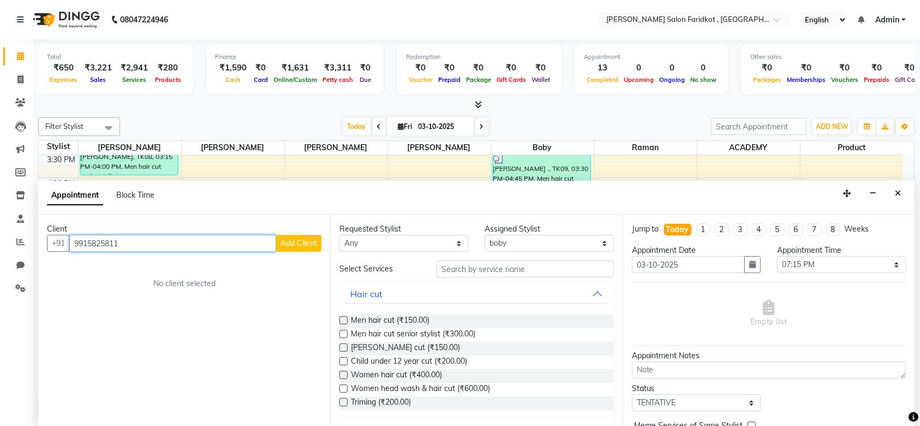
type input "9915825811"
click at [303, 246] on span "Add Client" at bounding box center [299, 243] width 37 height 10
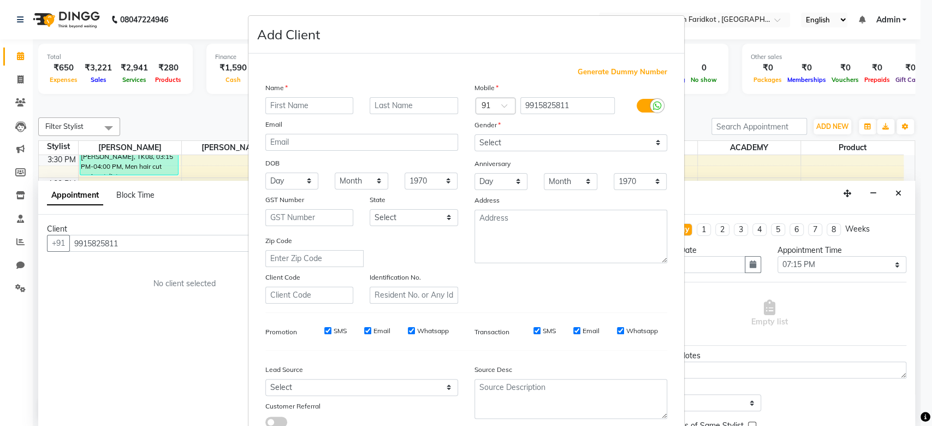
click at [298, 101] on input "text" at bounding box center [309, 105] width 88 height 17
type input "[PERSON_NAME]"
click at [371, 100] on input "text" at bounding box center [413, 105] width 88 height 17
type input "."
click at [484, 139] on select "Select [DEMOGRAPHIC_DATA] [DEMOGRAPHIC_DATA] Other Prefer Not To Say" at bounding box center [570, 142] width 193 height 17
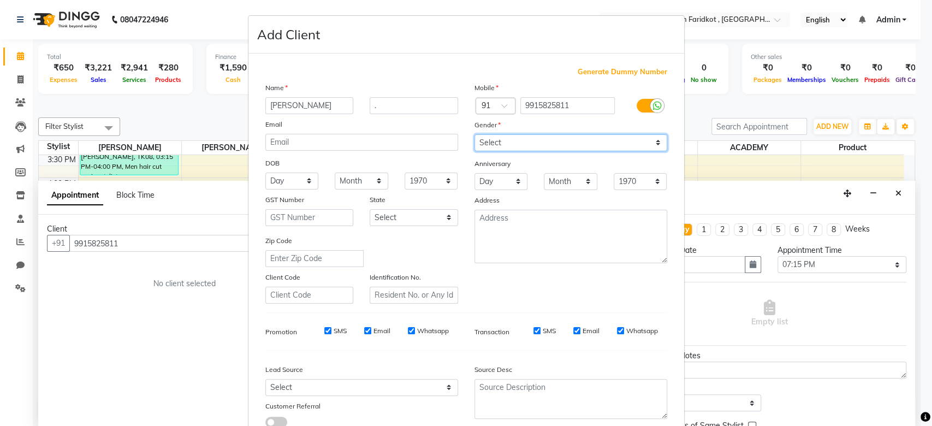
select select "[DEMOGRAPHIC_DATA]"
click at [474, 134] on select "Select [DEMOGRAPHIC_DATA] [DEMOGRAPHIC_DATA] Other Prefer Not To Say" at bounding box center [570, 142] width 193 height 17
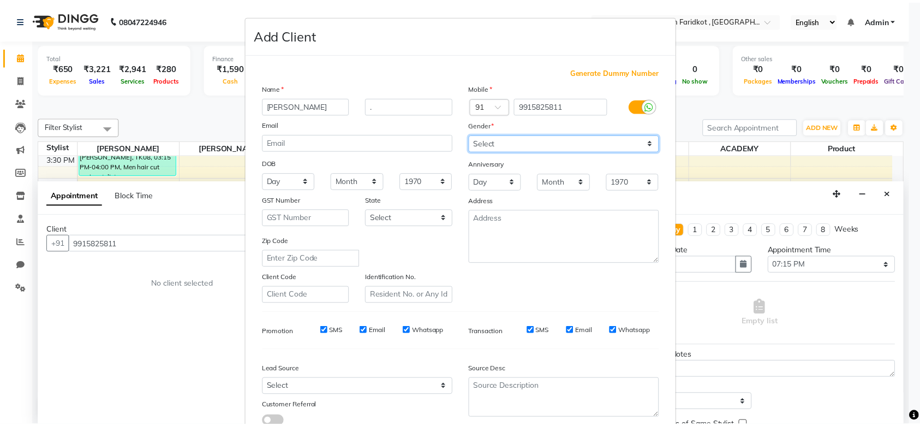
scroll to position [75, 0]
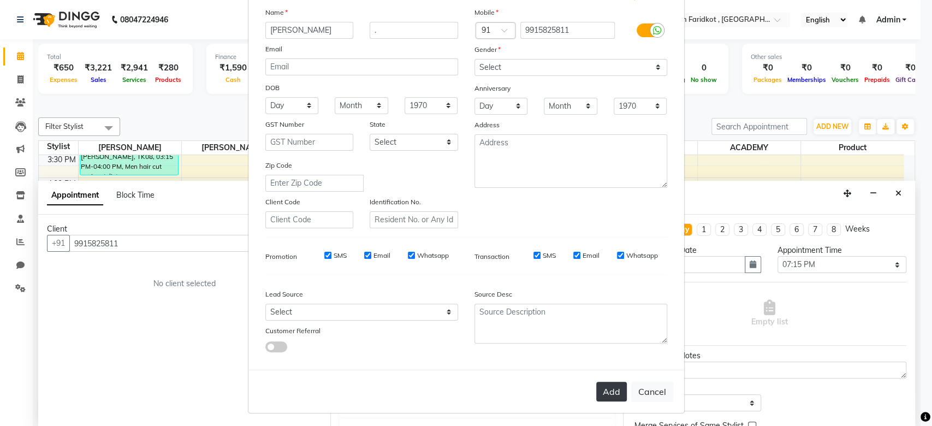
click at [607, 389] on button "Add" at bounding box center [611, 391] width 31 height 20
select select
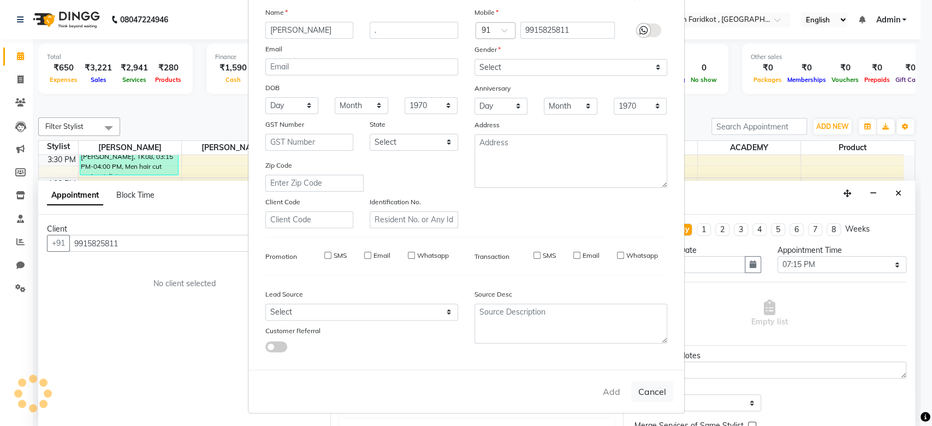
select select
checkbox input "false"
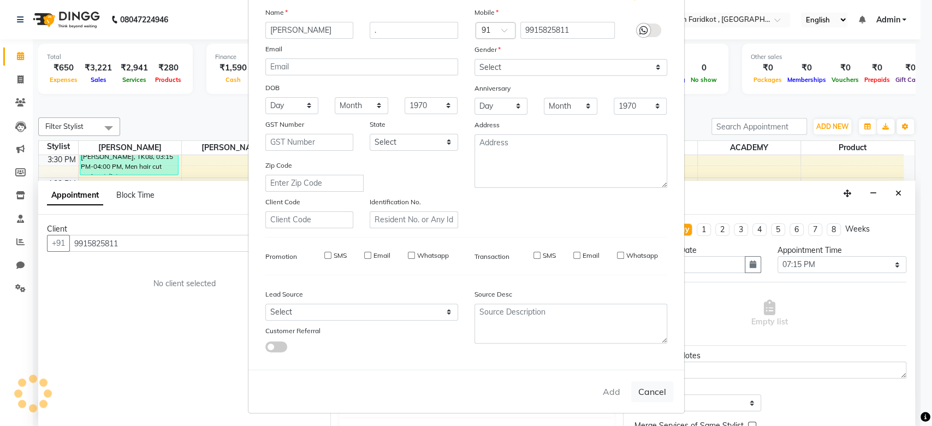
checkbox input "false"
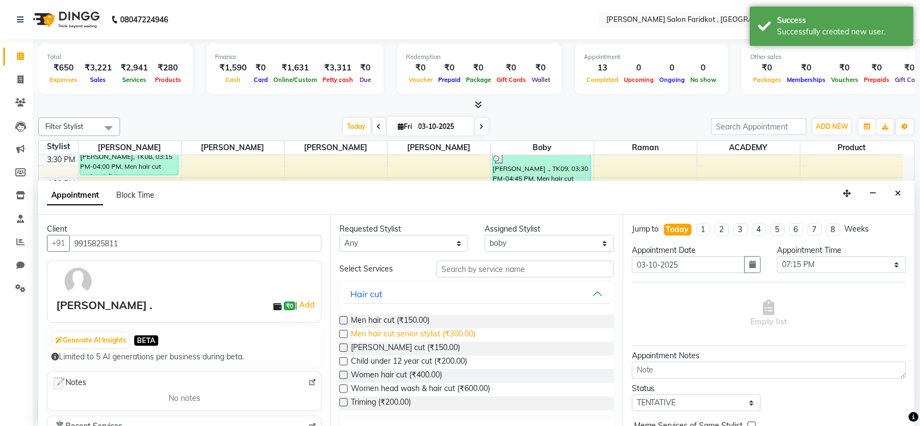
click at [472, 334] on span "Men hair cut senior stylist (₹300.00)" at bounding box center [413, 335] width 124 height 14
checkbox input "false"
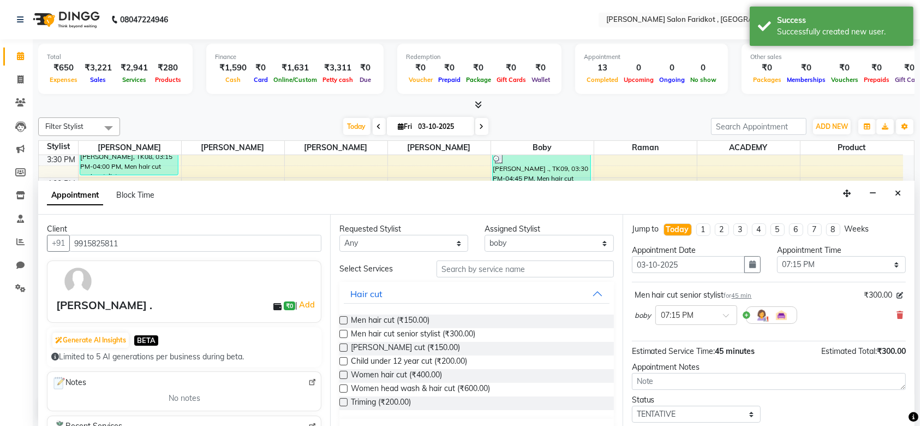
scroll to position [64, 0]
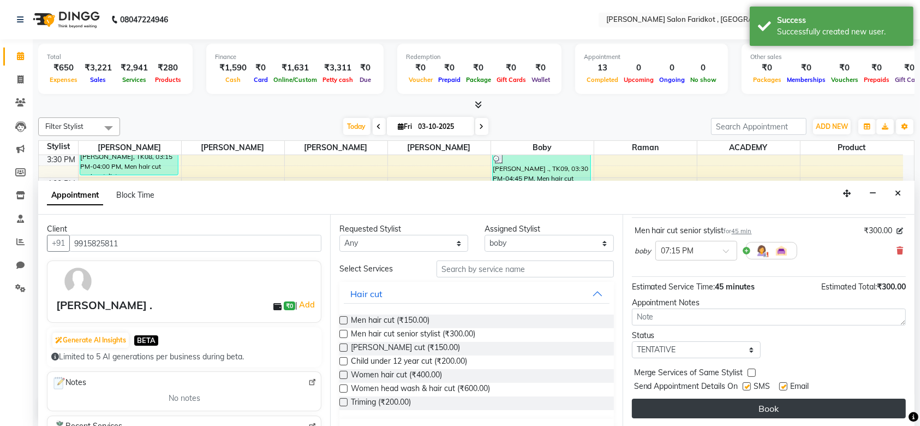
click at [726, 406] on button "Book" at bounding box center [769, 408] width 274 height 20
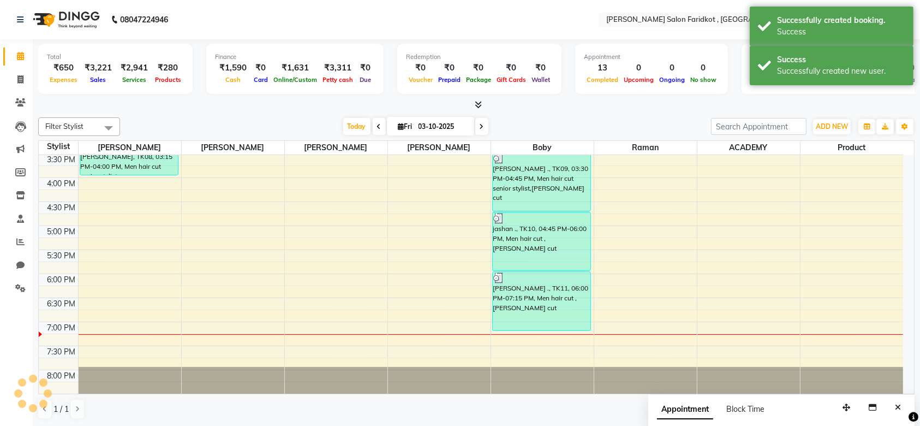
scroll to position [0, 0]
click at [554, 350] on div "[PERSON_NAME] ., TK12, 07:15 PM-08:00 PM, Men hair cut senior stylist" at bounding box center [542, 349] width 98 height 34
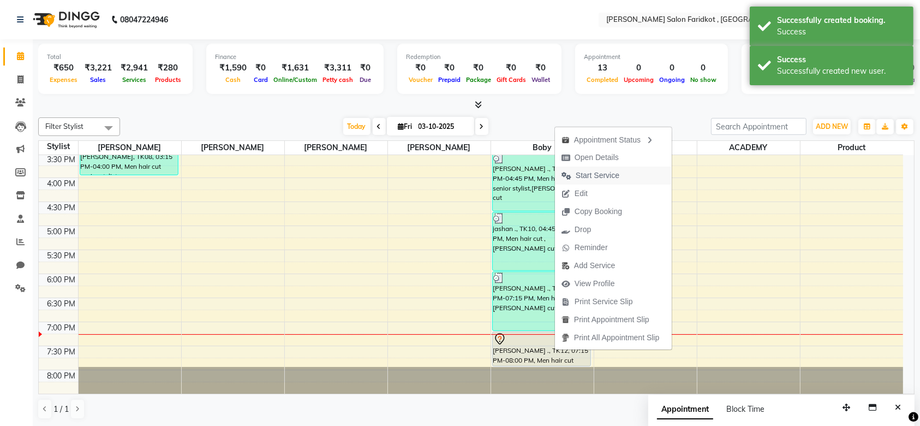
click at [587, 178] on span "Start Service" at bounding box center [598, 175] width 44 height 11
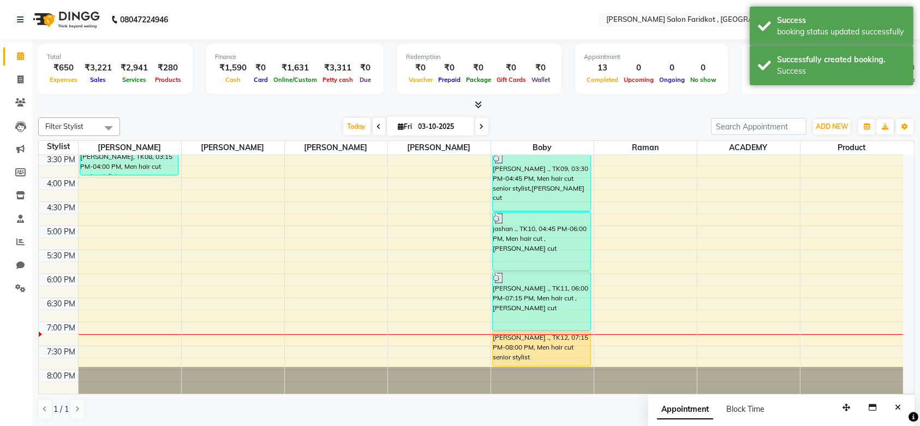
click at [540, 347] on div "[PERSON_NAME] ., TK12, 07:15 PM-08:00 PM, Men hair cut senior stylist" at bounding box center [542, 349] width 98 height 34
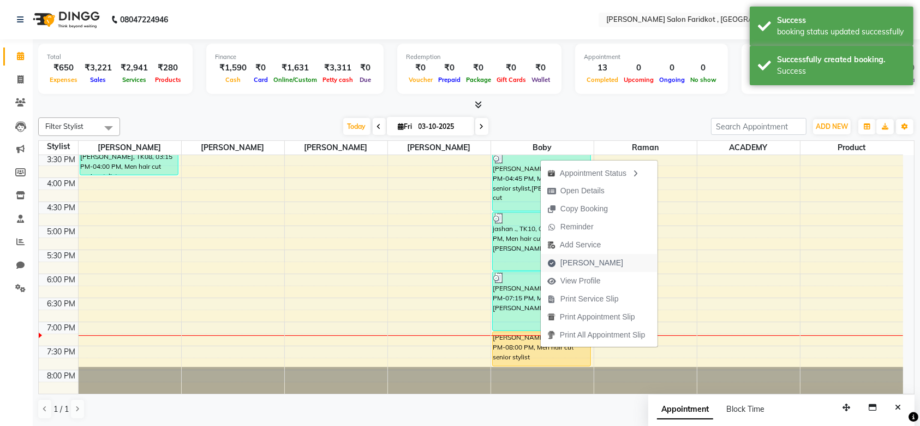
click at [575, 261] on span "[PERSON_NAME]" at bounding box center [591, 262] width 63 height 11
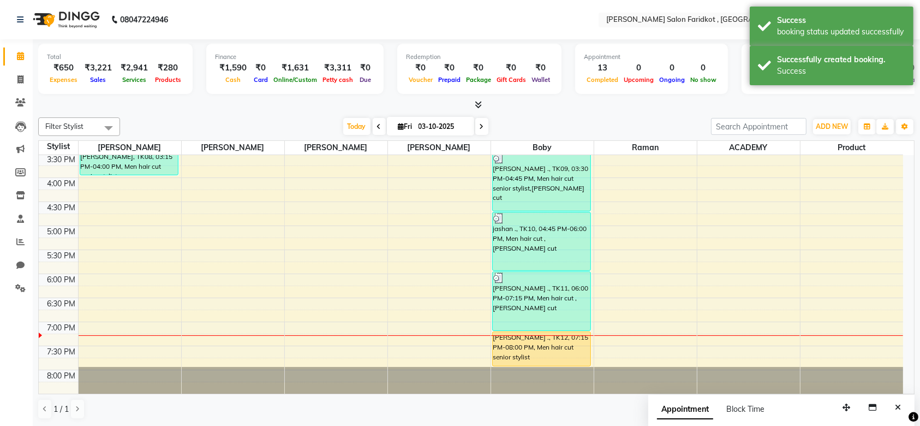
select select "service"
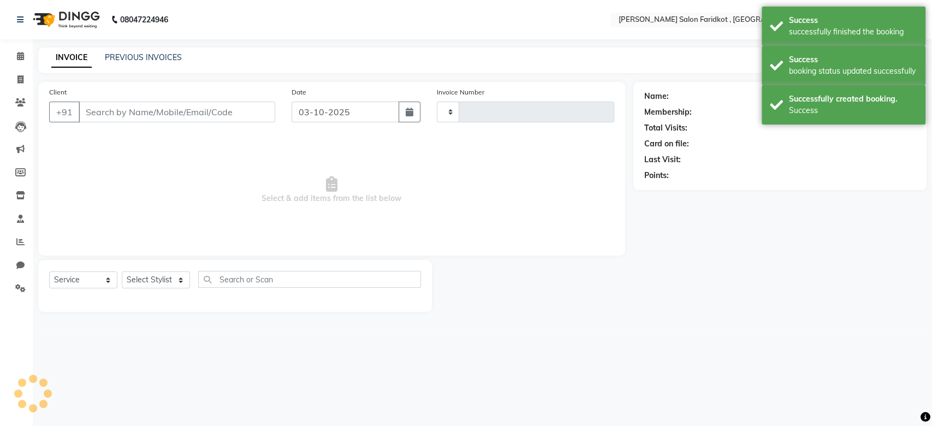
type input "0339"
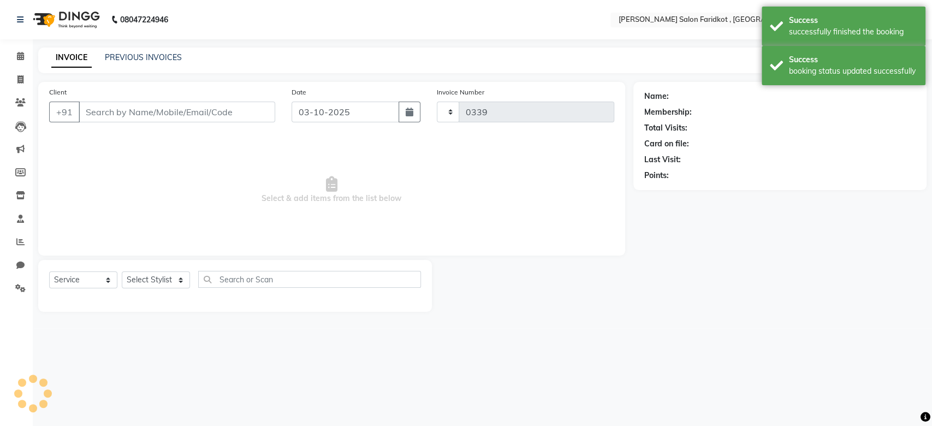
select select "8789"
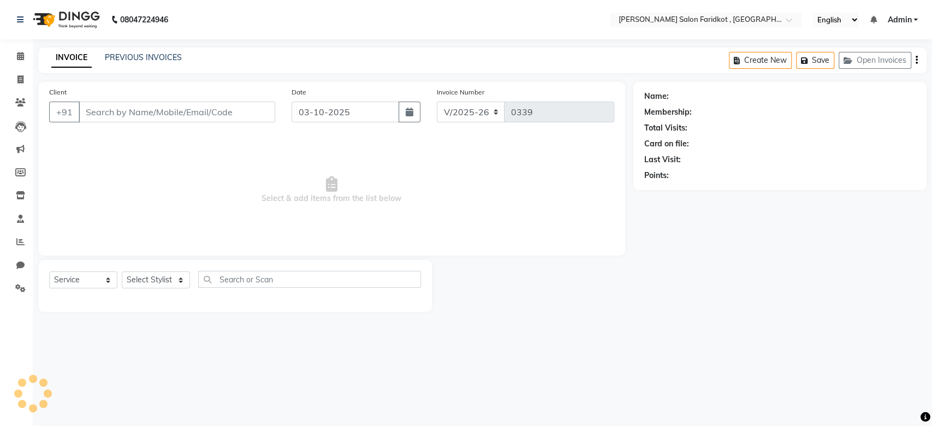
type input "9915825811"
select select "89536"
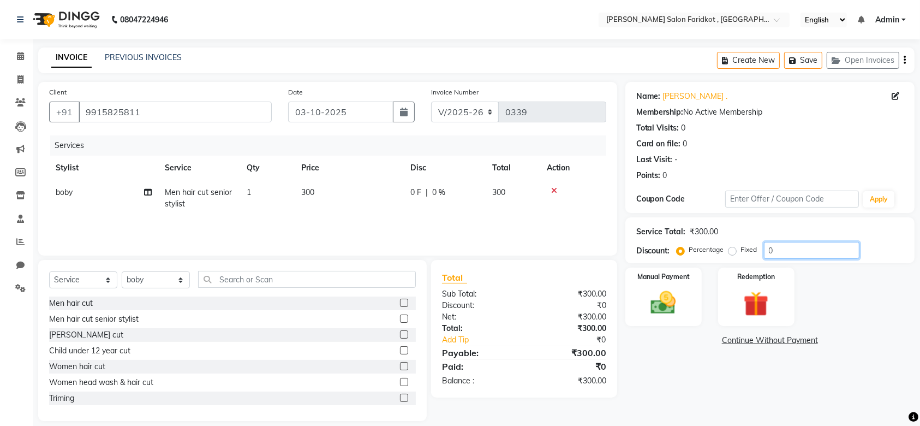
click at [774, 252] on input "0" at bounding box center [812, 250] width 96 height 17
type input "16.6"
click at [682, 295] on img at bounding box center [663, 303] width 43 height 30
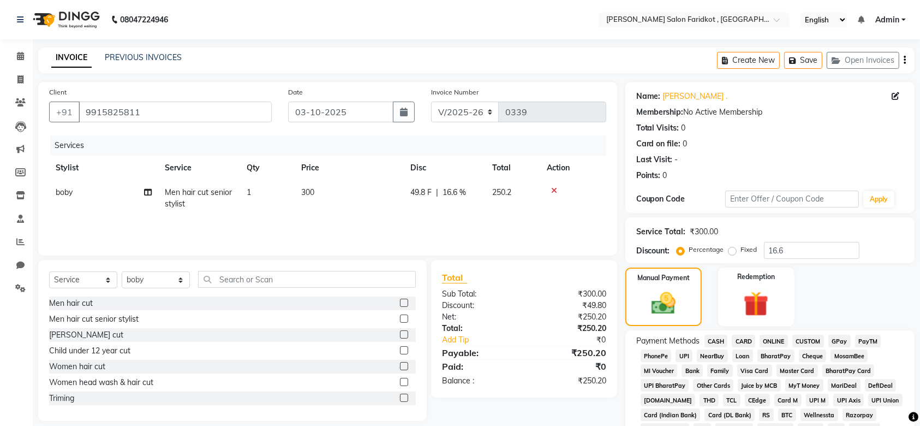
click at [679, 351] on span "UPI" at bounding box center [684, 355] width 17 height 13
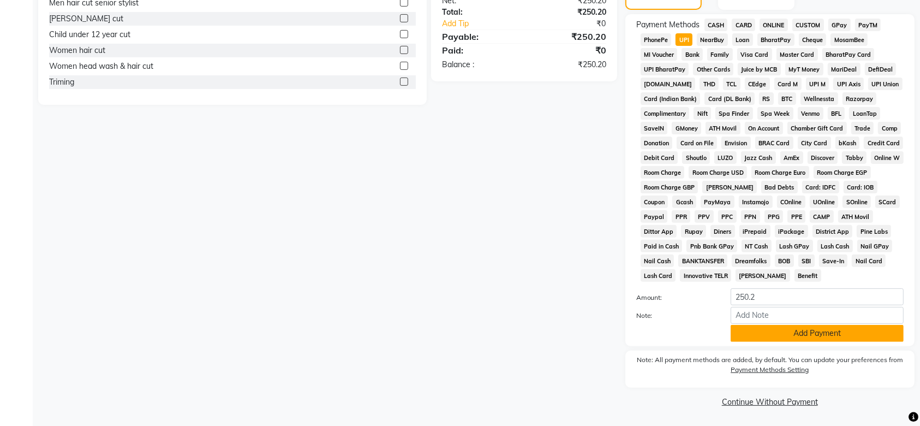
click at [790, 333] on button "Add Payment" at bounding box center [817, 333] width 173 height 17
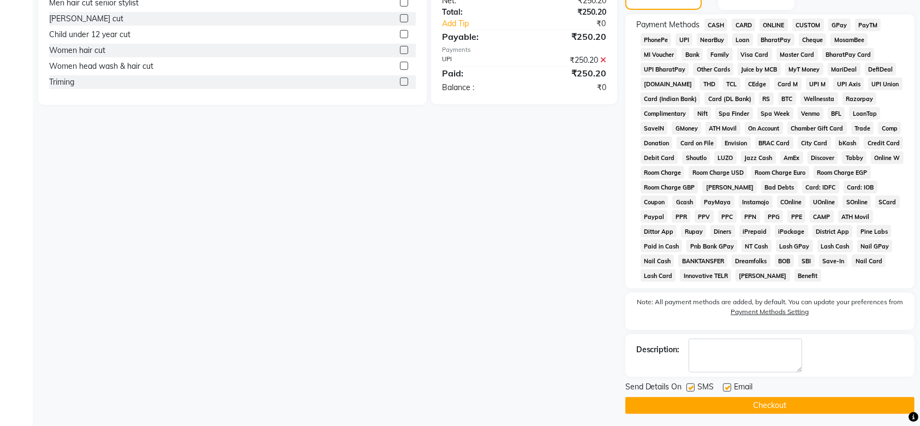
click at [761, 404] on button "Checkout" at bounding box center [769, 405] width 289 height 17
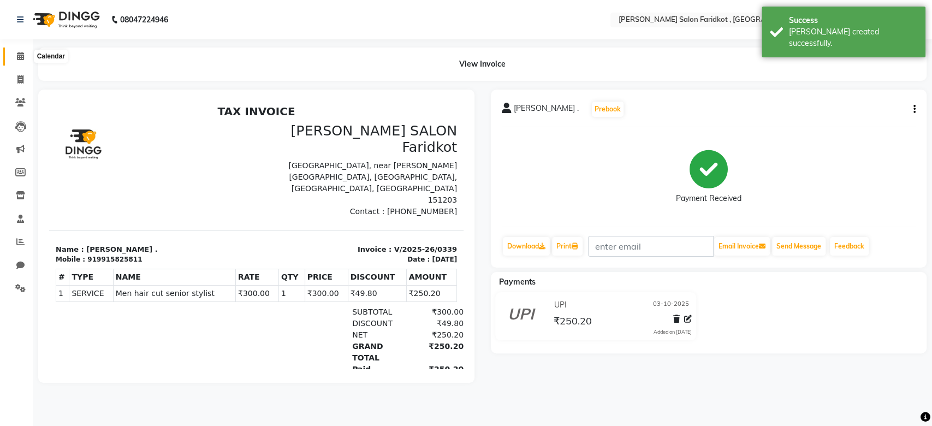
click at [20, 61] on span at bounding box center [20, 56] width 19 height 13
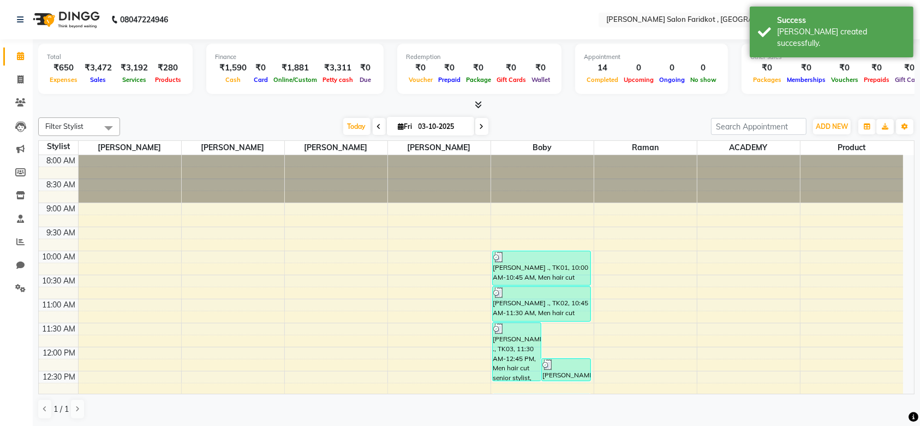
click at [21, 62] on span at bounding box center [20, 56] width 19 height 13
